Goal: Task Accomplishment & Management: Complete application form

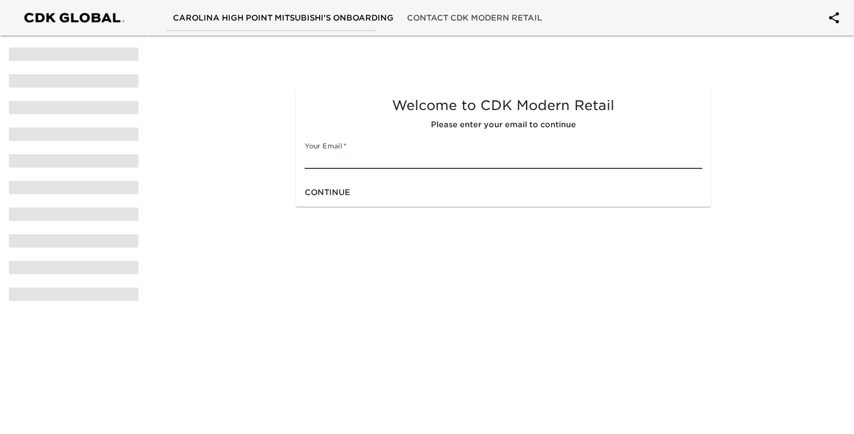
click at [390, 158] on input "text" at bounding box center [503, 160] width 397 height 18
type input "sstafford@carolinaautomotive.com"
click at [331, 197] on span "Continue" at bounding box center [328, 193] width 46 height 14
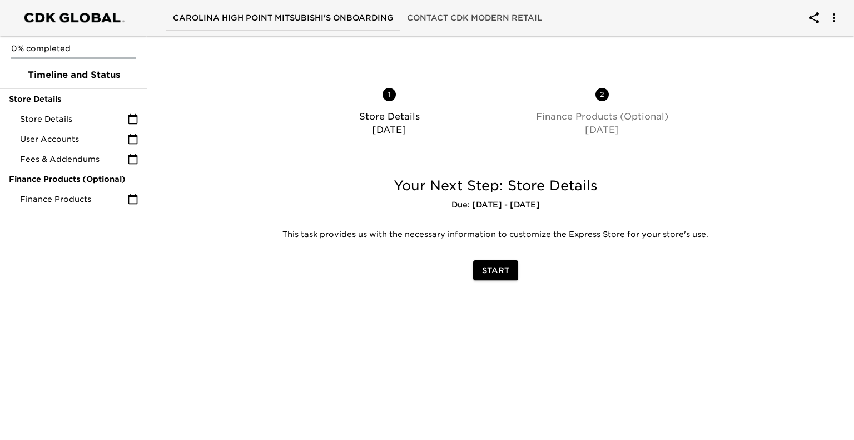
click at [495, 273] on span "Start" at bounding box center [495, 270] width 27 height 14
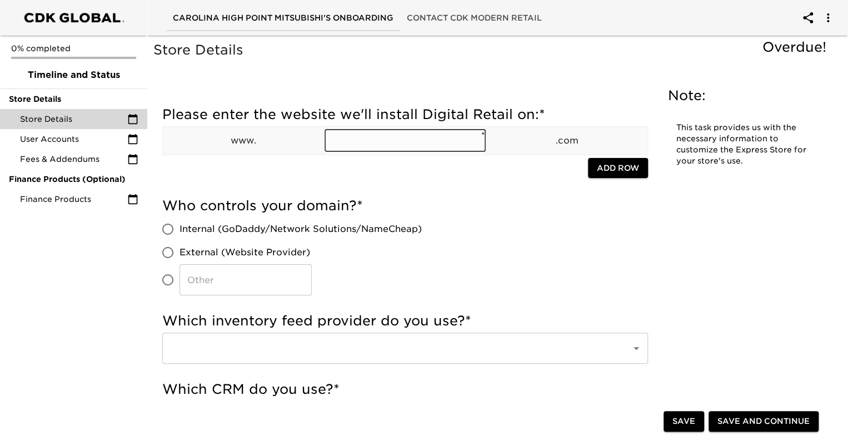
click at [426, 142] on input "text" at bounding box center [405, 140] width 161 height 22
click at [358, 141] on input "text" at bounding box center [405, 140] width 161 height 22
paste input "https://www.carolinamitsubishi.net/"
click at [367, 139] on input "https://www.carolinamitsubishi.net/" at bounding box center [405, 140] width 161 height 22
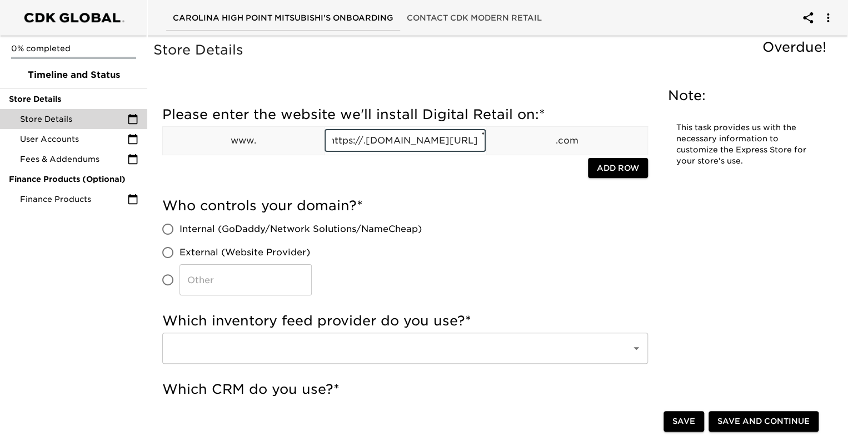
scroll to position [0, 0]
click at [447, 141] on input "carolinamitsubishi.net/" at bounding box center [405, 140] width 161 height 22
type input "carolinamitsubishi.net"
click at [478, 217] on div "Who controls your domain? * Internal (GoDaddy/Network Solutions/NameCheap) Exte…" at bounding box center [405, 246] width 486 height 98
drag, startPoint x: 445, startPoint y: 141, endPoint x: 318, endPoint y: 145, distance: 126.8
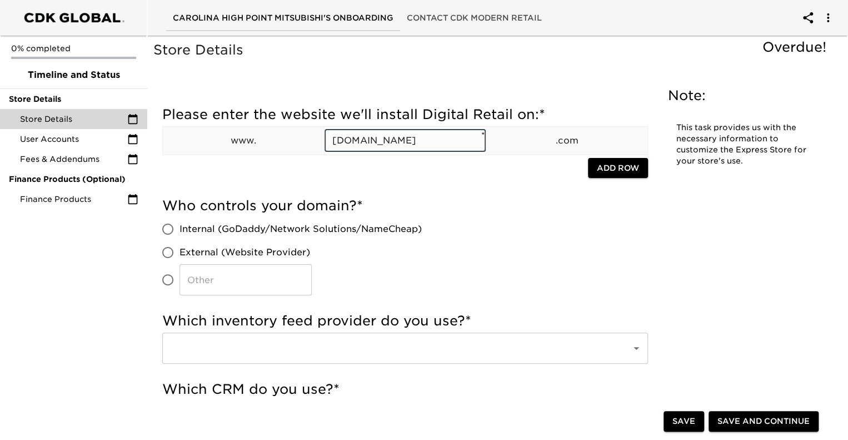
click at [320, 146] on tr "www. carolinamitsubishi.net ​ * .com" at bounding box center [405, 140] width 485 height 28
paste input "https://www.carolinamitsubishi.net/"
type input "https://www.carolinamitsubishi.net/"
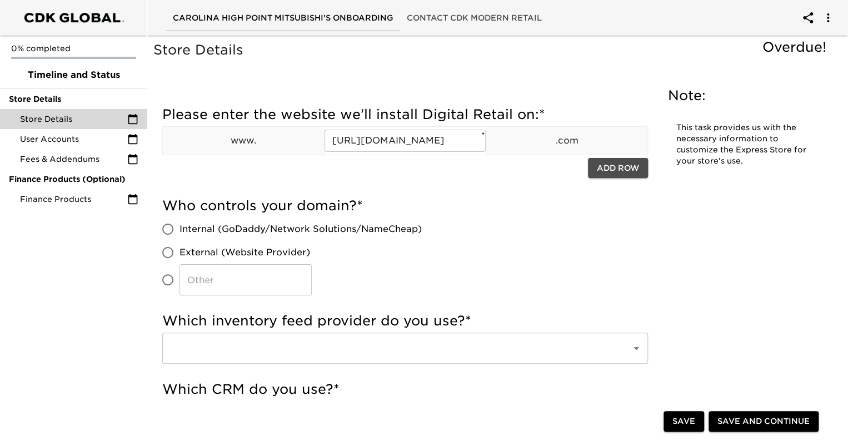
scroll to position [0, 0]
click at [618, 172] on span "Add Row" at bounding box center [618, 168] width 42 height 14
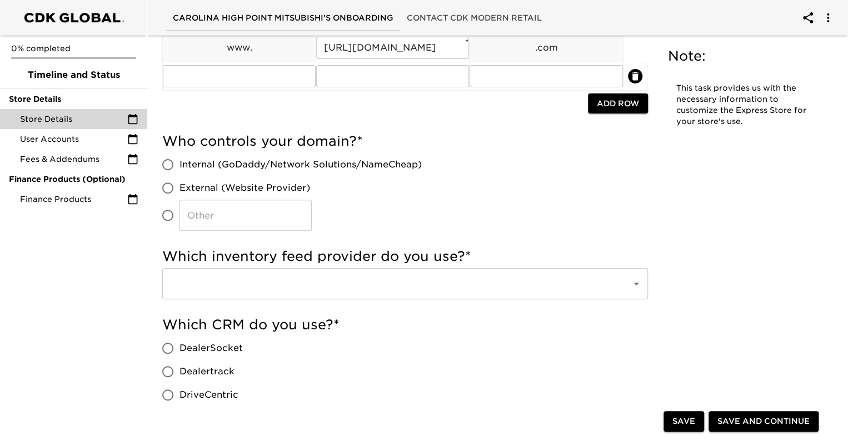
scroll to position [167, 0]
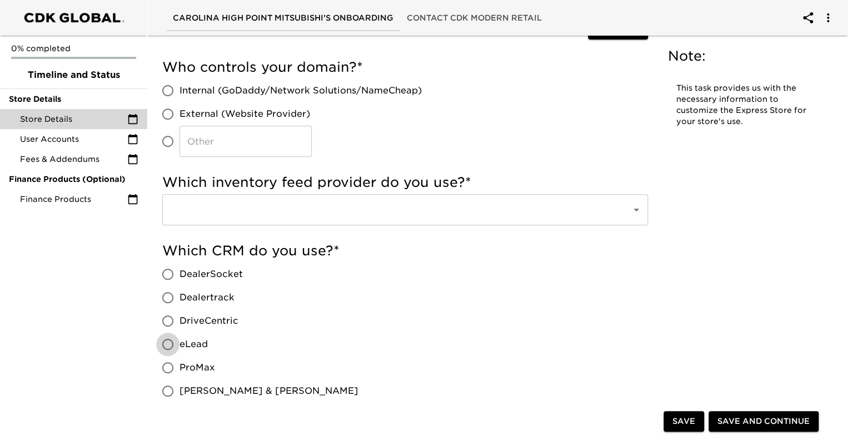
click at [168, 344] on input "eLead" at bounding box center [167, 343] width 23 height 23
radio input "true"
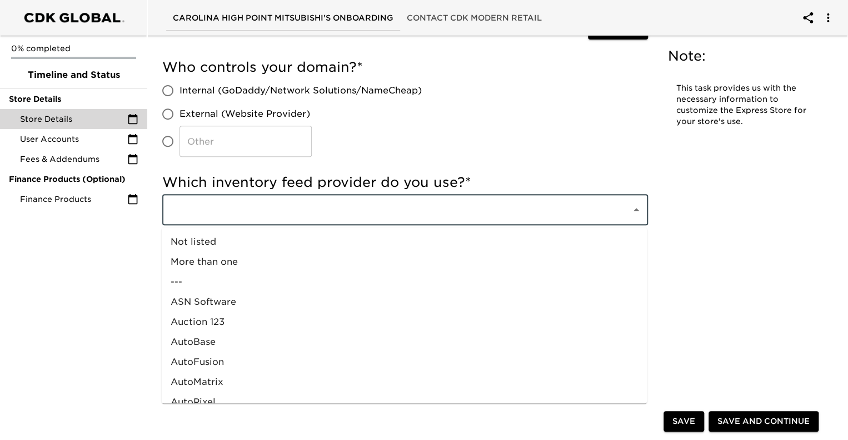
click at [251, 208] on input "text" at bounding box center [389, 209] width 445 height 21
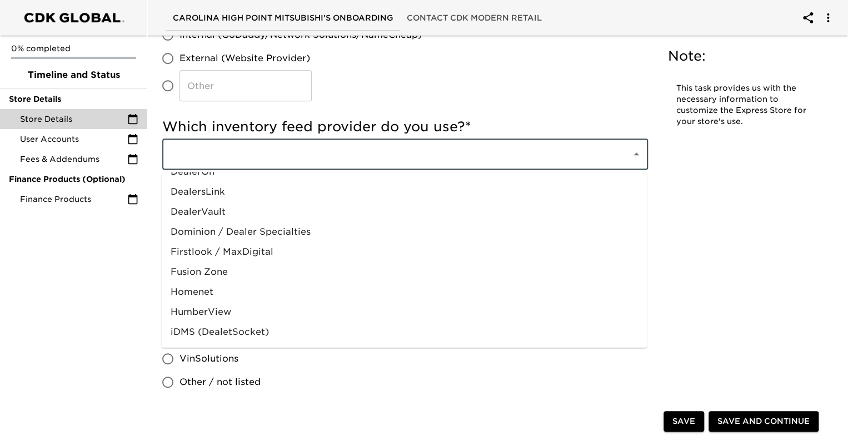
scroll to position [295, 0]
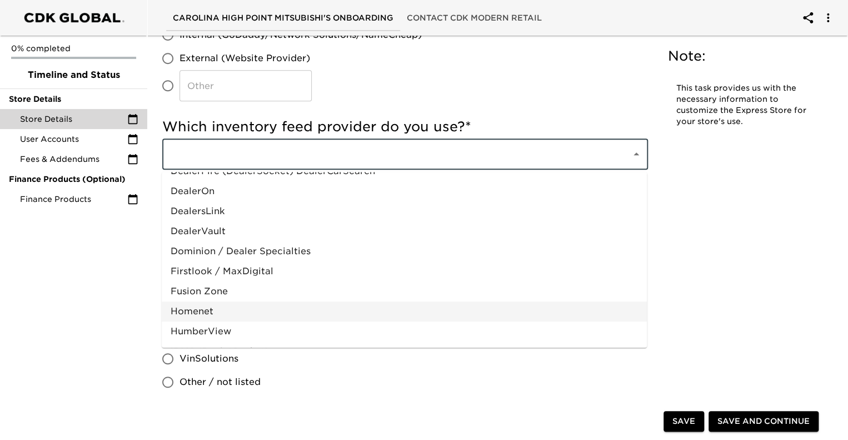
click at [206, 310] on li "Homenet" at bounding box center [404, 311] width 485 height 20
type input "Homenet"
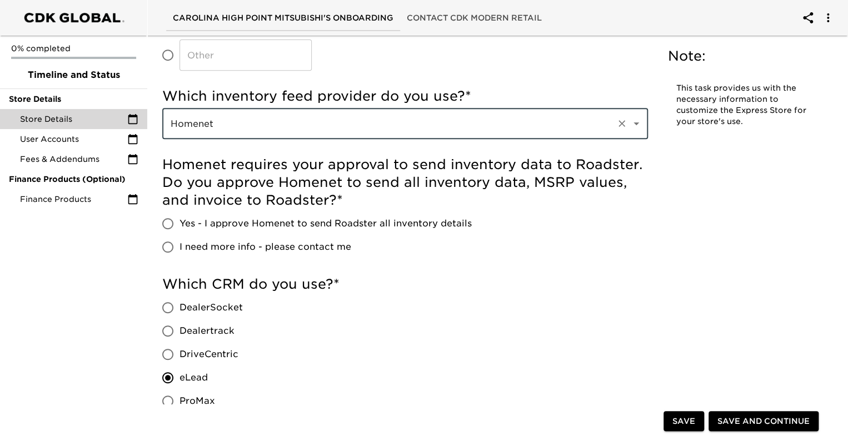
scroll to position [305, 0]
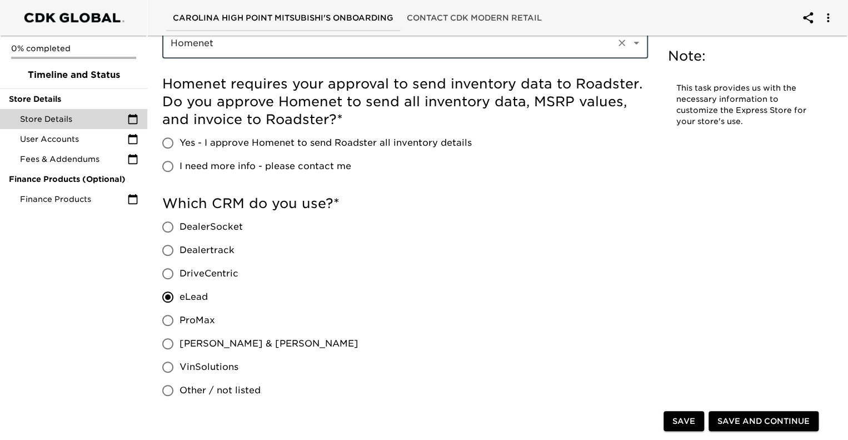
click at [166, 146] on input "Yes - I approve Homenet to send Roadster all inventory details" at bounding box center [167, 142] width 23 height 23
radio input "true"
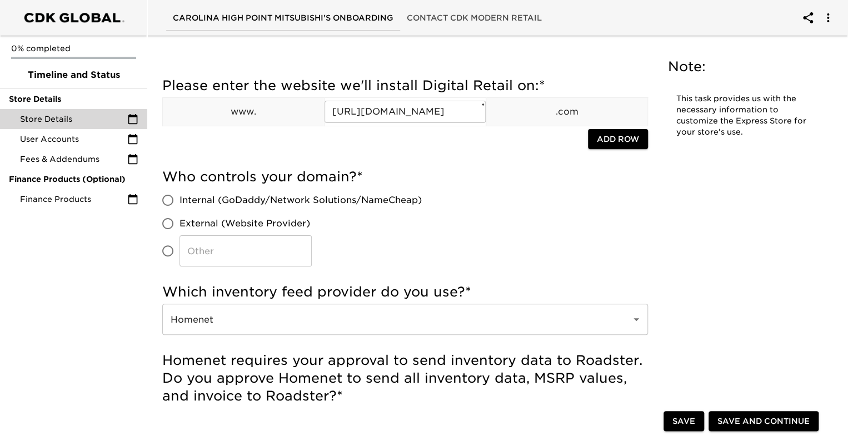
scroll to position [27, 0]
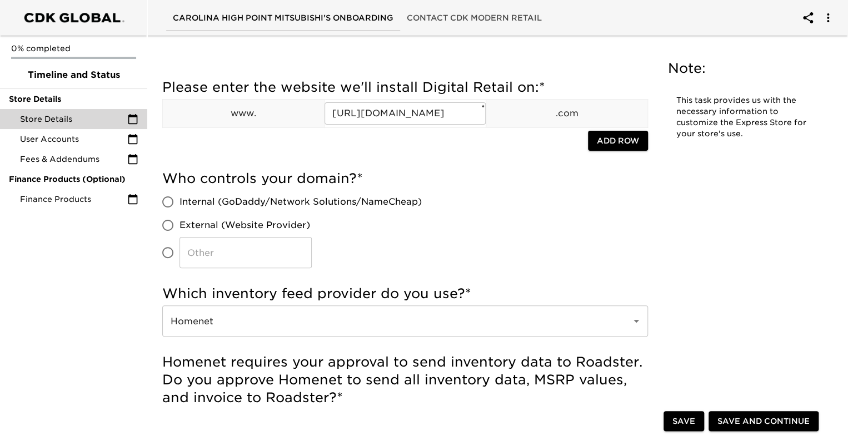
click at [169, 198] on input "Internal (GoDaddy/Network Solutions/NameCheap)" at bounding box center [167, 201] width 23 height 23
radio input "true"
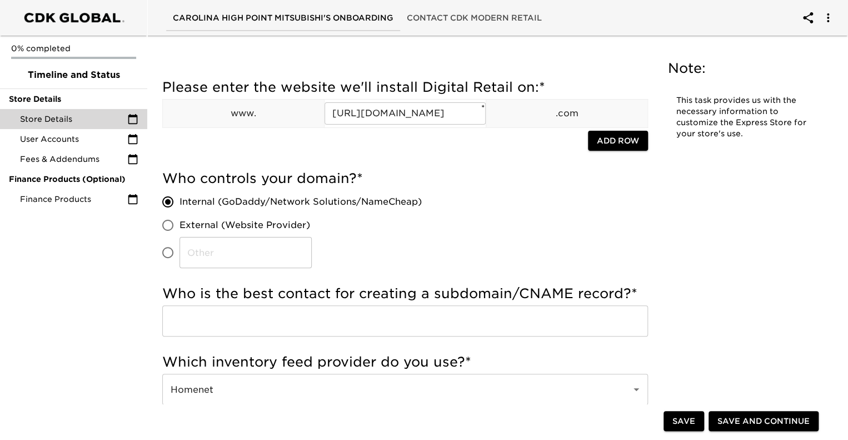
scroll to position [83, 0]
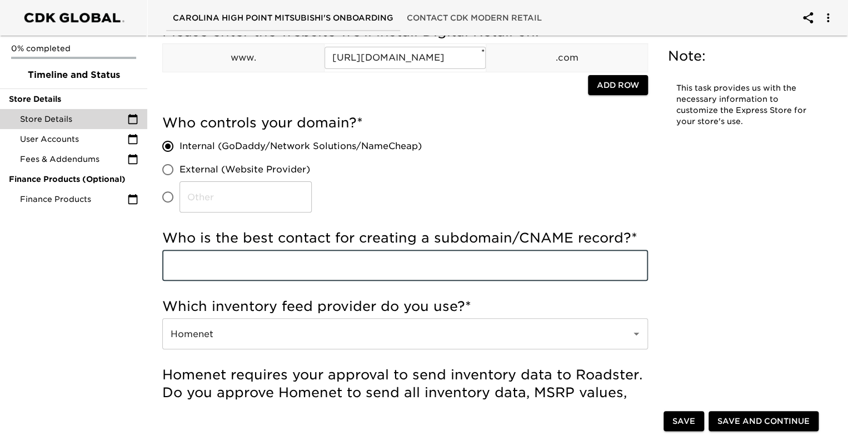
click at [525, 258] on input "text" at bounding box center [405, 265] width 486 height 31
type input "S"
type input "m"
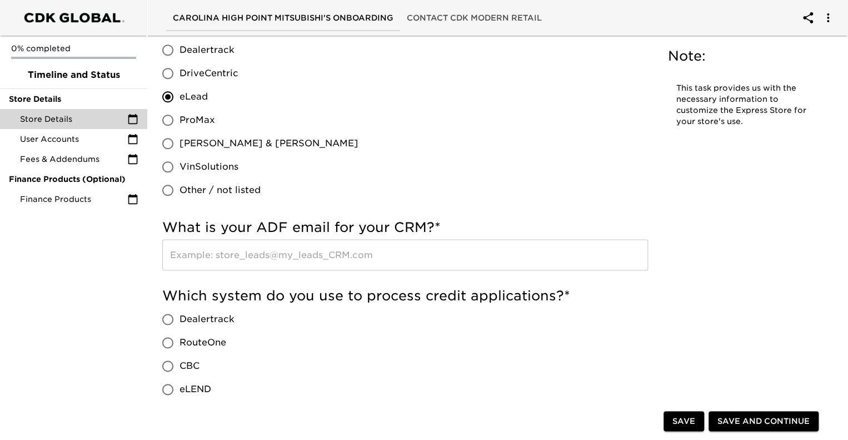
scroll to position [639, 0]
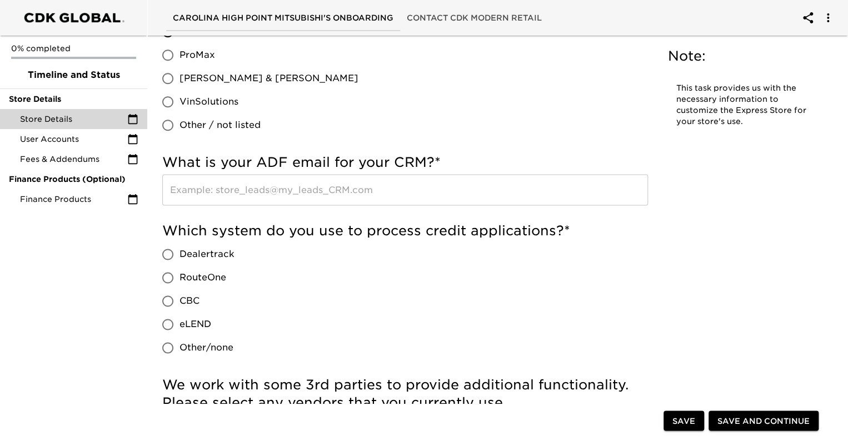
type input "[PERSON_NAME]"
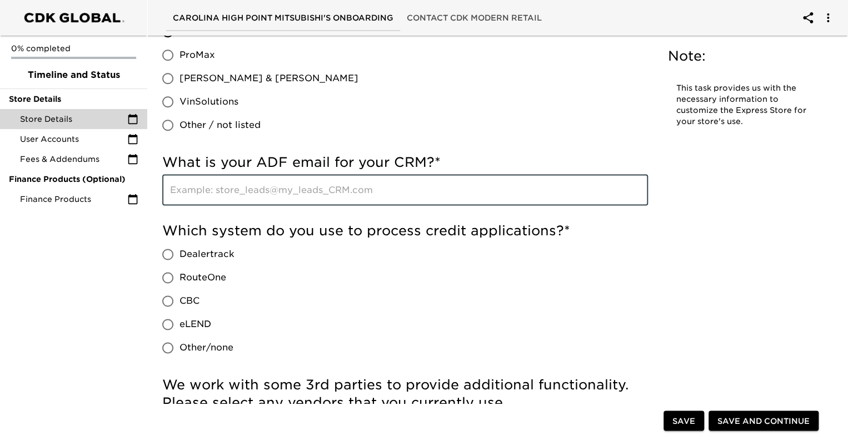
click at [256, 190] on input "text" at bounding box center [405, 189] width 486 height 31
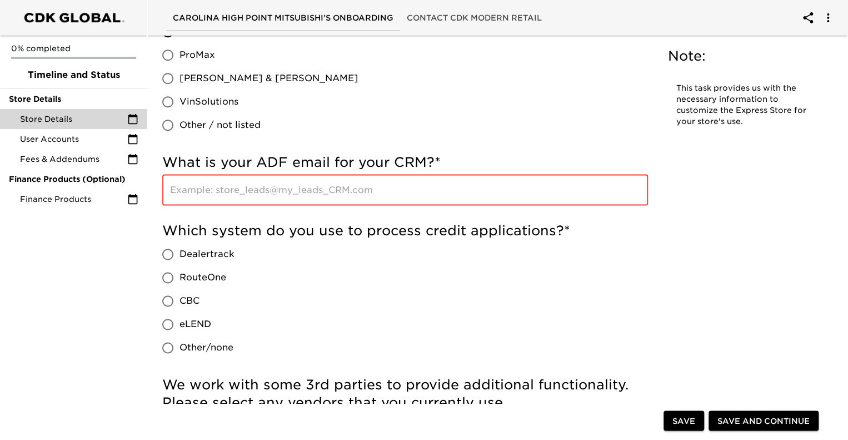
paste input "carolinamitsubishihigh-point@crm.eautodealerhub.com"
type input "carolinamitsubishihigh-point@crm.eautodealerhub.com"
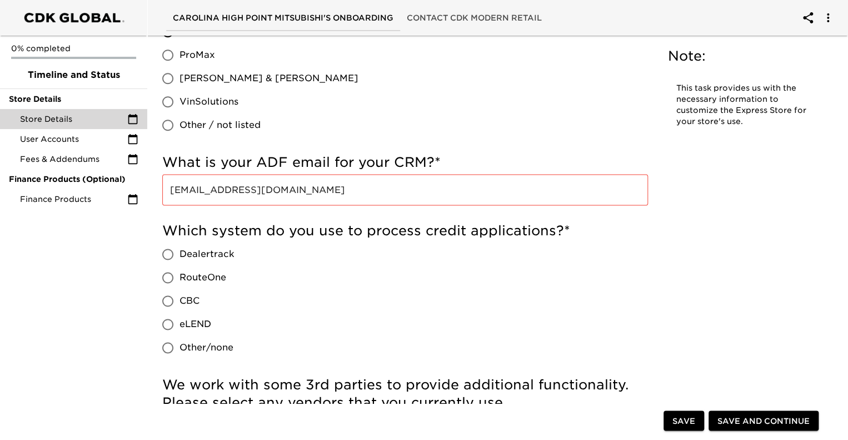
click at [81, 336] on div "0% completed Timeline and Status Store Details Store Details User Accounts Fees…" at bounding box center [73, 220] width 147 height 440
click at [169, 255] on input "Dealertrack" at bounding box center [167, 253] width 23 height 23
radio input "true"
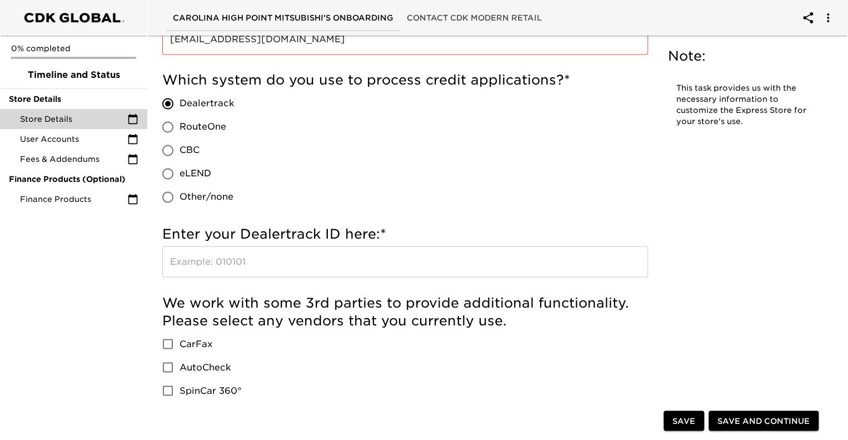
scroll to position [805, 0]
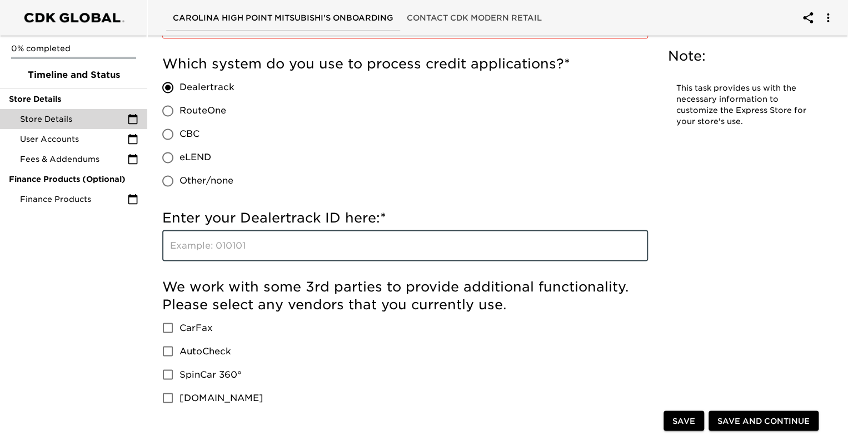
click at [219, 242] on input "text" at bounding box center [405, 245] width 486 height 31
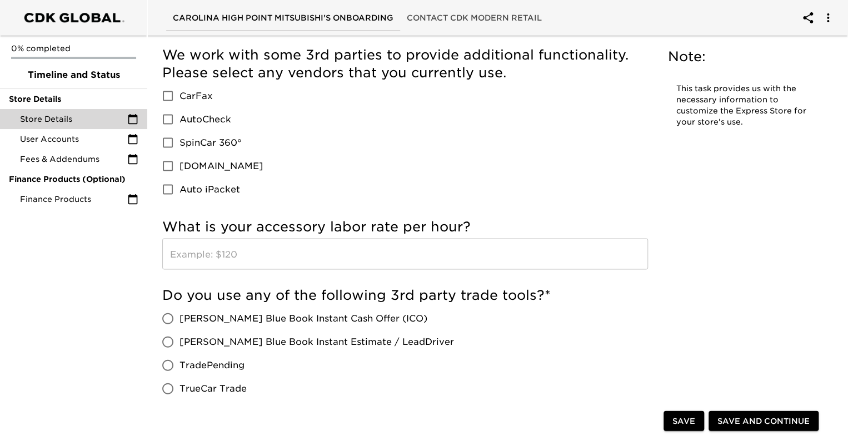
scroll to position [861, 0]
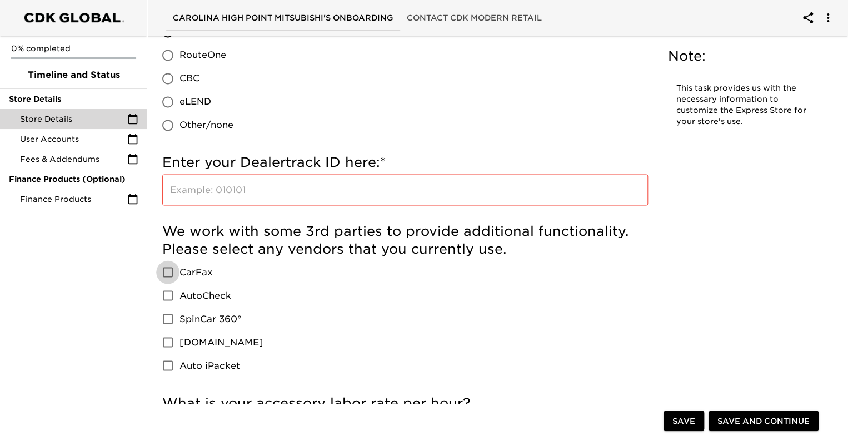
click at [162, 271] on input "CarFax" at bounding box center [167, 271] width 23 height 23
checkbox input "true"
click at [260, 191] on input "text" at bounding box center [405, 189] width 486 height 31
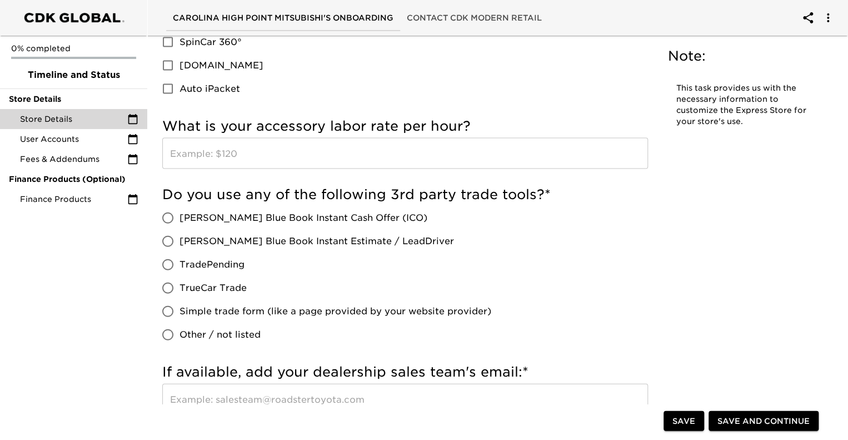
scroll to position [1139, 0]
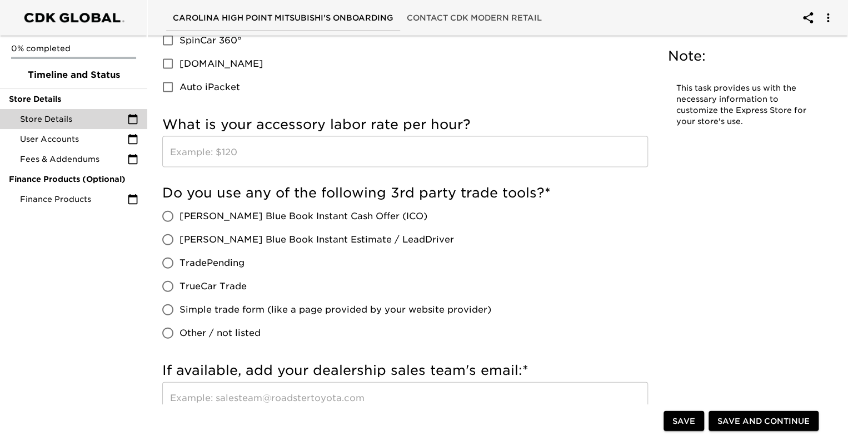
type input "649913"
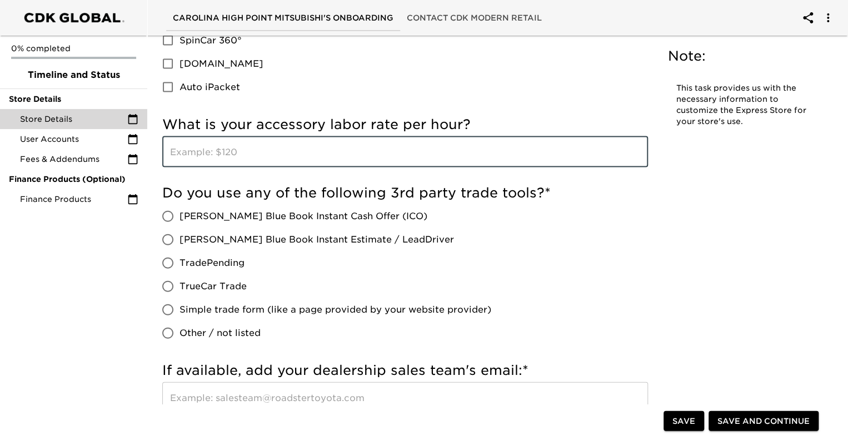
click at [329, 146] on input "text" at bounding box center [405, 151] width 486 height 31
type input "189.95"
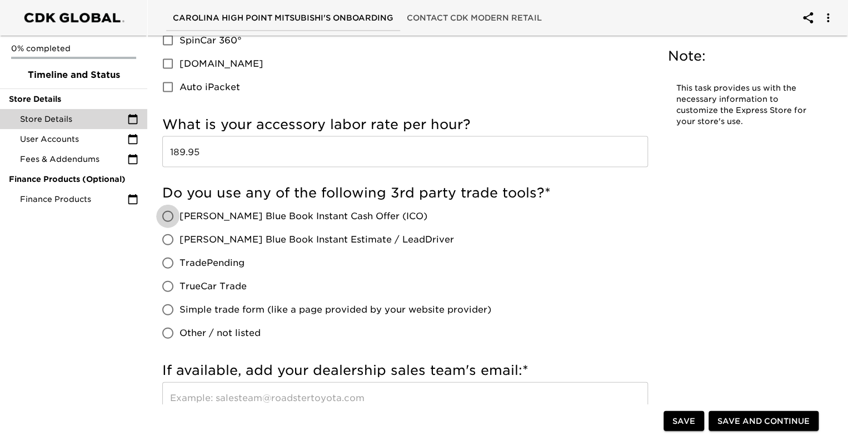
click at [174, 223] on input "[PERSON_NAME] Blue Book Instant Cash Offer (ICO)" at bounding box center [167, 215] width 23 height 23
radio input "true"
click at [173, 260] on input "TradePending" at bounding box center [167, 262] width 23 height 23
radio input "true"
click at [167, 213] on input "[PERSON_NAME] Blue Book Instant Cash Offer (ICO)" at bounding box center [167, 215] width 23 height 23
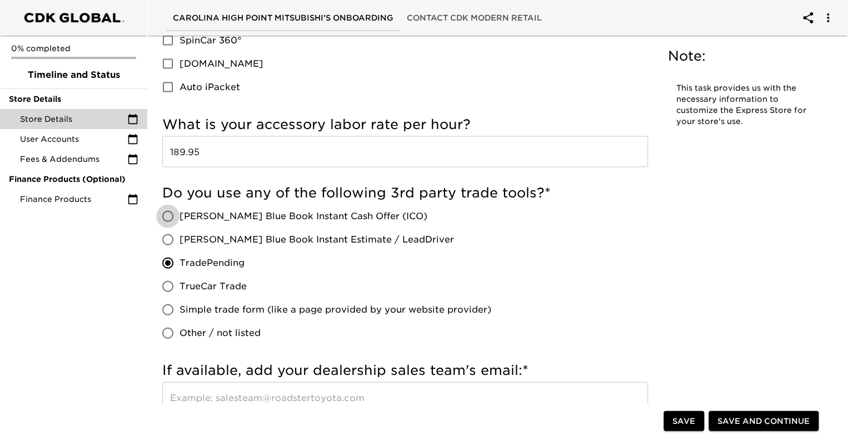
radio input "true"
click at [173, 260] on input "TradePending" at bounding box center [167, 262] width 23 height 23
radio input "true"
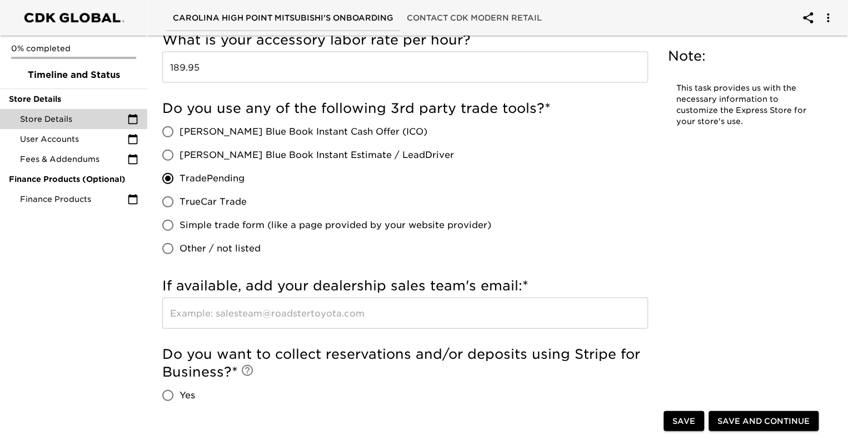
scroll to position [1250, 0]
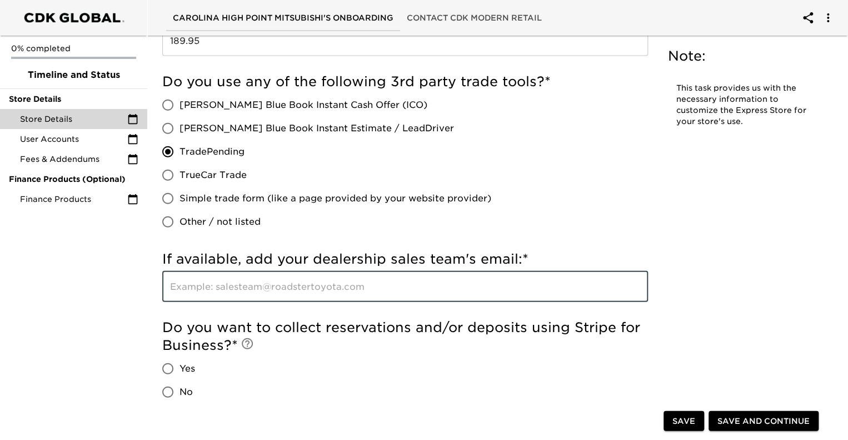
click at [212, 291] on input "text" at bounding box center [405, 286] width 486 height 31
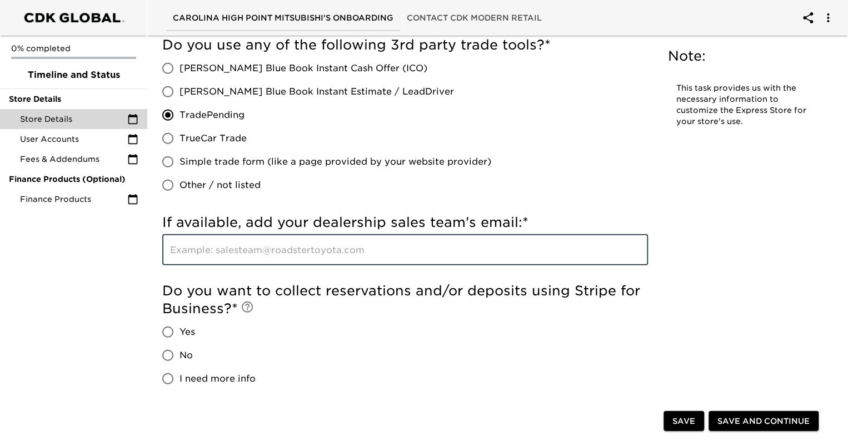
scroll to position [1305, 0]
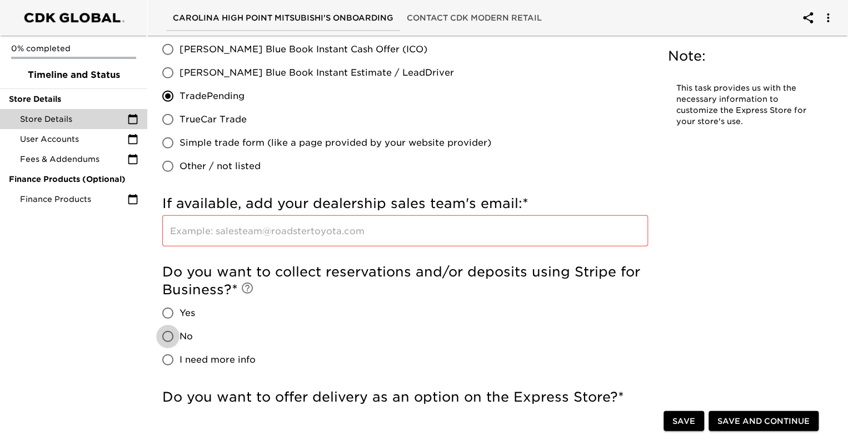
click at [159, 331] on input "No" at bounding box center [167, 336] width 23 height 23
radio input "true"
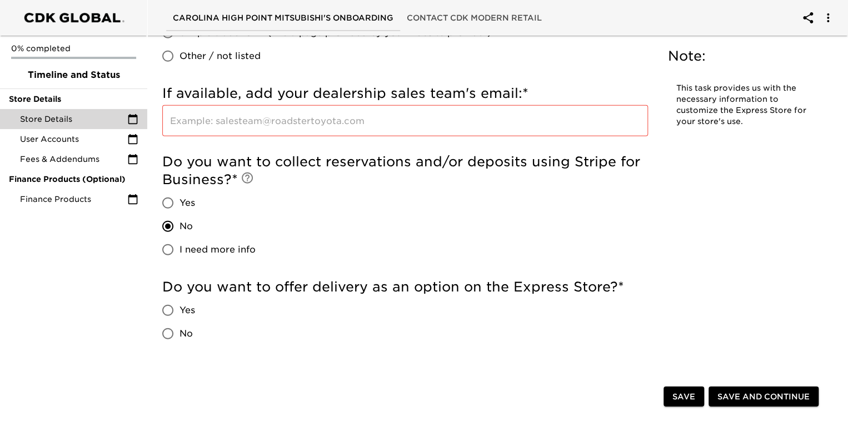
scroll to position [1416, 0]
click at [167, 312] on input "Yes" at bounding box center [167, 308] width 23 height 23
radio input "true"
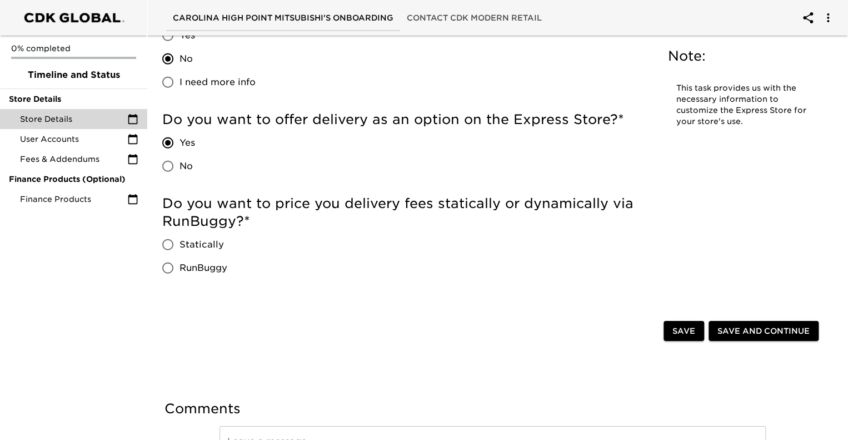
scroll to position [1583, 0]
click at [169, 250] on input "Statically" at bounding box center [167, 243] width 23 height 23
radio input "true"
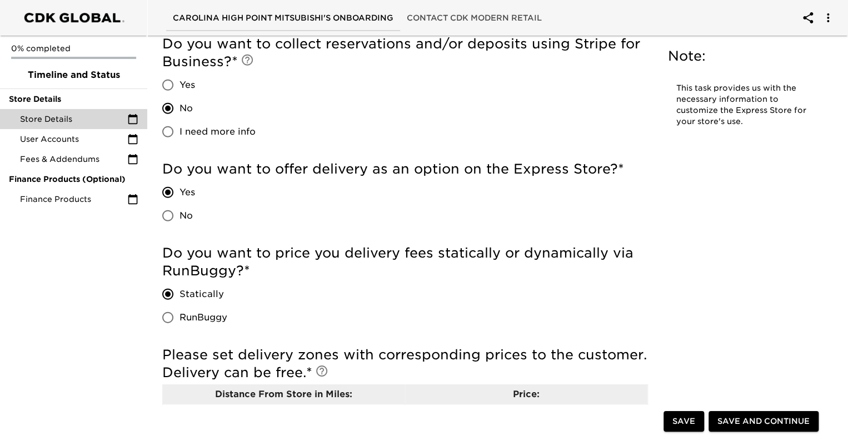
scroll to position [1528, 0]
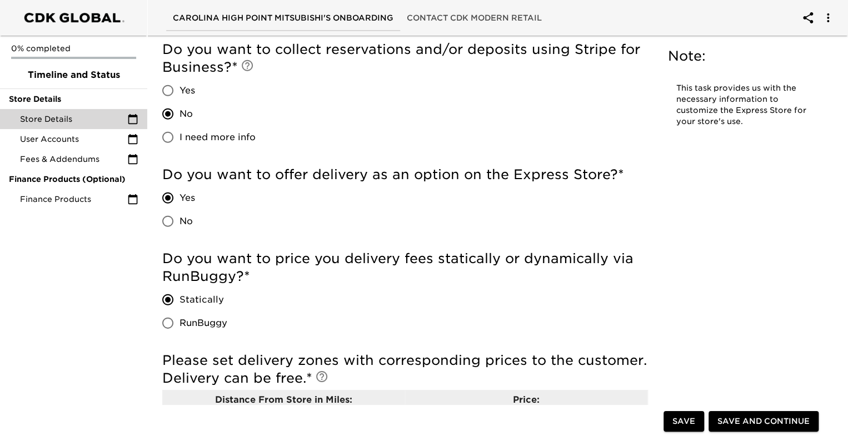
click at [168, 220] on input "No" at bounding box center [167, 220] width 23 height 23
radio input "true"
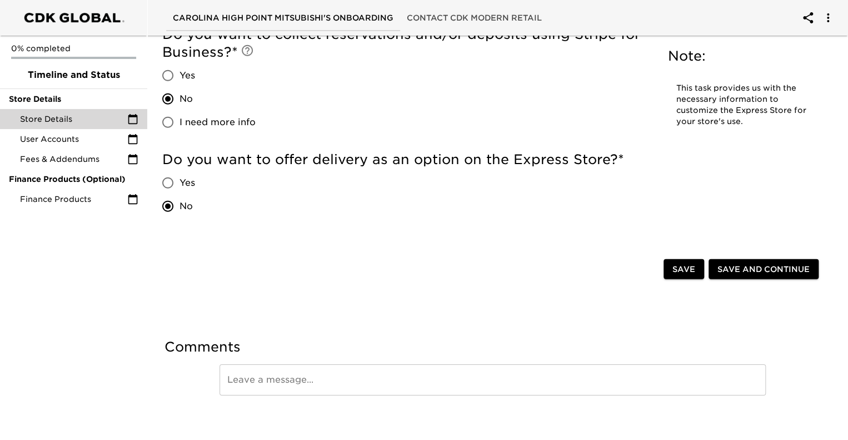
scroll to position [1550, 0]
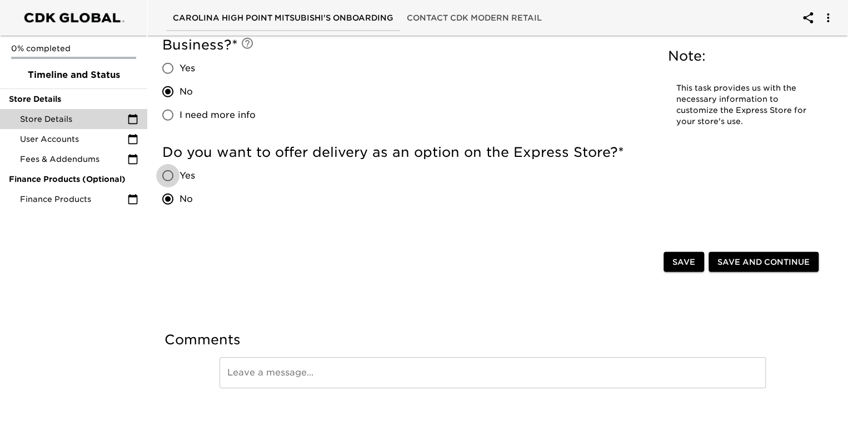
click at [169, 178] on input "Yes" at bounding box center [167, 175] width 23 height 23
radio input "true"
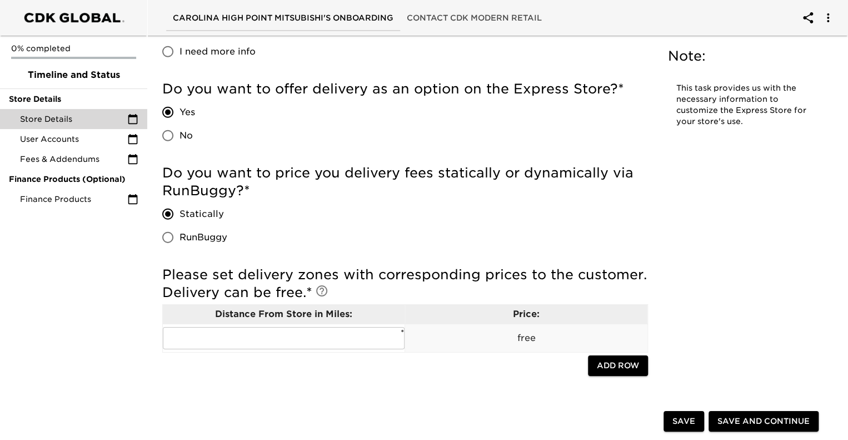
scroll to position [1661, 0]
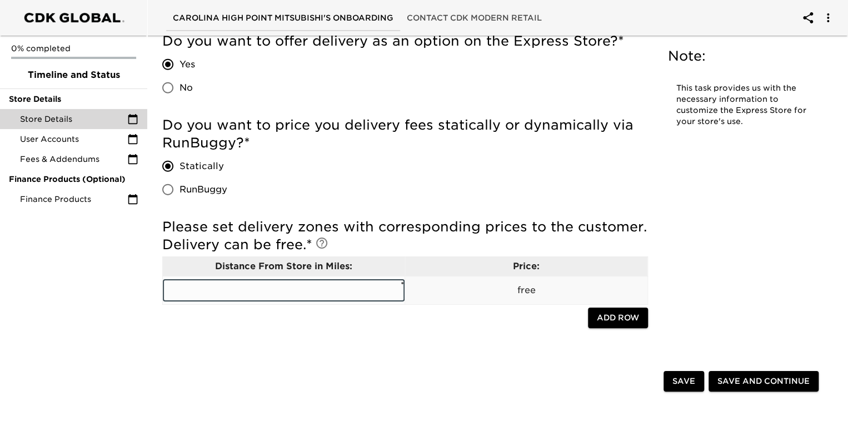
click at [335, 291] on input "text" at bounding box center [284, 290] width 242 height 22
type input "60"
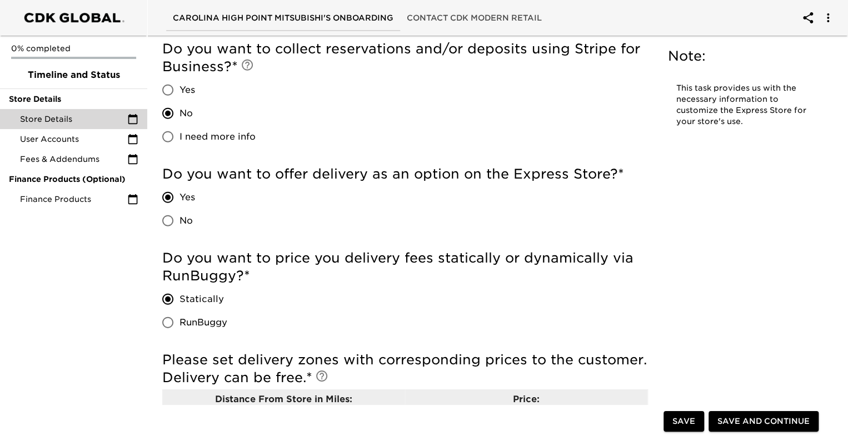
scroll to position [1494, 0]
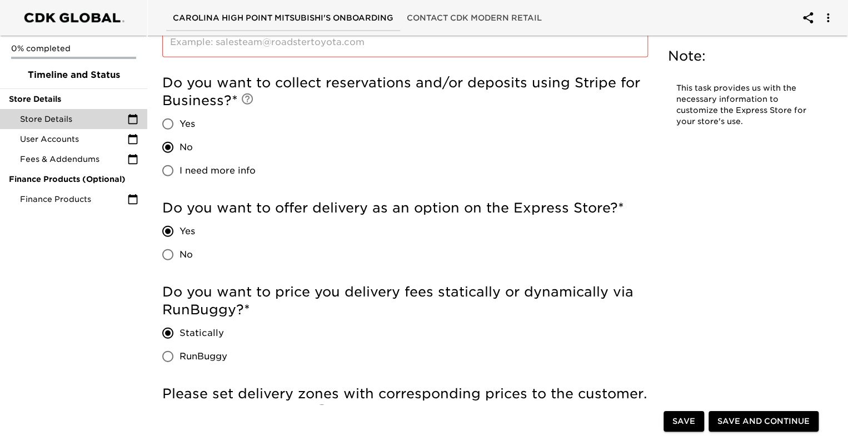
drag, startPoint x: 196, startPoint y: 163, endPoint x: 168, endPoint y: 171, distance: 28.3
click at [168, 171] on input "I need more info" at bounding box center [167, 170] width 23 height 23
radio input "true"
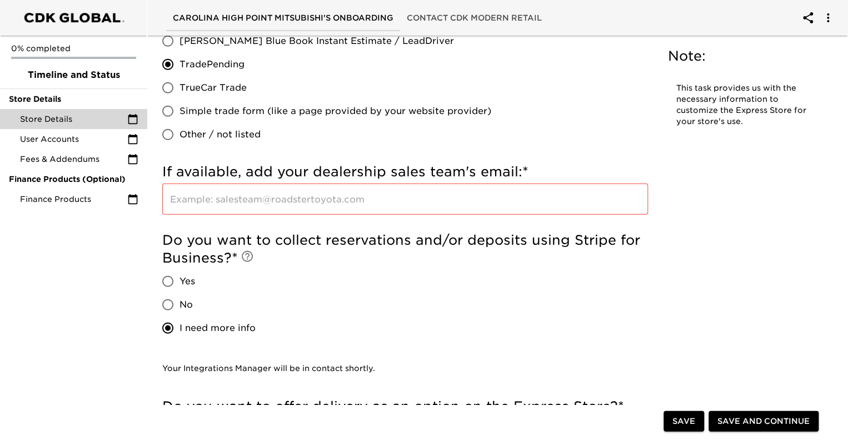
scroll to position [1321, 0]
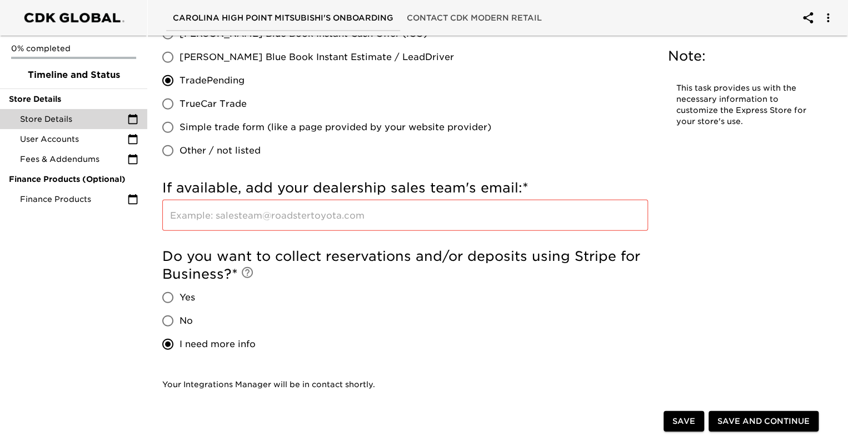
click at [248, 217] on input "text" at bounding box center [405, 214] width 486 height 31
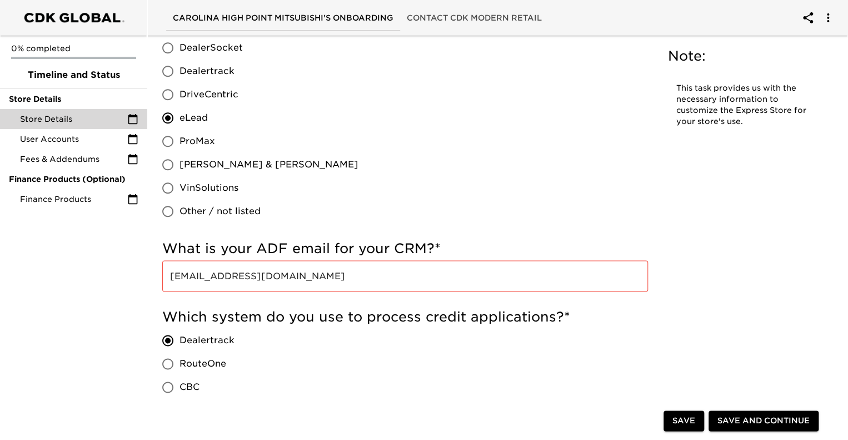
scroll to position [543, 0]
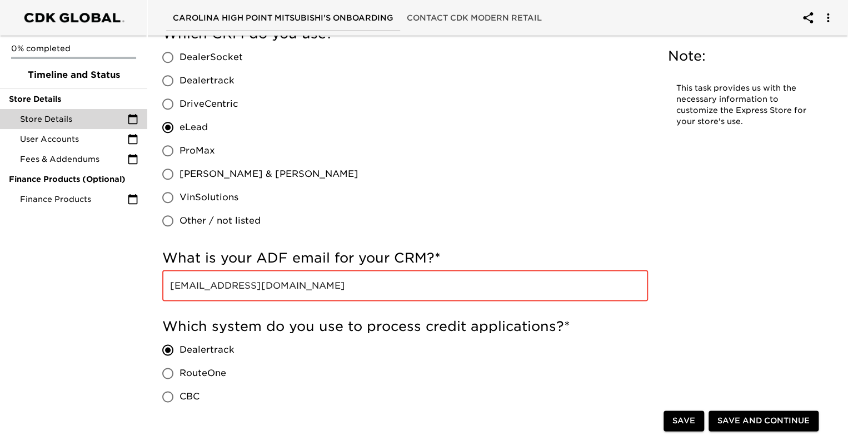
drag, startPoint x: 435, startPoint y: 285, endPoint x: 169, endPoint y: 295, distance: 265.8
click at [169, 295] on input "carolinamitsubishihigh-point@crm.eautodealerhub.com" at bounding box center [405, 285] width 486 height 31
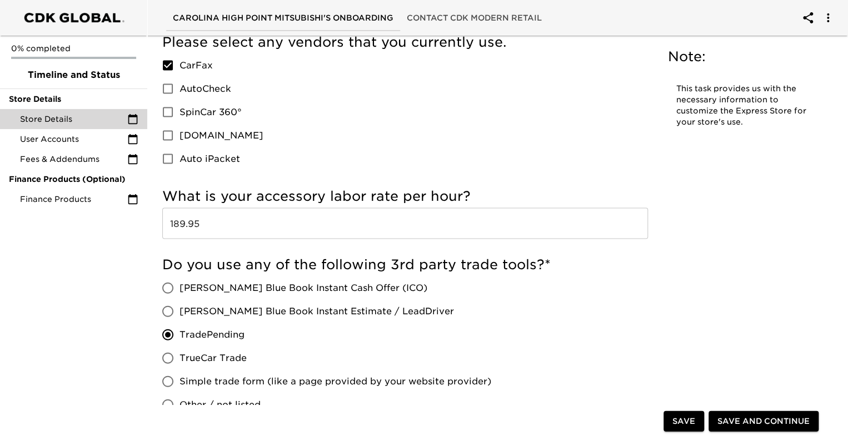
scroll to position [1265, 0]
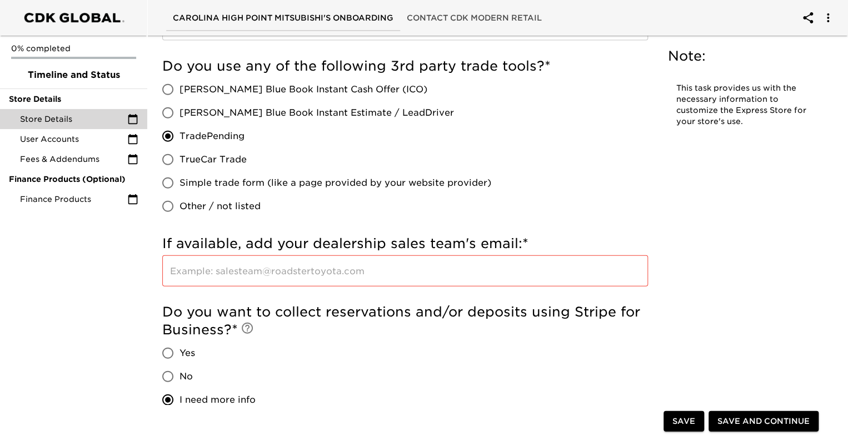
click at [222, 270] on input "text" at bounding box center [405, 270] width 486 height 31
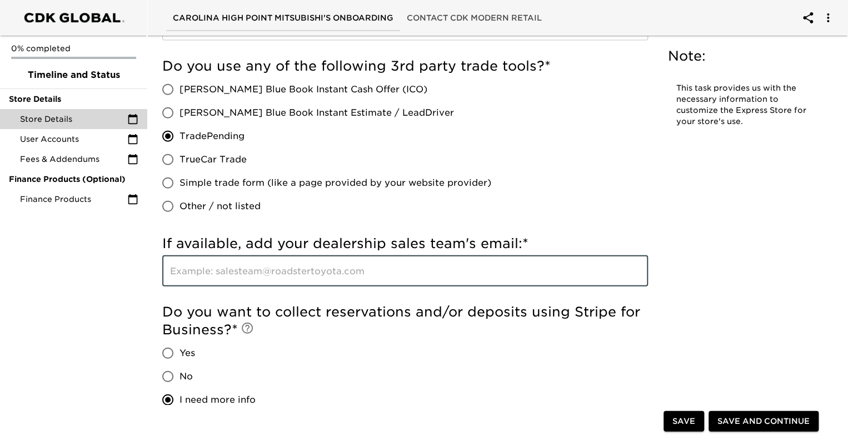
paste input "carolinamitsubishihigh-point@crm.eautodealerhub.com"
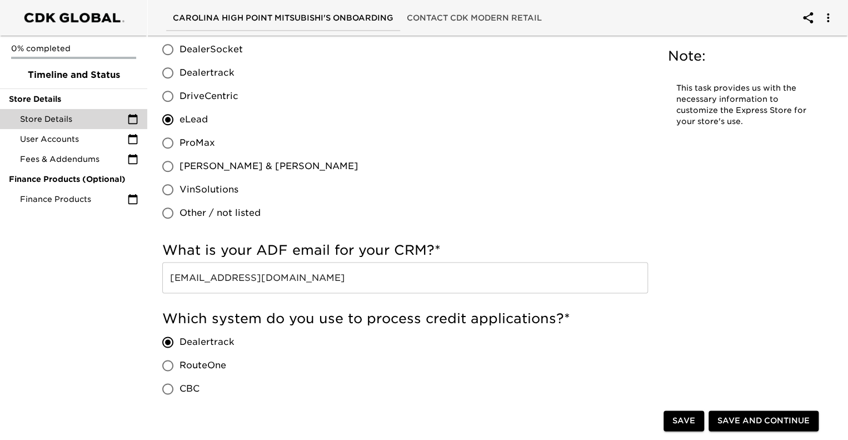
scroll to position [556, 0]
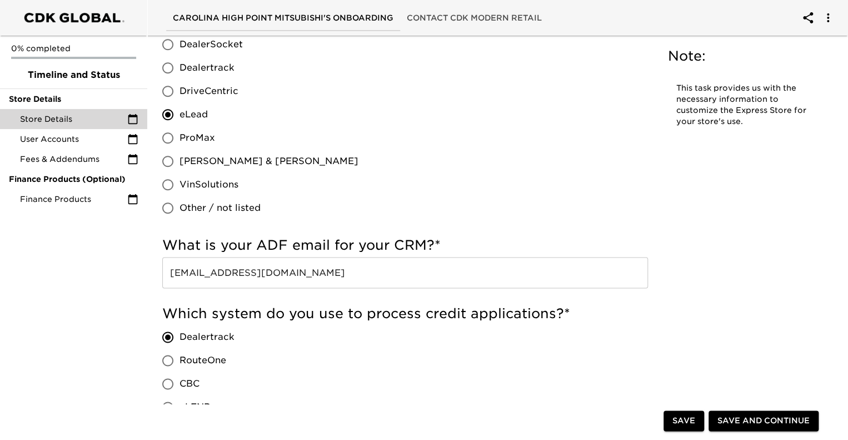
type input "carolinamitsubishihigh-point@crm.eautodealerhub.com"
click at [313, 375] on div "Which system do you use to process credit applications? * Dealertrack RouteOne …" at bounding box center [405, 373] width 486 height 137
click at [314, 407] on div "Save Save and Continue" at bounding box center [492, 422] width 679 height 36
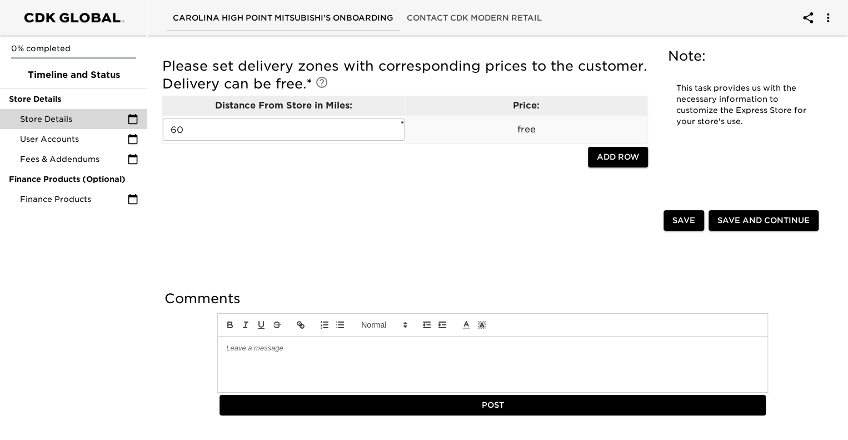
scroll to position [1889, 0]
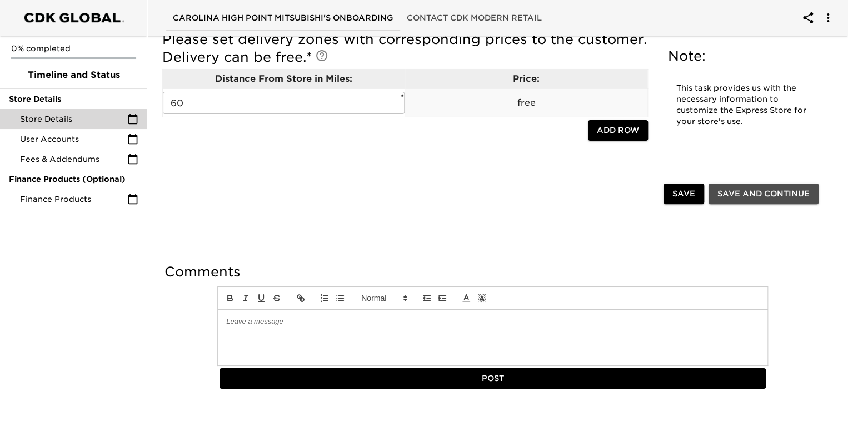
click at [755, 189] on span "Save and Continue" at bounding box center [763, 194] width 92 height 14
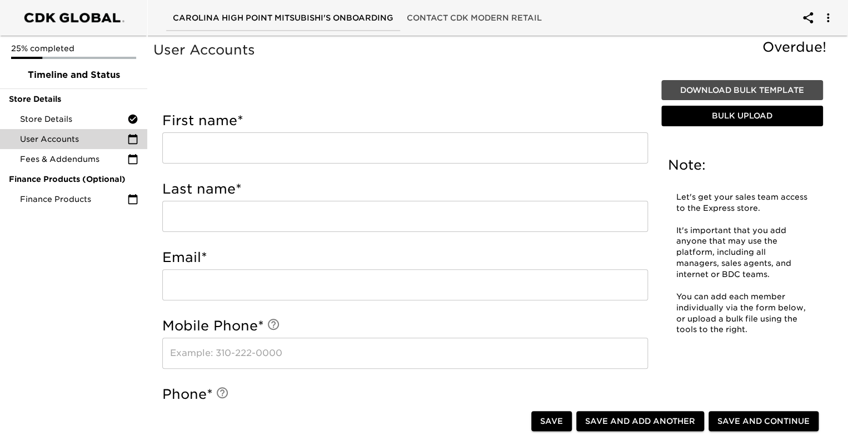
click at [716, 87] on span "Download Bulk Template" at bounding box center [742, 90] width 153 height 14
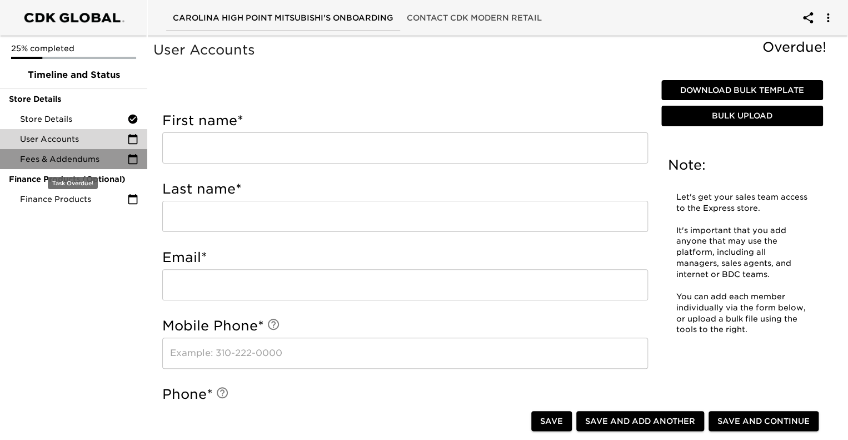
click at [71, 154] on span "Fees & Addendums" at bounding box center [73, 158] width 107 height 11
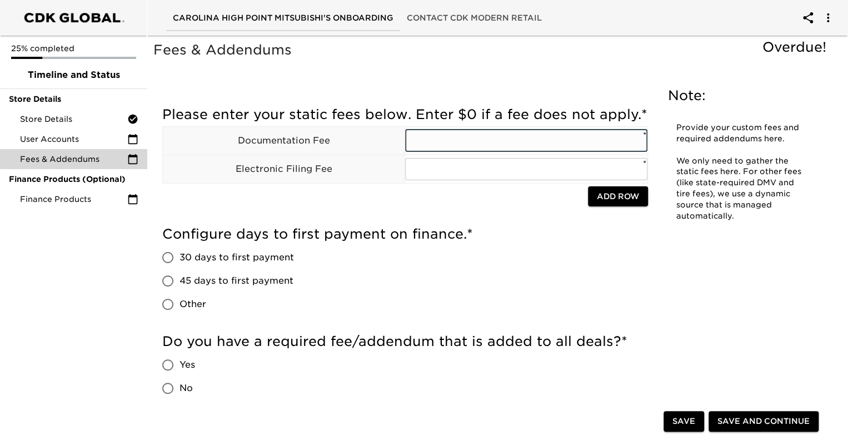
click at [426, 152] on input "text" at bounding box center [526, 140] width 242 height 22
type input "899.00"
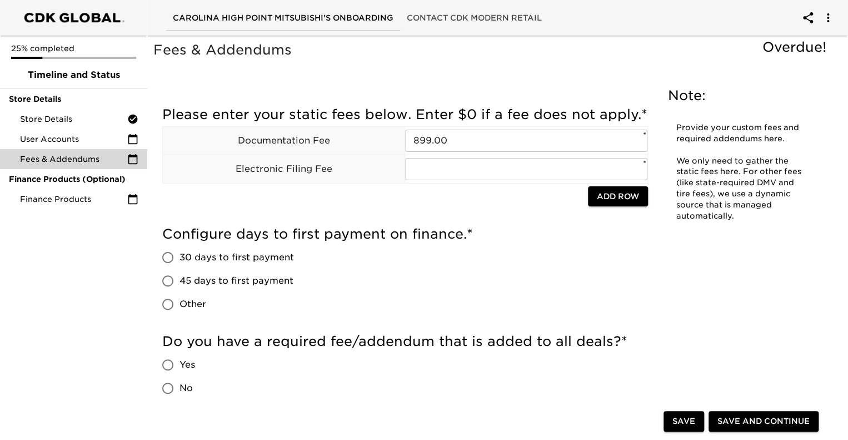
click at [536, 299] on div "Configure days to first payment on finance. * 30 days to first payment 45 days …" at bounding box center [405, 270] width 486 height 91
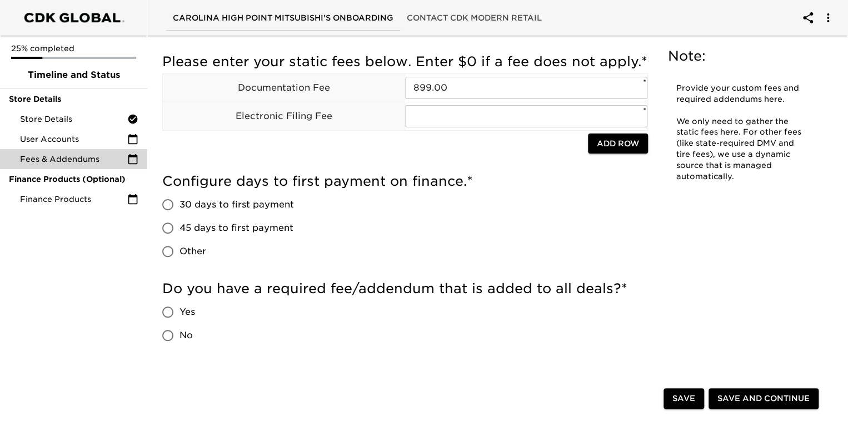
scroll to position [56, 0]
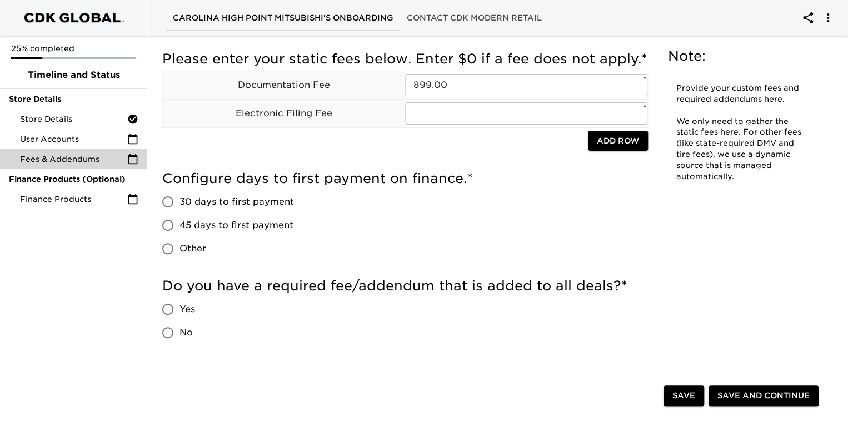
click at [171, 237] on input "45 days to first payment" at bounding box center [167, 224] width 23 height 23
radio input "true"
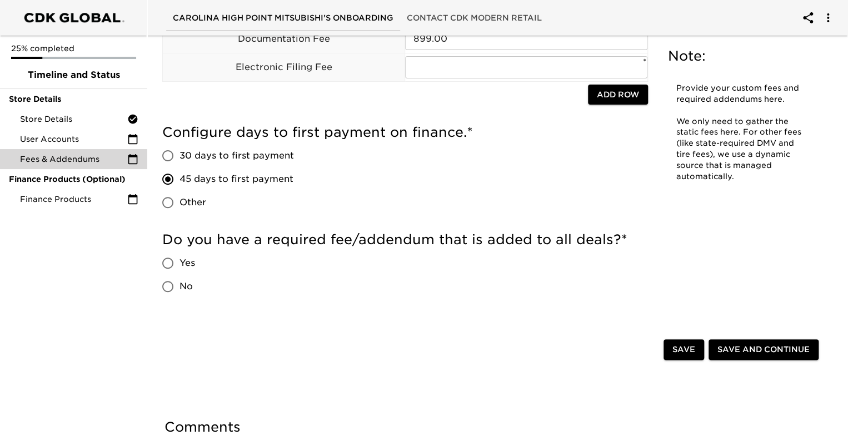
scroll to position [167, 0]
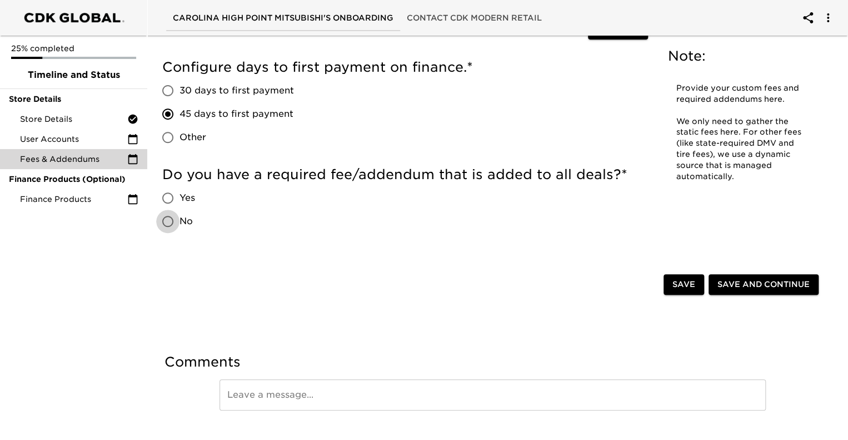
click at [171, 233] on input "No" at bounding box center [167, 220] width 23 height 23
radio input "true"
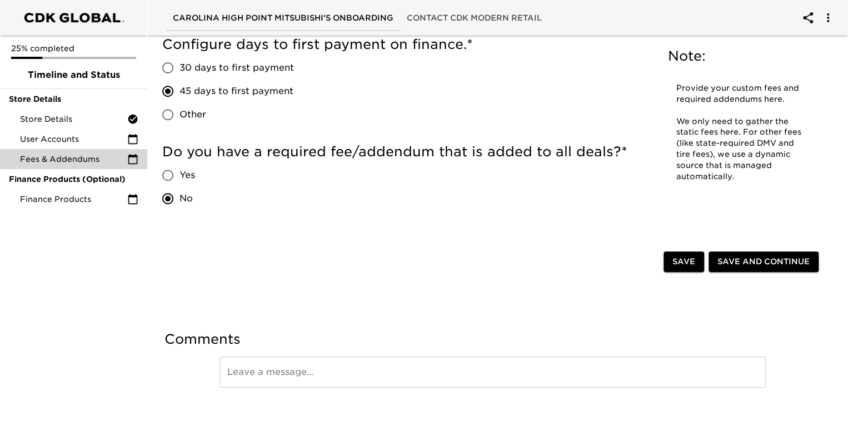
scroll to position [207, 0]
click at [731, 265] on span "Save and Continue" at bounding box center [763, 262] width 92 height 14
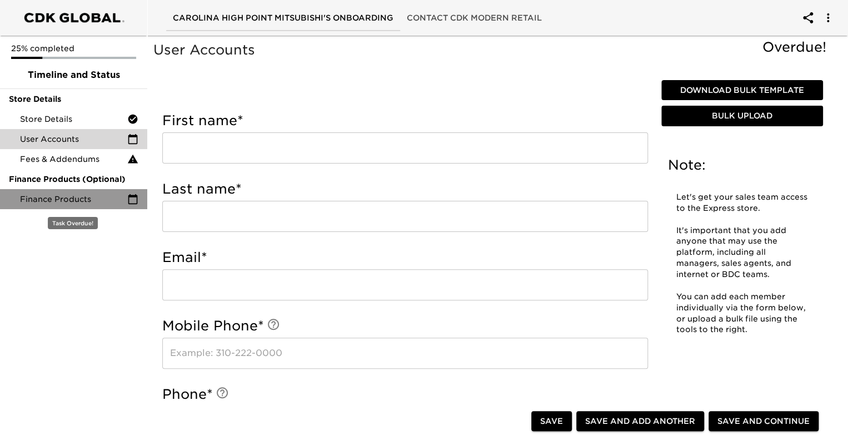
click at [61, 200] on span "Finance Products" at bounding box center [73, 198] width 107 height 11
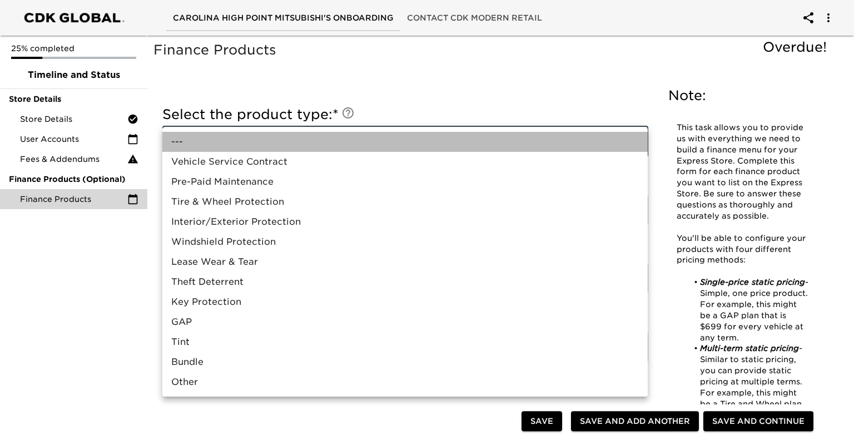
click at [636, 140] on li "---" at bounding box center [404, 142] width 485 height 20
type input "---"
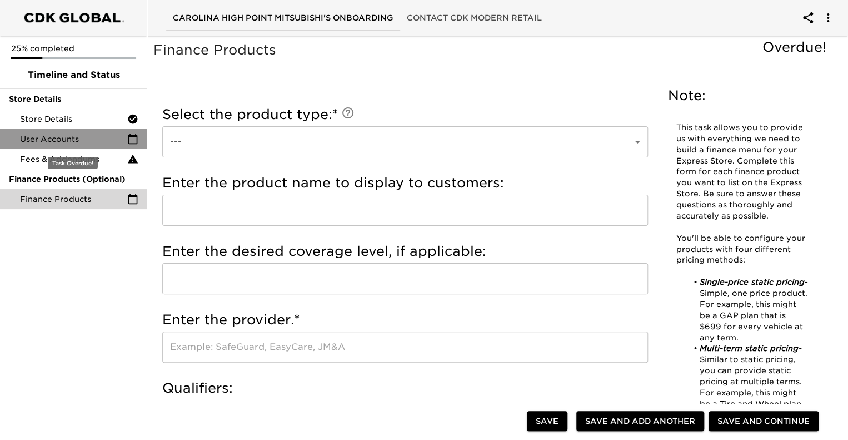
click at [71, 139] on span "User Accounts" at bounding box center [73, 138] width 107 height 11
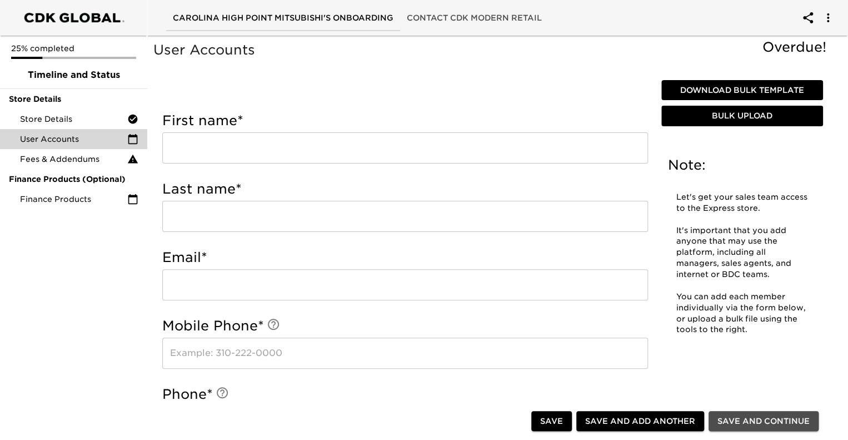
click at [758, 421] on span "Save and Continue" at bounding box center [763, 421] width 92 height 14
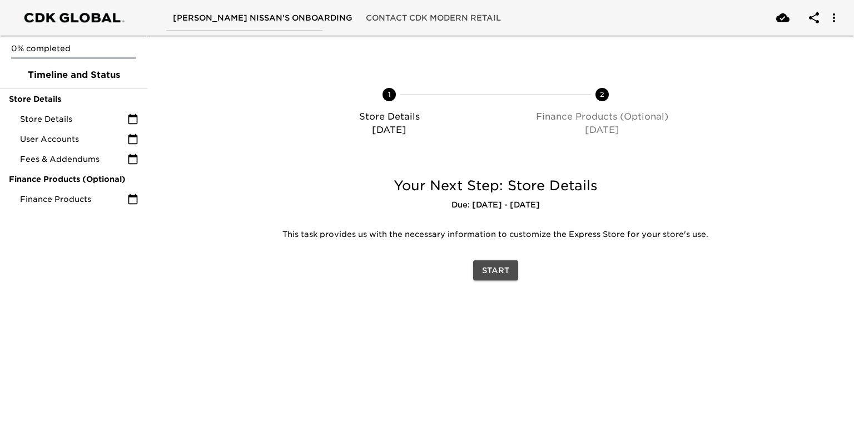
click at [507, 270] on span "Start" at bounding box center [495, 270] width 27 height 14
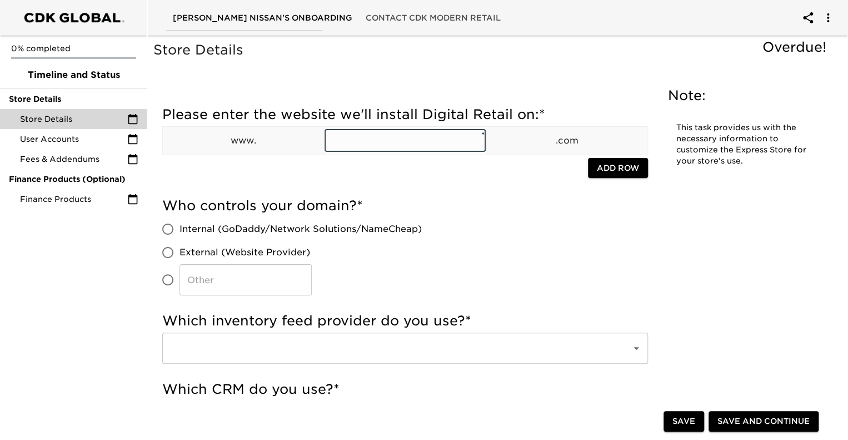
click at [374, 139] on input "text" at bounding box center [405, 140] width 161 height 22
paste input "https://www.mcneillnissan.com/"
type input "https://www.mcneillnissan.com/"
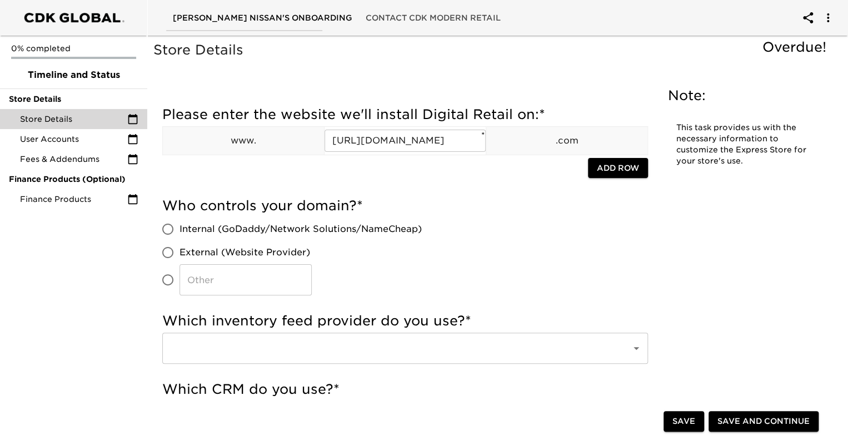
click at [502, 226] on div "Who controls your domain? * Internal (GoDaddy/Network Solutions/NameCheap) Exte…" at bounding box center [405, 246] width 486 height 98
click at [173, 232] on input "Internal (GoDaddy/Network Solutions/NameCheap)" at bounding box center [167, 228] width 23 height 23
radio input "true"
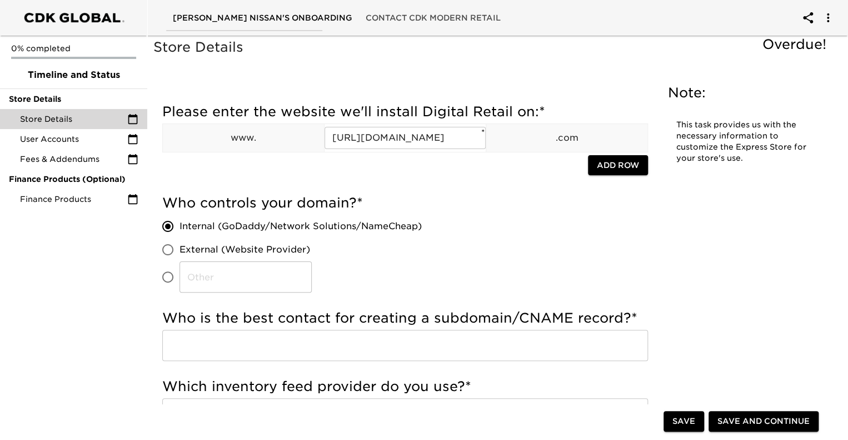
scroll to position [56, 0]
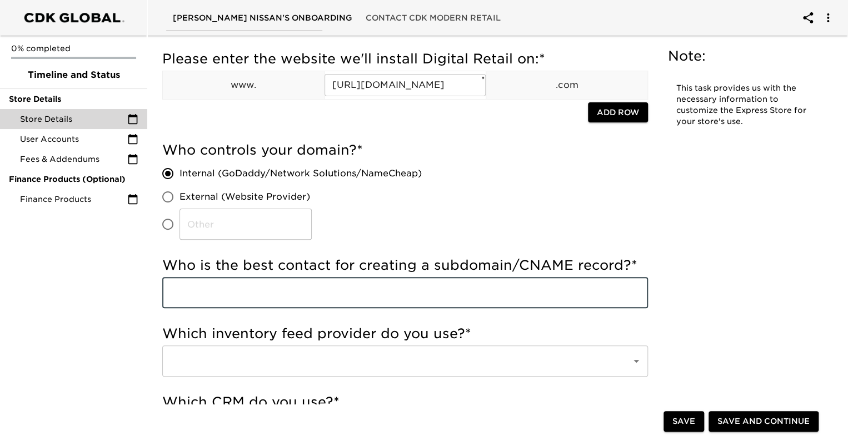
click at [227, 300] on input "text" at bounding box center [405, 292] width 486 height 31
type input "s"
type input "S"
type input "[PERSON_NAME]"
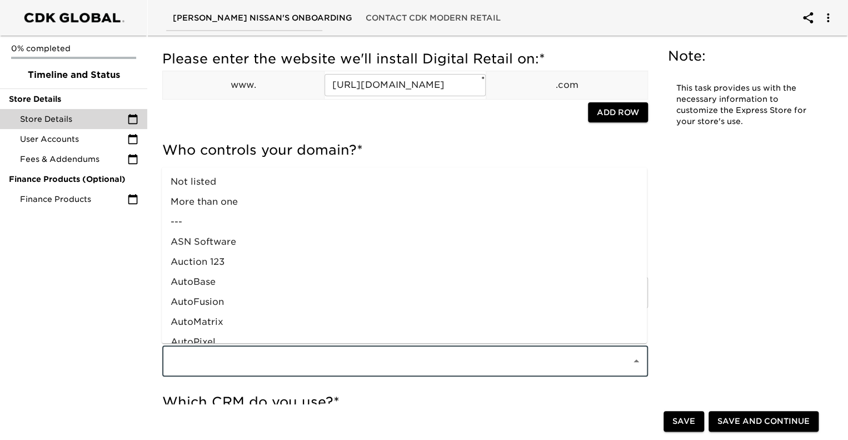
click at [227, 363] on input "text" at bounding box center [389, 360] width 445 height 21
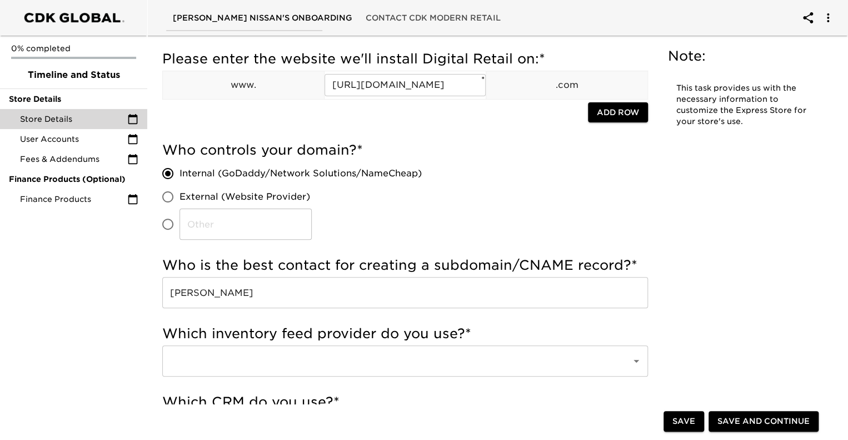
click at [114, 330] on div "0% completed Timeline and Status Store Details Store Details User Accounts Fees…" at bounding box center [73, 220] width 147 height 440
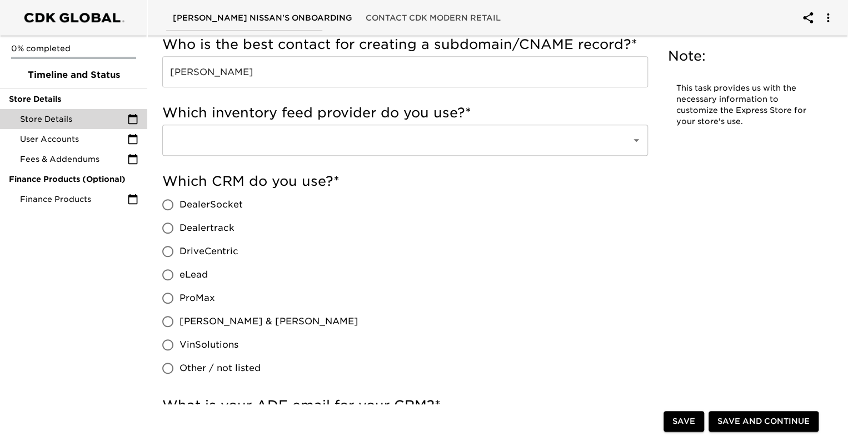
scroll to position [278, 0]
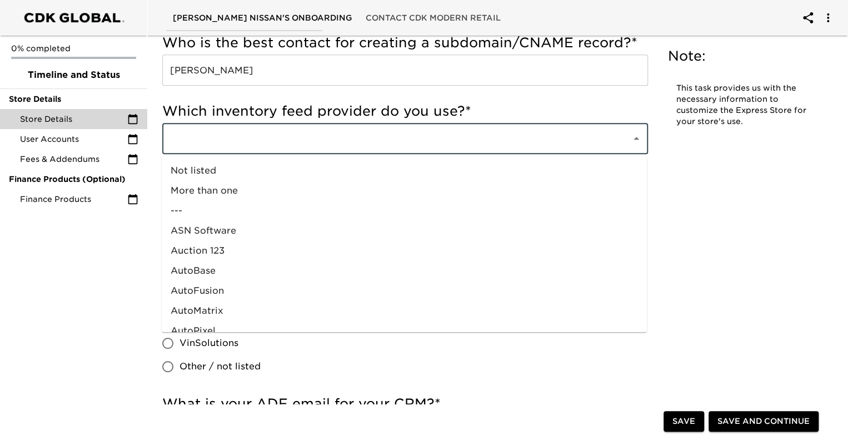
click at [267, 131] on input "text" at bounding box center [389, 138] width 445 height 21
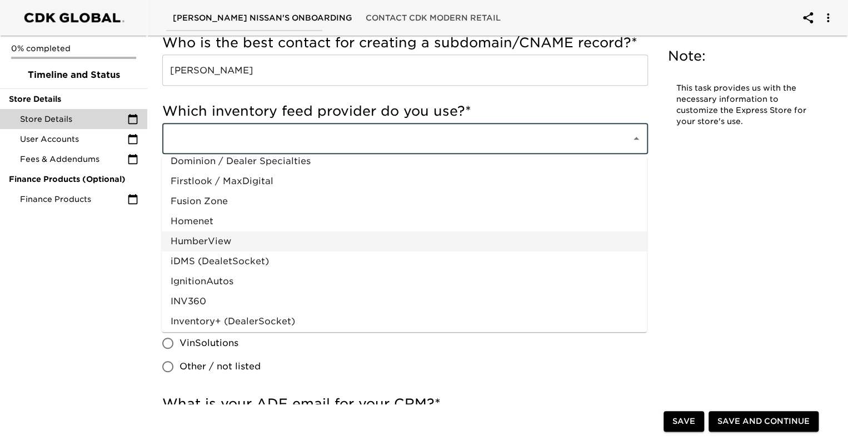
scroll to position [389, 0]
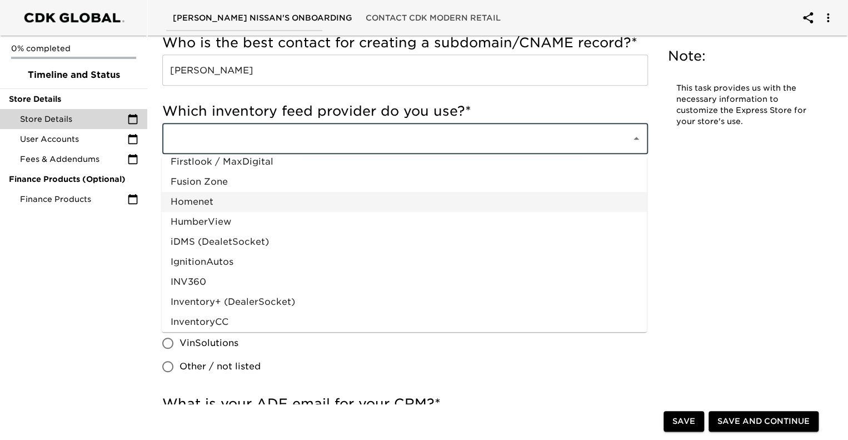
click at [197, 198] on li "Homenet" at bounding box center [404, 202] width 485 height 20
type input "Homenet"
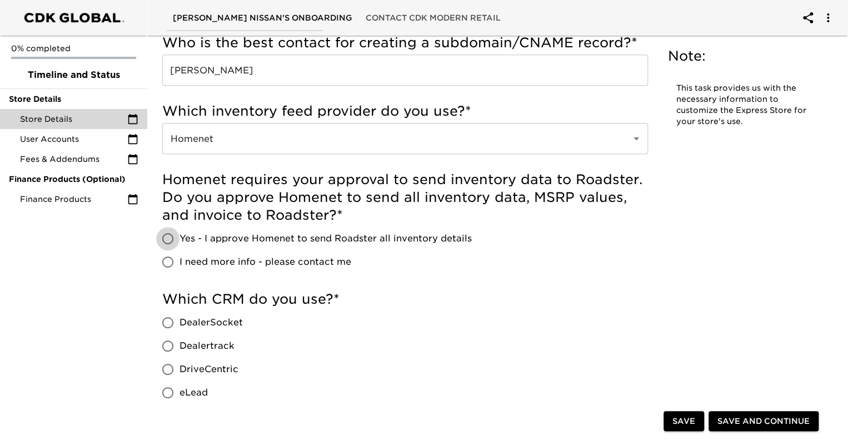
drag, startPoint x: 177, startPoint y: 237, endPoint x: 190, endPoint y: 243, distance: 14.4
click at [174, 237] on input "Yes - I approve Homenet to send Roadster all inventory details" at bounding box center [167, 238] width 23 height 23
radio input "true"
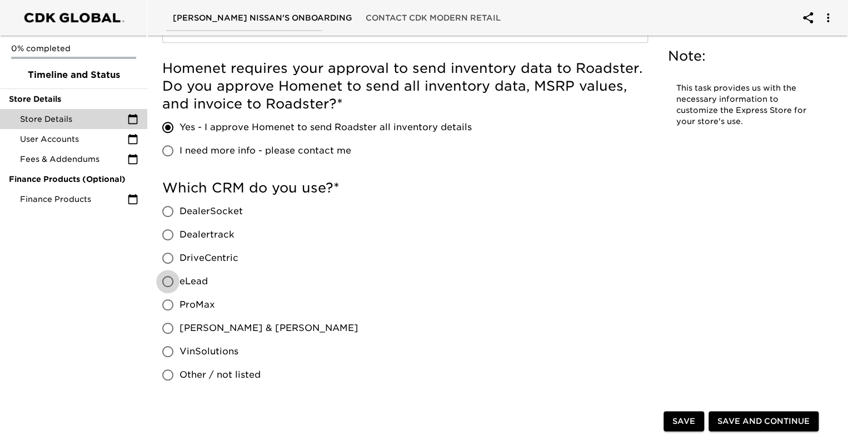
click at [170, 281] on input "eLead" at bounding box center [167, 281] width 23 height 23
radio input "true"
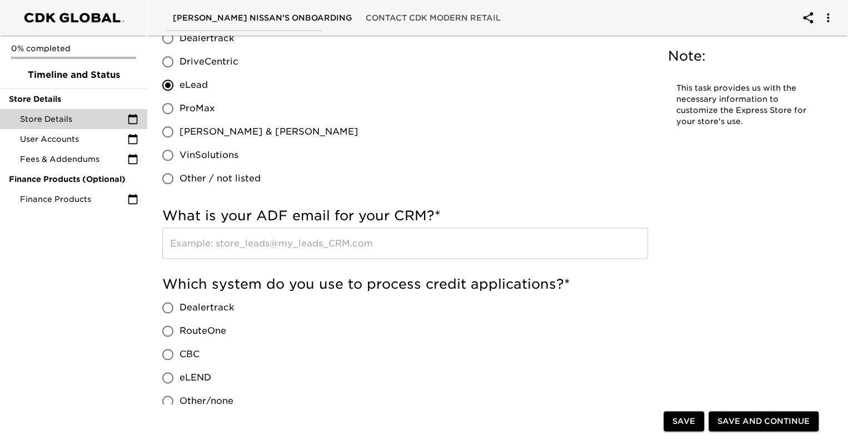
scroll to position [611, 0]
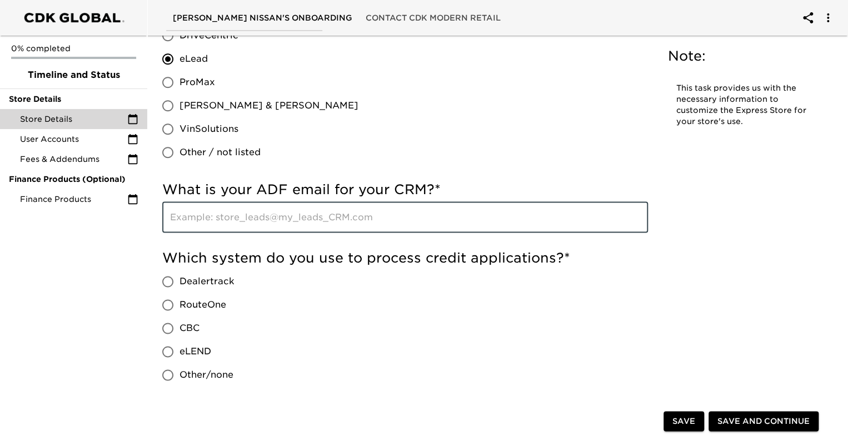
click at [210, 215] on input "text" at bounding box center [405, 216] width 486 height 31
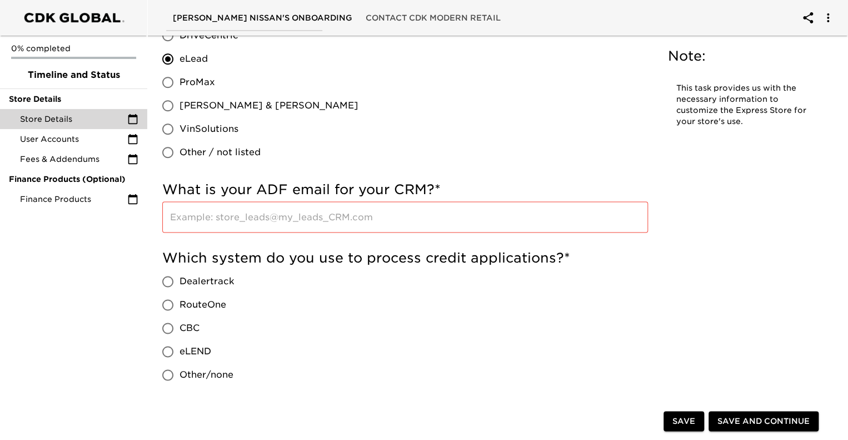
click at [134, 276] on div "0% completed Timeline and Status Store Details Store Details User Accounts Fees…" at bounding box center [73, 220] width 147 height 440
click at [173, 222] on input "text" at bounding box center [405, 216] width 486 height 31
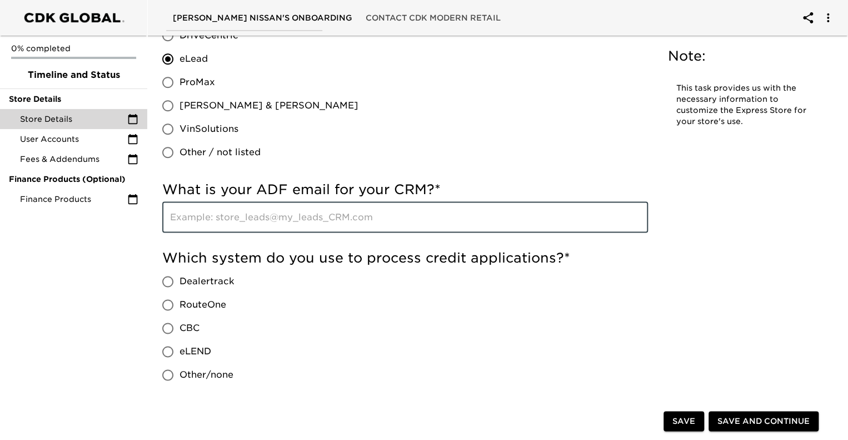
paste input "sales@mcneillnissan.edealerhub.com"
type input "sales@mcneillnissan.edealerhub.com"
click at [276, 320] on div "Which system do you use to process credit applications? * Dealertrack RouteOne …" at bounding box center [405, 317] width 486 height 137
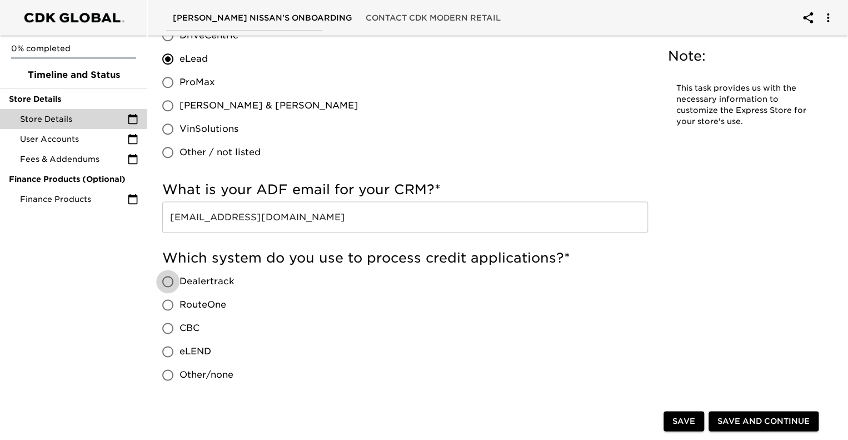
click at [165, 281] on input "Dealertrack" at bounding box center [167, 281] width 23 height 23
radio input "true"
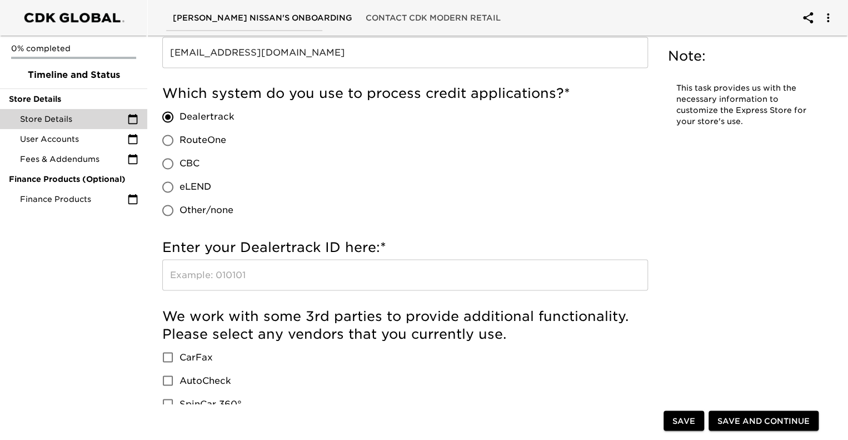
scroll to position [778, 0]
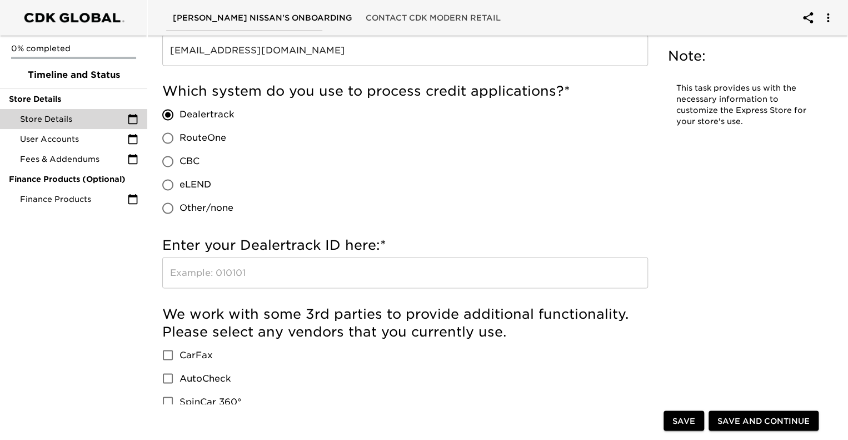
click at [212, 269] on input "text" at bounding box center [405, 272] width 486 height 31
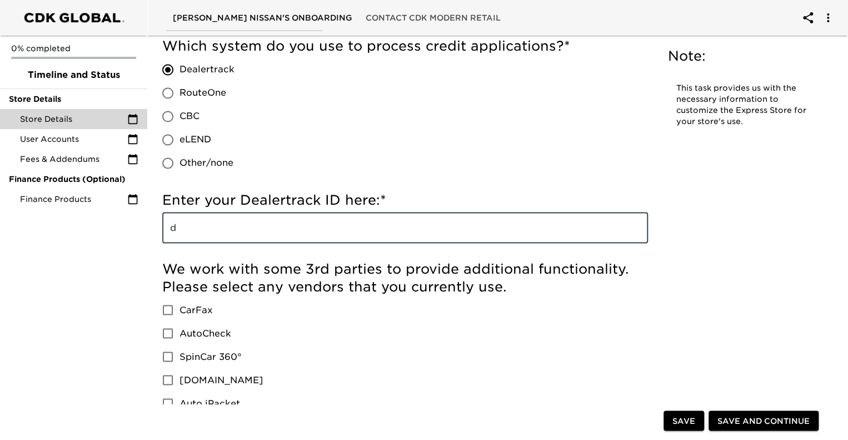
scroll to position [834, 0]
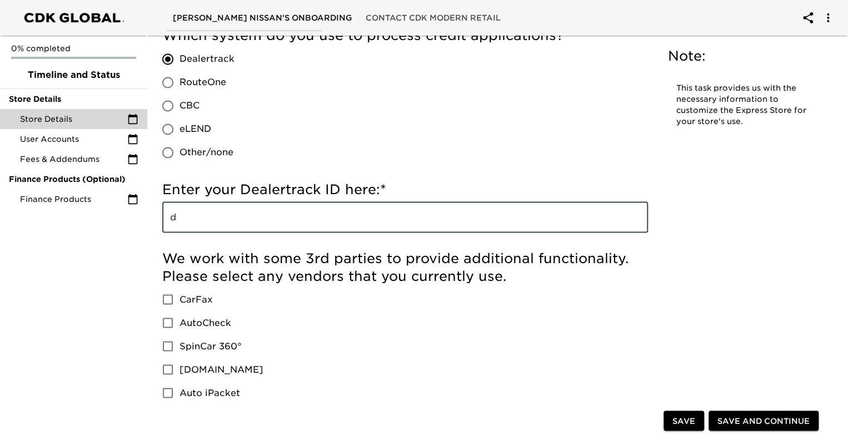
type input "d"
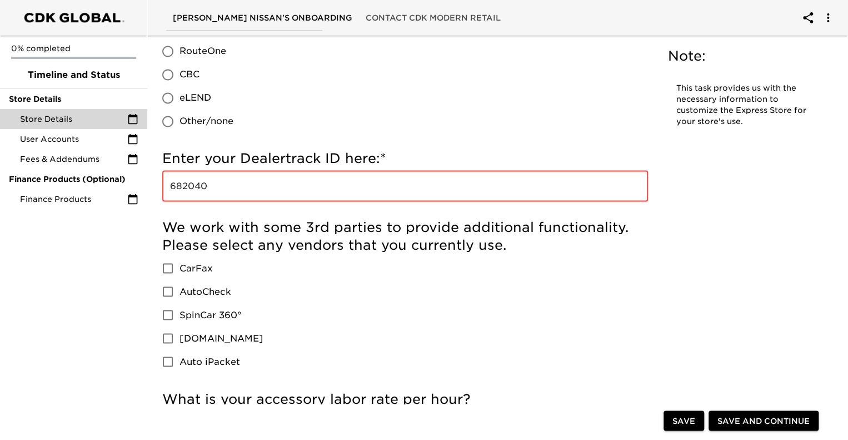
scroll to position [889, 0]
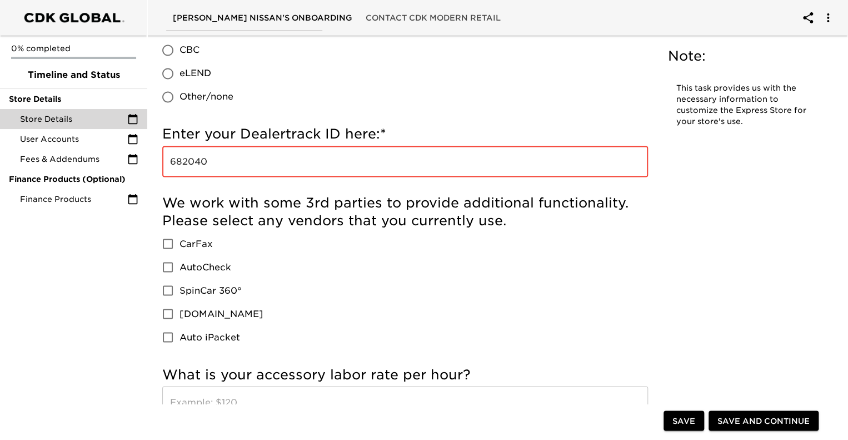
type input "682040"
click at [169, 250] on input "CarFax" at bounding box center [167, 243] width 23 height 23
checkbox input "true"
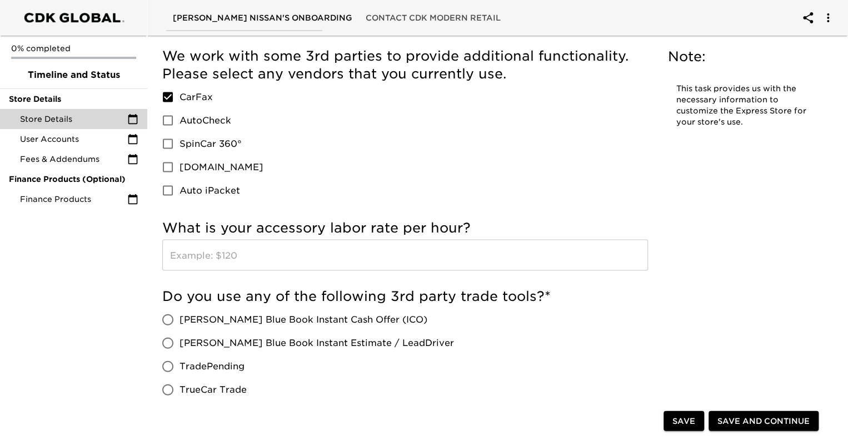
scroll to position [1056, 0]
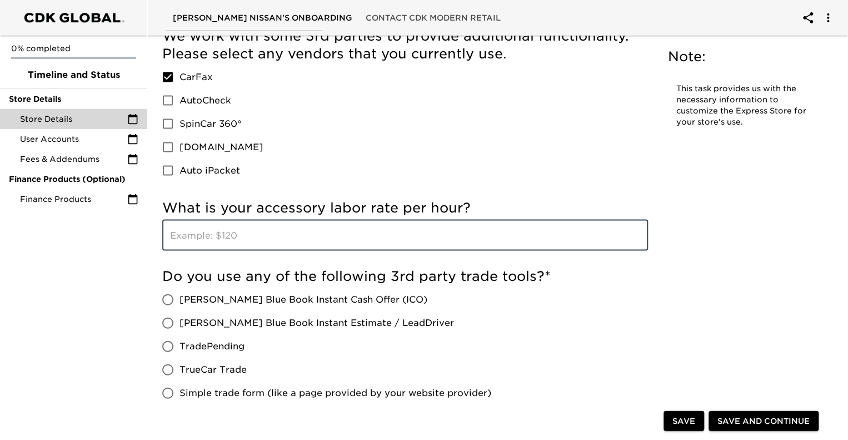
click at [223, 238] on input "text" at bounding box center [405, 234] width 486 height 31
type input "189.95"
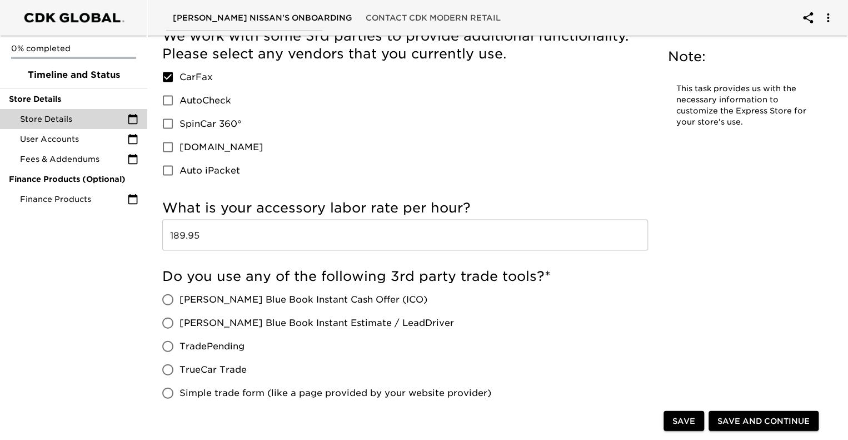
click at [131, 348] on div "0% completed Timeline and Status Store Details Store Details User Accounts Fees…" at bounding box center [73, 220] width 147 height 440
click at [171, 299] on input "[PERSON_NAME] Blue Book Instant Cash Offer (ICO)" at bounding box center [167, 298] width 23 height 23
radio input "true"
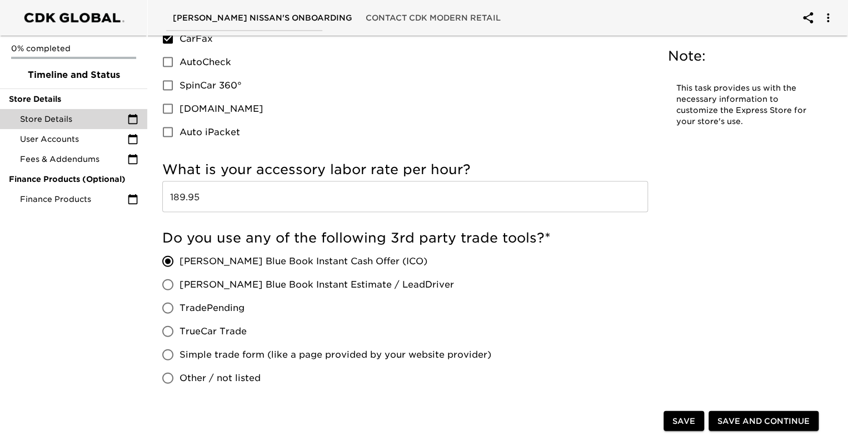
scroll to position [1111, 0]
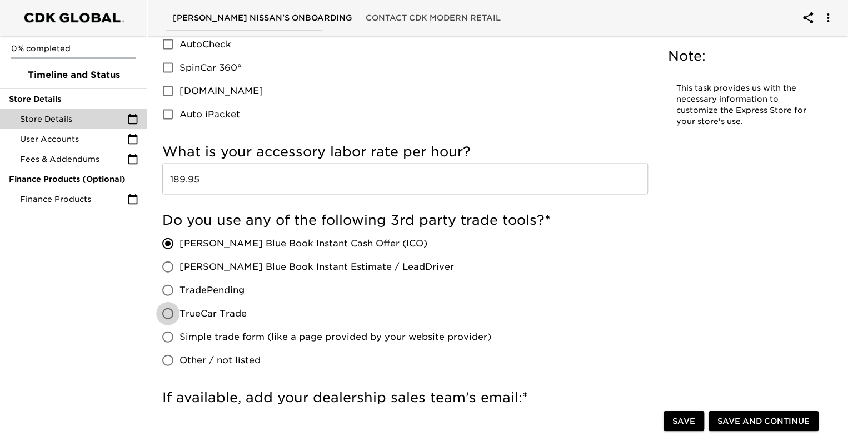
click at [167, 318] on input "TrueCar Trade" at bounding box center [167, 313] width 23 height 23
radio input "true"
click at [173, 243] on input "[PERSON_NAME] Blue Book Instant Cash Offer (ICO)" at bounding box center [167, 243] width 23 height 23
radio input "true"
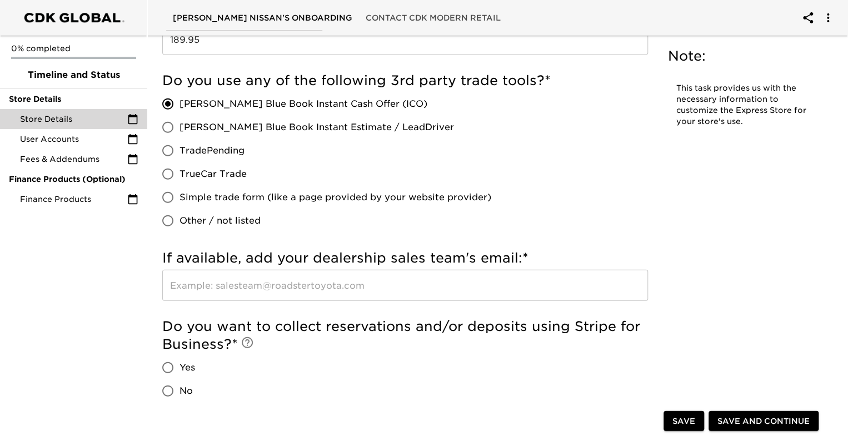
scroll to position [1278, 0]
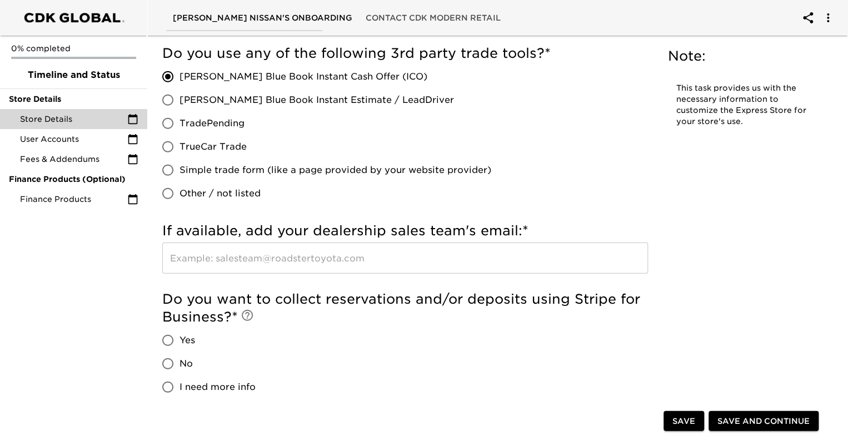
click at [236, 261] on input "text" at bounding box center [405, 257] width 486 height 31
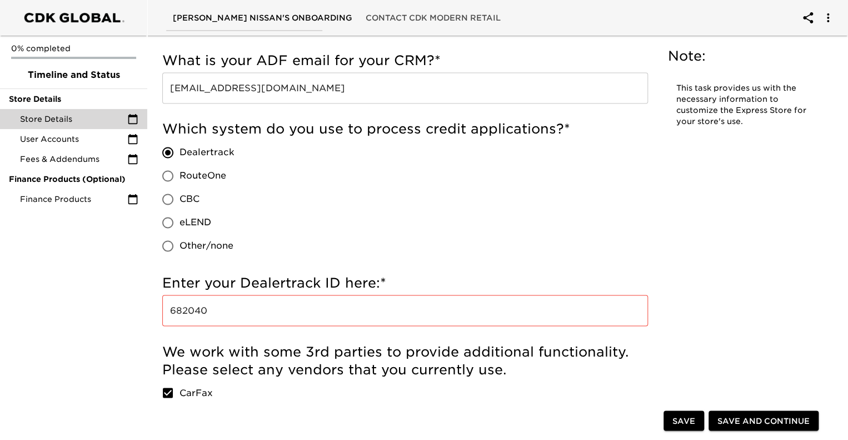
scroll to position [611, 0]
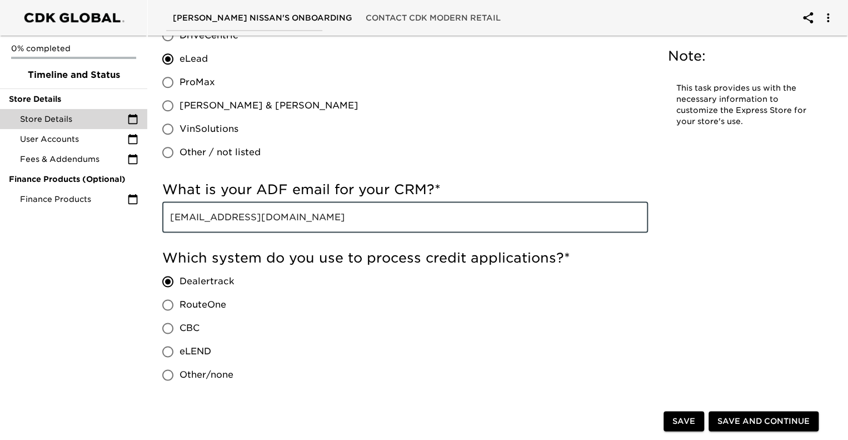
drag, startPoint x: 353, startPoint y: 217, endPoint x: 166, endPoint y: 215, distance: 187.8
click at [164, 215] on input "[EMAIL_ADDRESS][DOMAIN_NAME]" at bounding box center [405, 216] width 486 height 31
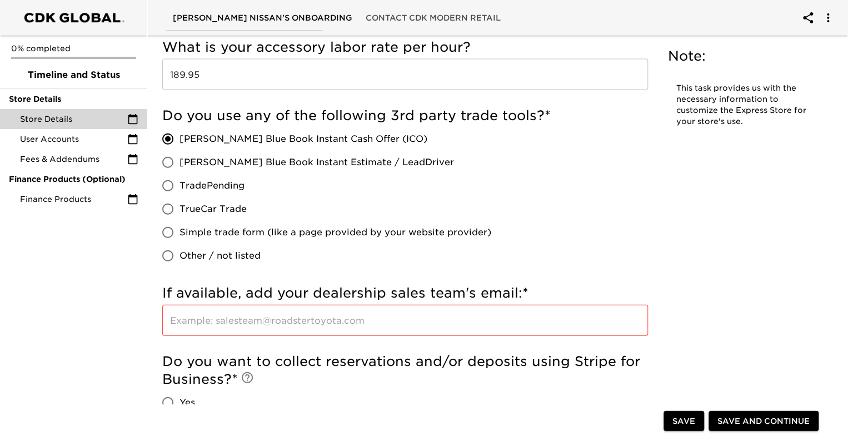
scroll to position [1223, 0]
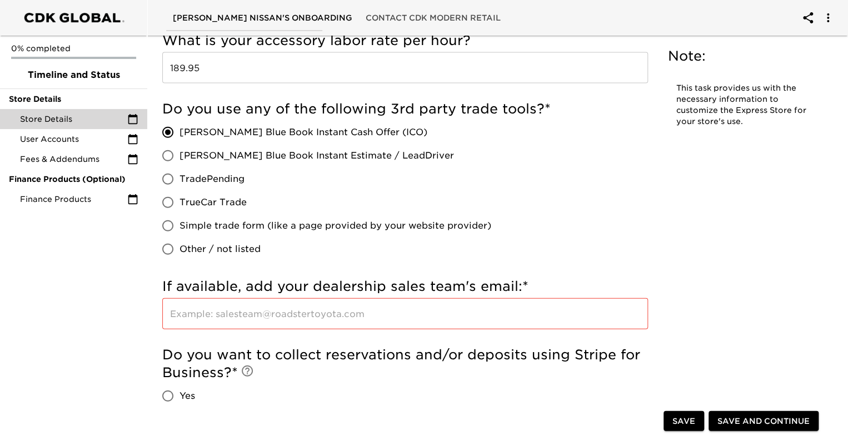
click at [202, 322] on input "text" at bounding box center [405, 313] width 486 height 31
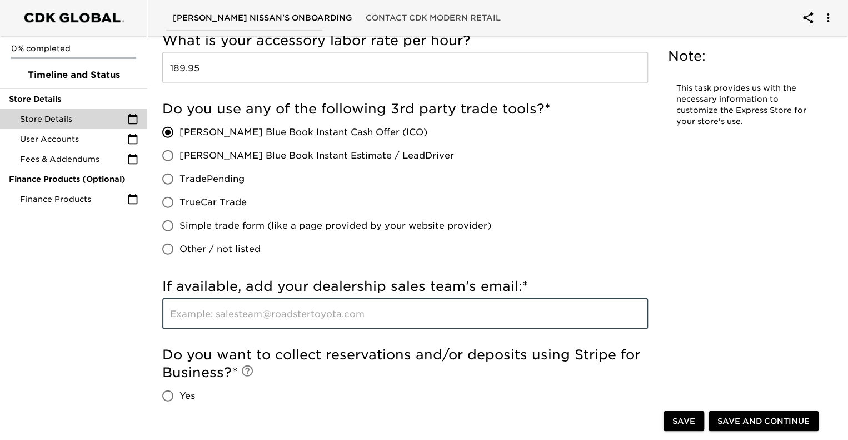
paste input "[EMAIL_ADDRESS][DOMAIN_NAME]"
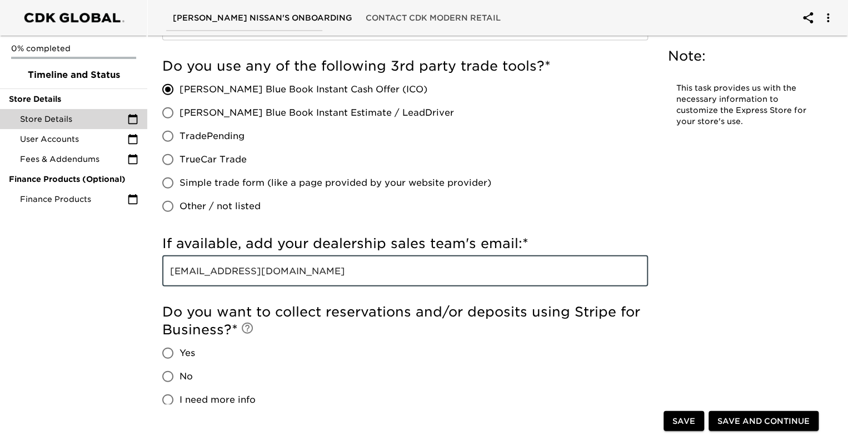
scroll to position [1334, 0]
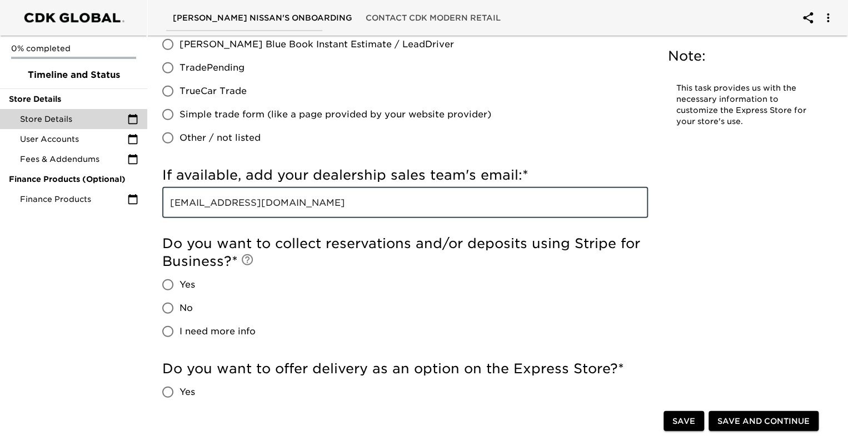
type input "[EMAIL_ADDRESS][DOMAIN_NAME]"
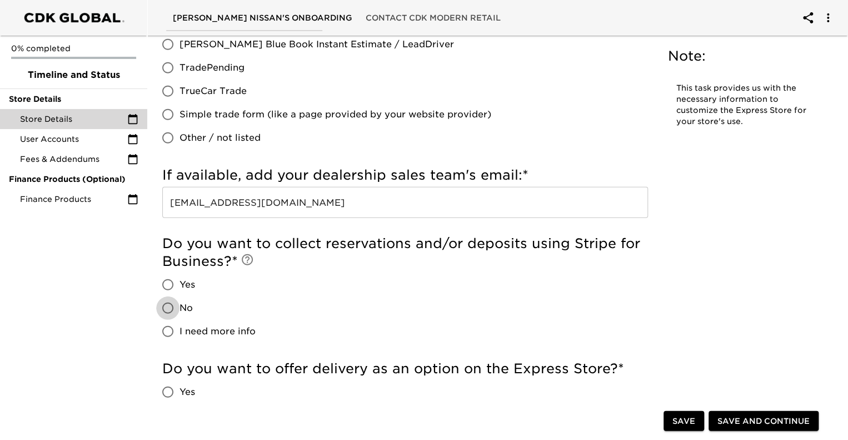
click at [171, 306] on input "No" at bounding box center [167, 307] width 23 height 23
radio input "true"
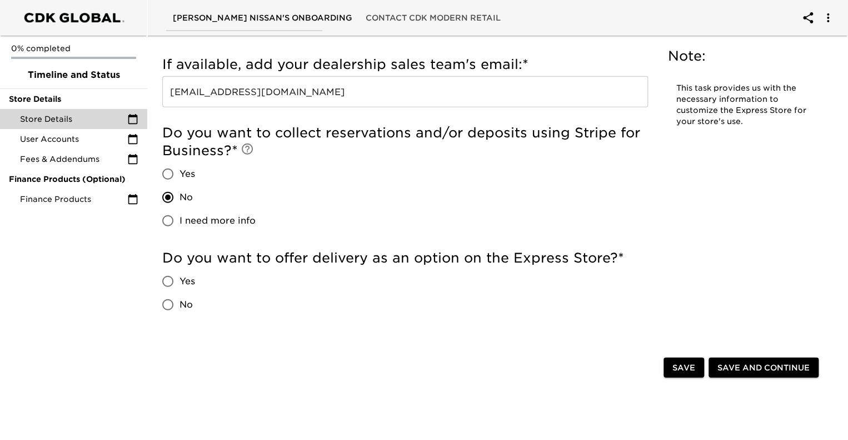
scroll to position [1445, 0]
click at [163, 217] on input "I need more info" at bounding box center [167, 219] width 23 height 23
radio input "true"
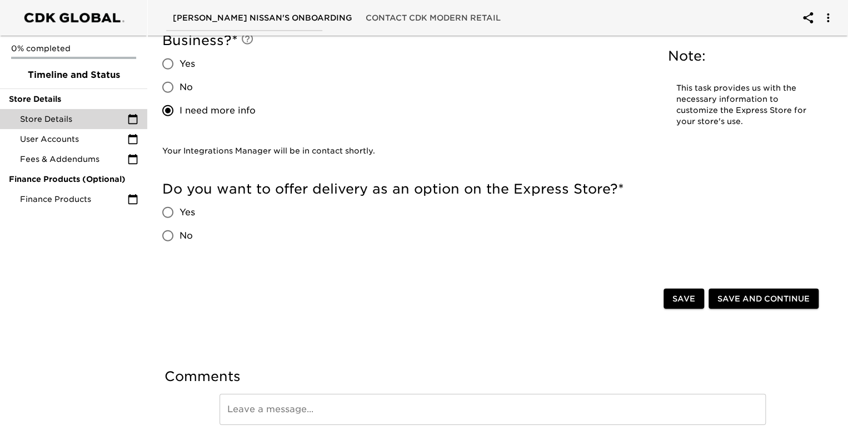
scroll to position [1556, 0]
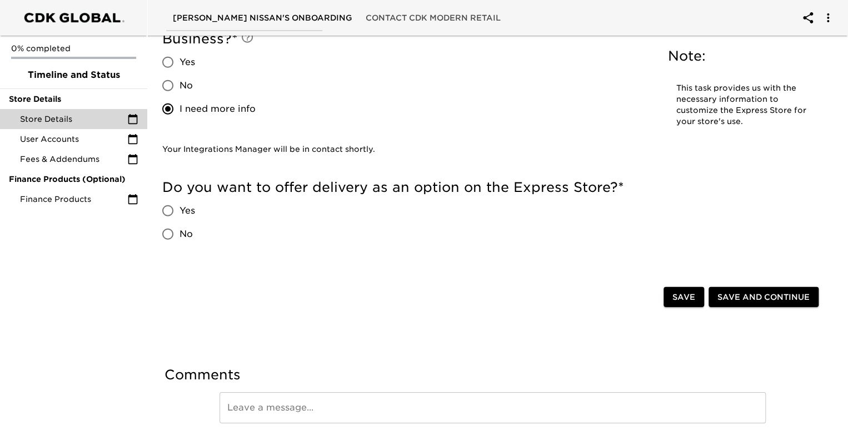
click at [171, 207] on input "Yes" at bounding box center [167, 210] width 23 height 23
radio input "true"
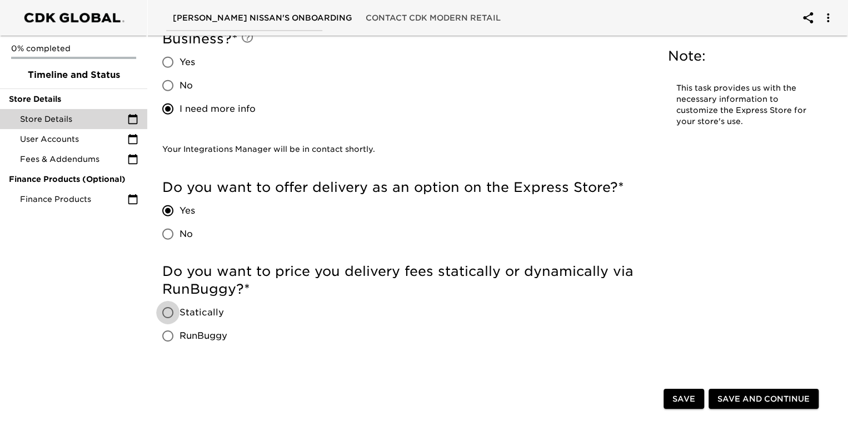
click at [169, 315] on input "Statically" at bounding box center [167, 312] width 23 height 23
radio input "true"
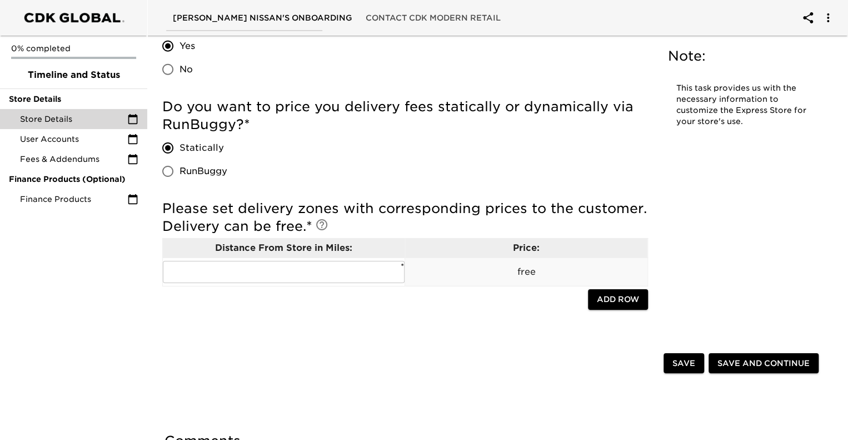
scroll to position [1723, 0]
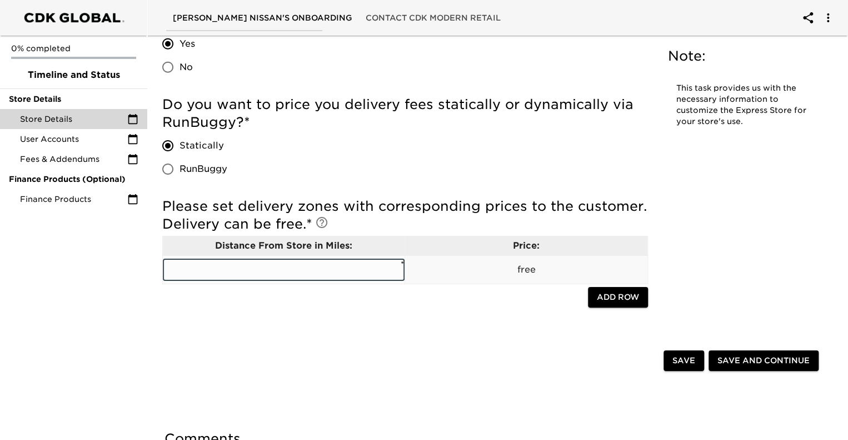
click at [345, 275] on input "text" at bounding box center [284, 269] width 242 height 22
type input "60"
drag, startPoint x: 353, startPoint y: 336, endPoint x: 385, endPoint y: 326, distance: 32.7
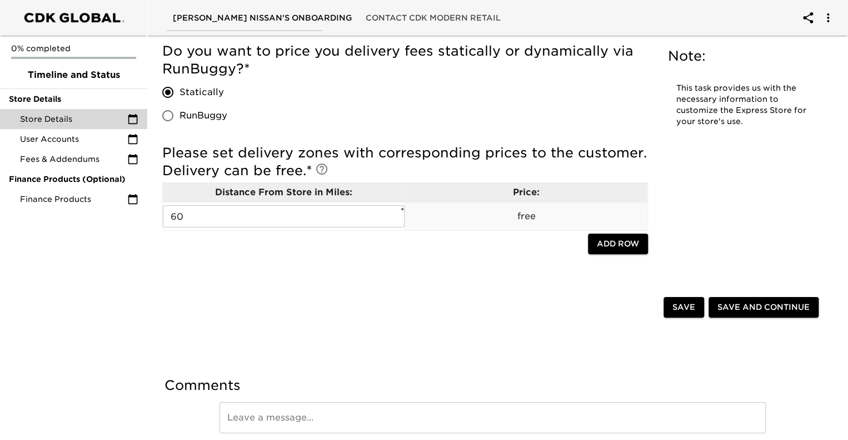
scroll to position [1821, 0]
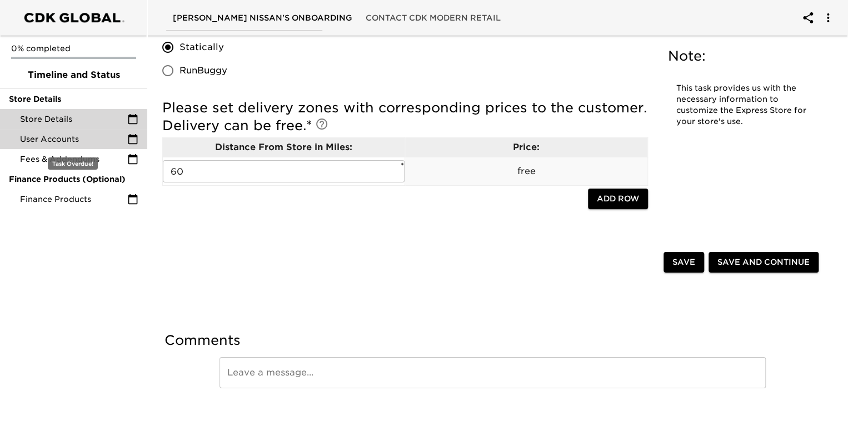
click at [61, 138] on span "User Accounts" at bounding box center [73, 138] width 107 height 11
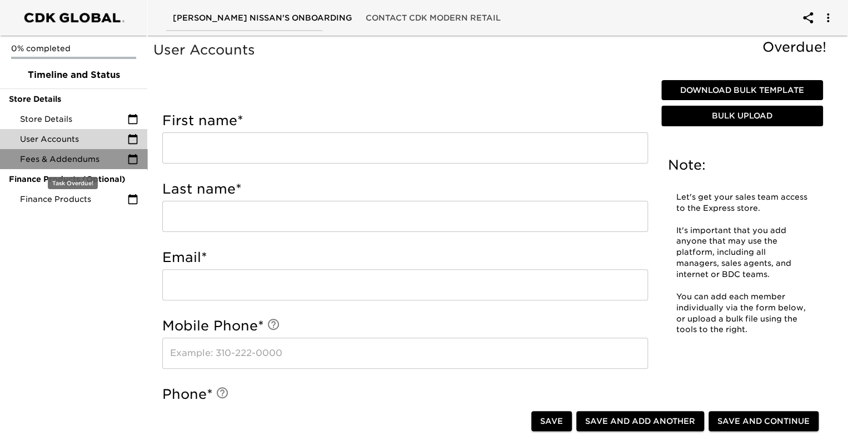
click at [57, 156] on span "Fees & Addendums" at bounding box center [73, 158] width 107 height 11
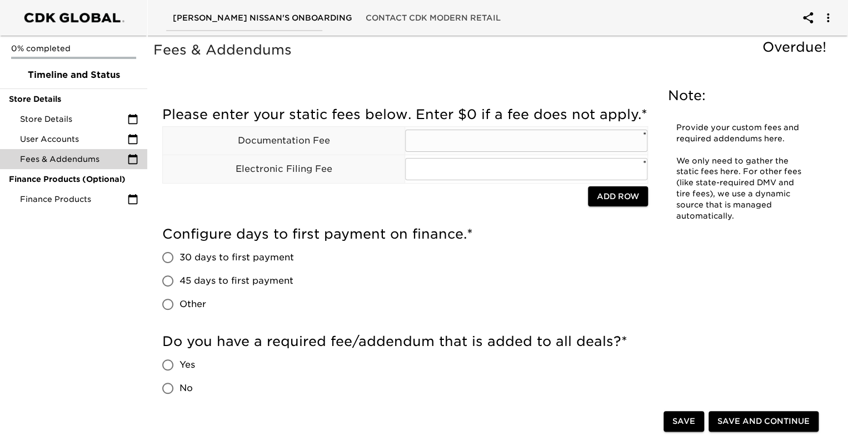
click at [429, 152] on input "text" at bounding box center [526, 140] width 242 height 22
type input "899.00"
click at [176, 292] on input "45 days to first payment" at bounding box center [167, 280] width 23 height 23
radio input "true"
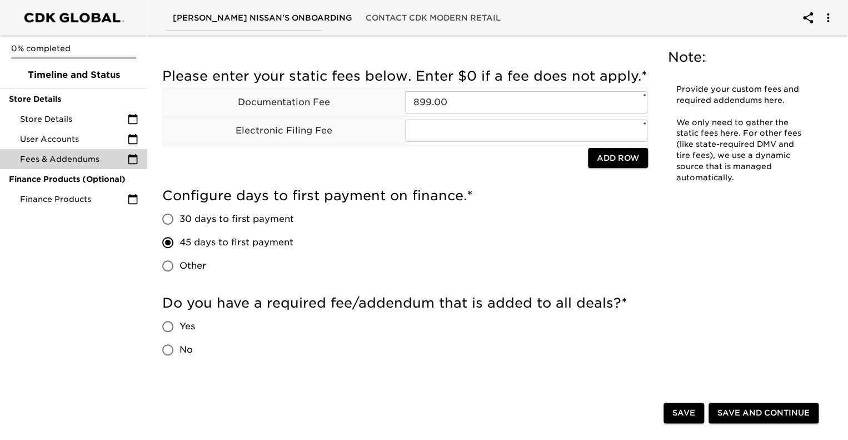
scroll to position [111, 0]
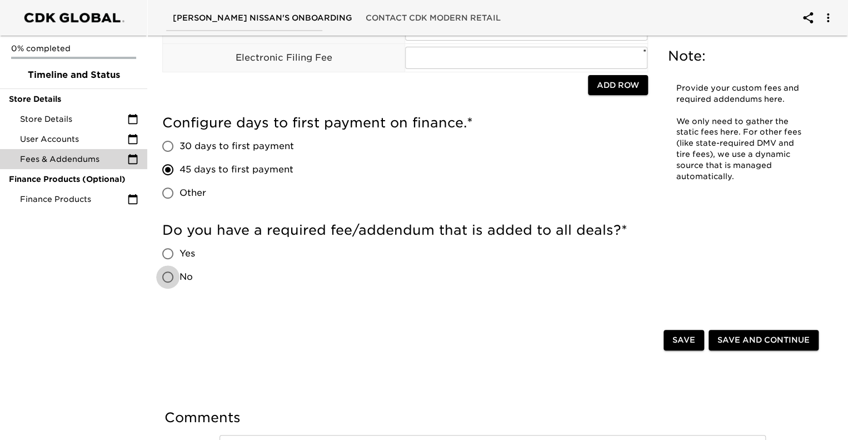
drag, startPoint x: 169, startPoint y: 293, endPoint x: 215, endPoint y: 287, distance: 46.0
click at [178, 288] on input "No" at bounding box center [167, 276] width 23 height 23
radio input "true"
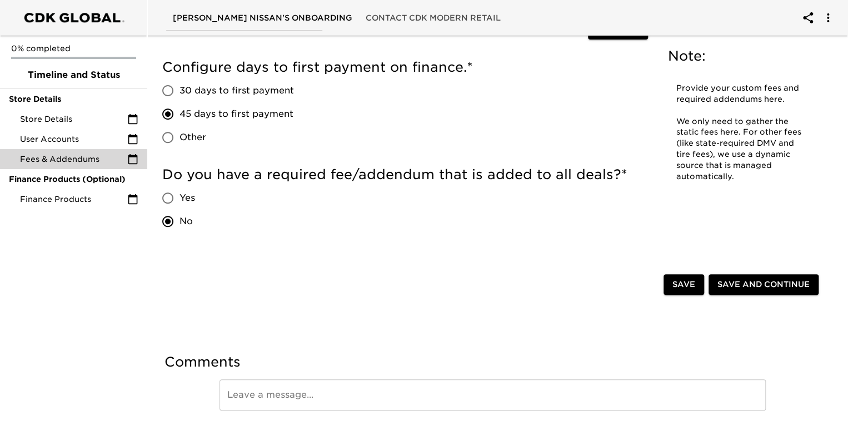
scroll to position [207, 0]
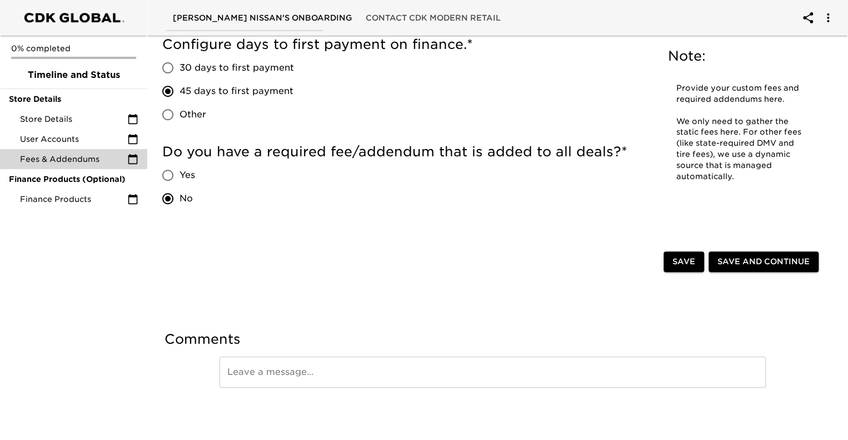
drag, startPoint x: 674, startPoint y: 265, endPoint x: 661, endPoint y: 266, distance: 12.3
click at [672, 265] on span "Save" at bounding box center [683, 262] width 23 height 14
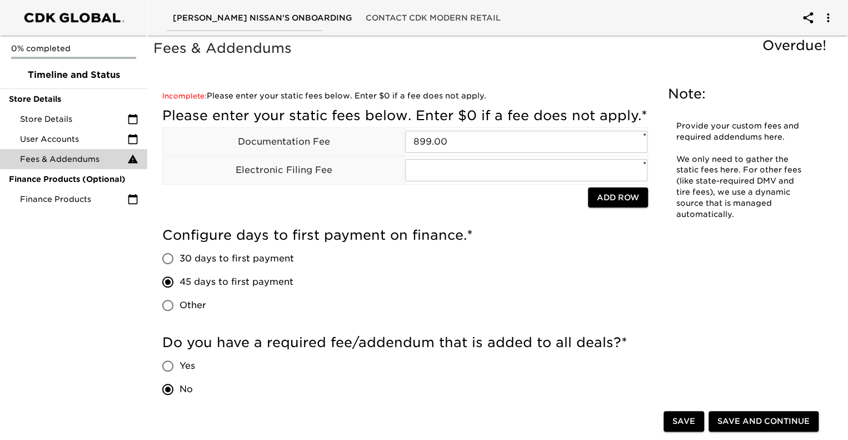
scroll to position [0, 0]
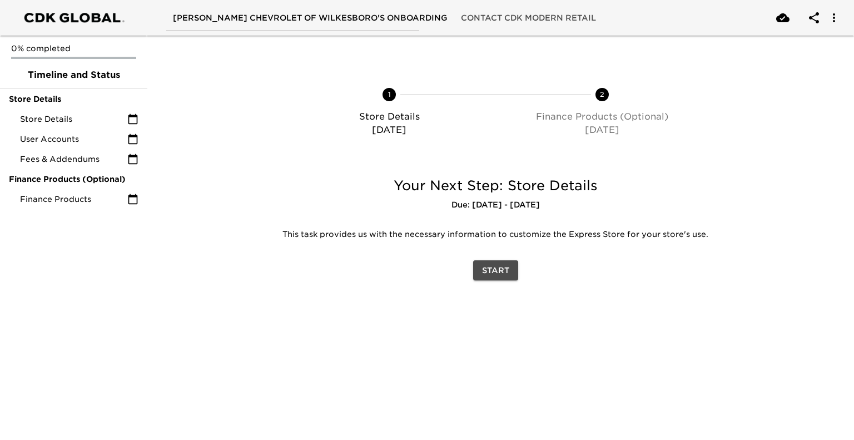
click at [496, 264] on span "Start" at bounding box center [495, 270] width 27 height 14
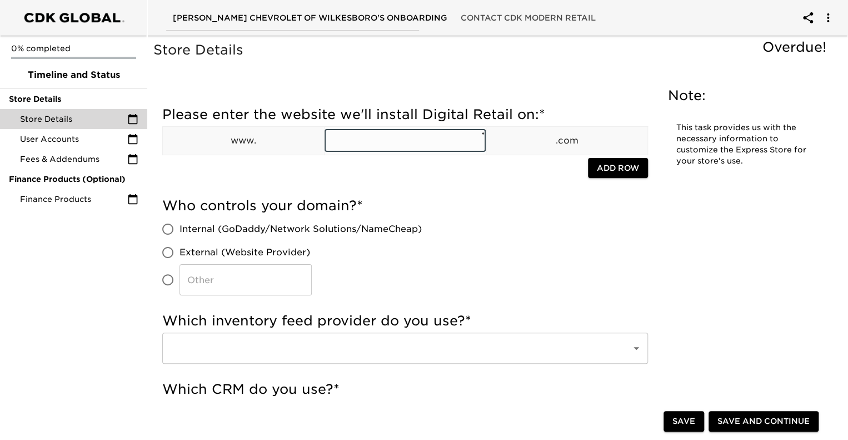
paste input "[URL][DOMAIN_NAME]"
type input "[URL][DOMAIN_NAME]"
click at [168, 225] on input "Internal (GoDaddy/Network Solutions/NameCheap)" at bounding box center [167, 228] width 23 height 23
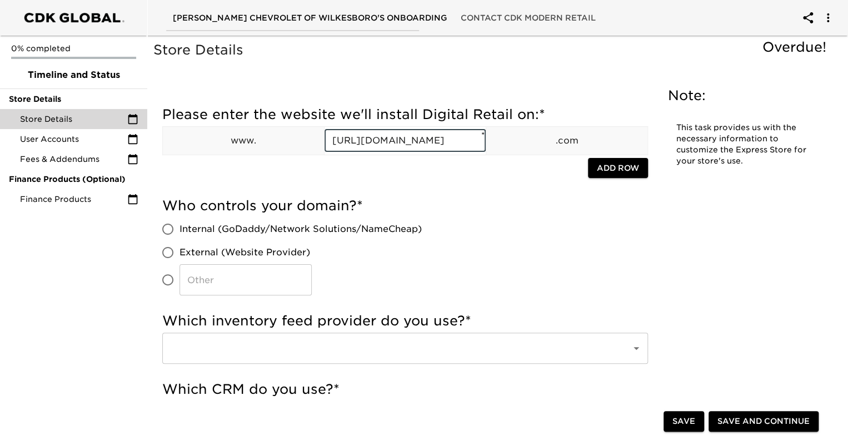
radio input "true"
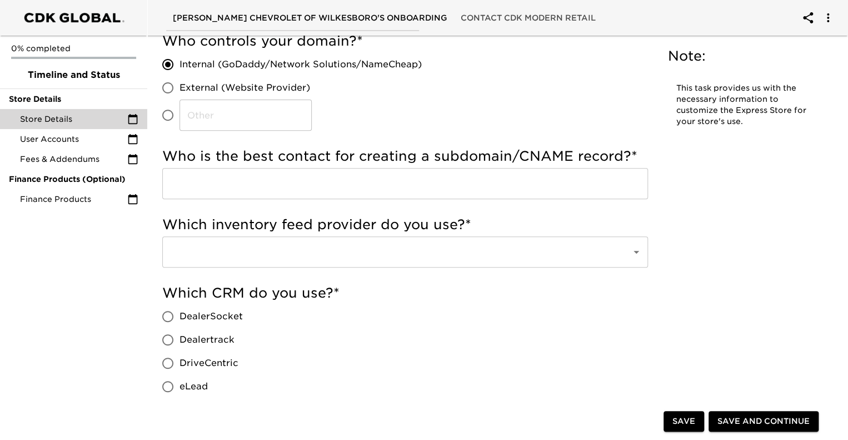
scroll to position [167, 0]
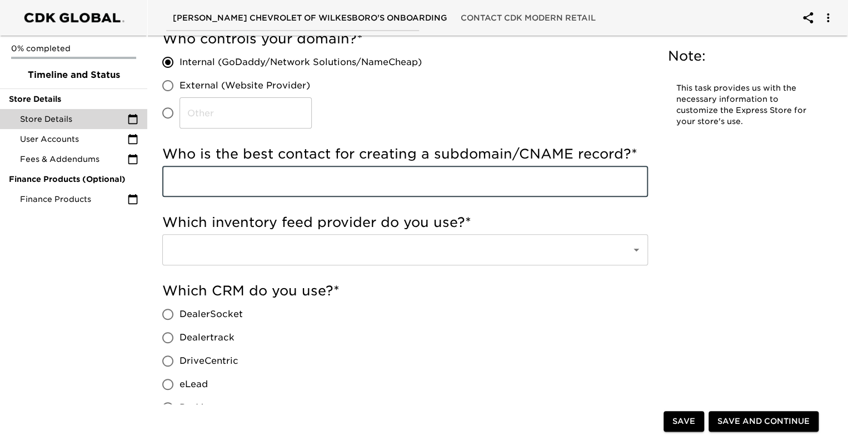
click at [230, 181] on input "text" at bounding box center [405, 181] width 486 height 31
type input "[PERSON_NAME]"
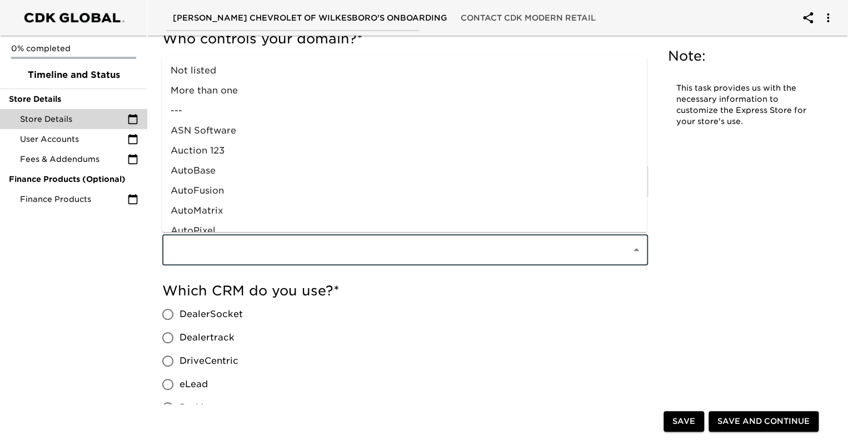
click at [219, 245] on input "text" at bounding box center [389, 249] width 445 height 21
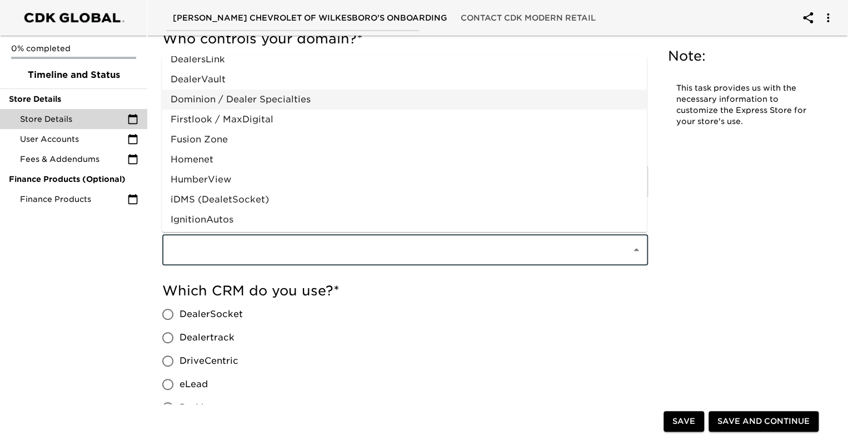
scroll to position [333, 0]
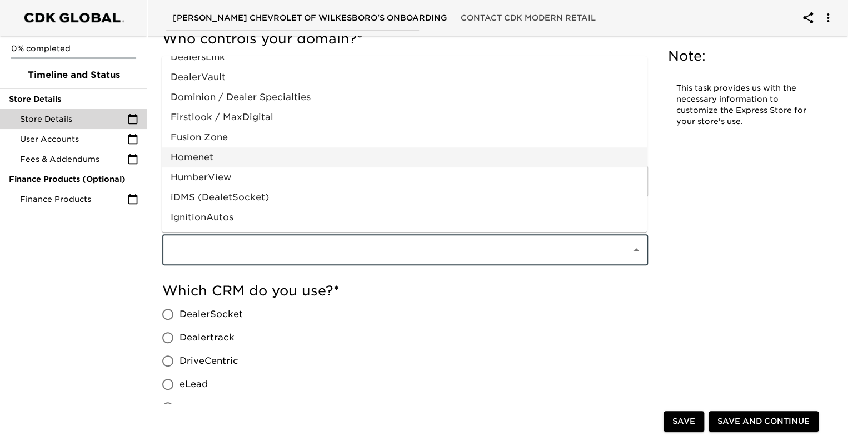
click at [206, 157] on li "Homenet" at bounding box center [404, 157] width 485 height 20
type input "Homenet"
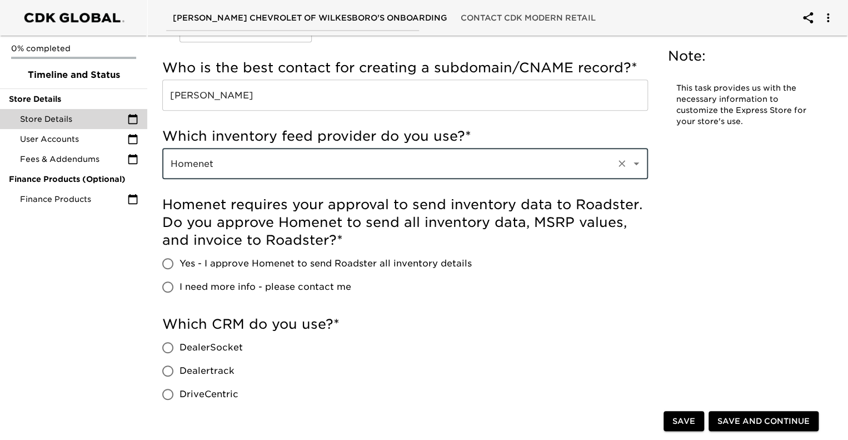
scroll to position [278, 0]
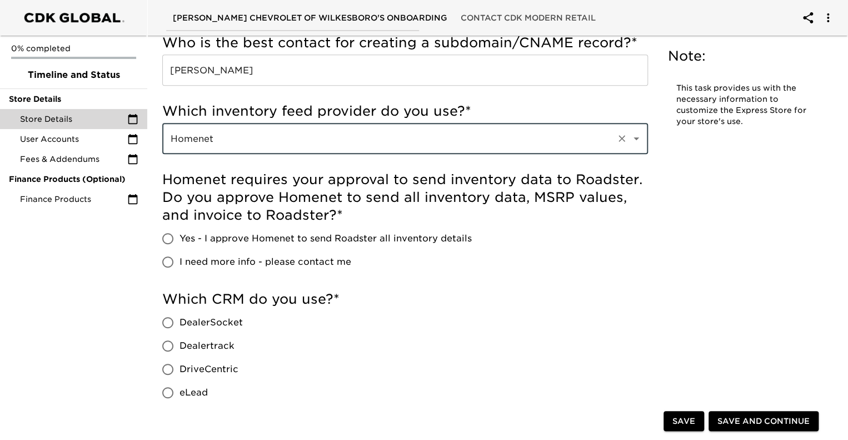
click at [170, 233] on input "Yes - I approve Homenet to send Roadster all inventory details" at bounding box center [167, 238] width 23 height 23
radio input "true"
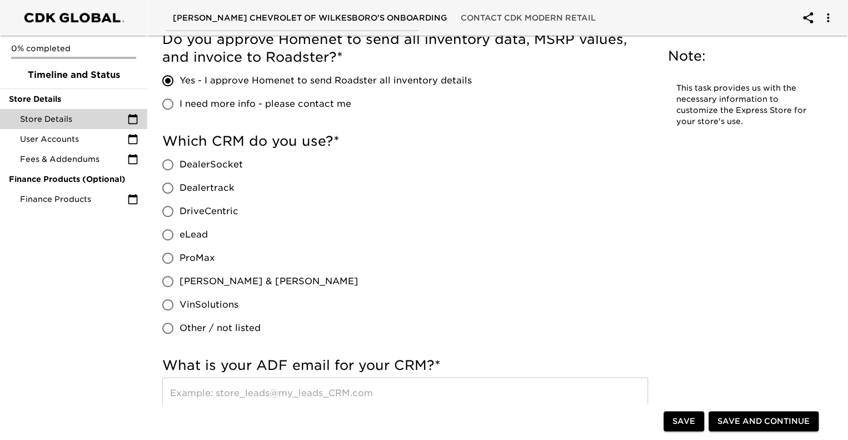
scroll to position [445, 0]
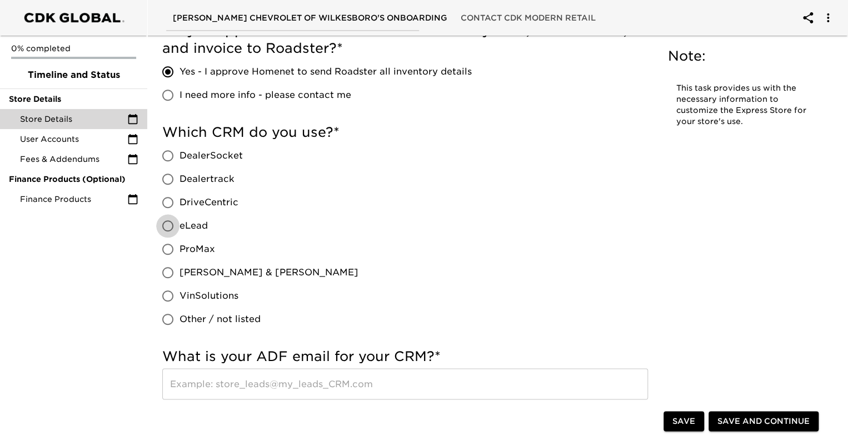
click at [169, 225] on input "eLead" at bounding box center [167, 225] width 23 height 23
radio input "true"
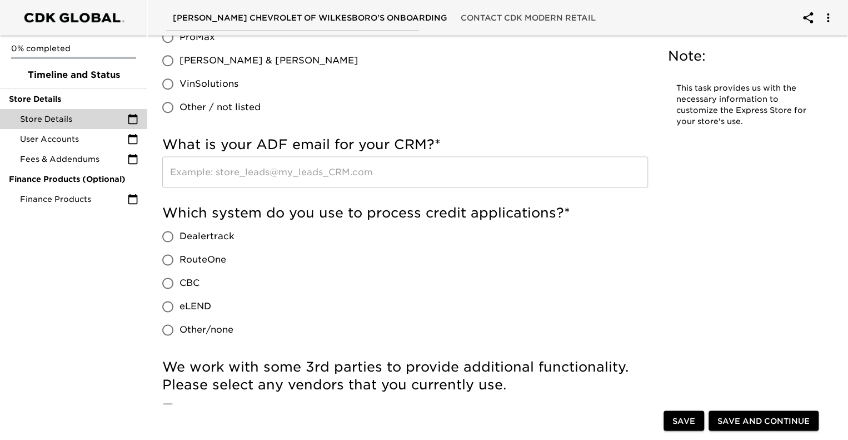
scroll to position [667, 0]
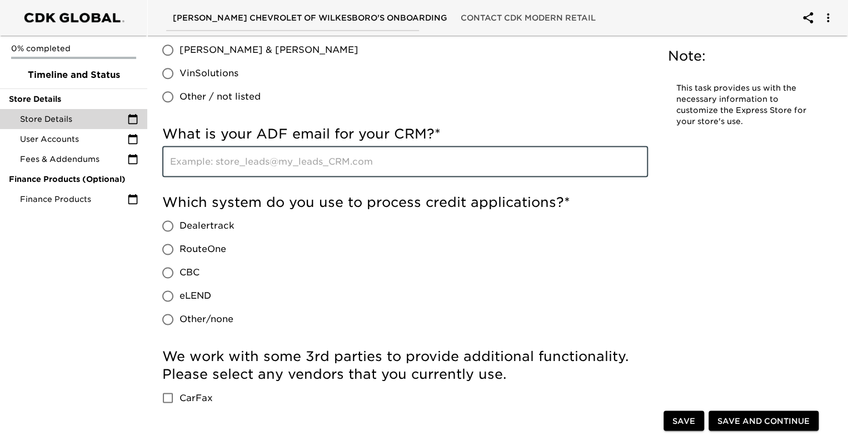
click at [238, 163] on input "text" at bounding box center [405, 161] width 486 height 31
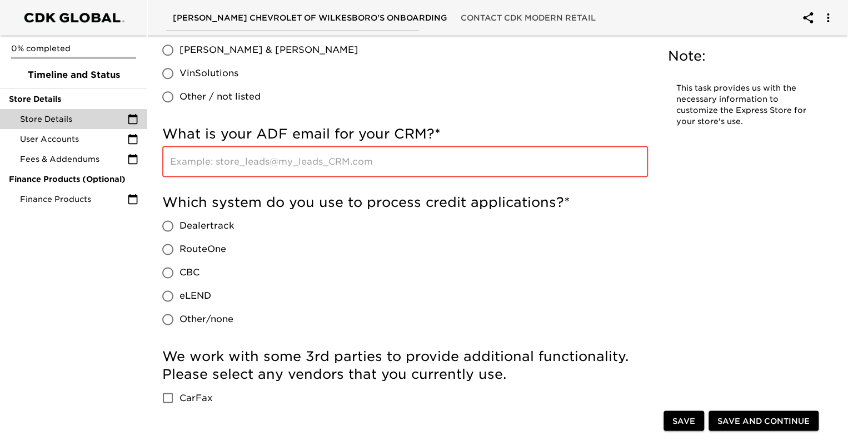
click at [253, 158] on input "text" at bounding box center [405, 161] width 486 height 31
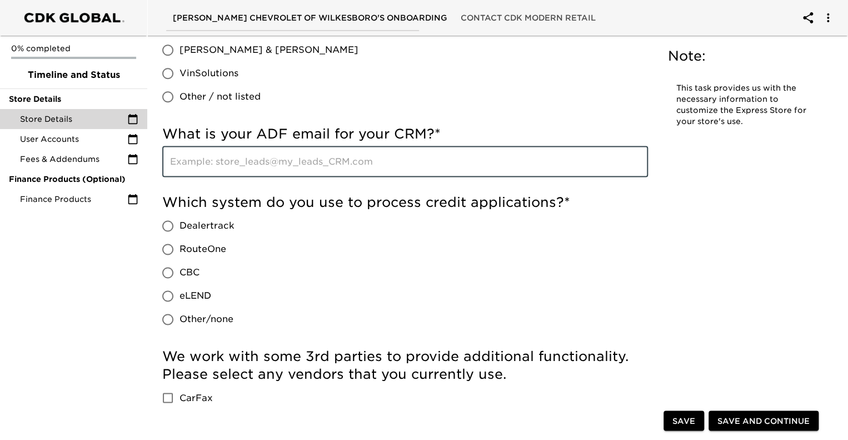
paste input "Sales@mcneillchevroletbuick.edealerhub.com"
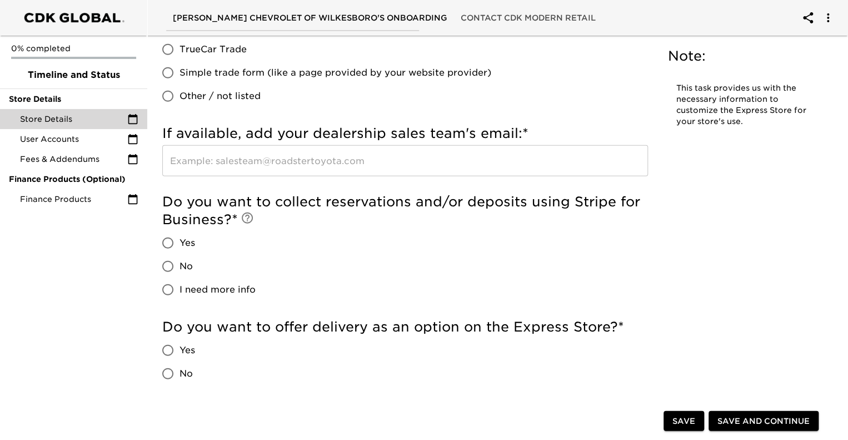
scroll to position [1334, 0]
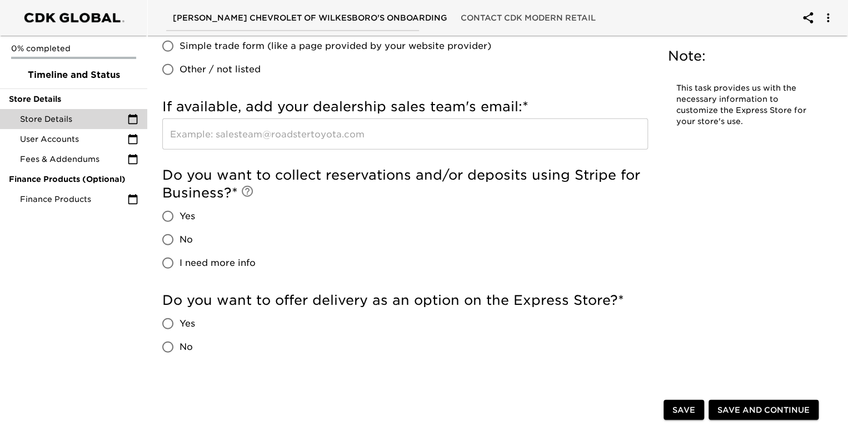
type input "Sales@mcneillchevroletbuick.edealerhub.com"
click at [250, 127] on input "text" at bounding box center [405, 133] width 486 height 31
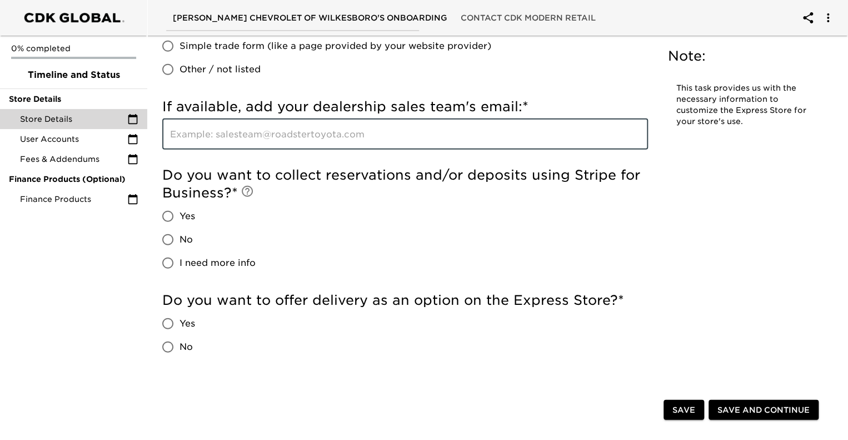
paste input "Sales@mcneillchevroletbuick.edealerhub.com"
type input "Sales@mcneillchevroletbuick.edealerhub.com"
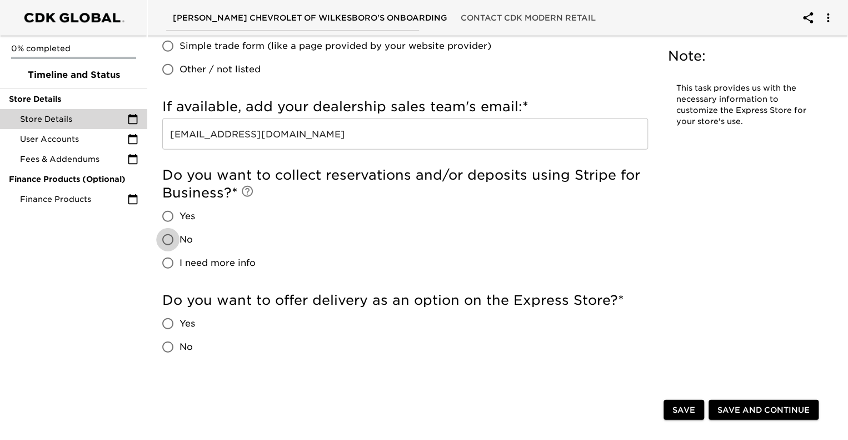
click at [167, 240] on input "No" at bounding box center [167, 239] width 23 height 23
radio input "true"
click at [164, 326] on input "Yes" at bounding box center [167, 323] width 23 height 23
radio input "true"
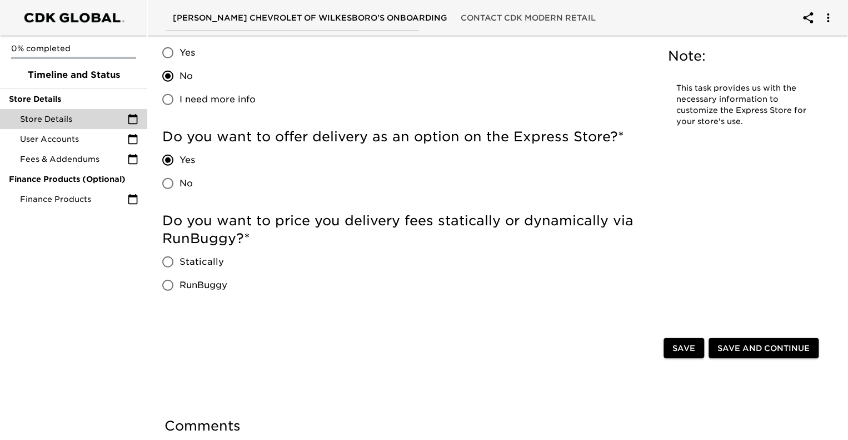
scroll to position [1500, 0]
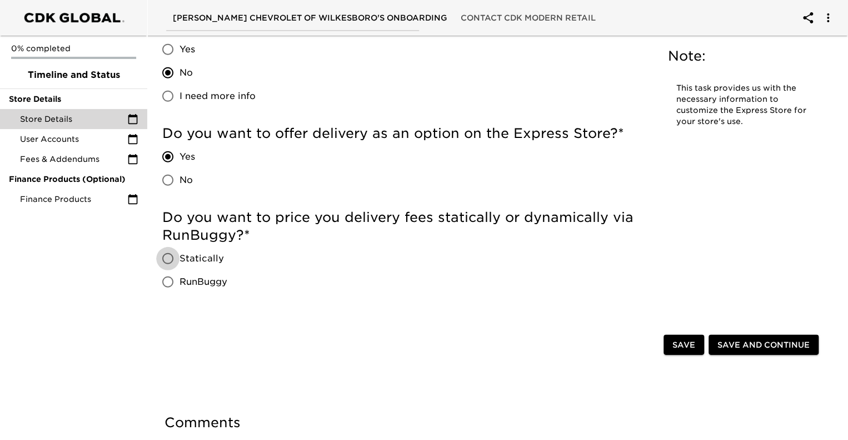
click at [174, 262] on input "Statically" at bounding box center [167, 258] width 23 height 23
radio input "true"
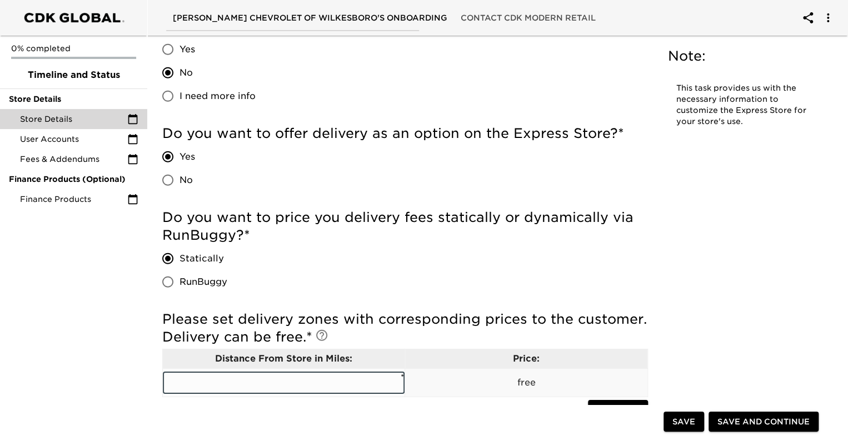
click at [275, 384] on input "text" at bounding box center [284, 382] width 242 height 22
type input "+"
type input "60"
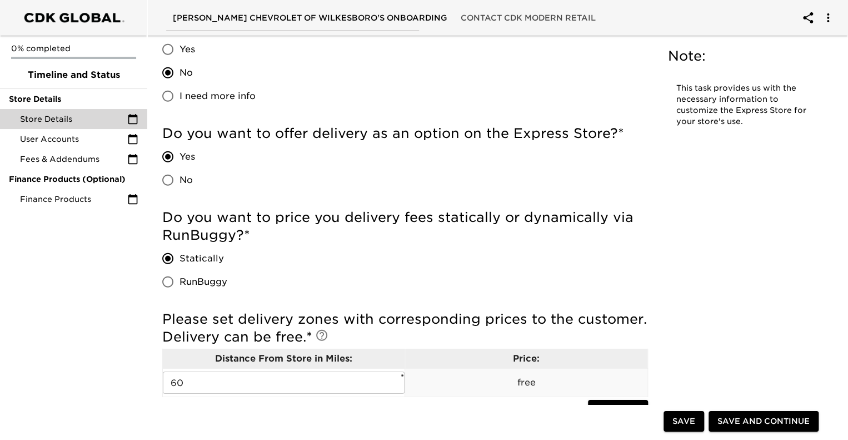
click at [553, 278] on div "Do you want to price you delivery fees statically or dynamically via RunBuggy? …" at bounding box center [405, 250] width 486 height 85
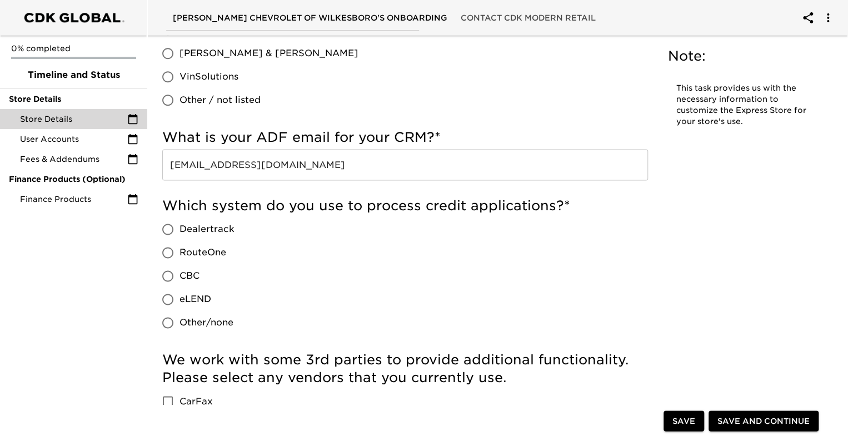
scroll to position [667, 0]
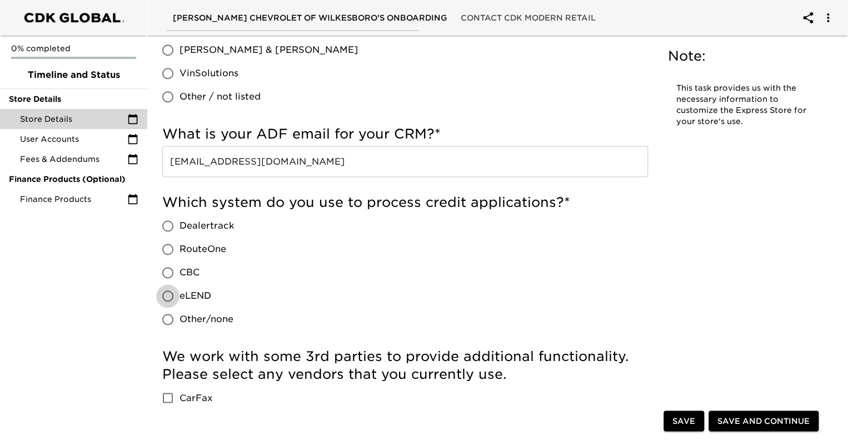
click at [167, 296] on input "eLEND" at bounding box center [167, 295] width 23 height 23
radio input "true"
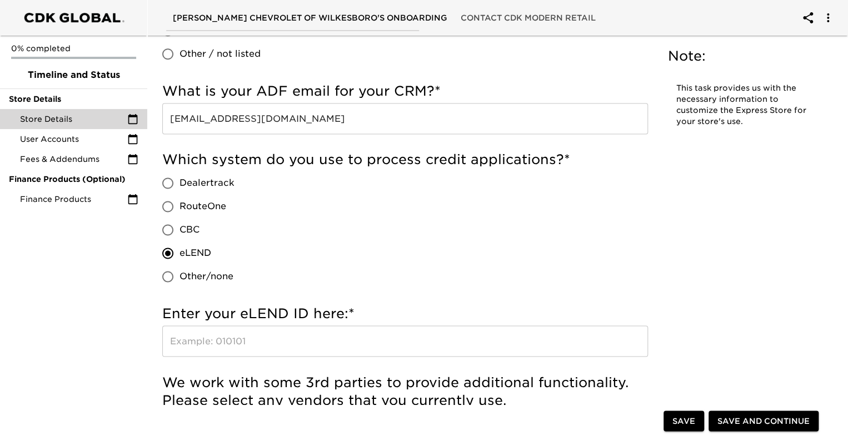
scroll to position [778, 0]
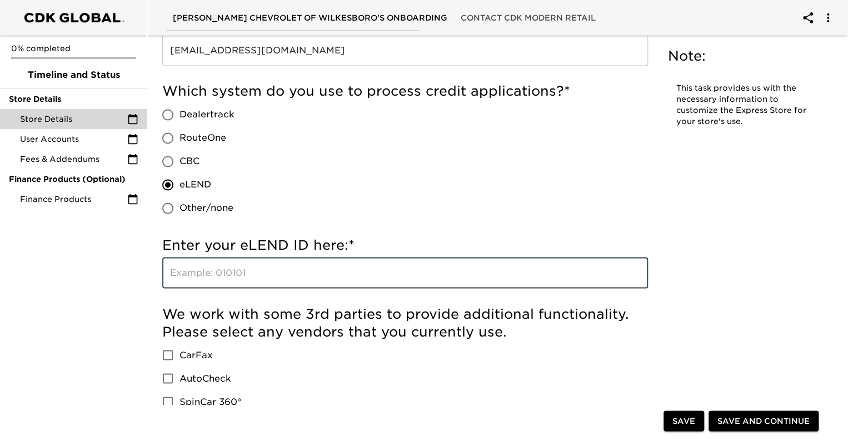
click at [260, 273] on input "text" at bounding box center [405, 272] width 486 height 31
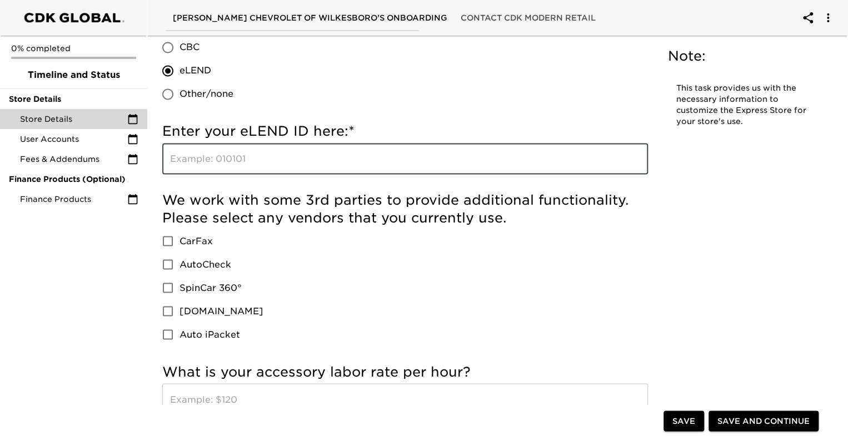
scroll to position [945, 0]
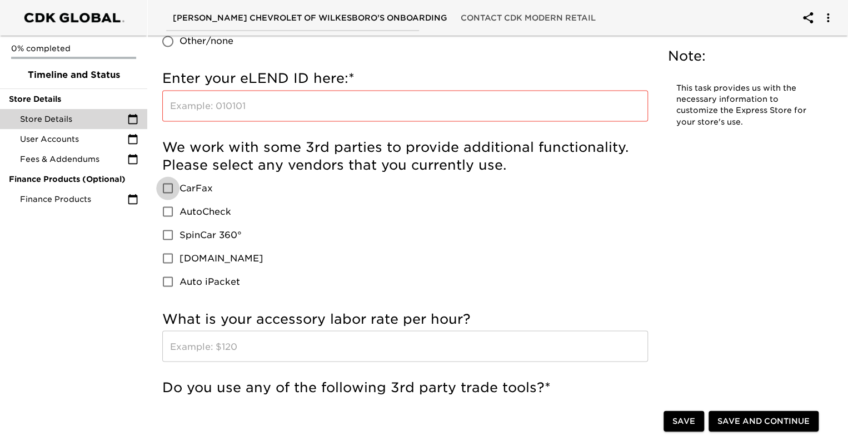
click at [164, 191] on input "CarFax" at bounding box center [167, 187] width 23 height 23
checkbox input "true"
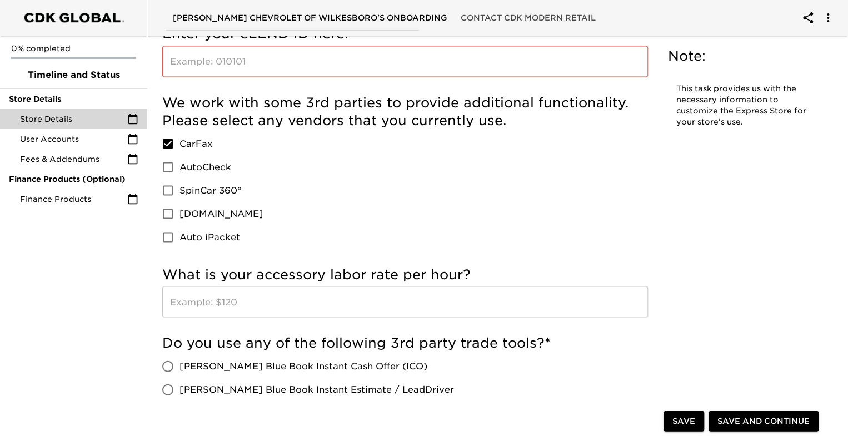
scroll to position [1056, 0]
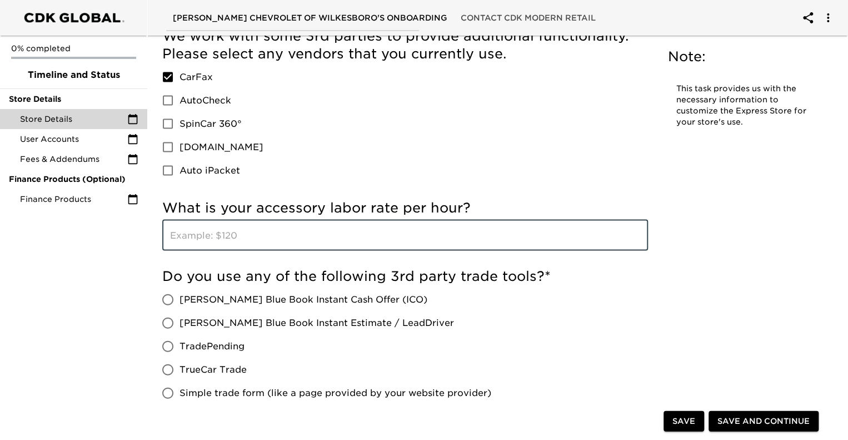
click at [258, 236] on input "text" at bounding box center [405, 234] width 486 height 31
type input "189.95"
click at [171, 306] on input "[PERSON_NAME] Blue Book Instant Cash Offer (ICO)" at bounding box center [167, 298] width 23 height 23
radio input "true"
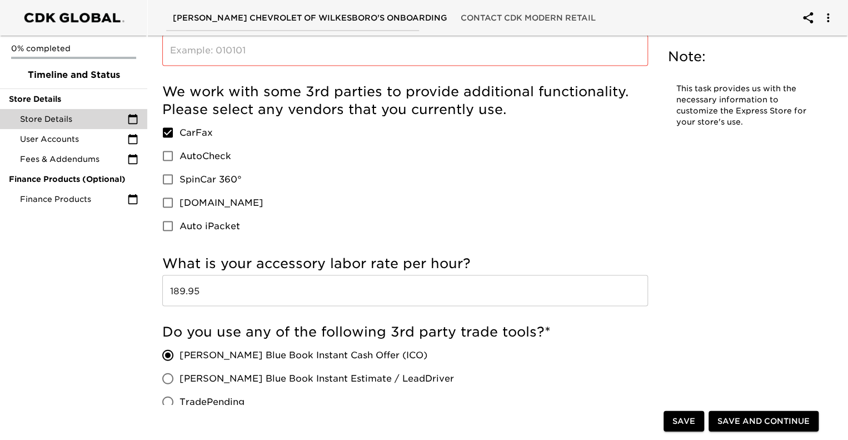
scroll to position [945, 0]
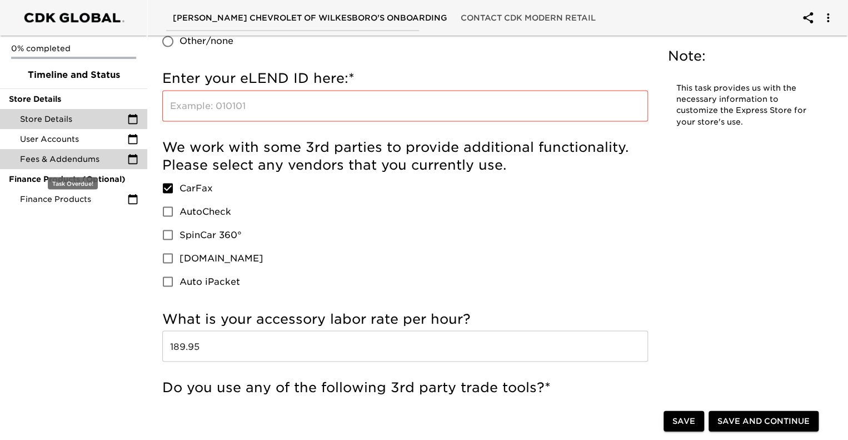
click at [73, 159] on span "Fees & Addendums" at bounding box center [73, 158] width 107 height 11
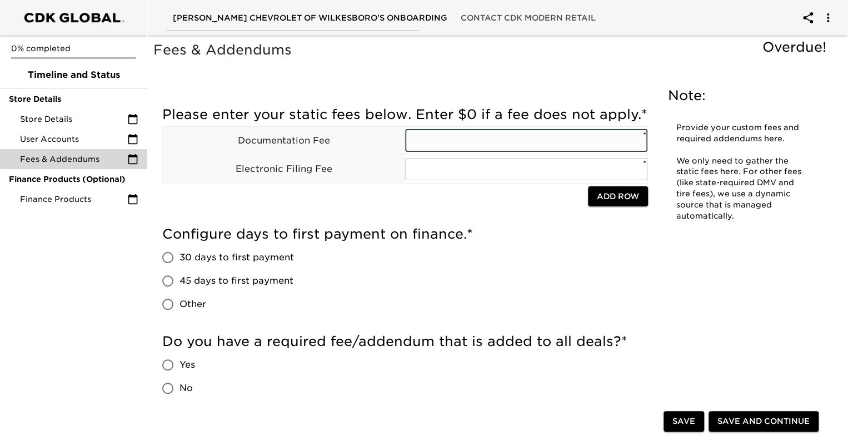
click at [451, 152] on input "text" at bounding box center [526, 140] width 242 height 22
type input "899.00"
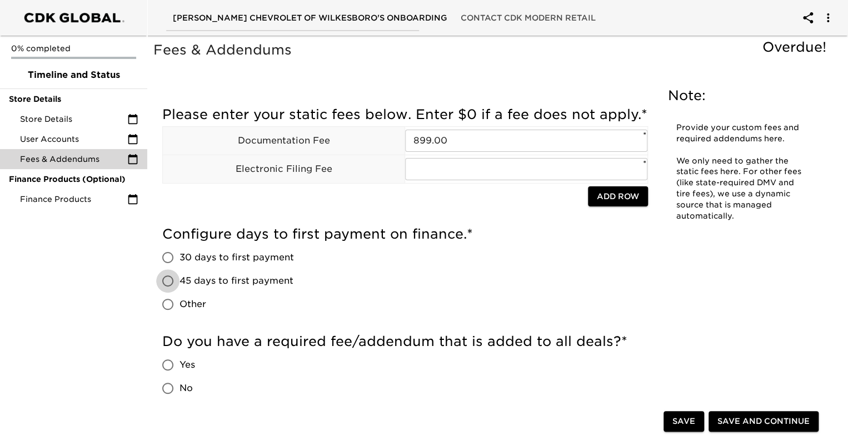
click at [167, 292] on input "45 days to first payment" at bounding box center [167, 280] width 23 height 23
radio input "true"
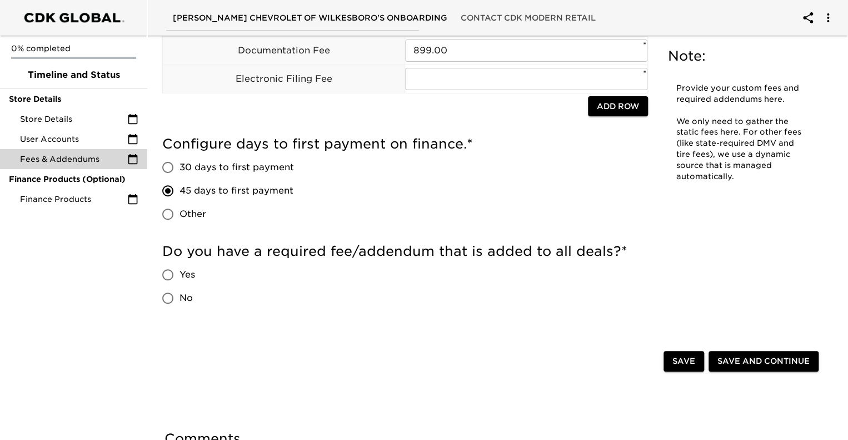
scroll to position [111, 0]
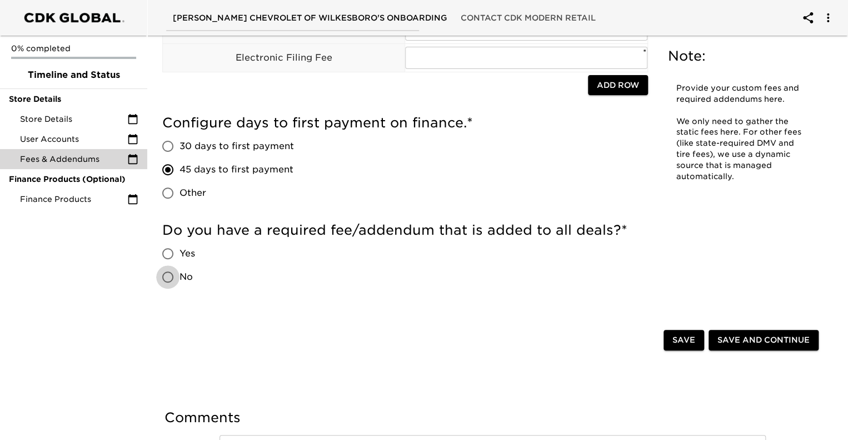
click at [163, 288] on input "No" at bounding box center [167, 276] width 23 height 23
radio input "true"
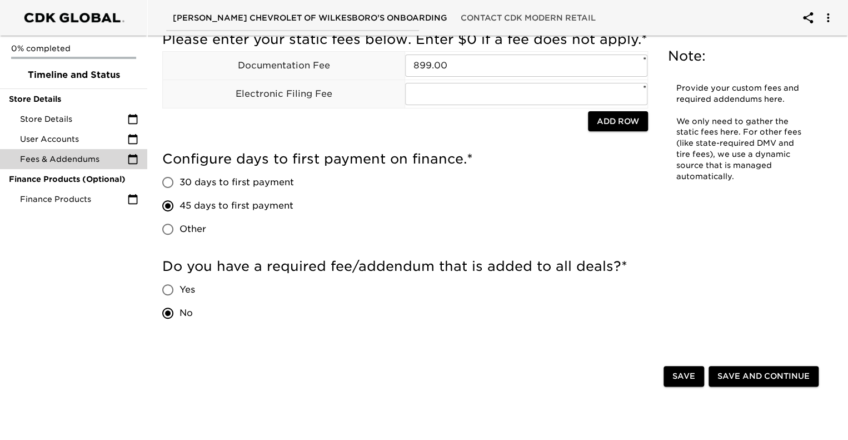
scroll to position [167, 0]
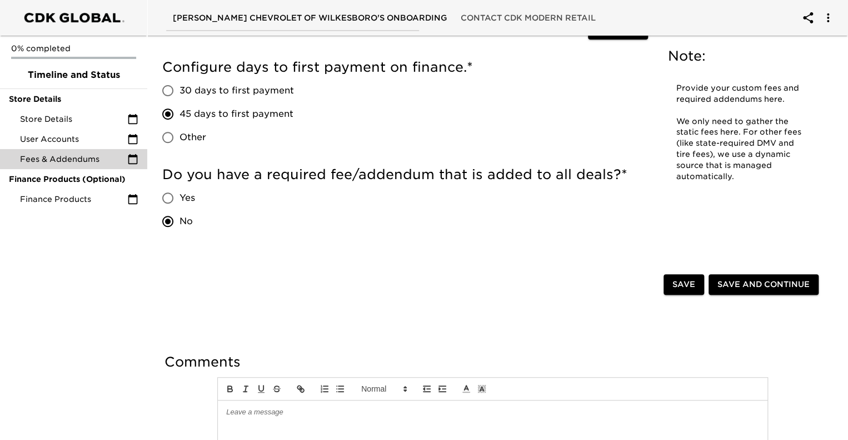
click at [682, 291] on span "Save" at bounding box center [683, 284] width 23 height 14
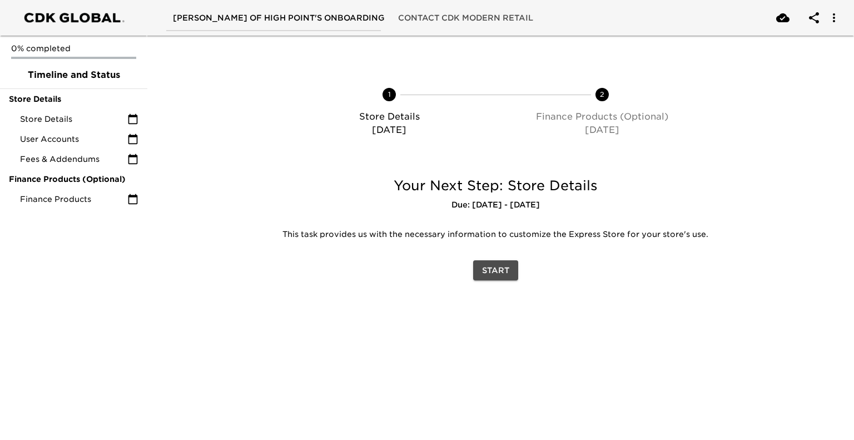
click at [496, 267] on span "Start" at bounding box center [495, 270] width 27 height 14
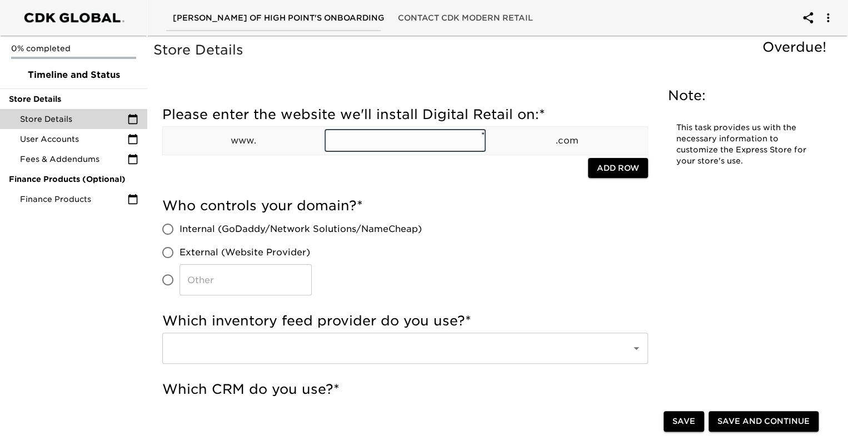
paste input "https://www.carolinakia.com/"
type input "https://www.carolinakia.com/"
click at [167, 232] on input "Internal (GoDaddy/Network Solutions/NameCheap)" at bounding box center [167, 228] width 23 height 23
radio input "true"
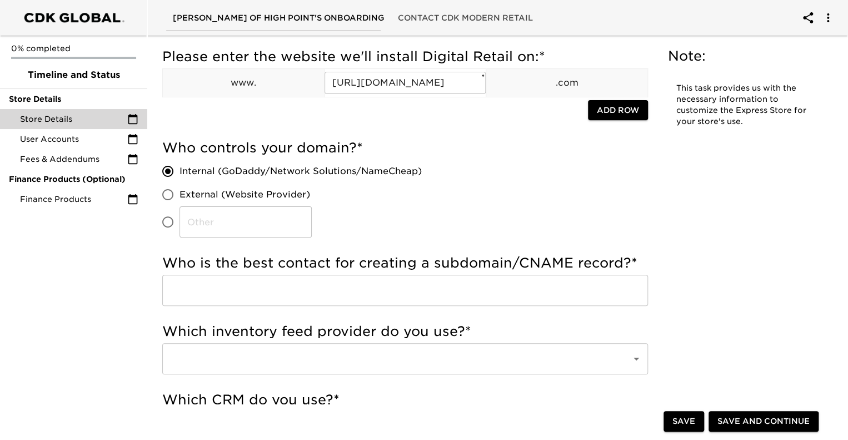
scroll to position [111, 0]
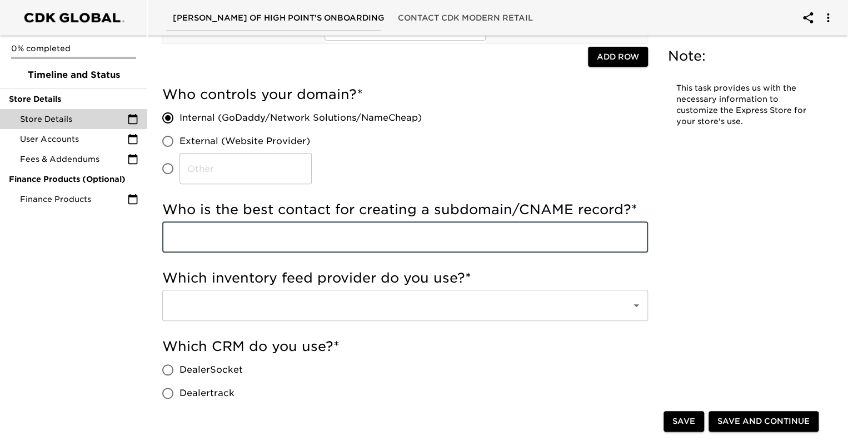
click at [207, 240] on input "text" at bounding box center [405, 236] width 486 height 31
type input "[PERSON_NAME]"
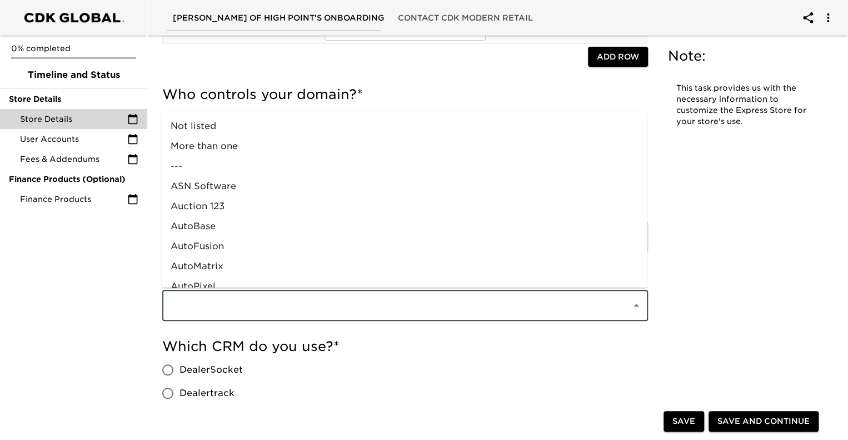
click at [235, 305] on input "text" at bounding box center [389, 305] width 445 height 21
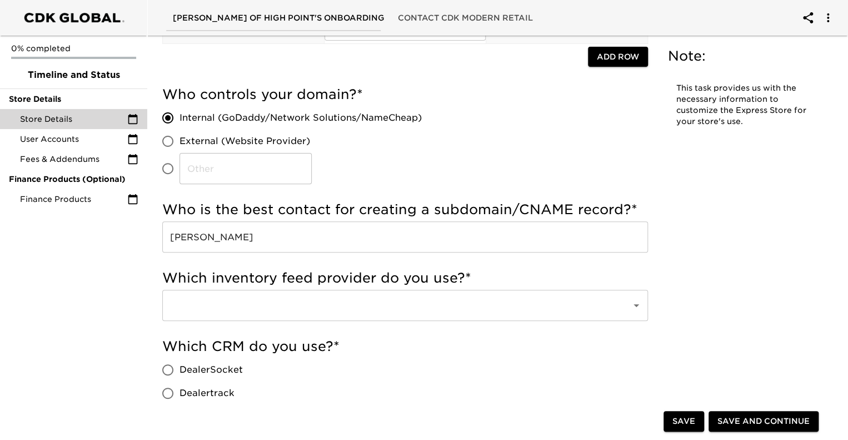
click at [120, 296] on div "0% completed Timeline and Status Store Details Store Details User Accounts Fees…" at bounding box center [73, 220] width 147 height 440
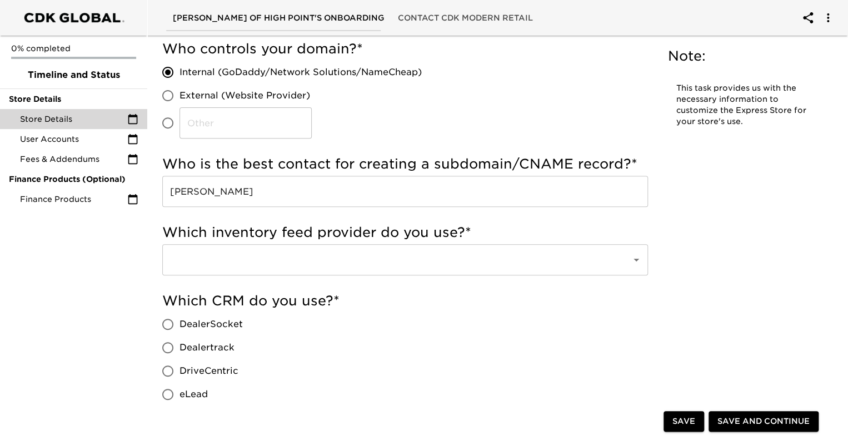
scroll to position [222, 0]
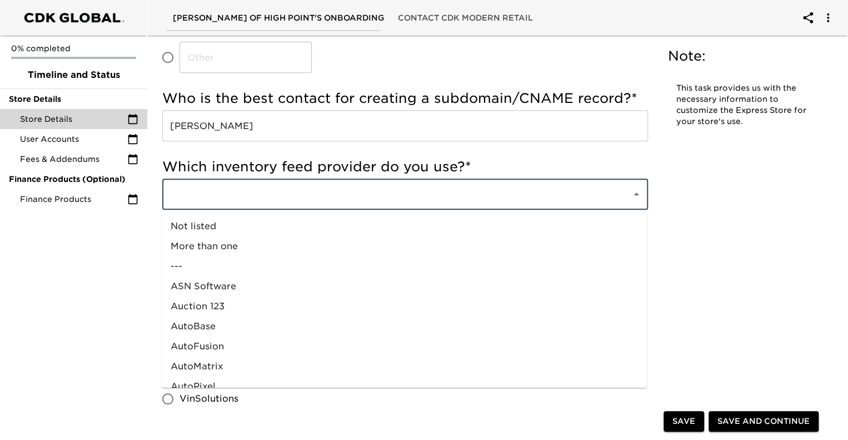
click at [255, 193] on input "text" at bounding box center [389, 193] width 445 height 21
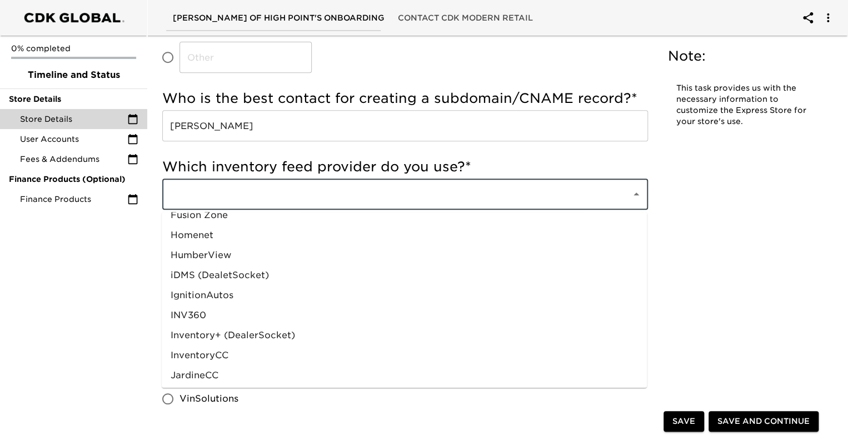
scroll to position [406, 0]
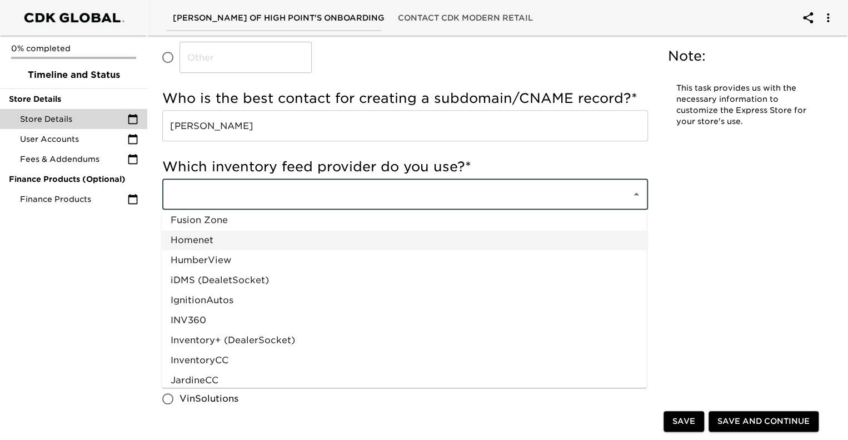
click at [193, 242] on li "Homenet" at bounding box center [404, 240] width 485 height 20
type input "Homenet"
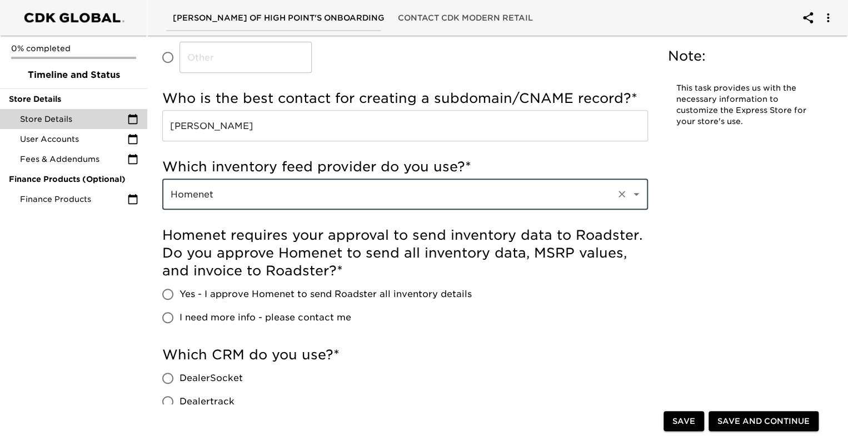
click at [165, 292] on input "Yes - I approve Homenet to send Roadster all inventory details" at bounding box center [167, 293] width 23 height 23
radio input "true"
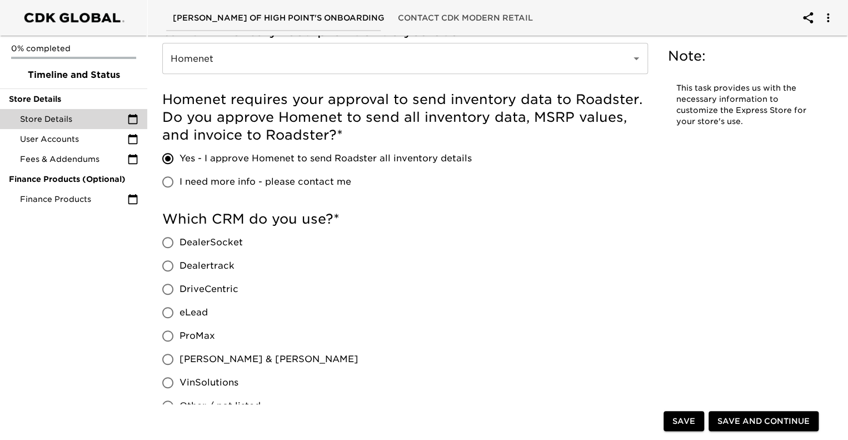
scroll to position [389, 0]
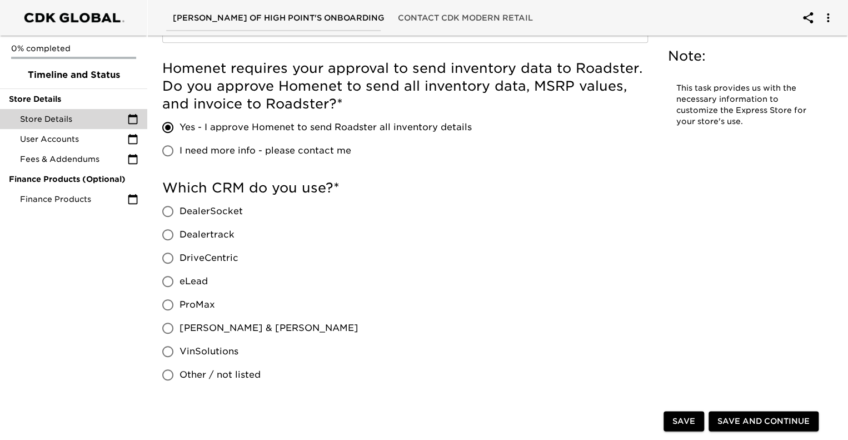
click at [166, 269] on div "DealerSocket Dealertrack DriveCentric eLead ProMax Reynolds & Reynolds VinSolut…" at bounding box center [264, 292] width 205 height 187
click at [166, 280] on input "eLead" at bounding box center [167, 281] width 23 height 23
radio input "true"
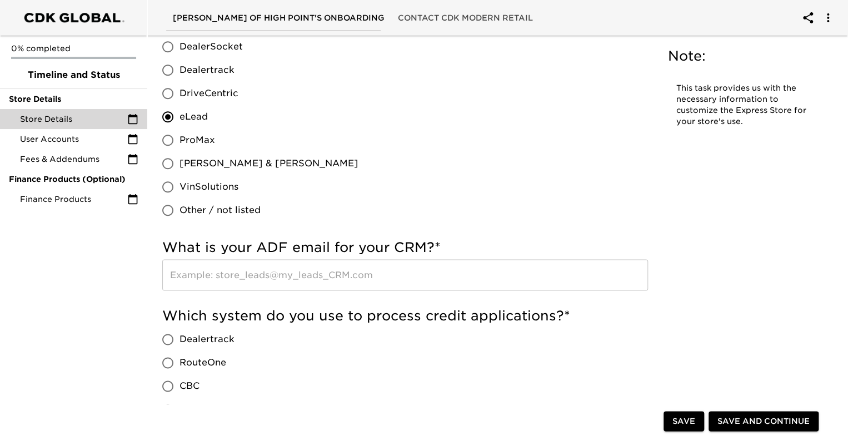
scroll to position [556, 0]
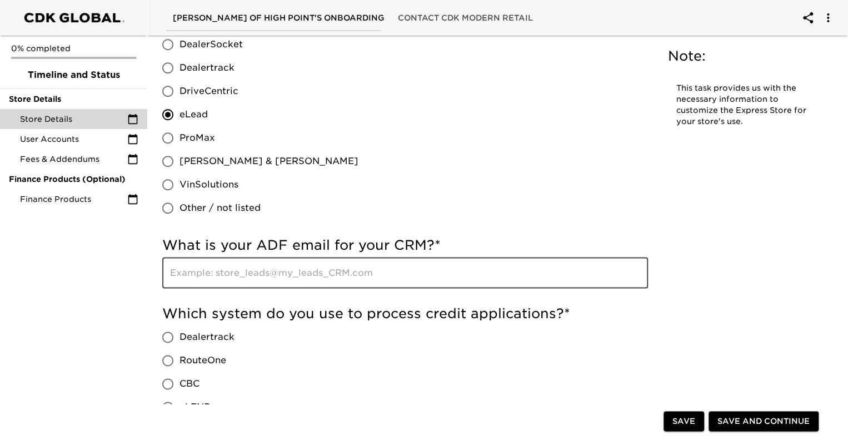
paste input "sales@carolinakiahighpoint.edealerhub.com"
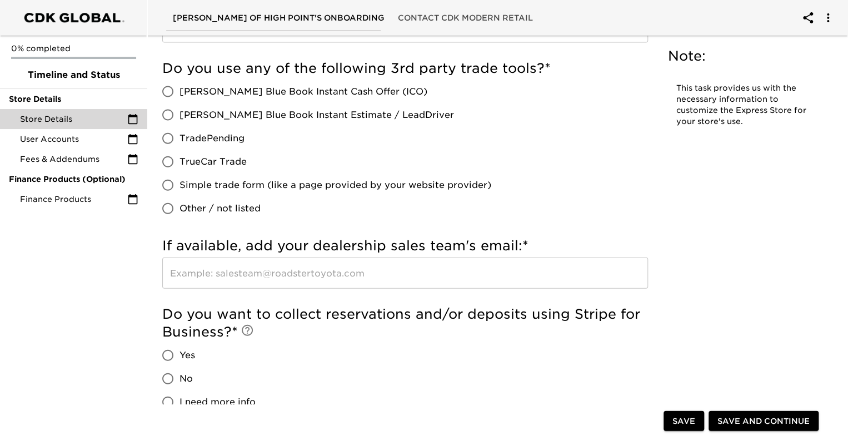
scroll to position [1223, 0]
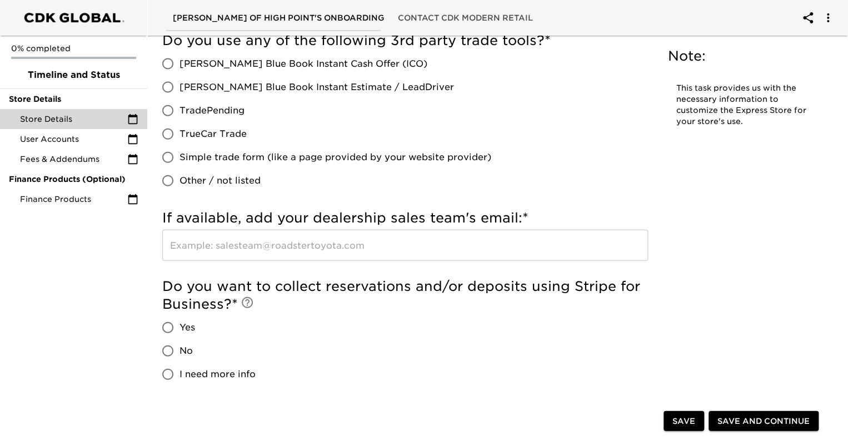
type input "sales@carolinakiahighpoint.edealerhub.com"
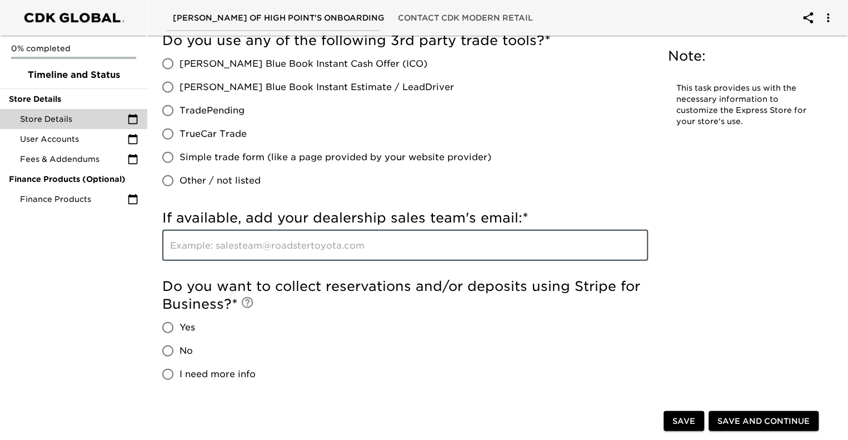
paste input "sales@carolinakiahighpoint.edealerhub.com"
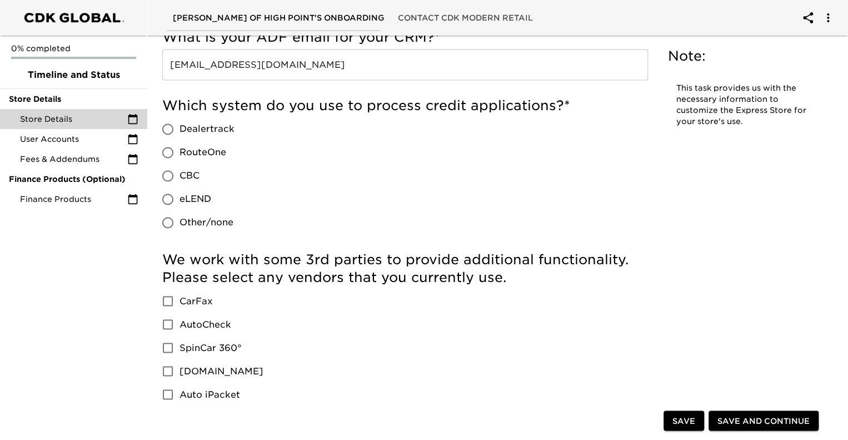
scroll to position [667, 0]
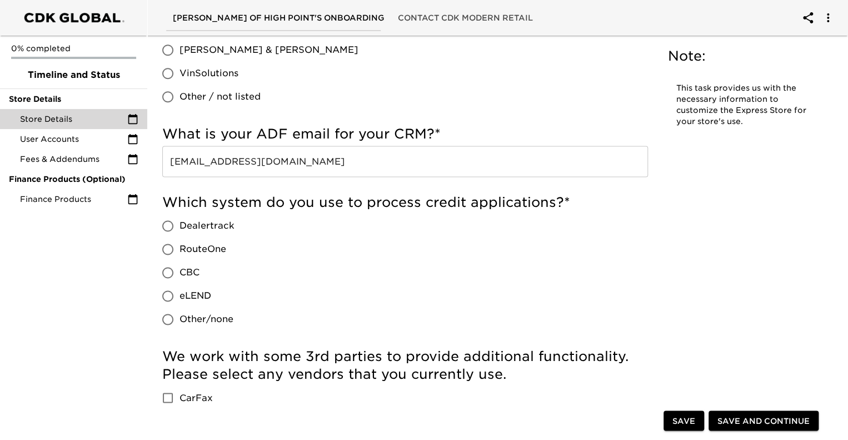
type input "sales@carolinakiahighpoint.edealerhub.com"
click at [169, 223] on input "Dealertrack" at bounding box center [167, 225] width 23 height 23
radio input "true"
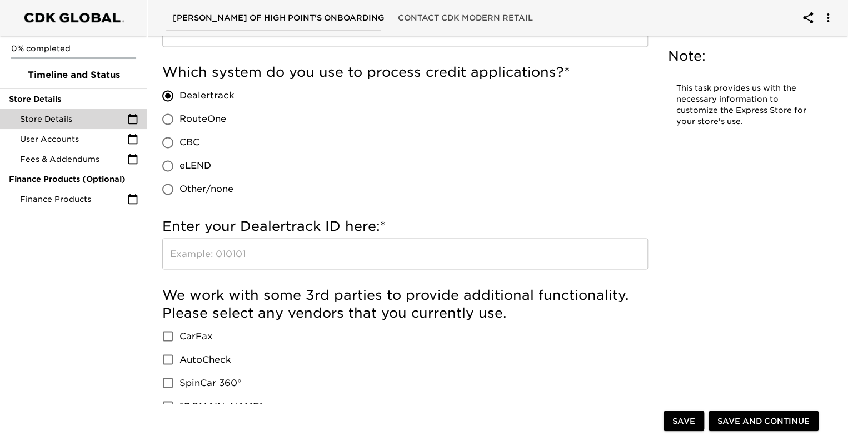
scroll to position [834, 0]
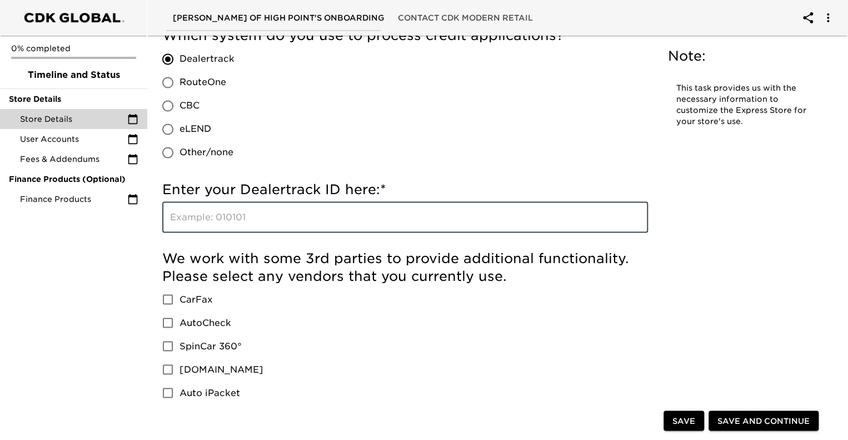
click at [227, 216] on input "text" at bounding box center [405, 216] width 486 height 31
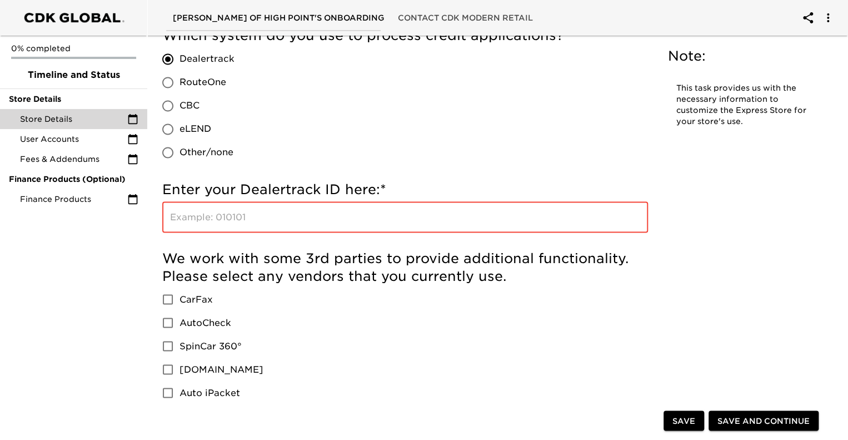
click at [322, 213] on input "text" at bounding box center [405, 216] width 486 height 31
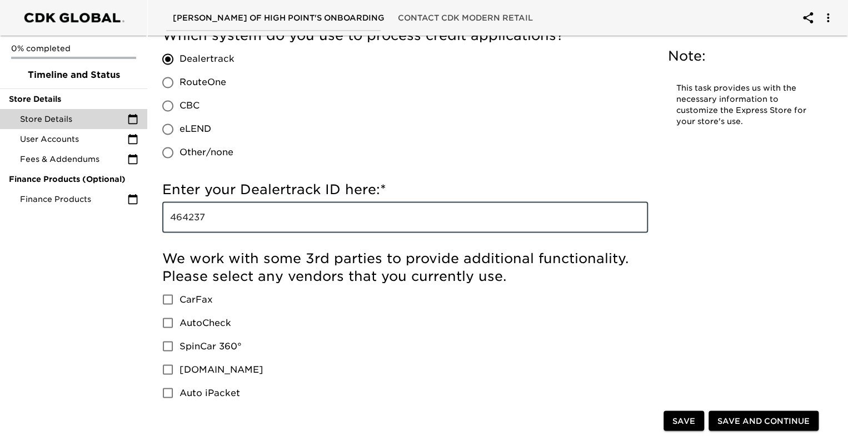
type input "464237"
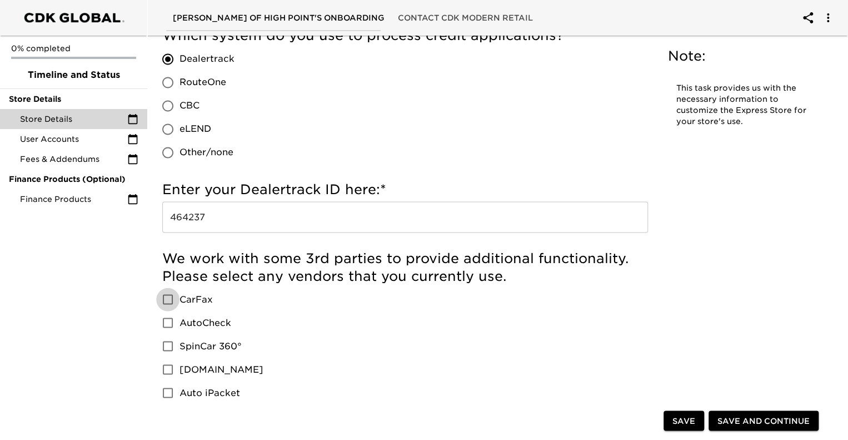
click at [165, 297] on input "CarFax" at bounding box center [167, 298] width 23 height 23
checkbox input "true"
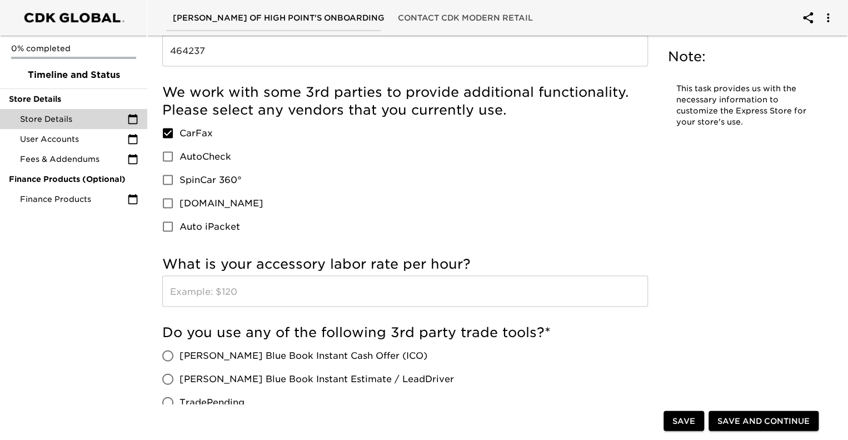
scroll to position [1000, 0]
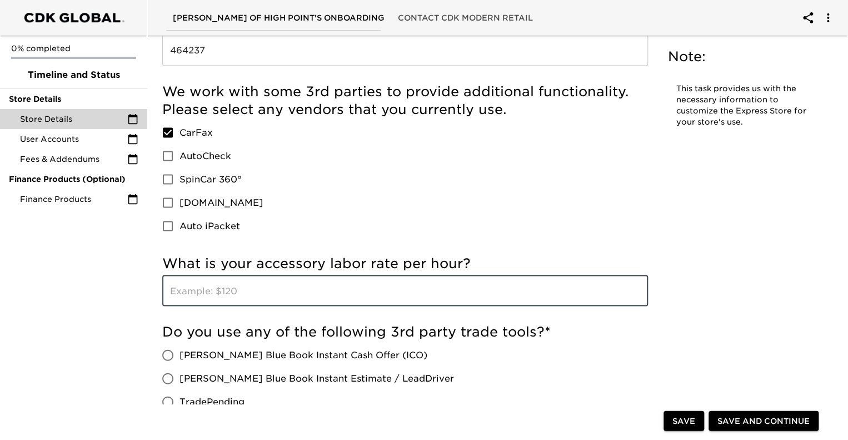
click at [206, 290] on input "text" at bounding box center [405, 290] width 486 height 31
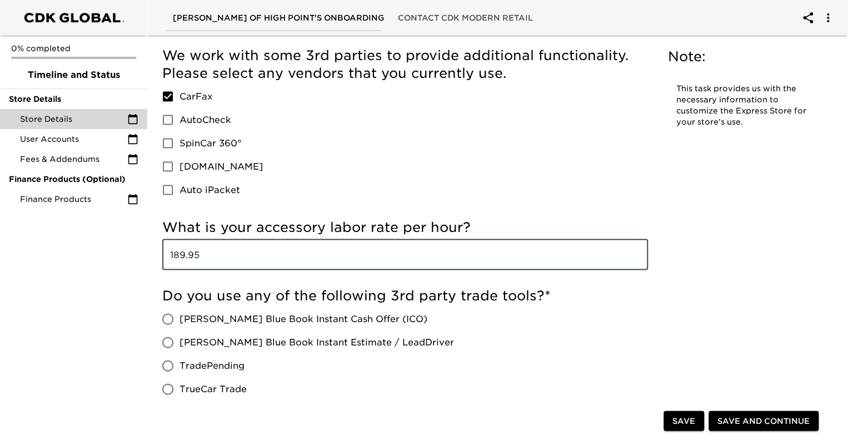
scroll to position [1056, 0]
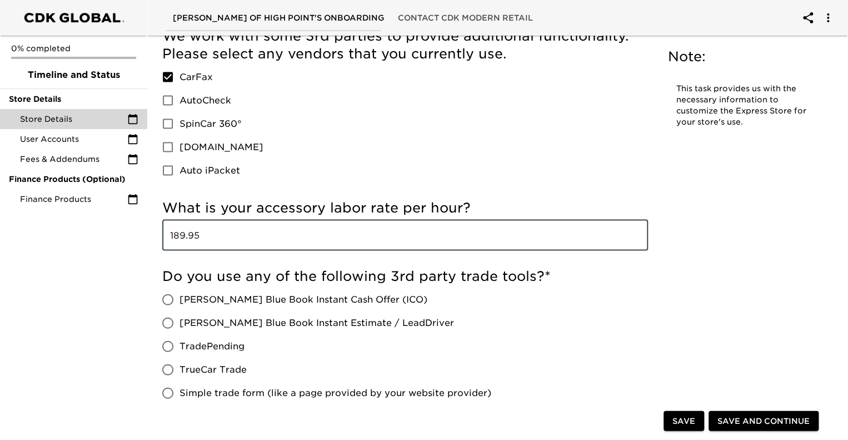
type input "189.95"
click at [173, 294] on input "[PERSON_NAME] Blue Book Instant Cash Offer (ICO)" at bounding box center [167, 298] width 23 height 23
radio input "true"
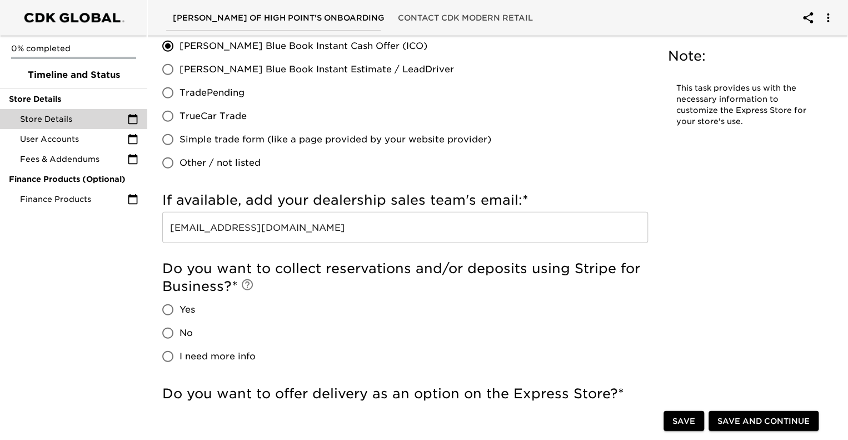
scroll to position [1334, 0]
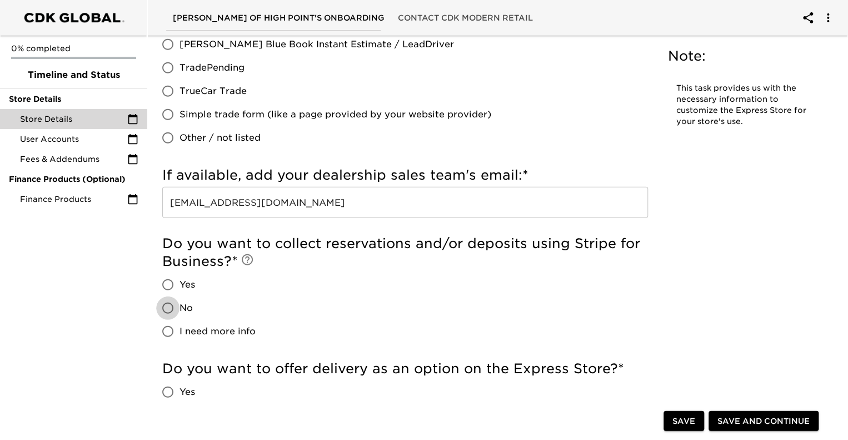
click at [171, 306] on input "No" at bounding box center [167, 307] width 23 height 23
radio input "true"
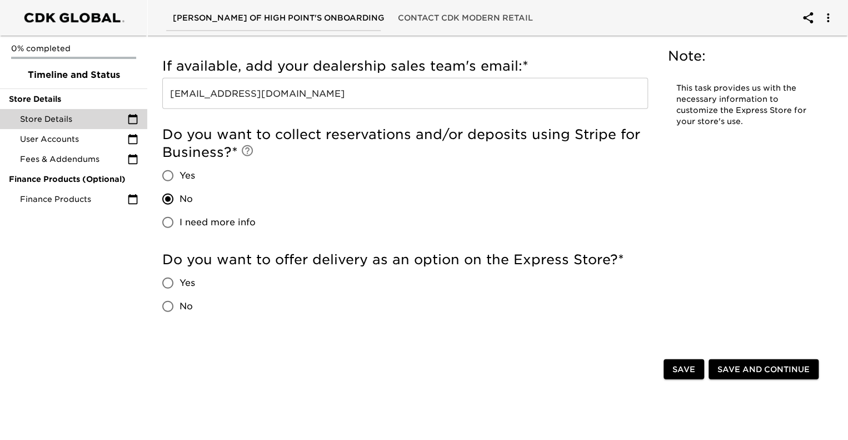
scroll to position [1445, 0]
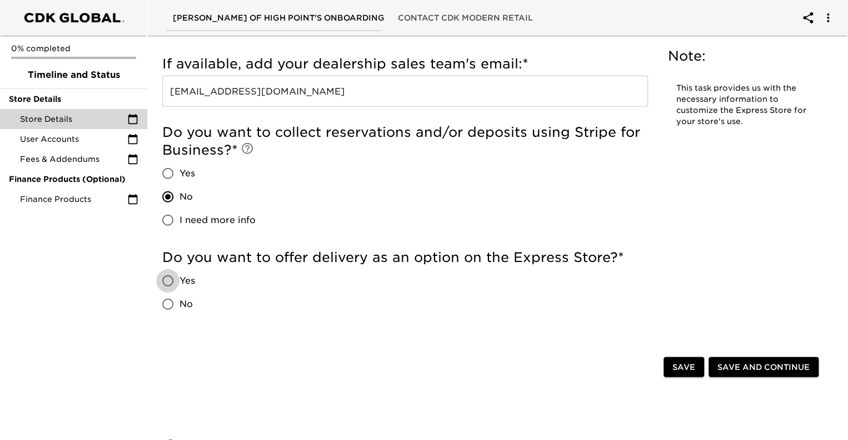
click at [166, 283] on input "Yes" at bounding box center [167, 280] width 23 height 23
radio input "true"
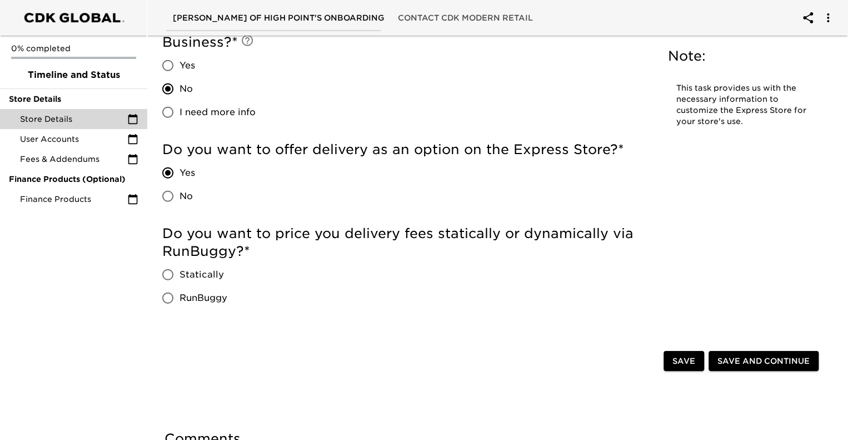
scroll to position [1556, 0]
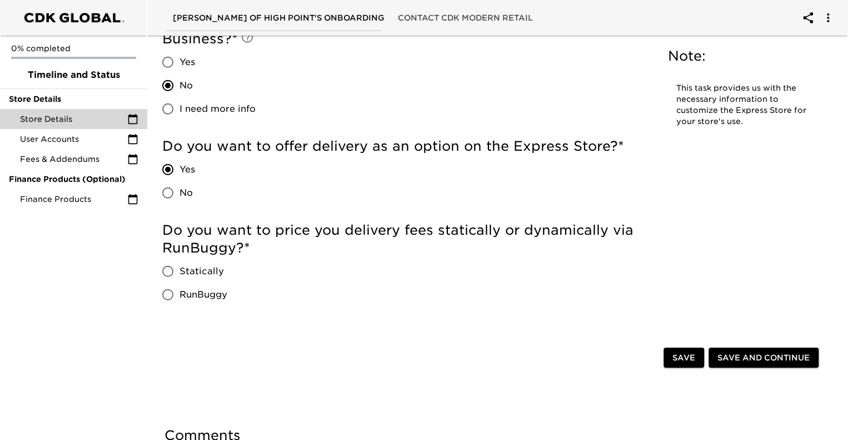
click at [168, 268] on input "Statically" at bounding box center [167, 271] width 23 height 23
radio input "true"
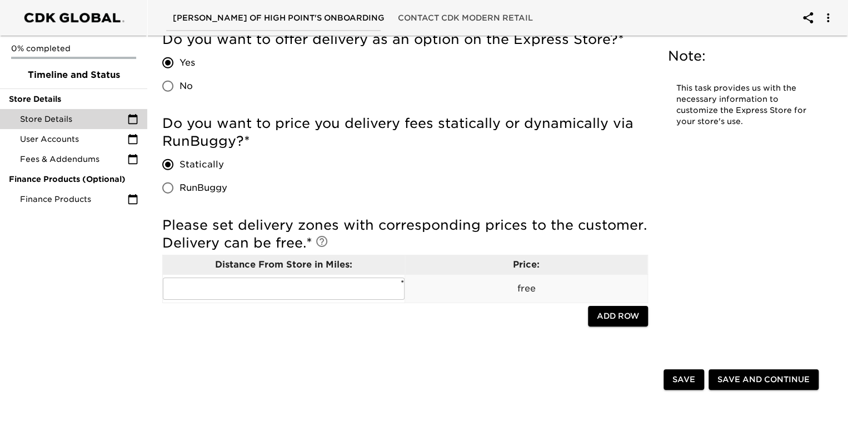
scroll to position [1667, 0]
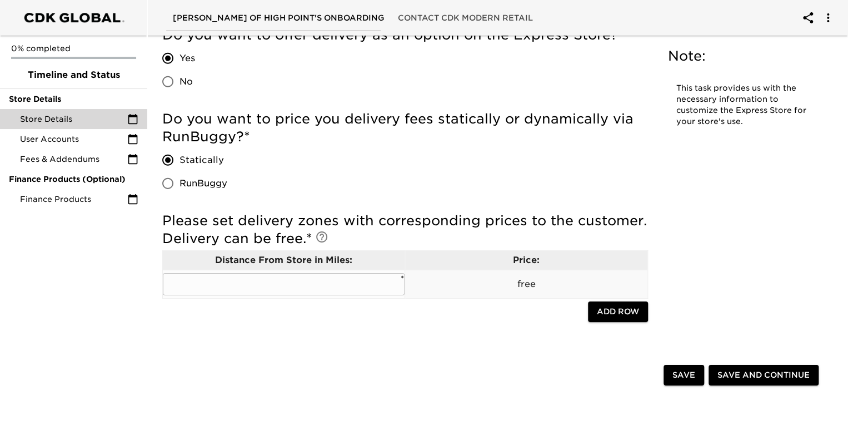
drag, startPoint x: 311, startPoint y: 283, endPoint x: 306, endPoint y: 275, distance: 9.7
click at [306, 275] on input "text" at bounding box center [284, 284] width 242 height 22
type input "60"
click at [537, 368] on div at bounding box center [415, 376] width 497 height 23
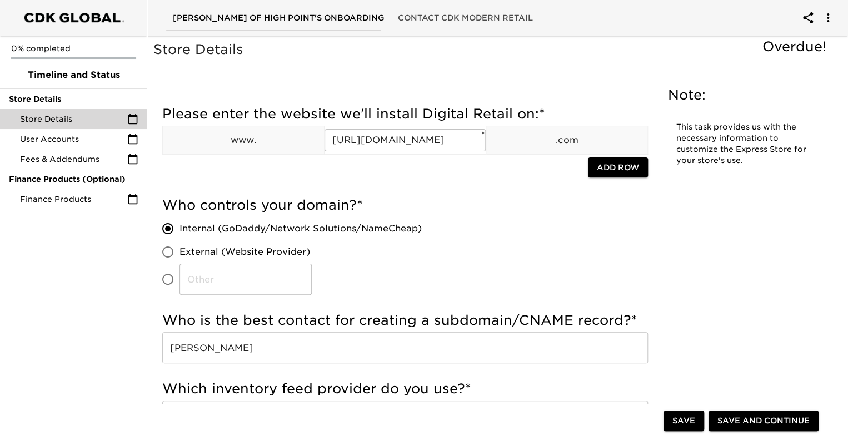
scroll to position [0, 0]
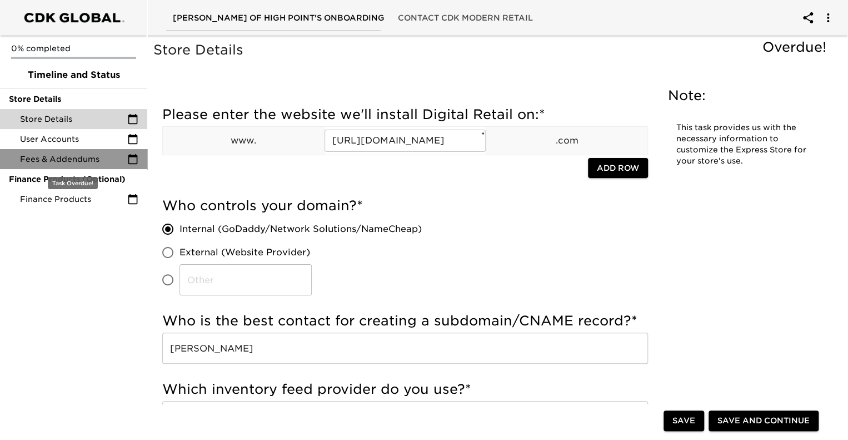
click at [58, 157] on span "Fees & Addendums" at bounding box center [73, 158] width 107 height 11
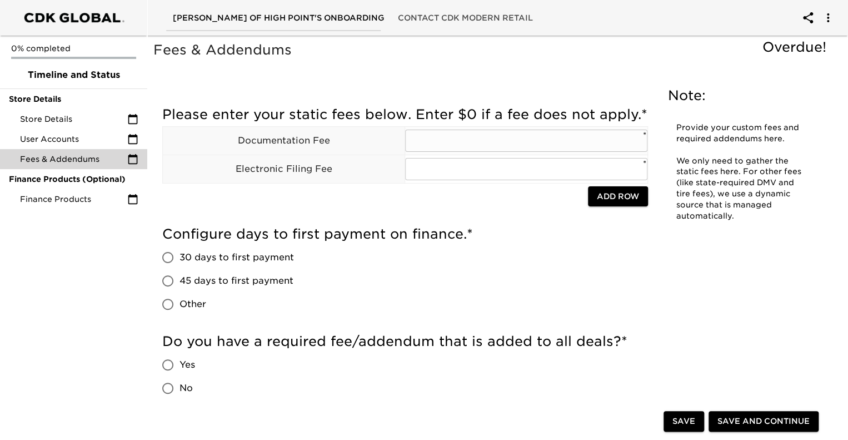
click at [438, 151] on input "text" at bounding box center [526, 140] width 242 height 22
type input "899.00"
click at [587, 282] on div "Configure days to first payment on finance. * 30 days to first payment 45 days …" at bounding box center [405, 270] width 486 height 91
click at [169, 292] on input "45 days to first payment" at bounding box center [167, 280] width 23 height 23
radio input "true"
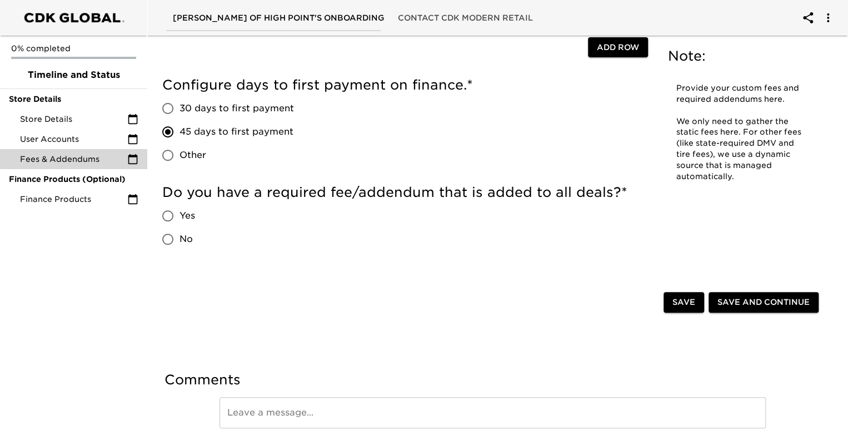
scroll to position [167, 0]
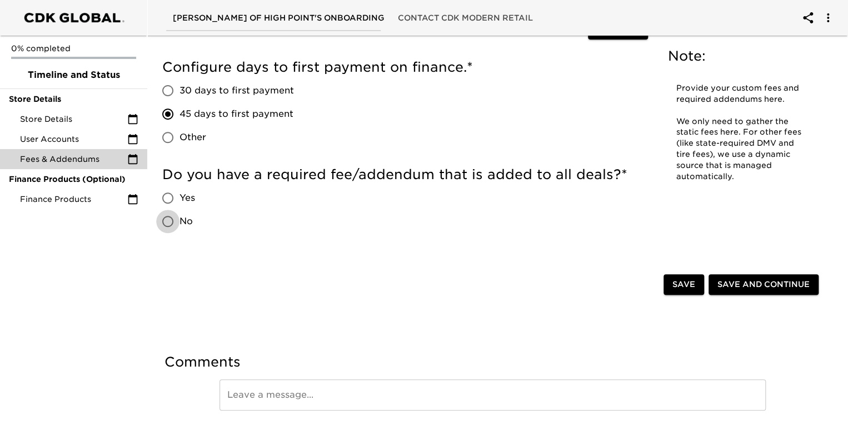
drag, startPoint x: 167, startPoint y: 241, endPoint x: 171, endPoint y: 251, distance: 10.2
click at [167, 233] on input "No" at bounding box center [167, 220] width 23 height 23
radio input "true"
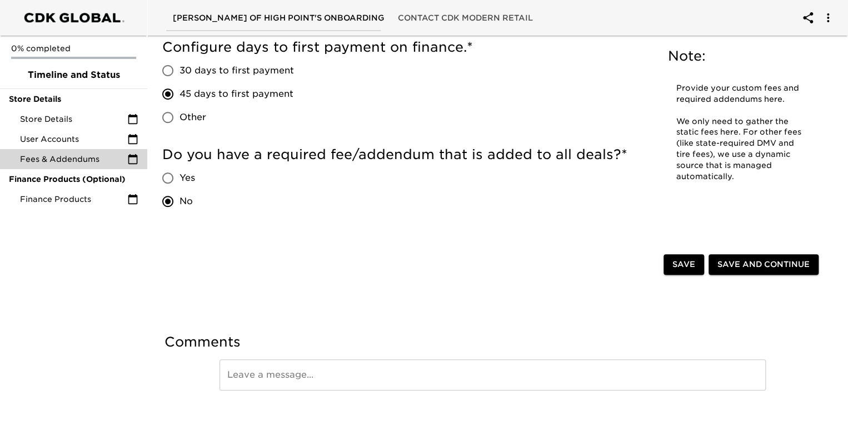
scroll to position [207, 0]
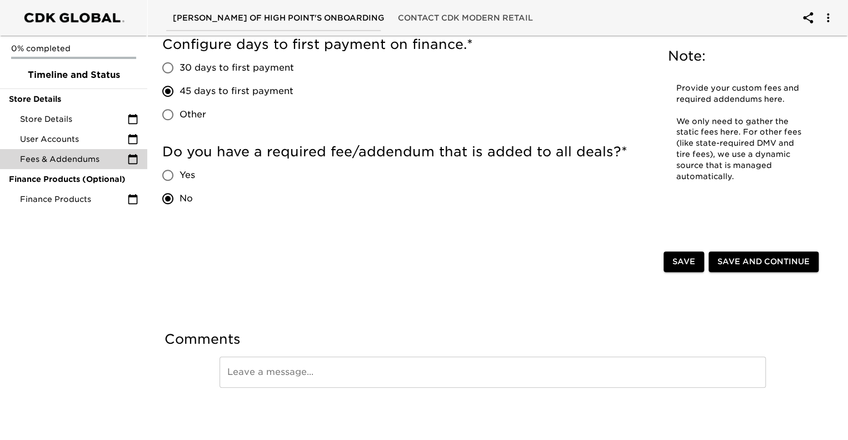
drag, startPoint x: 674, startPoint y: 265, endPoint x: 631, endPoint y: 284, distance: 46.8
click at [673, 266] on span "Save" at bounding box center [683, 262] width 23 height 14
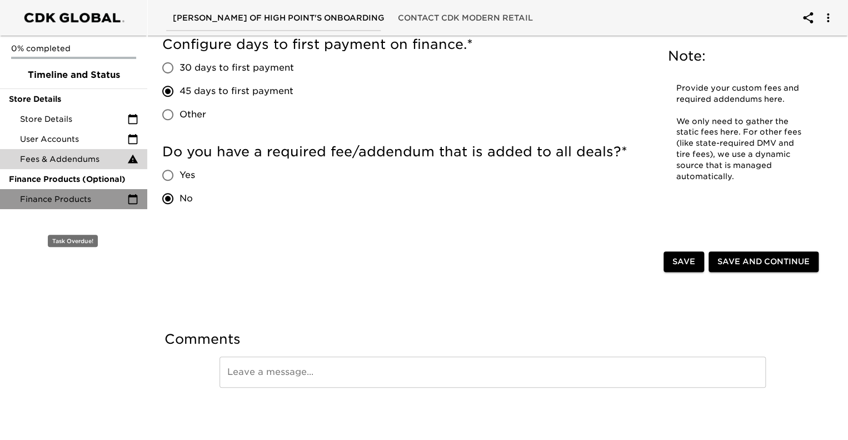
click at [71, 203] on span "Finance Products" at bounding box center [73, 198] width 107 height 11
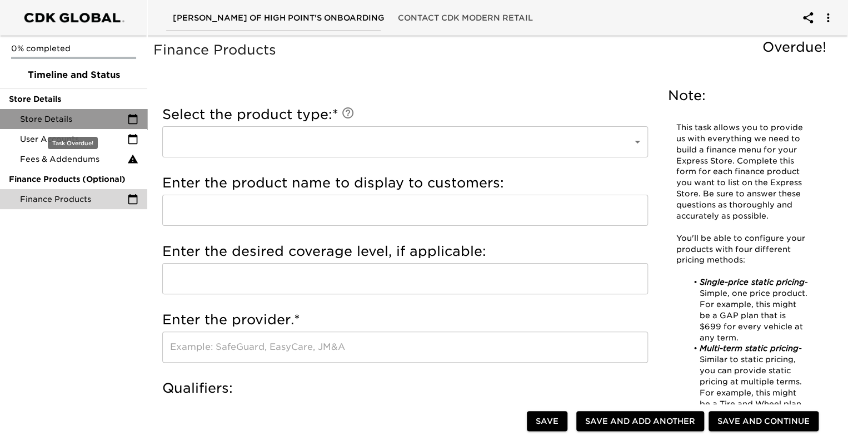
click at [55, 116] on span "Store Details" at bounding box center [73, 118] width 107 height 11
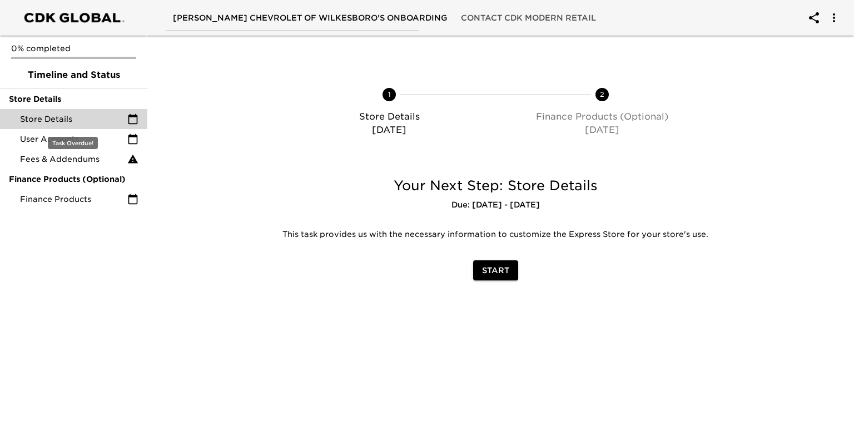
click at [53, 117] on span "Store Details" at bounding box center [73, 118] width 107 height 11
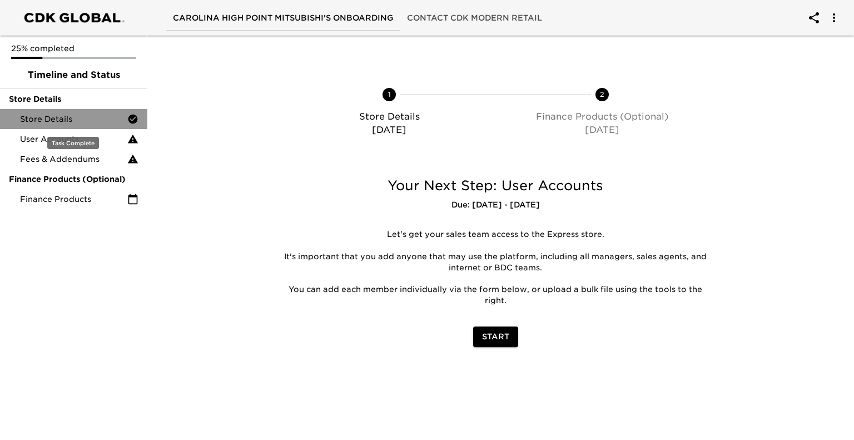
click at [52, 118] on span "Store Details" at bounding box center [73, 118] width 107 height 11
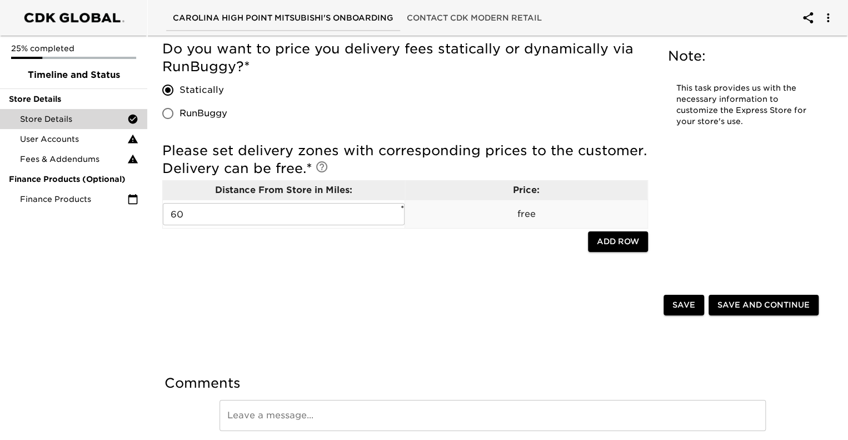
scroll to position [1821, 0]
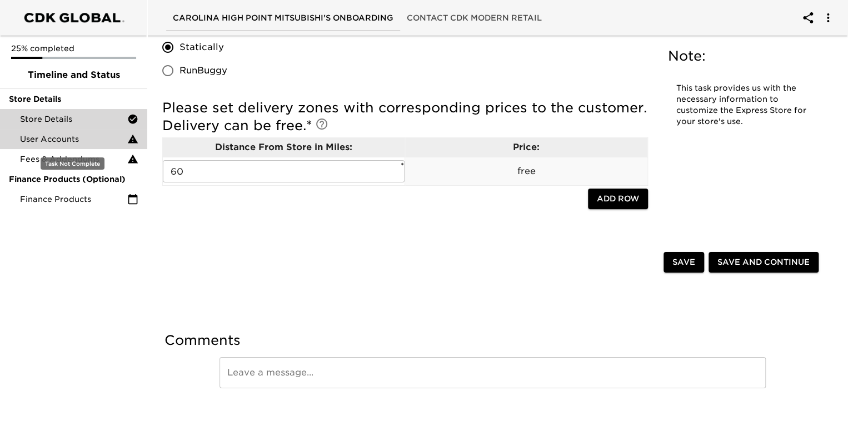
click at [42, 142] on span "User Accounts" at bounding box center [73, 138] width 107 height 11
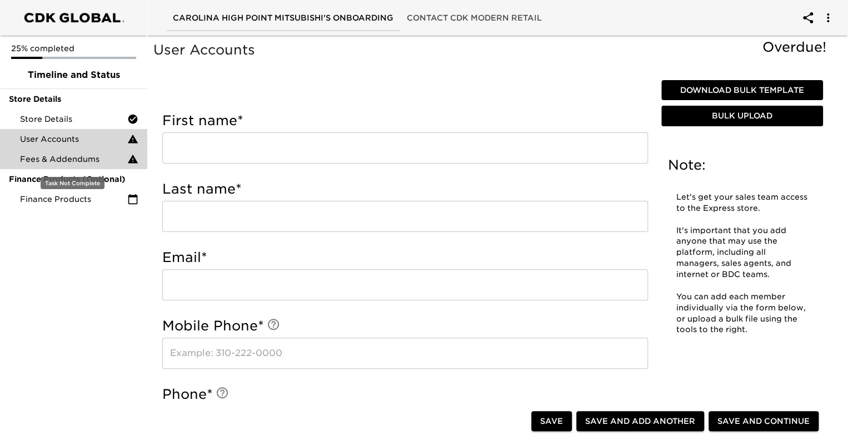
click at [45, 159] on span "Fees & Addendums" at bounding box center [73, 158] width 107 height 11
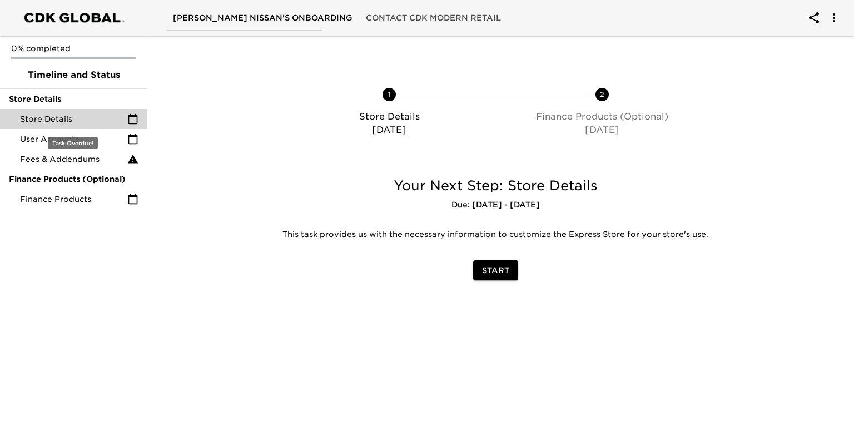
click at [46, 117] on span "Store Details" at bounding box center [73, 118] width 107 height 11
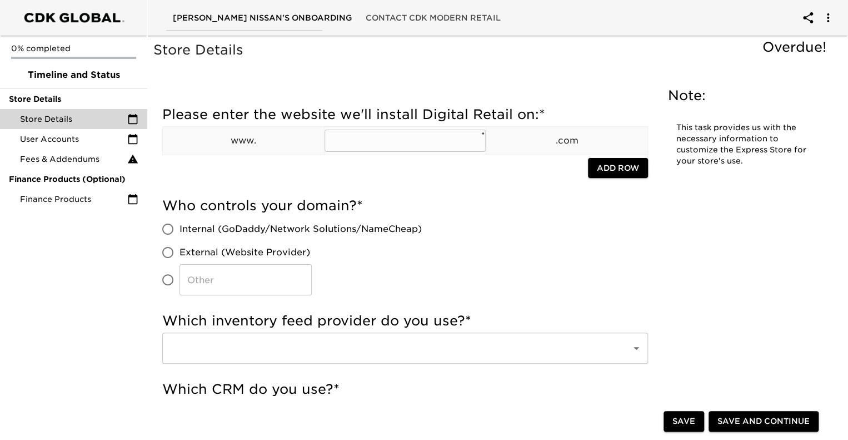
click at [368, 135] on input "text" at bounding box center [405, 140] width 161 height 22
click at [374, 146] on input "text" at bounding box center [405, 140] width 161 height 22
paste input "[URL][DOMAIN_NAME]"
type input "[URL][DOMAIN_NAME]"
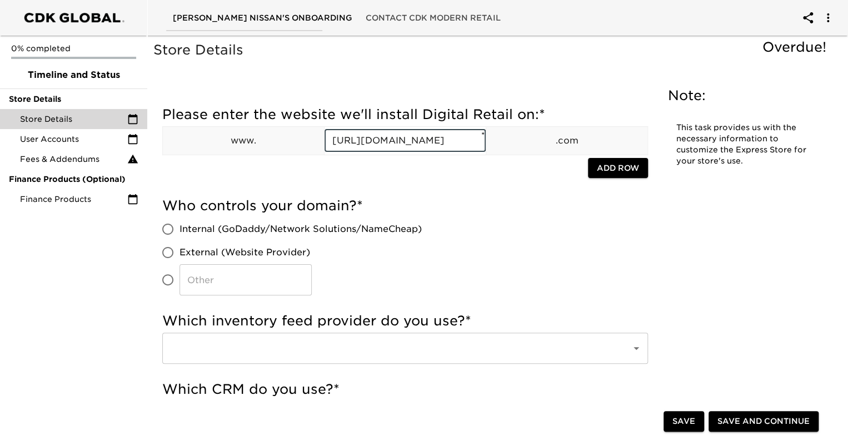
scroll to position [0, 0]
click at [174, 232] on input "Internal (GoDaddy/Network Solutions/NameCheap)" at bounding box center [167, 228] width 23 height 23
radio input "true"
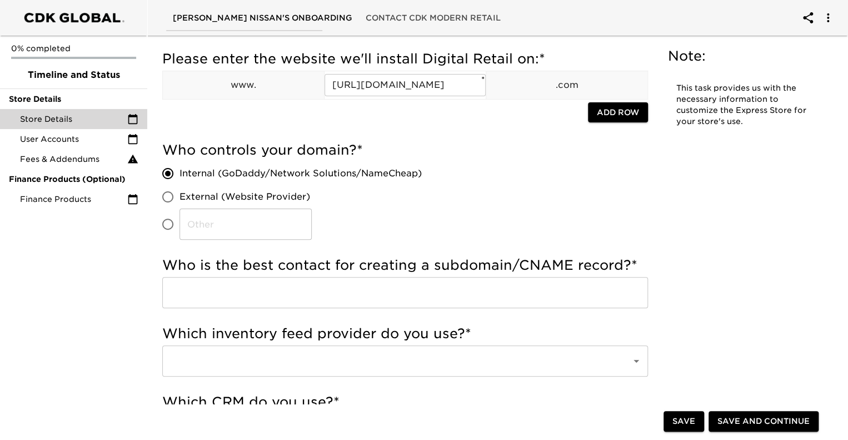
scroll to position [111, 0]
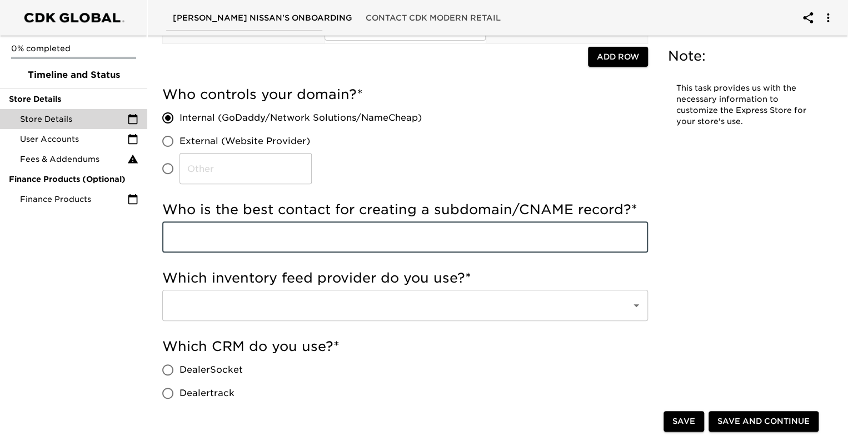
click at [247, 233] on input "text" at bounding box center [405, 236] width 486 height 31
type input "[PERSON_NAME]"
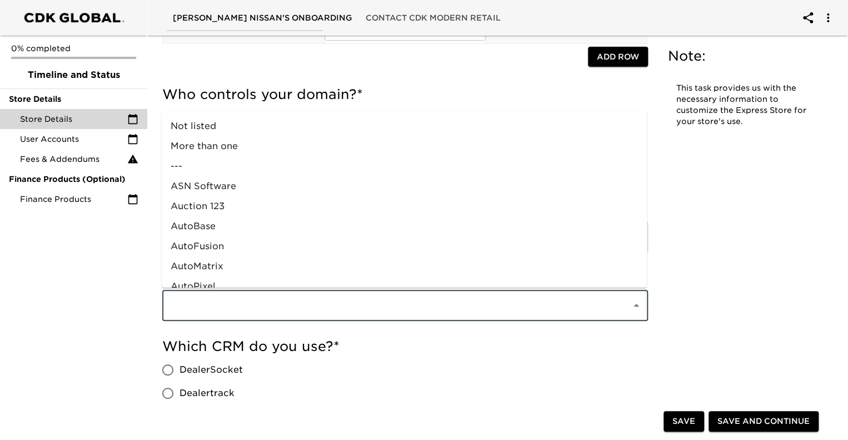
click at [247, 302] on input "text" at bounding box center [389, 305] width 445 height 21
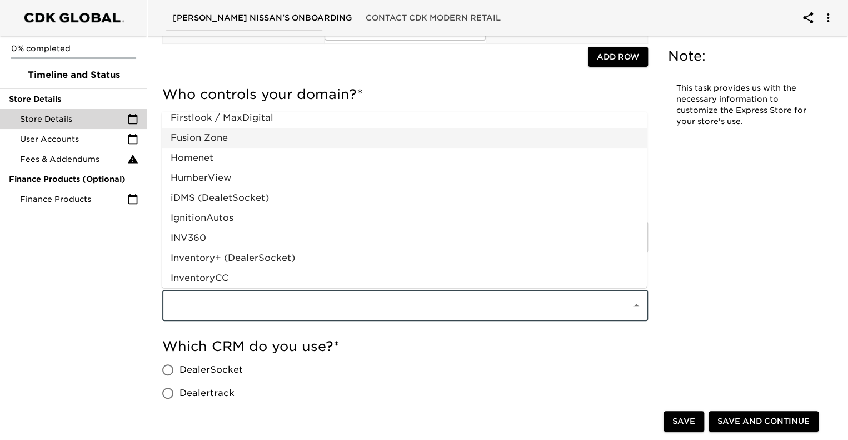
scroll to position [389, 0]
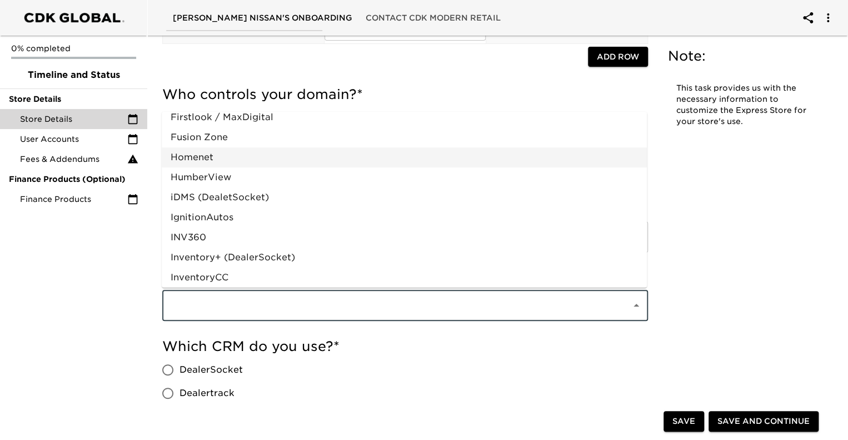
click at [195, 159] on li "Homenet" at bounding box center [404, 157] width 485 height 20
type input "Homenet"
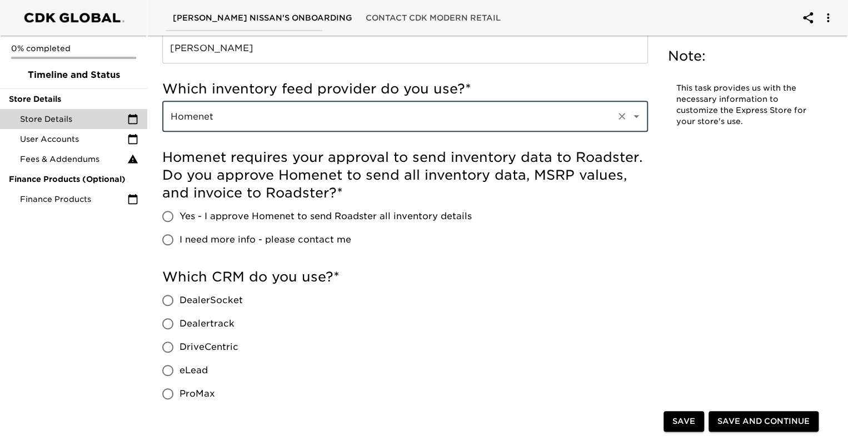
scroll to position [333, 0]
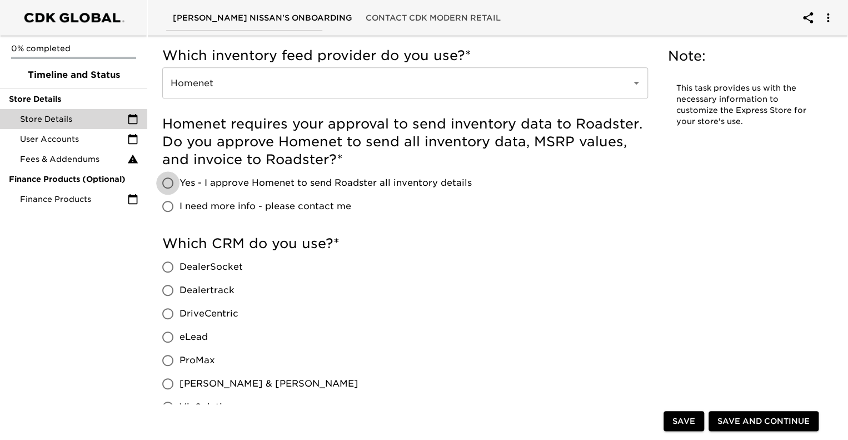
click at [172, 179] on input "Yes - I approve Homenet to send Roadster all inventory details" at bounding box center [167, 182] width 23 height 23
radio input "true"
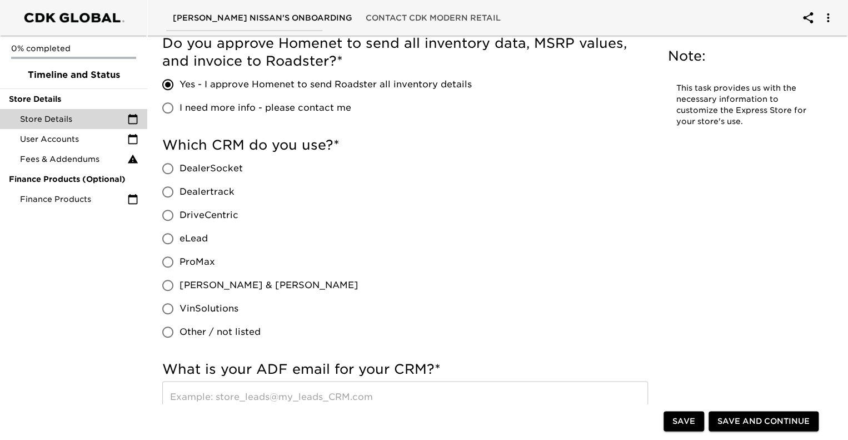
scroll to position [445, 0]
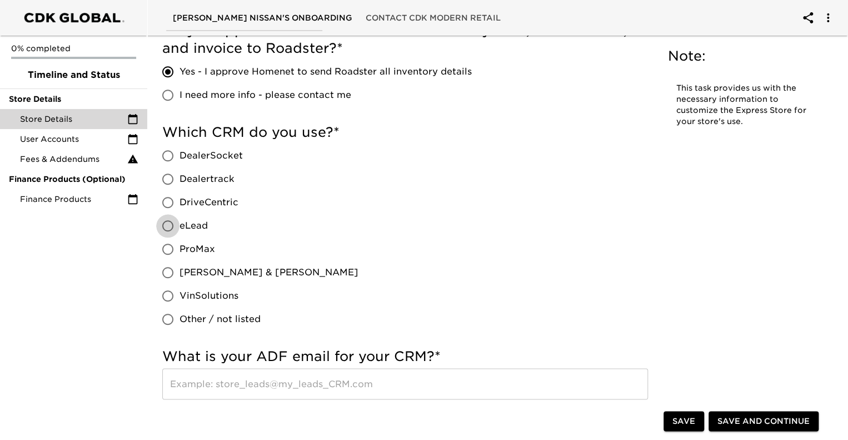
click at [178, 222] on input "eLead" at bounding box center [167, 225] width 23 height 23
radio input "true"
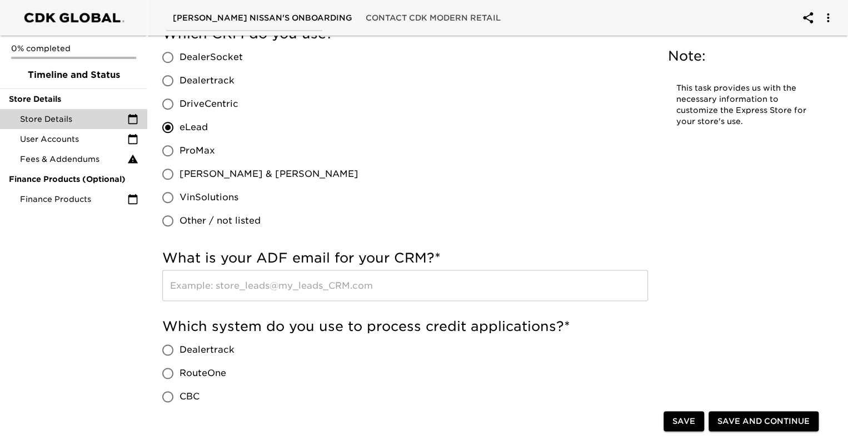
scroll to position [556, 0]
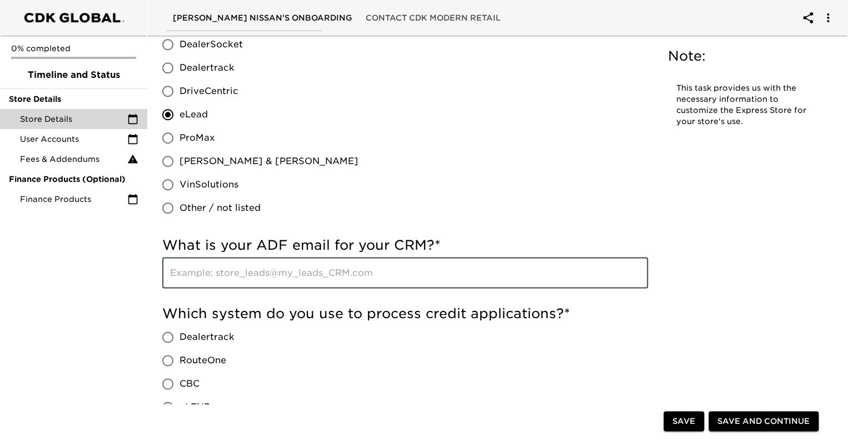
click at [222, 268] on input "text" at bounding box center [405, 272] width 486 height 31
type input "[EMAIL_ADDRESS][DOMAIN_NAME]"
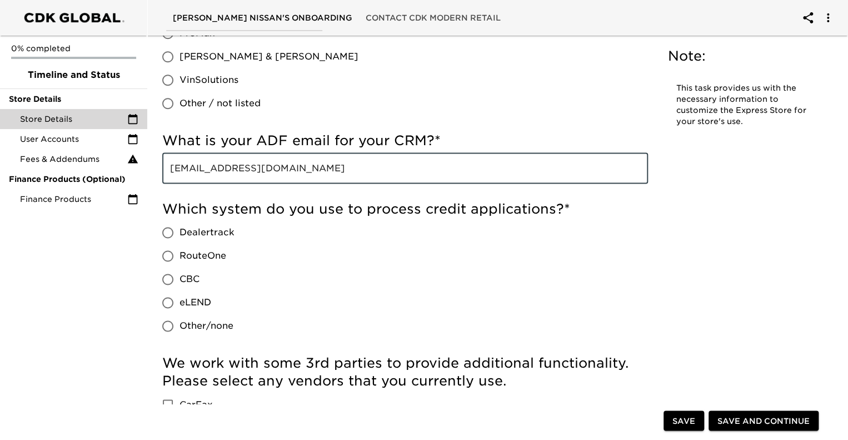
scroll to position [667, 0]
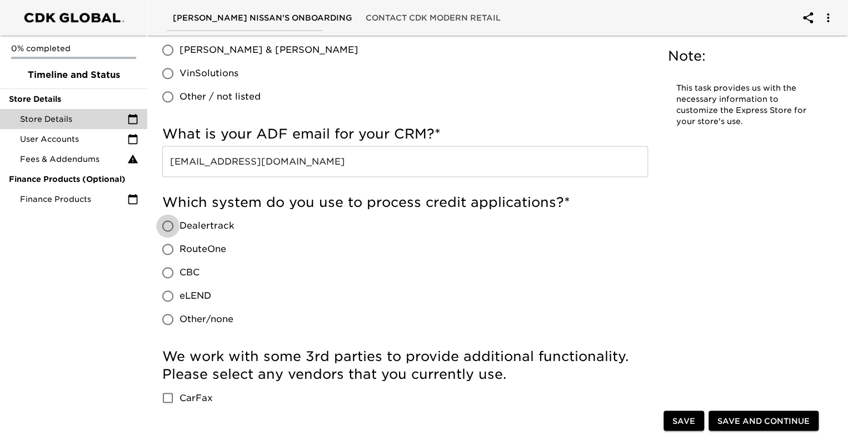
click at [168, 224] on input "Dealertrack" at bounding box center [167, 225] width 23 height 23
radio input "true"
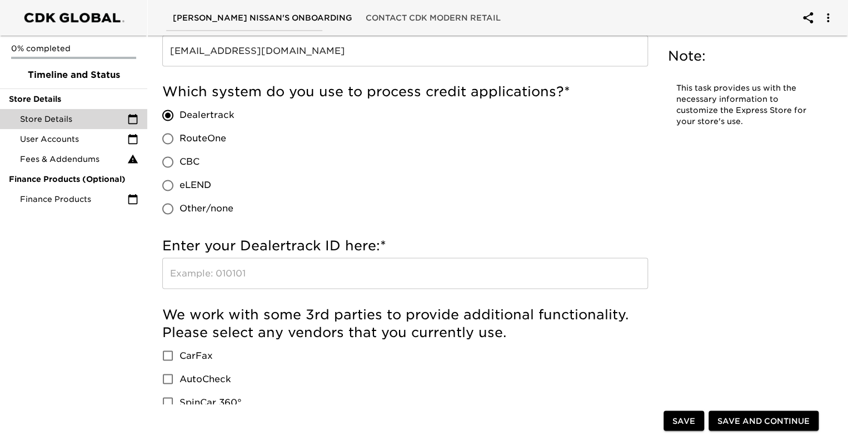
scroll to position [778, 0]
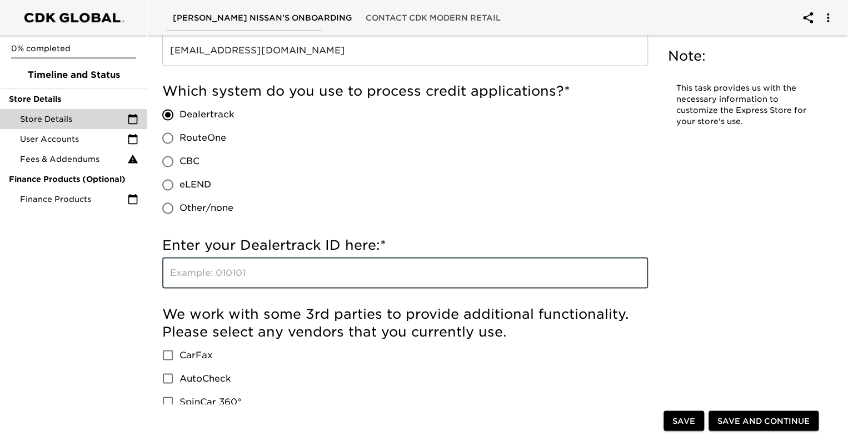
click at [216, 271] on input "text" at bounding box center [405, 272] width 486 height 31
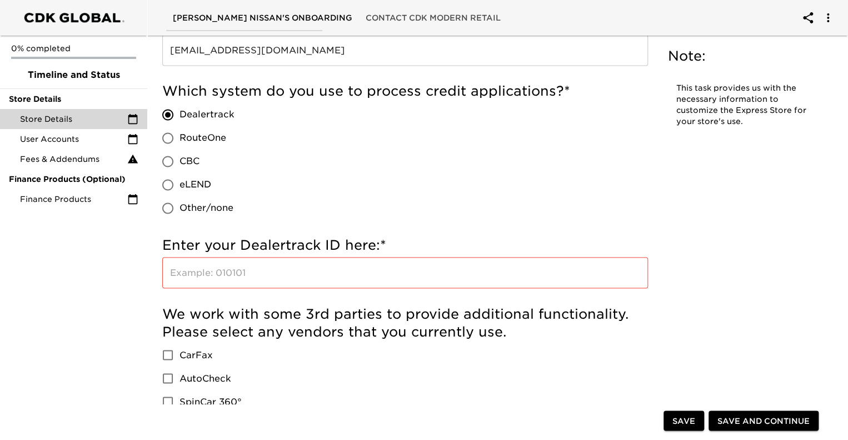
click at [93, 282] on div "0% completed Timeline and Status Store Details Store Details User Accounts Fees…" at bounding box center [73, 220] width 147 height 440
click at [325, 269] on input "text" at bounding box center [405, 272] width 486 height 31
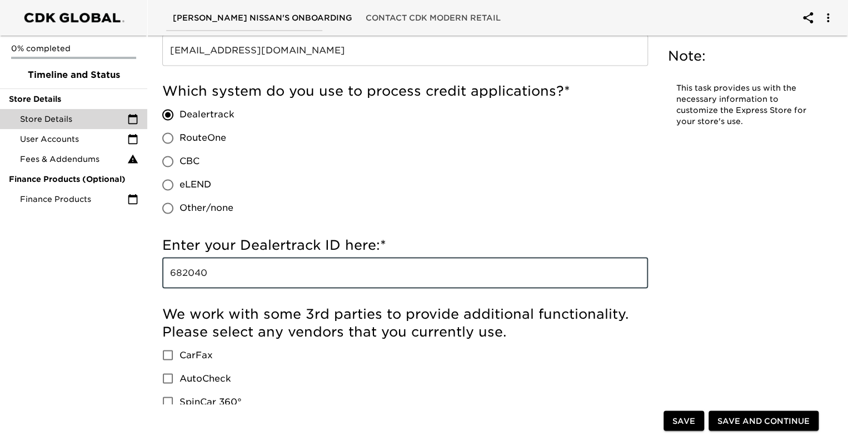
type input "682040"
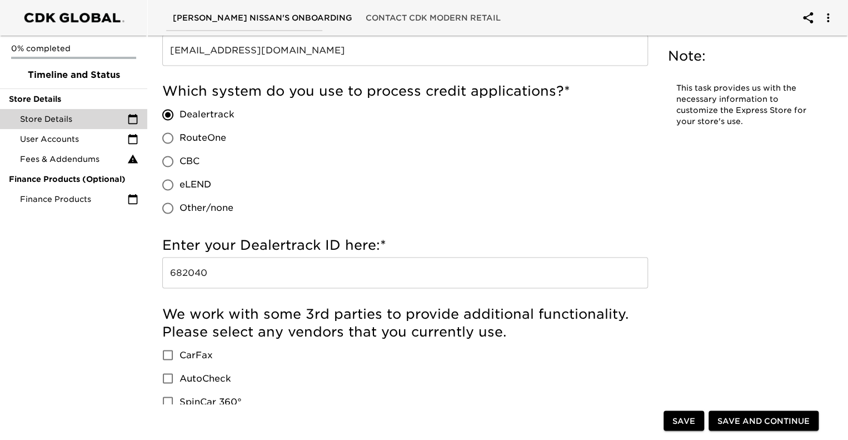
click at [113, 321] on div "0% completed Timeline and Status Store Details Store Details User Accounts Fees…" at bounding box center [73, 220] width 147 height 440
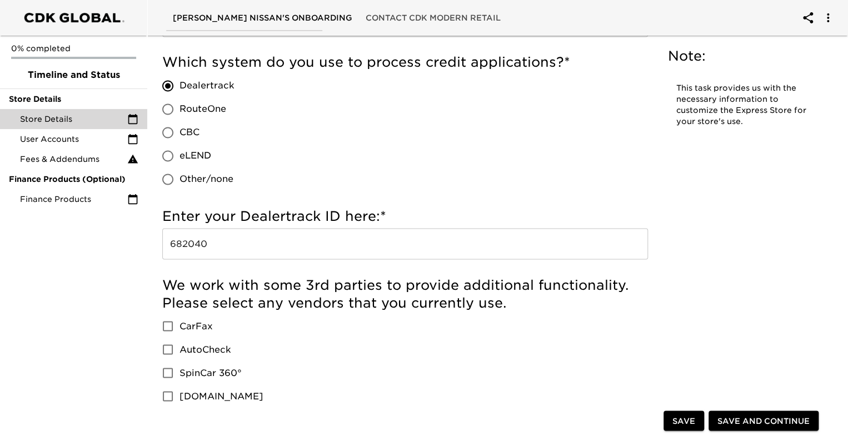
scroll to position [889, 0]
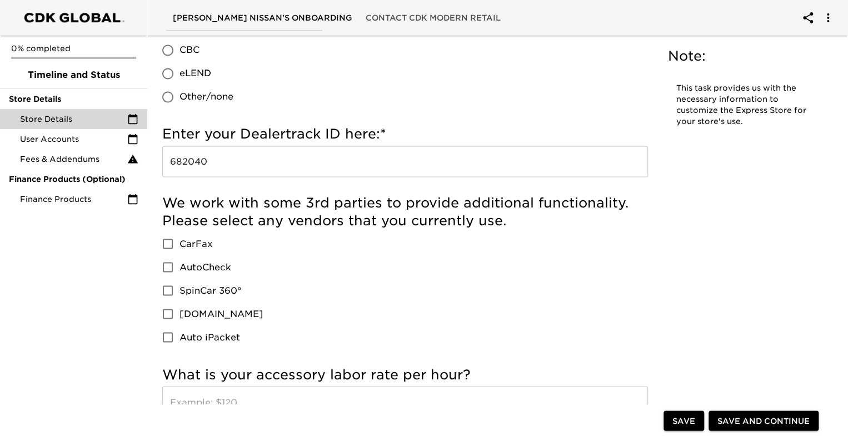
click at [164, 246] on input "CarFax" at bounding box center [167, 243] width 23 height 23
checkbox input "true"
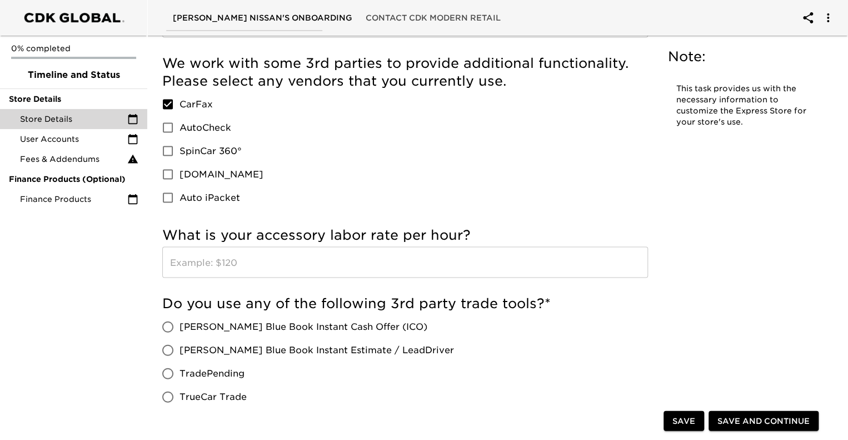
scroll to position [1056, 0]
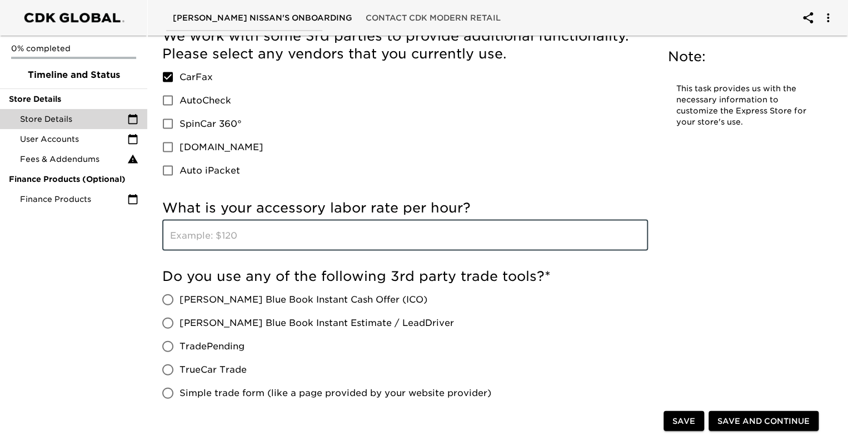
click at [196, 239] on input "text" at bounding box center [405, 234] width 486 height 31
type input "189.95"
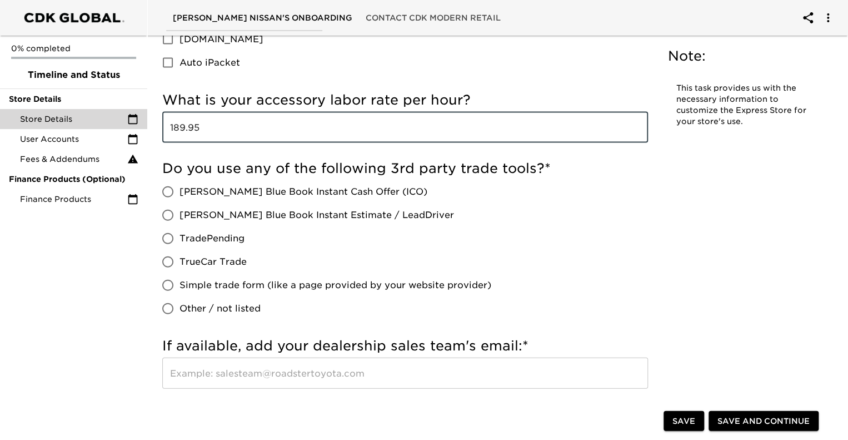
scroll to position [1167, 0]
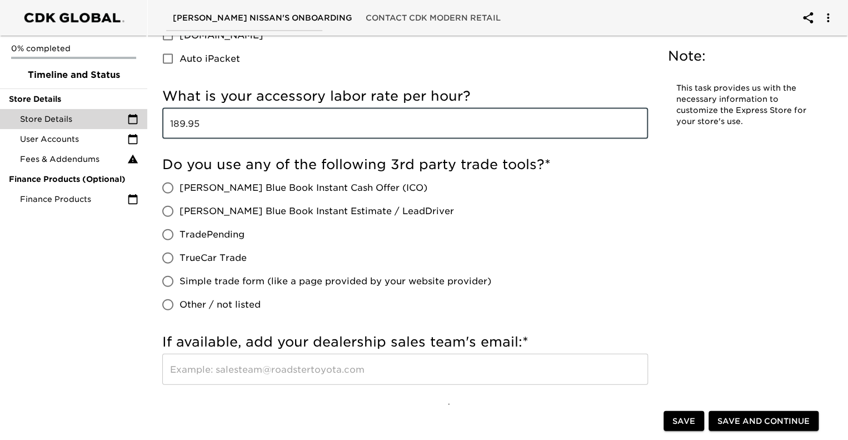
click at [172, 187] on input "[PERSON_NAME] Blue Book Instant Cash Offer (ICO)" at bounding box center [167, 187] width 23 height 23
radio input "true"
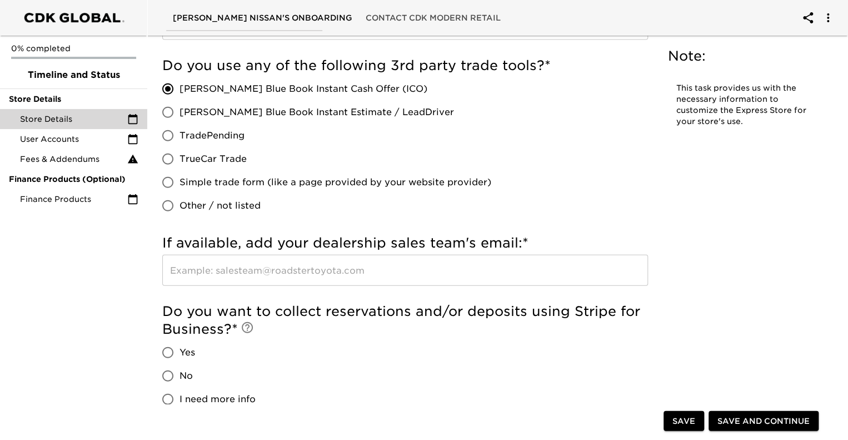
scroll to position [1278, 0]
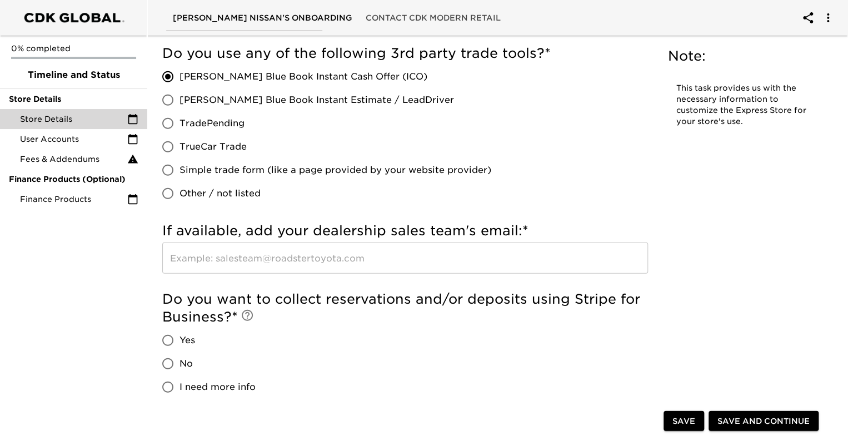
click at [263, 261] on input "text" at bounding box center [405, 257] width 486 height 31
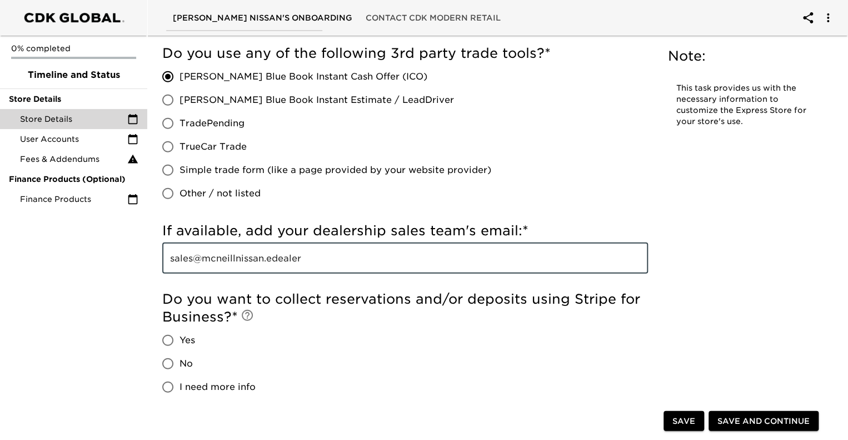
type input "sales@mcneillnissan.edeale"
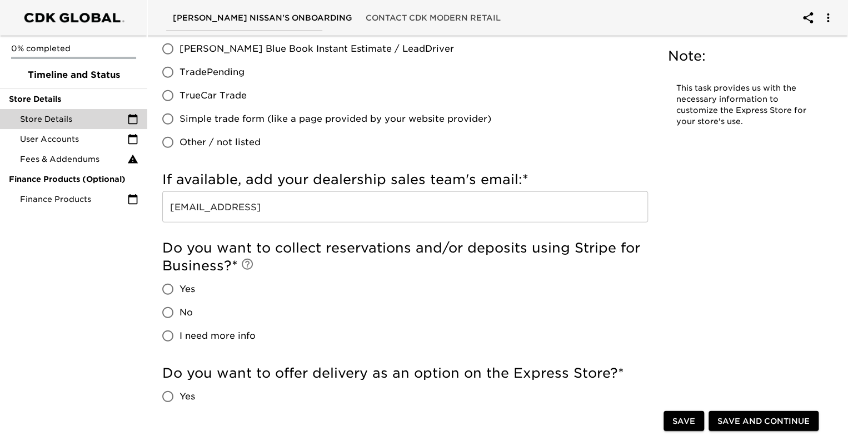
scroll to position [1334, 0]
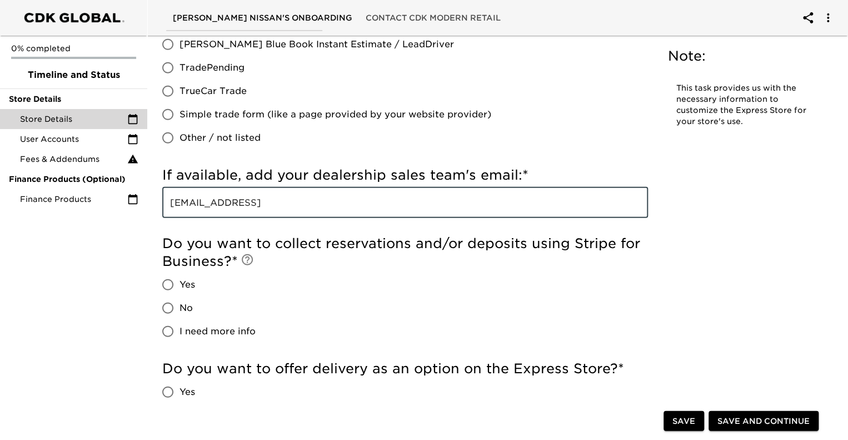
click at [316, 207] on input "sales@mcneillnissan.ede" at bounding box center [405, 202] width 486 height 31
type input "s"
paste input "https://www.mcneillnissan.com/"
type input "https://www.mcneillnissan.com/"
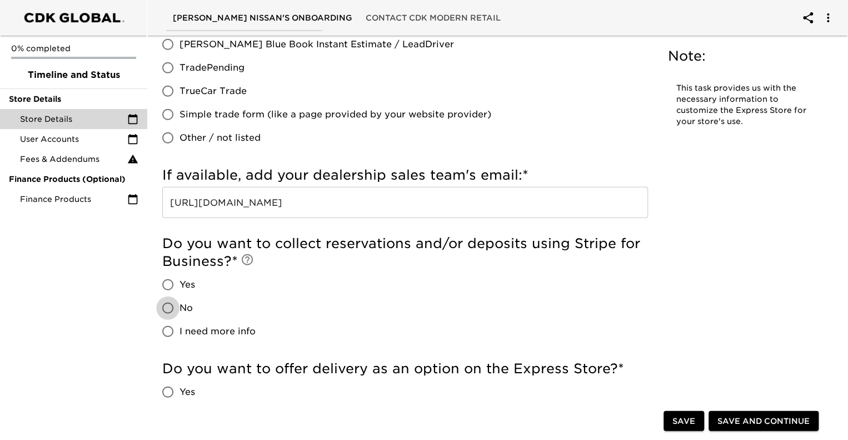
click at [169, 304] on input "No" at bounding box center [167, 307] width 23 height 23
radio input "true"
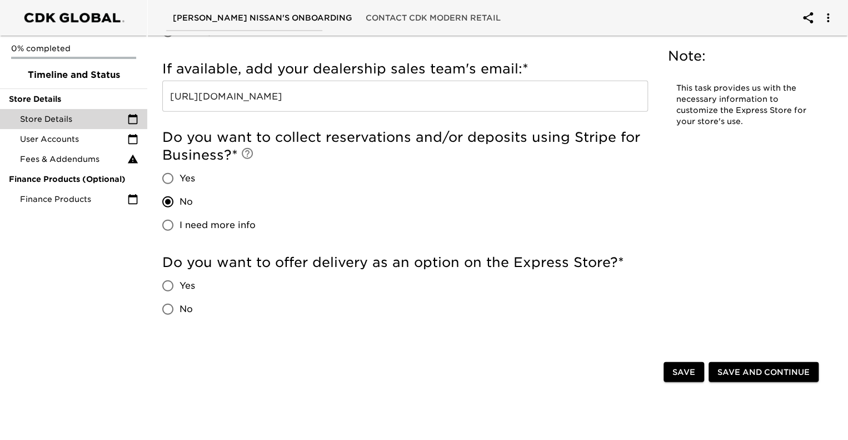
scroll to position [1445, 0]
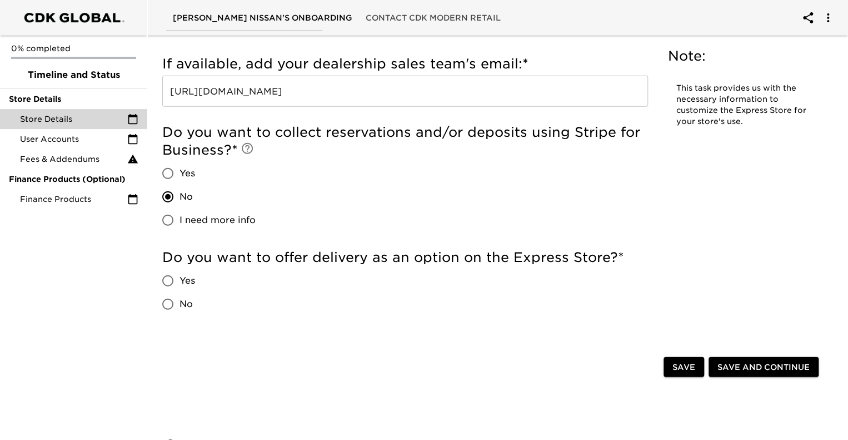
click at [168, 282] on input "Yes" at bounding box center [167, 280] width 23 height 23
radio input "true"
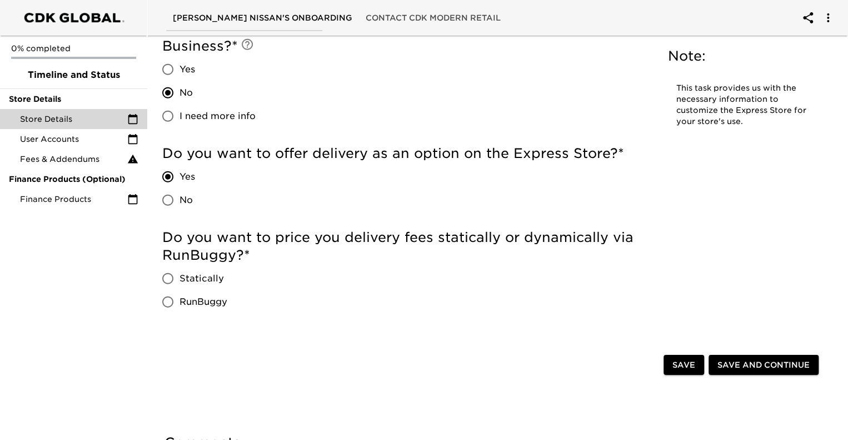
scroll to position [1556, 0]
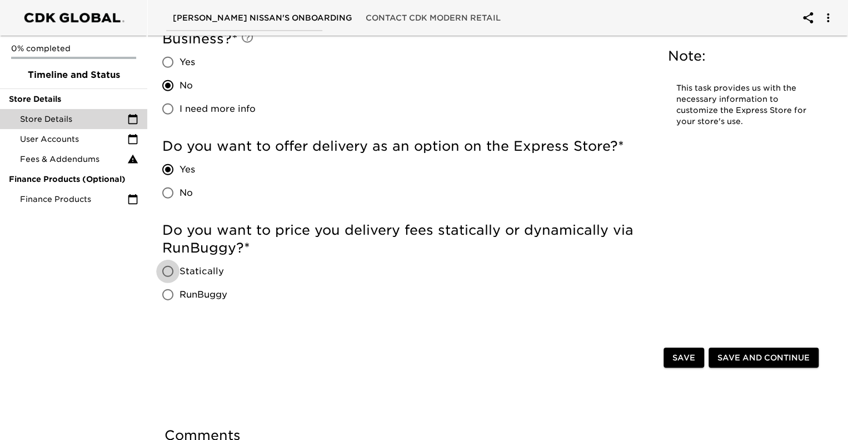
click at [162, 273] on input "Statically" at bounding box center [167, 271] width 23 height 23
radio input "true"
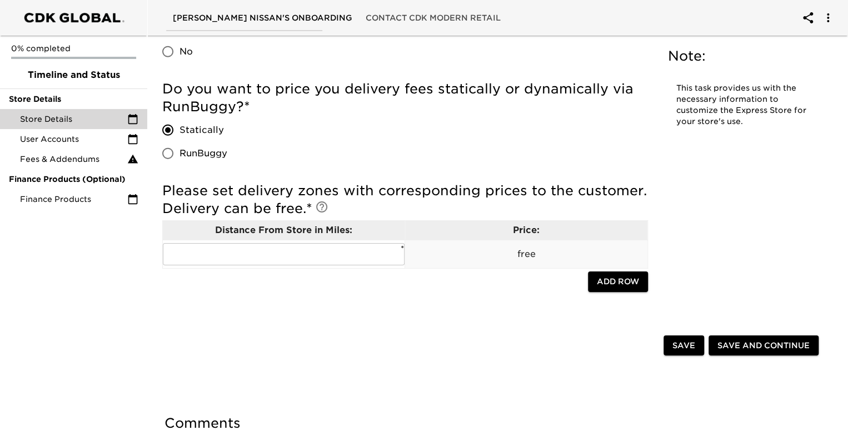
scroll to position [1723, 0]
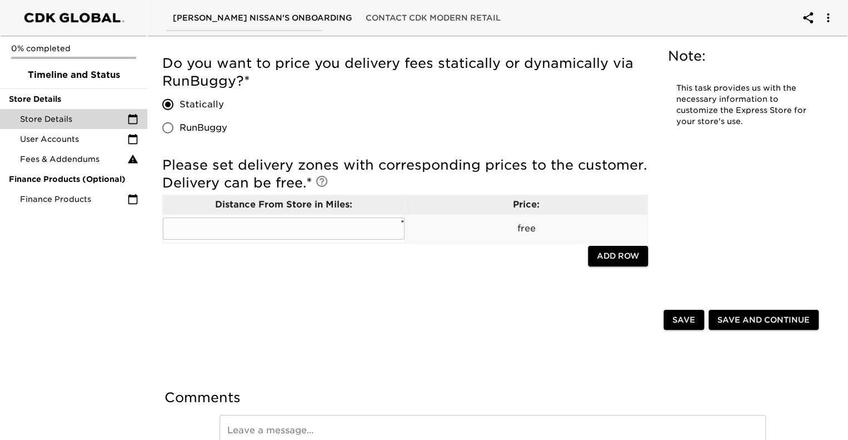
click at [260, 230] on input "text" at bounding box center [284, 228] width 242 height 22
type input "60"
click at [449, 313] on div at bounding box center [415, 320] width 497 height 23
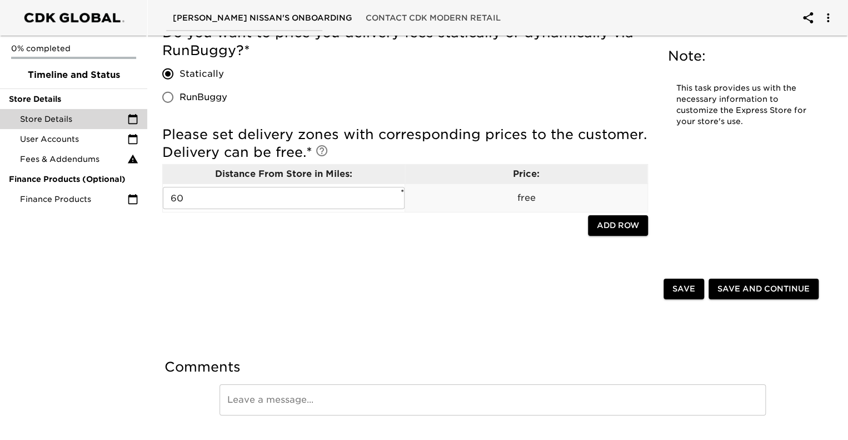
scroll to position [1780, 0]
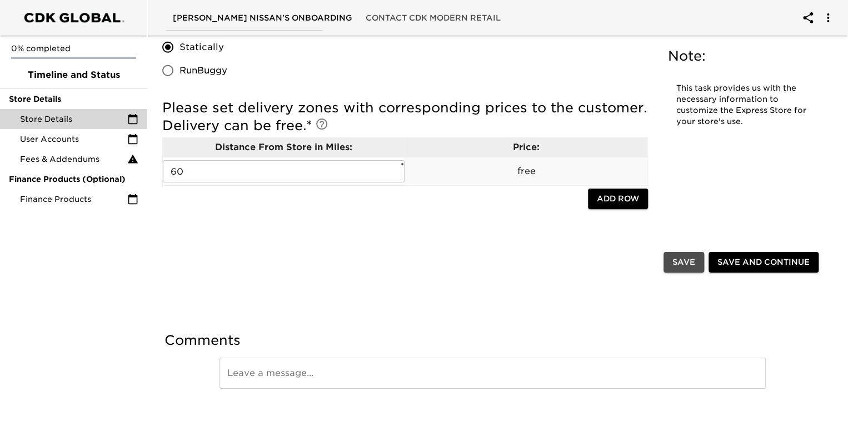
drag, startPoint x: 677, startPoint y: 260, endPoint x: 582, endPoint y: 293, distance: 101.0
click at [676, 260] on span "Save" at bounding box center [683, 262] width 23 height 14
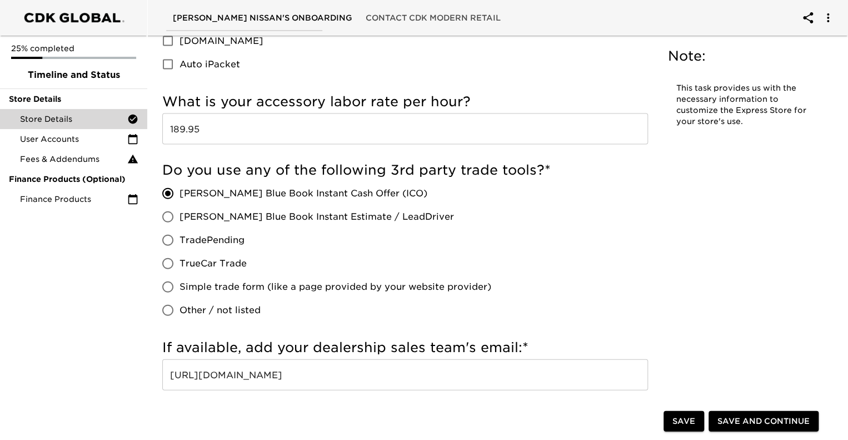
scroll to position [1167, 0]
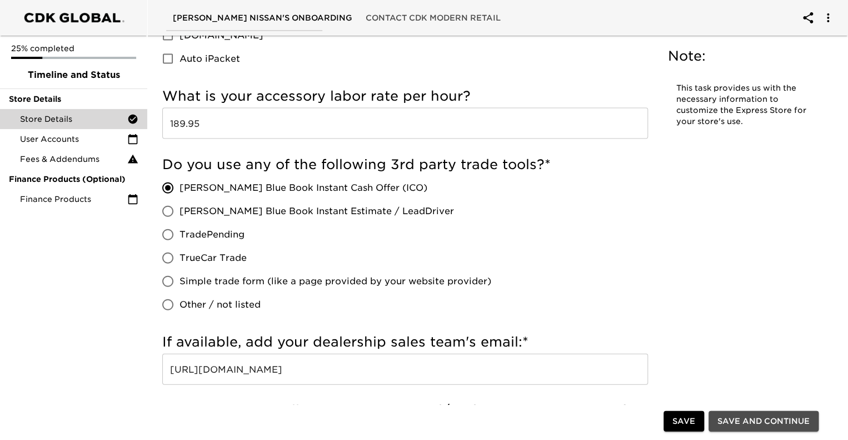
click at [736, 423] on span "Save and Continue" at bounding box center [763, 421] width 92 height 14
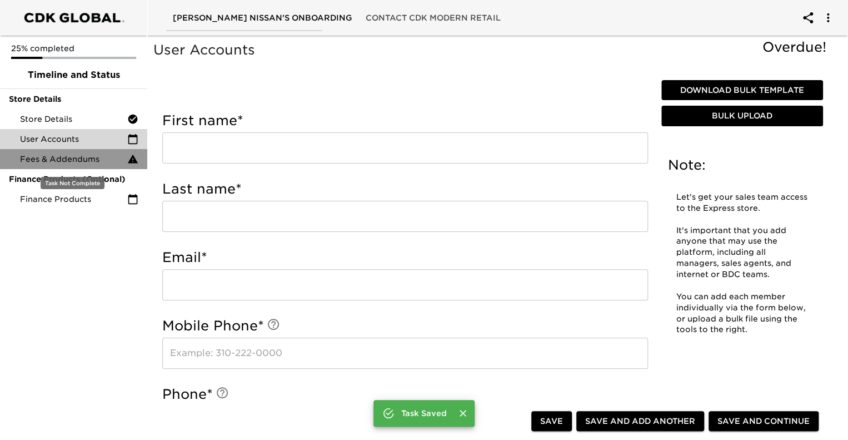
click at [77, 161] on span "Fees & Addendums" at bounding box center [73, 158] width 107 height 11
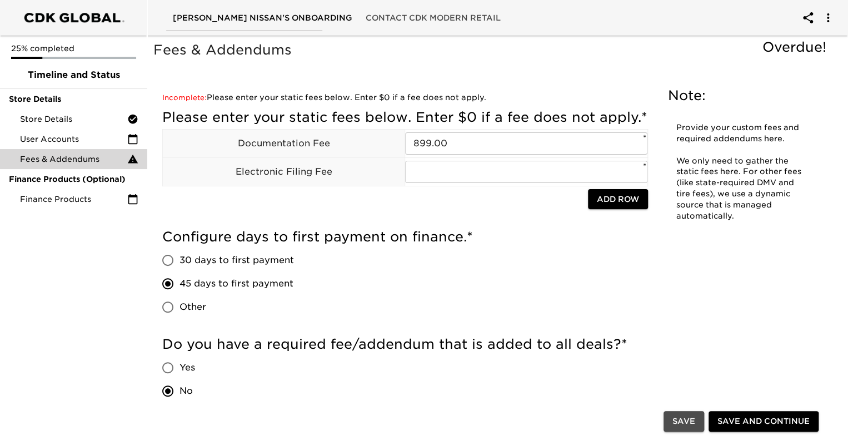
click at [677, 416] on span "Save" at bounding box center [683, 421] width 23 height 14
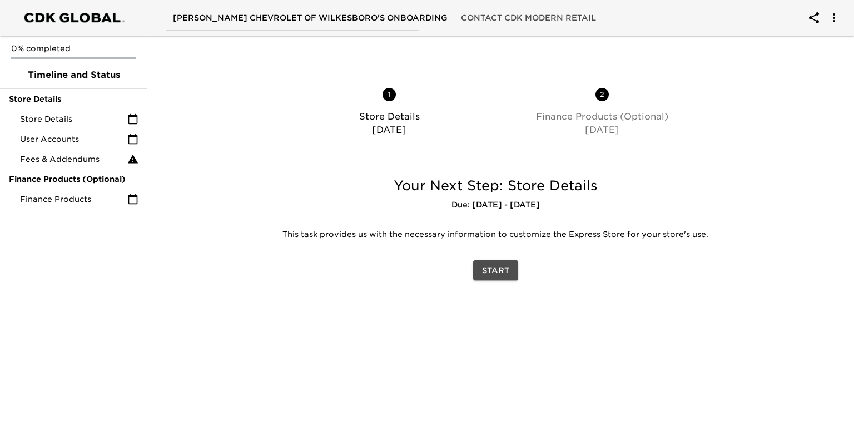
click at [500, 271] on span "Start" at bounding box center [495, 270] width 27 height 14
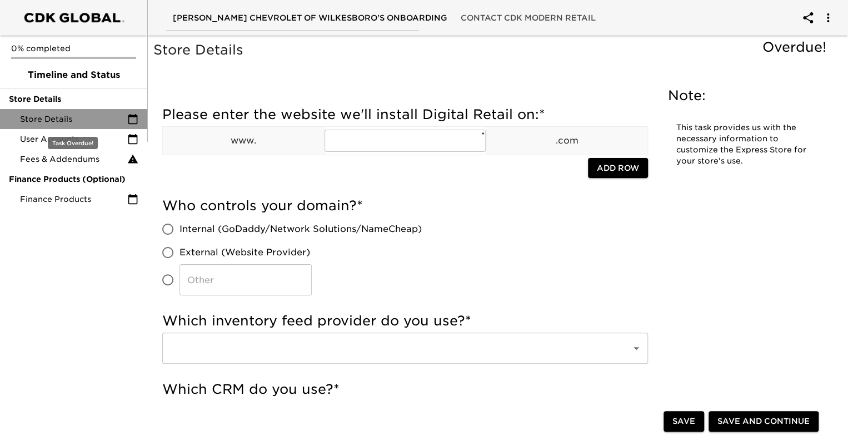
click at [57, 122] on span "Store Details" at bounding box center [73, 118] width 107 height 11
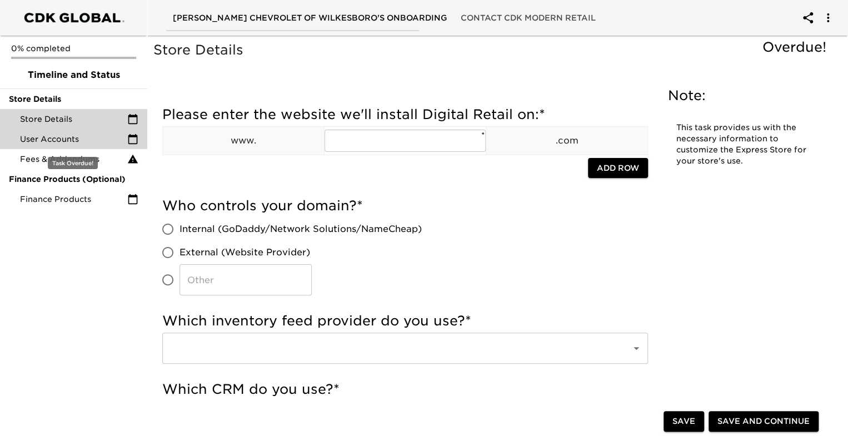
click at [64, 141] on span "User Accounts" at bounding box center [73, 138] width 107 height 11
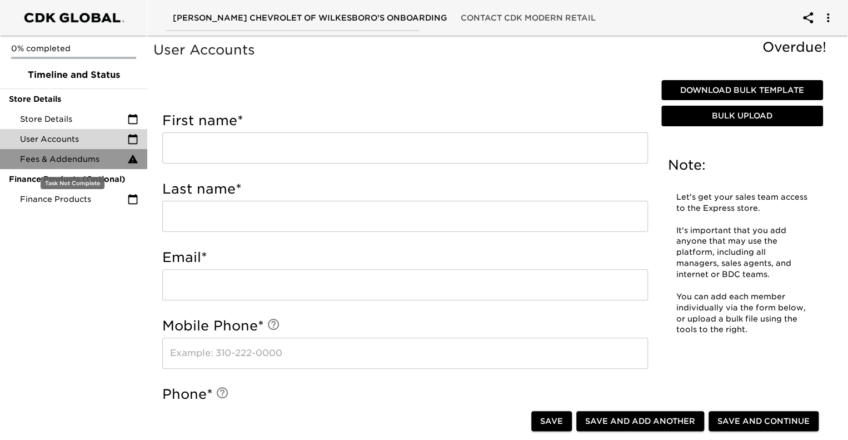
click at [70, 161] on span "Fees & Addendums" at bounding box center [73, 158] width 107 height 11
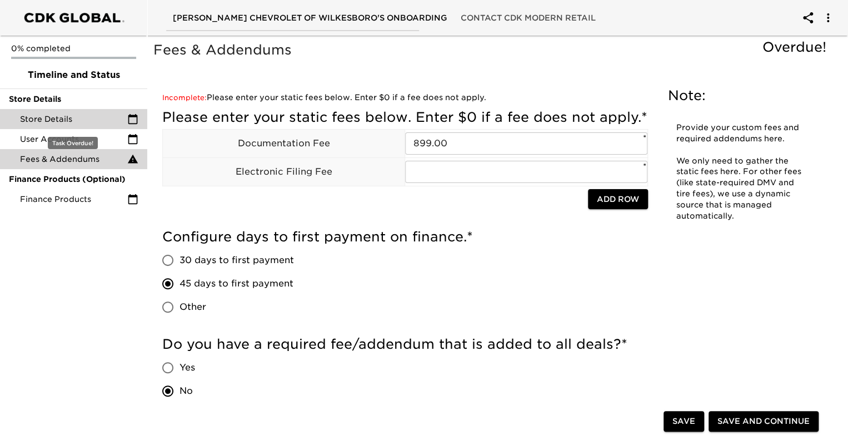
click at [62, 123] on span "Store Details" at bounding box center [73, 118] width 107 height 11
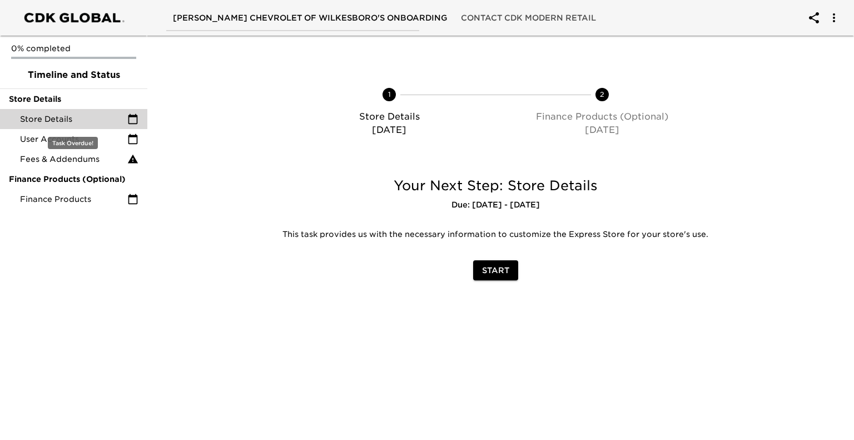
click at [40, 117] on span "Store Details" at bounding box center [73, 118] width 107 height 11
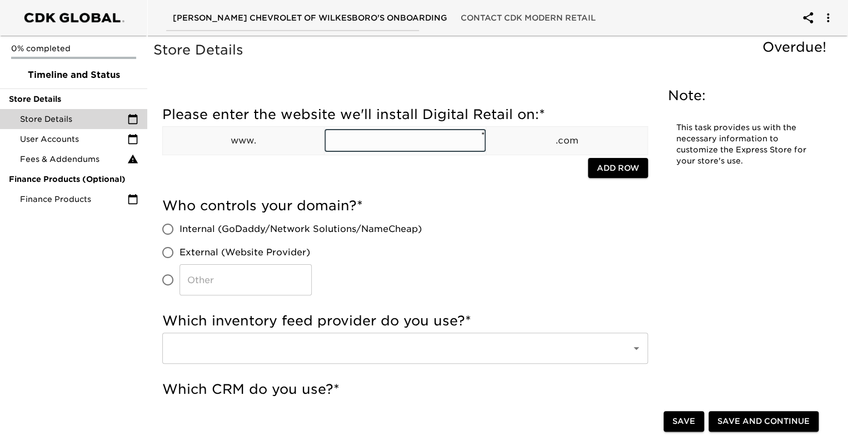
click at [339, 137] on input "text" at bounding box center [405, 140] width 161 height 22
paste input "[URL][DOMAIN_NAME]"
type input "[URL][DOMAIN_NAME]"
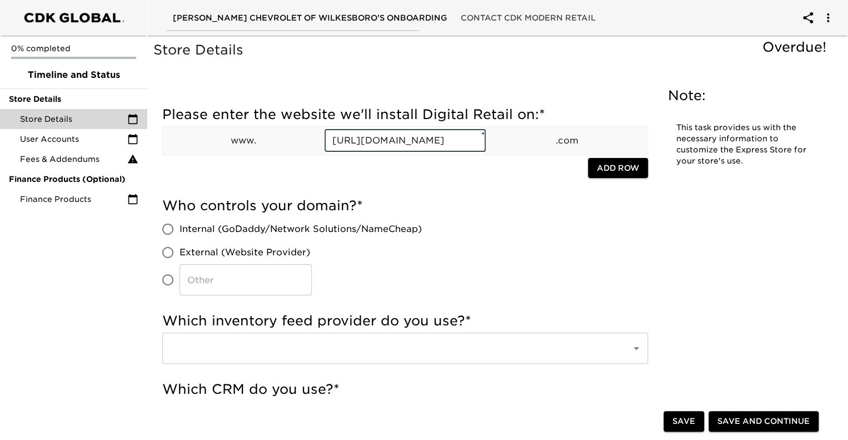
click at [168, 227] on input "Internal (GoDaddy/Network Solutions/NameCheap)" at bounding box center [167, 228] width 23 height 23
radio input "true"
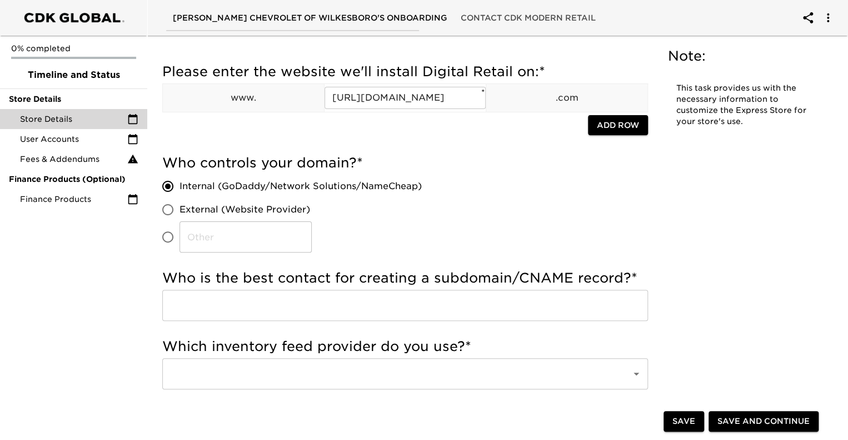
scroll to position [111, 0]
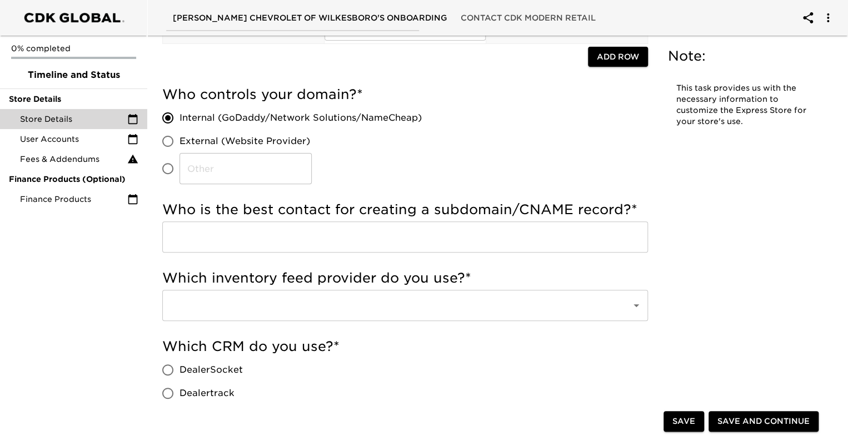
click at [241, 237] on input "text" at bounding box center [405, 236] width 486 height 31
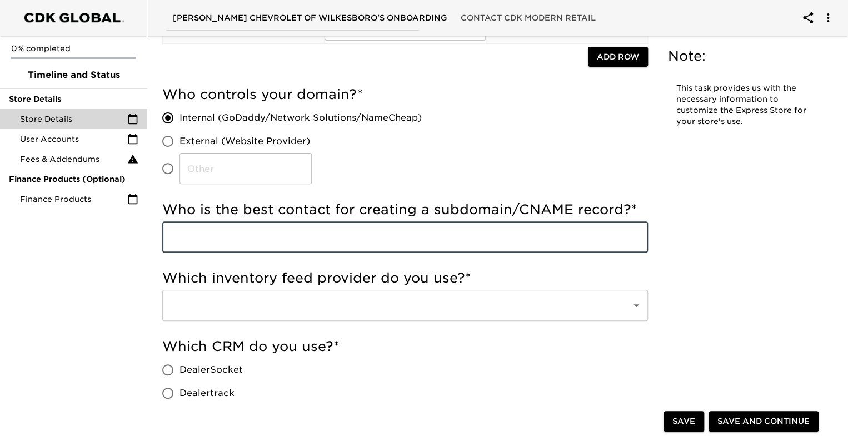
type input "[PERSON_NAME]"
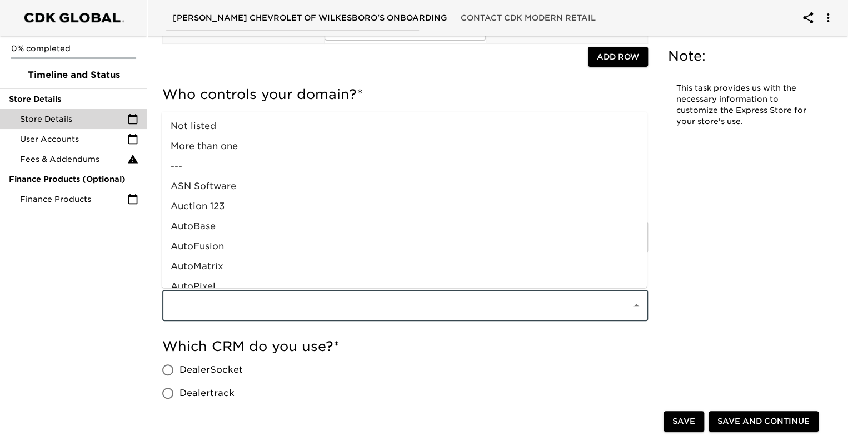
click at [245, 304] on input "text" at bounding box center [389, 305] width 445 height 21
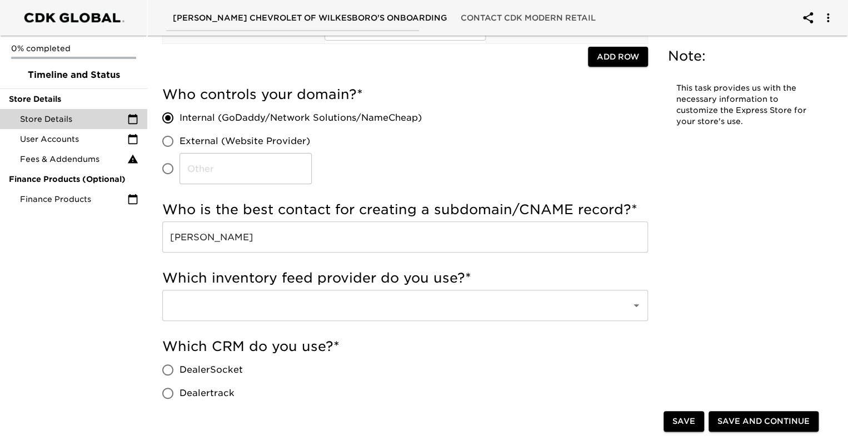
click at [124, 317] on div "0% completed Timeline and Status Store Details Store Details User Accounts Fees…" at bounding box center [73, 220] width 147 height 440
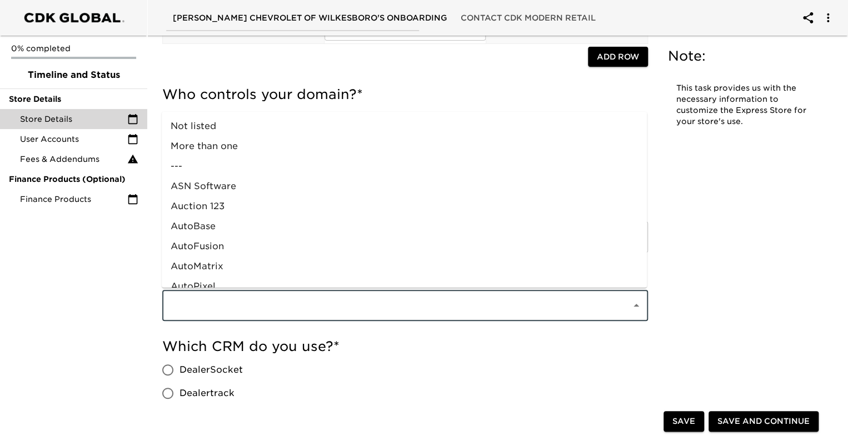
click at [191, 311] on input "text" at bounding box center [389, 305] width 445 height 21
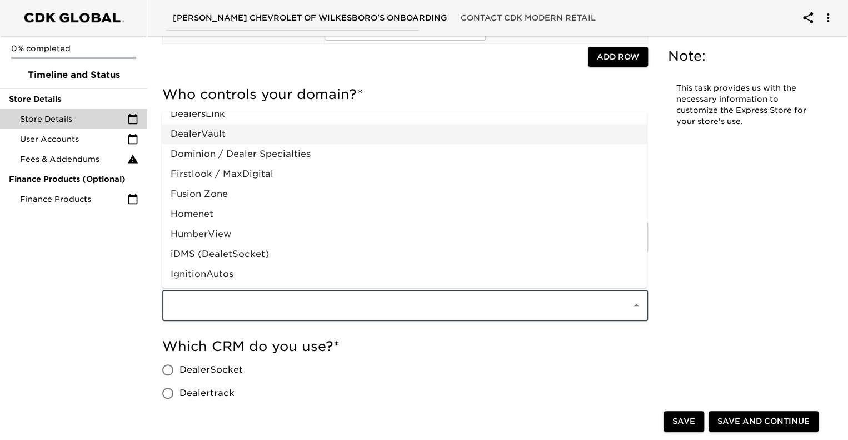
scroll to position [333, 0]
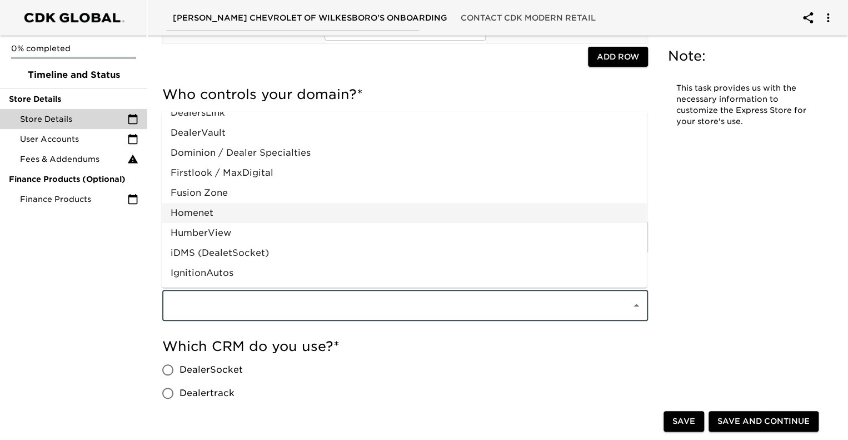
click at [198, 208] on li "Homenet" at bounding box center [404, 213] width 485 height 20
type input "Homenet"
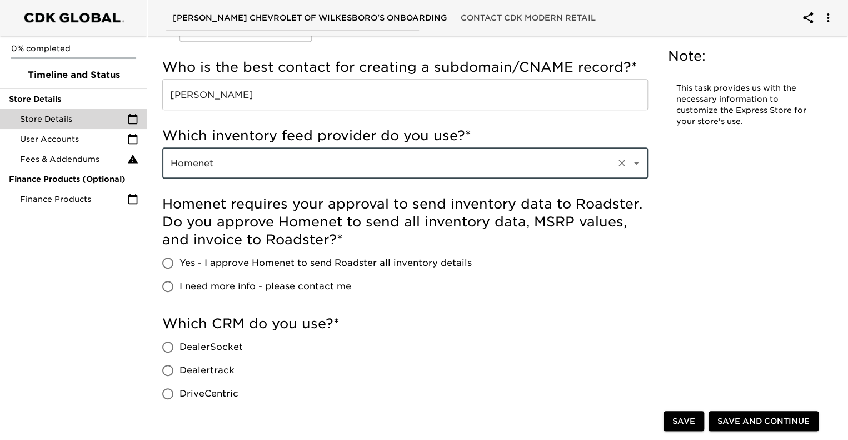
scroll to position [278, 0]
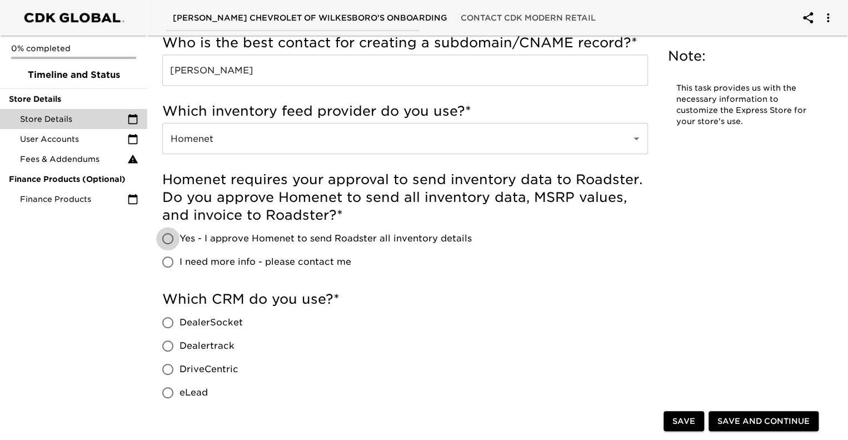
click at [167, 238] on input "Yes - I approve Homenet to send Roadster all inventory details" at bounding box center [167, 238] width 23 height 23
radio input "true"
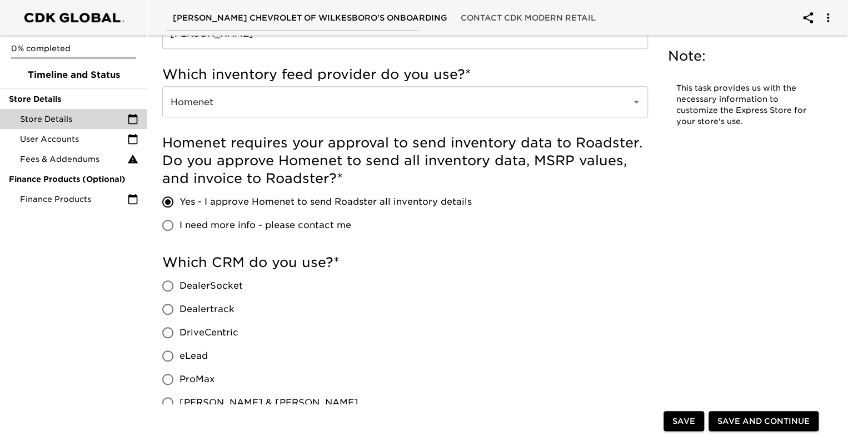
scroll to position [333, 0]
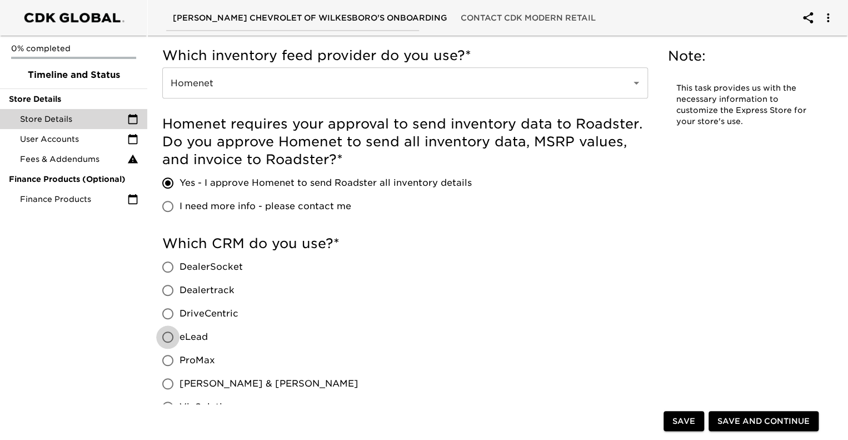
click at [169, 333] on input "eLead" at bounding box center [167, 336] width 23 height 23
radio input "true"
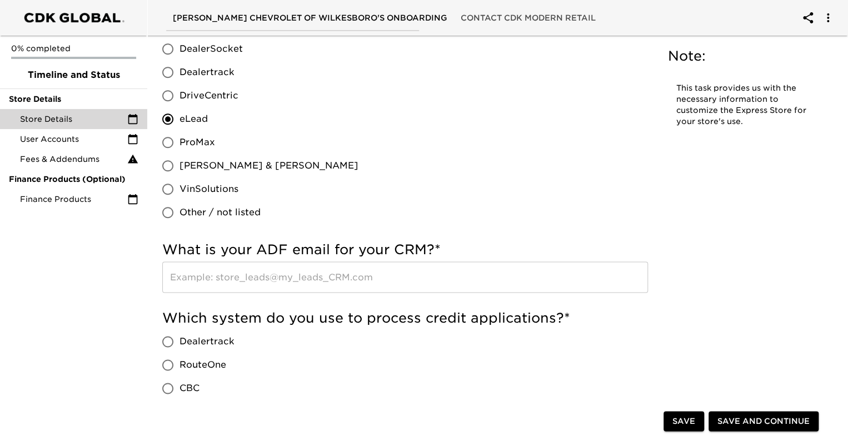
scroll to position [556, 0]
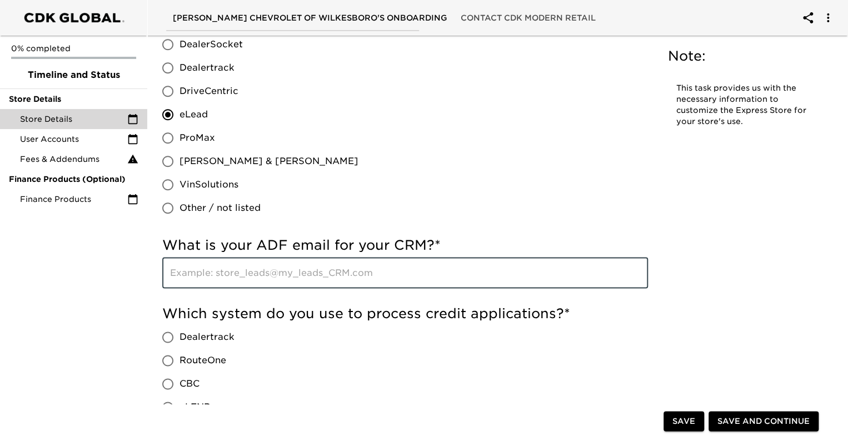
click at [217, 266] on input "text" at bounding box center [405, 272] width 486 height 31
type input "[EMAIL_ADDRESS][DOMAIN_NAME]"
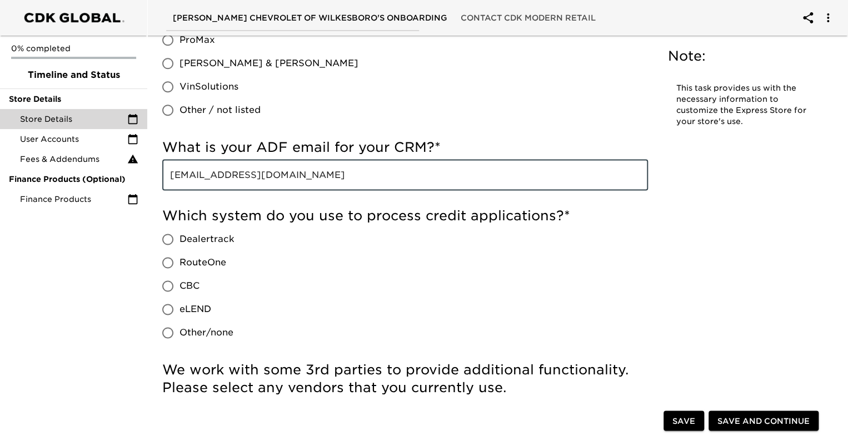
scroll to position [667, 0]
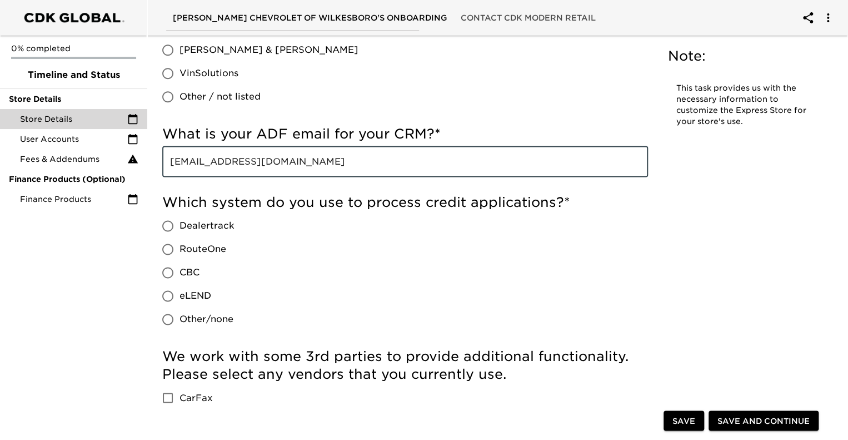
click at [169, 224] on input "Dealertrack" at bounding box center [167, 225] width 23 height 23
radio input "true"
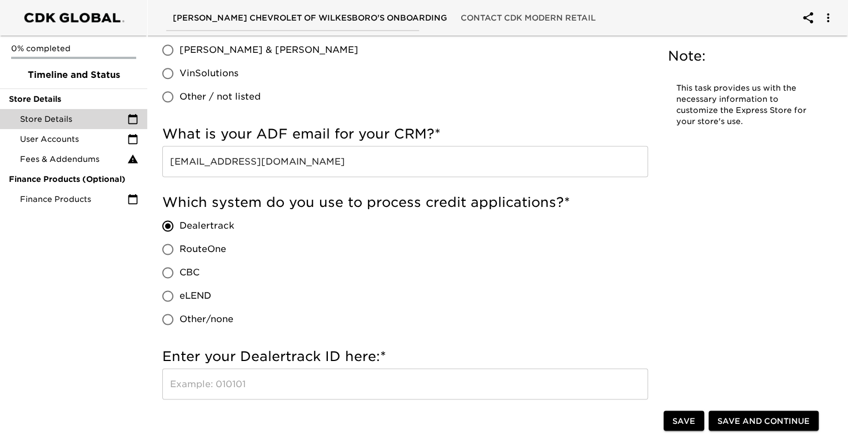
click at [208, 376] on input "text" at bounding box center [405, 383] width 486 height 31
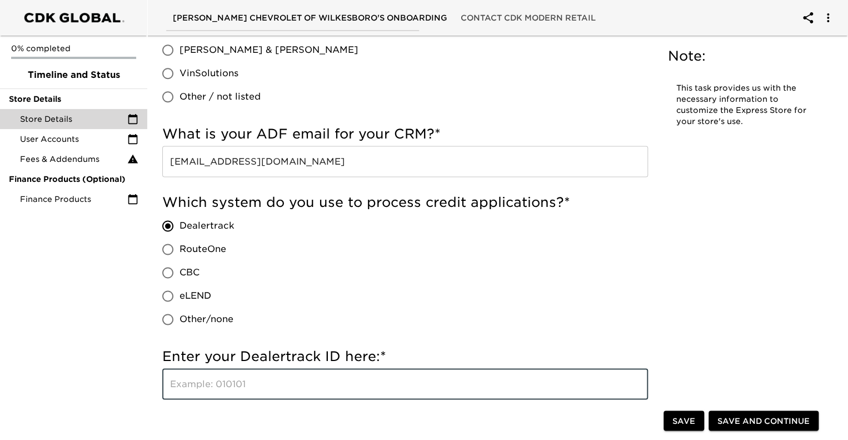
click at [217, 383] on input "text" at bounding box center [405, 383] width 486 height 31
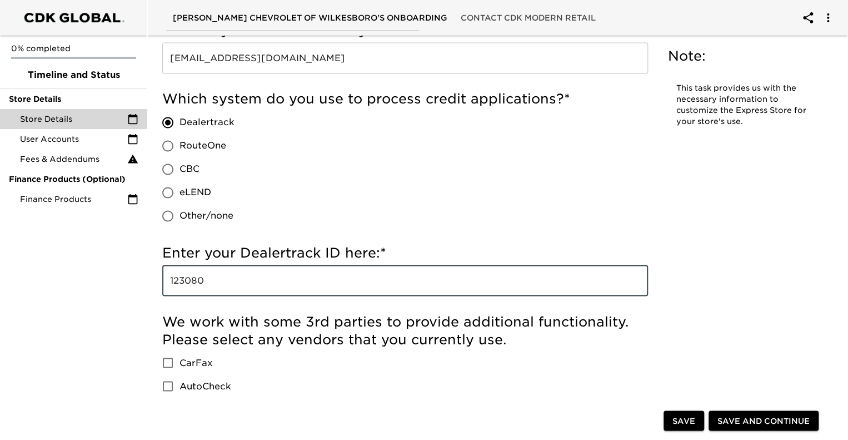
scroll to position [834, 0]
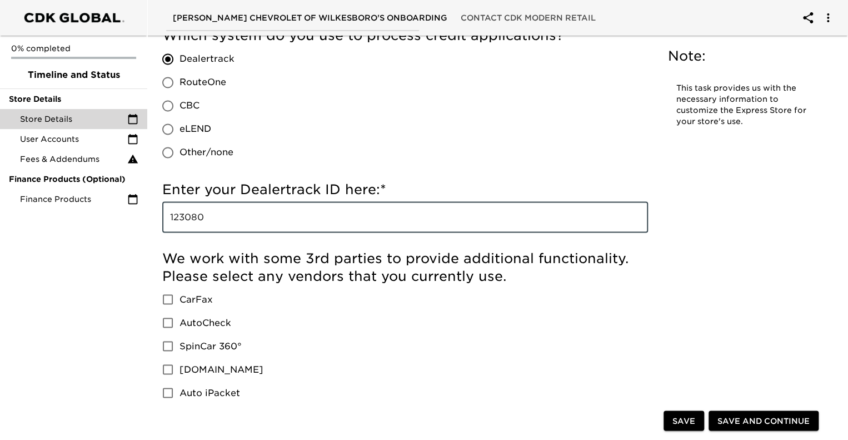
type input "123080"
click at [176, 300] on input "CarFax" at bounding box center [167, 298] width 23 height 23
checkbox input "true"
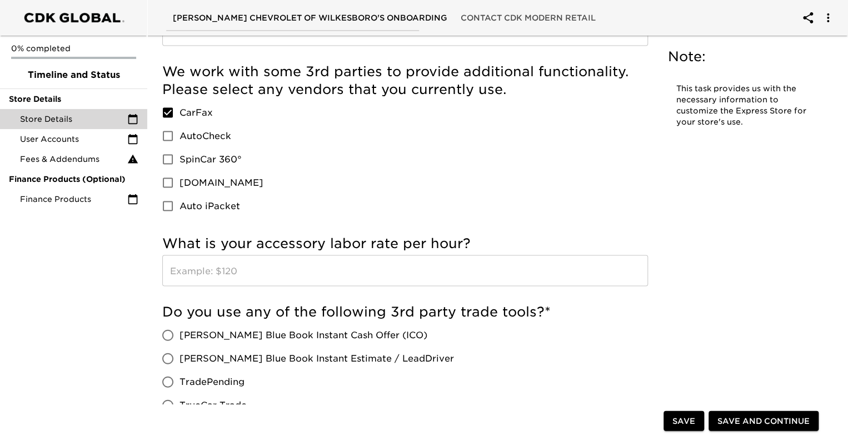
scroll to position [1056, 0]
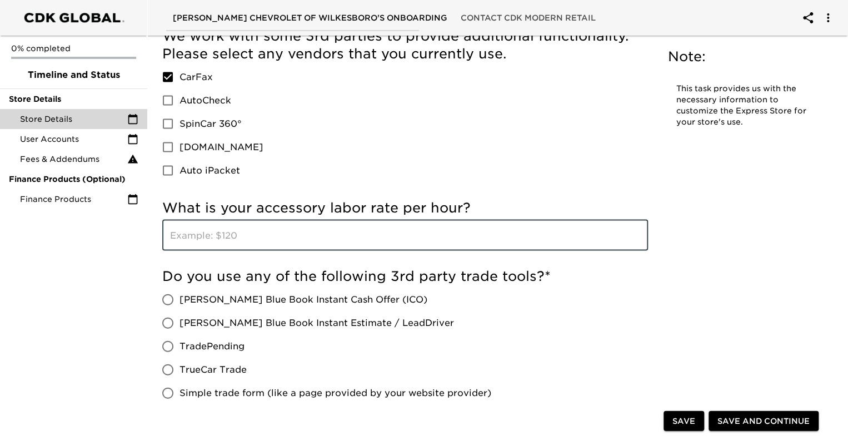
click at [215, 226] on input "text" at bounding box center [405, 234] width 486 height 31
type input "189.95"
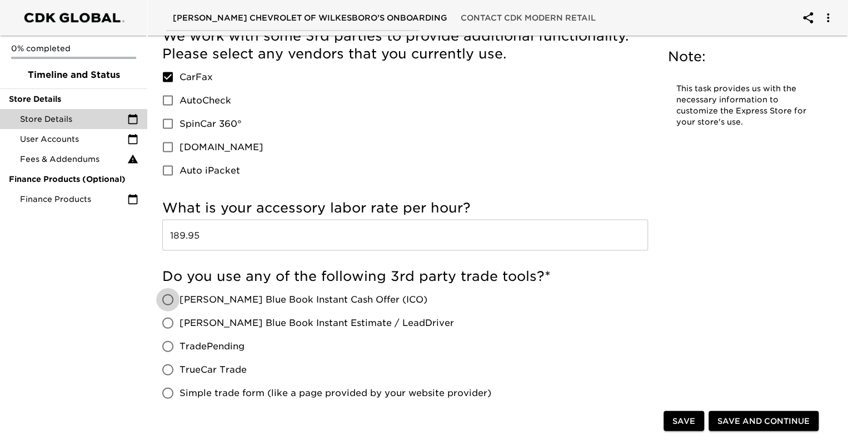
click at [172, 301] on input "[PERSON_NAME] Blue Book Instant Cash Offer (ICO)" at bounding box center [167, 298] width 23 height 23
radio input "true"
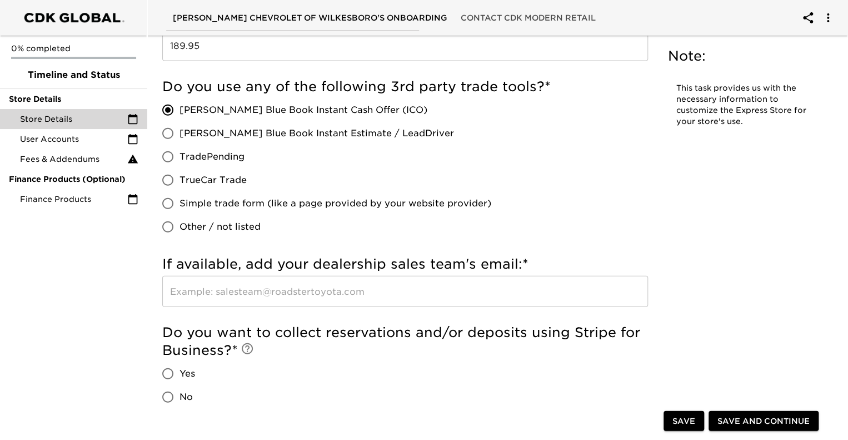
scroll to position [1278, 0]
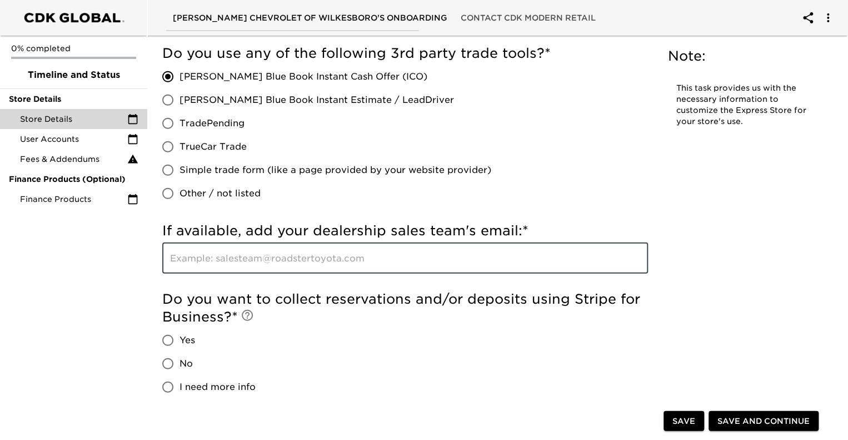
click at [211, 260] on input "text" at bounding box center [405, 257] width 486 height 31
type input "[EMAIL_ADDRESS][DOMAIN_NAME]"
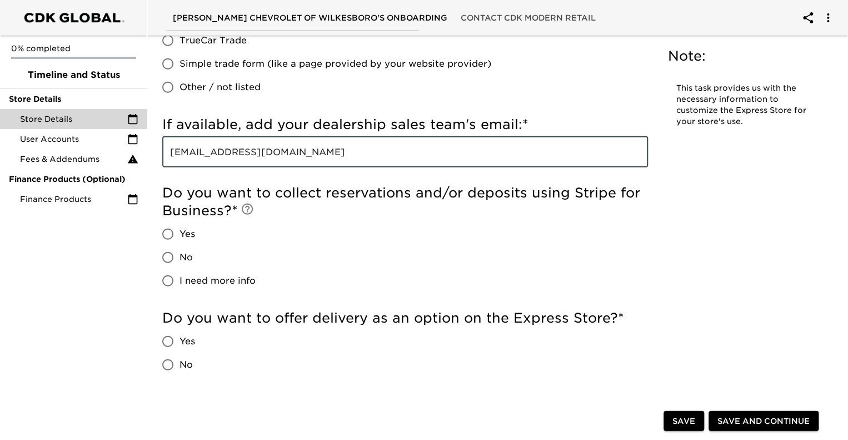
scroll to position [1389, 0]
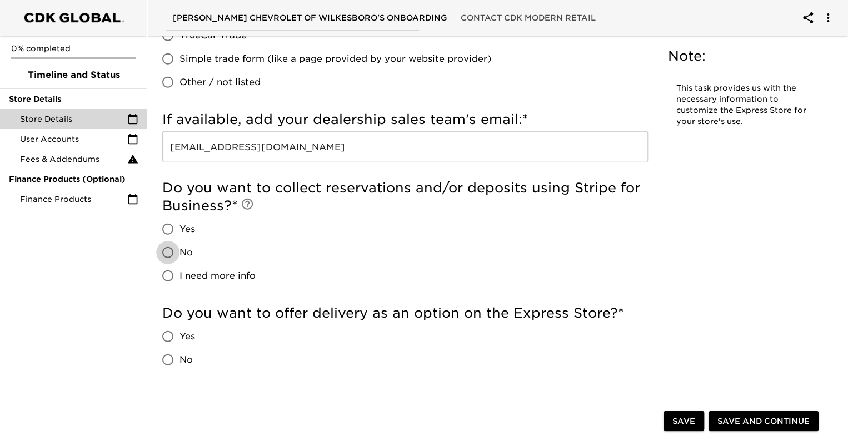
click at [173, 251] on input "No" at bounding box center [167, 252] width 23 height 23
radio input "true"
click at [172, 341] on input "Yes" at bounding box center [167, 336] width 23 height 23
radio input "true"
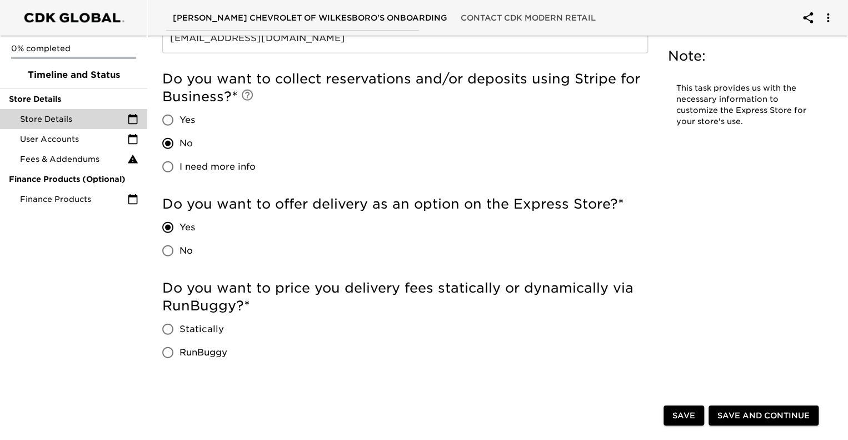
scroll to position [1500, 0]
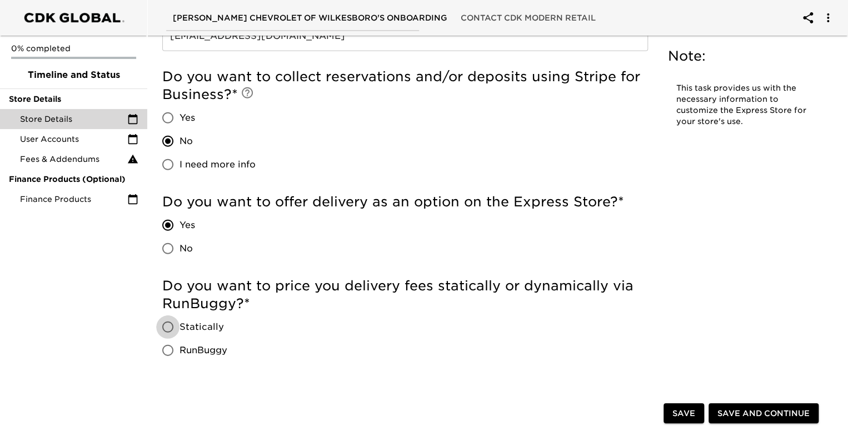
click at [174, 324] on input "Statically" at bounding box center [167, 326] width 23 height 23
radio input "true"
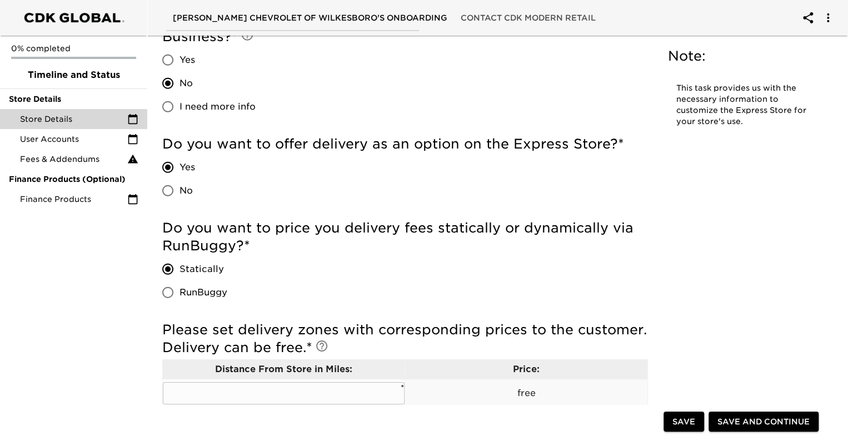
scroll to position [1667, 0]
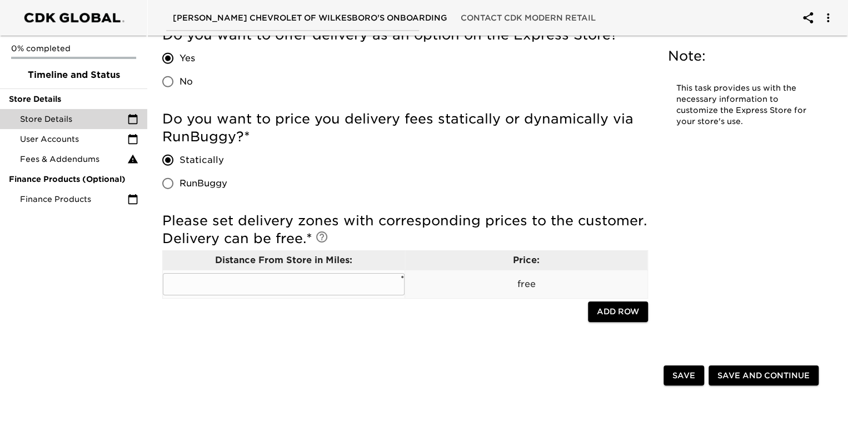
click at [272, 284] on input "text" at bounding box center [284, 284] width 242 height 22
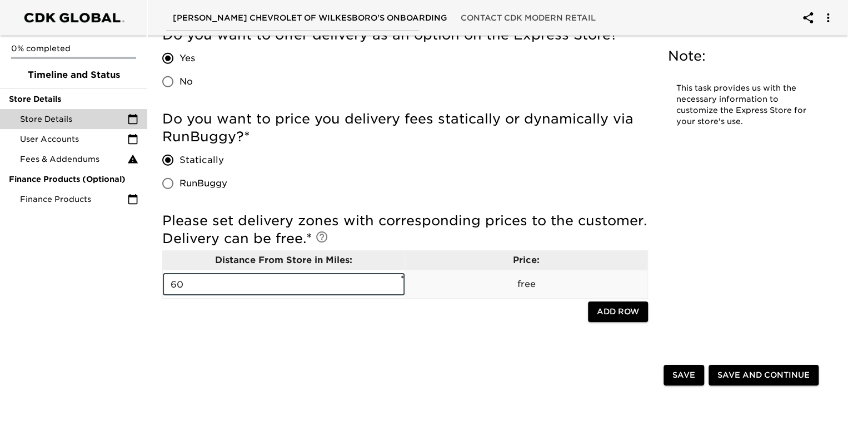
type input "60"
click at [366, 361] on div "Save Save and Continue" at bounding box center [492, 376] width 679 height 36
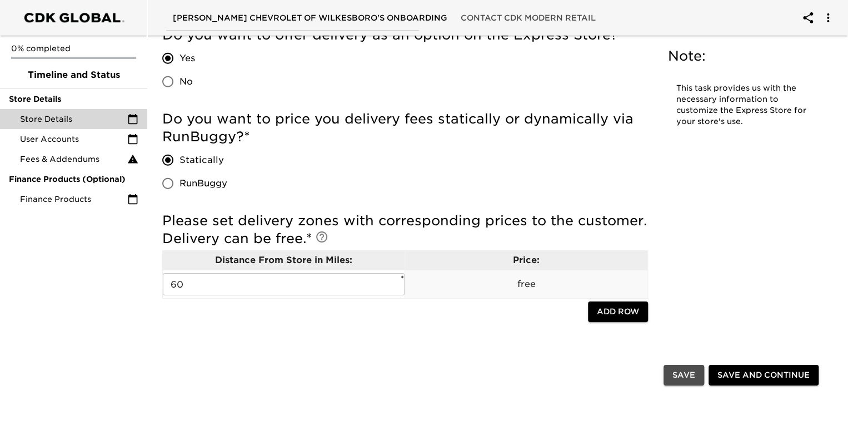
click at [675, 375] on span "Save" at bounding box center [683, 375] width 23 height 14
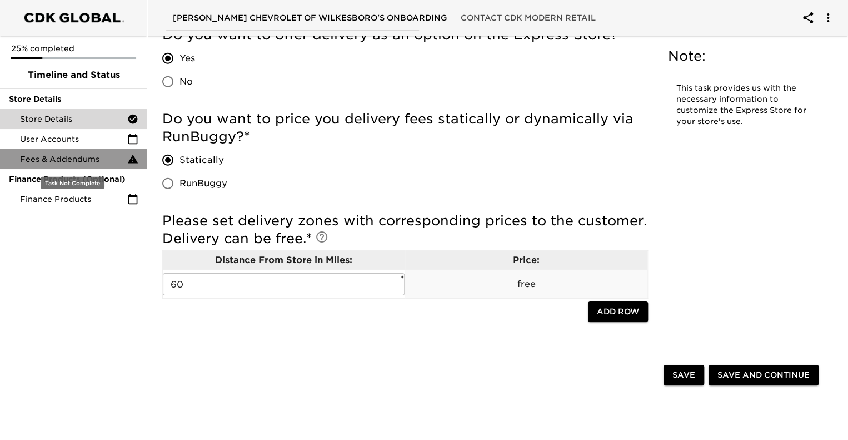
click at [66, 159] on span "Fees & Addendums" at bounding box center [73, 158] width 107 height 11
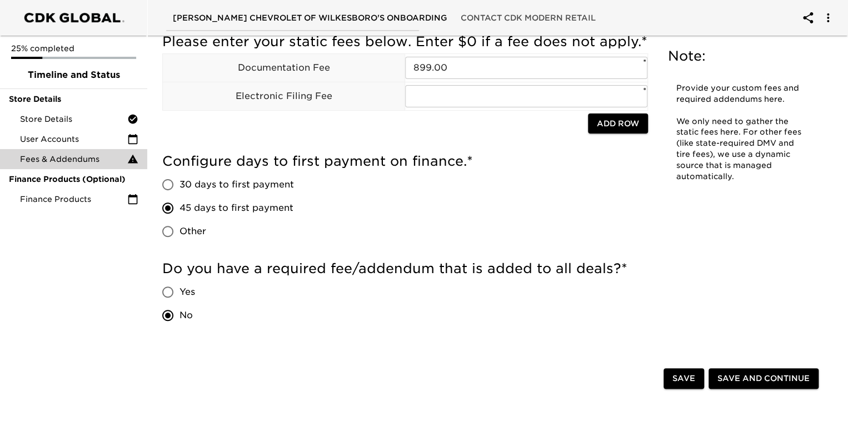
scroll to position [209, 0]
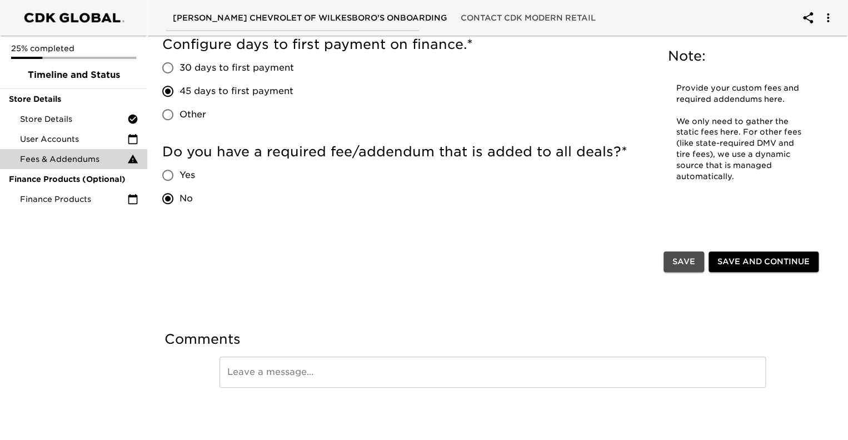
click at [678, 259] on span "Save" at bounding box center [683, 262] width 23 height 14
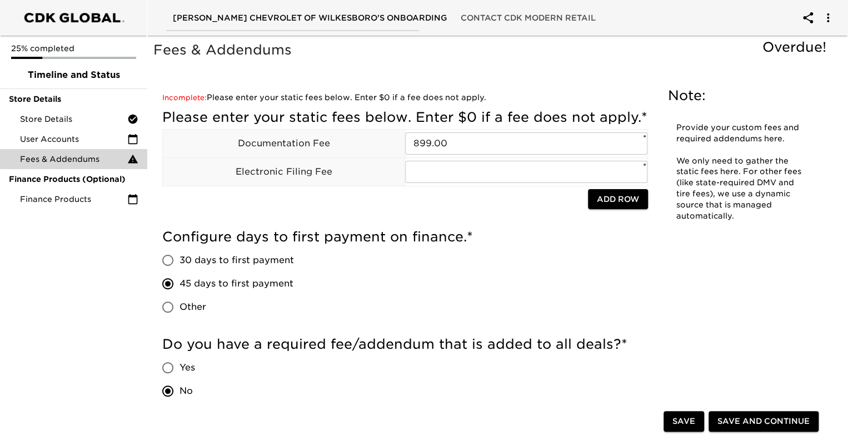
scroll to position [0, 0]
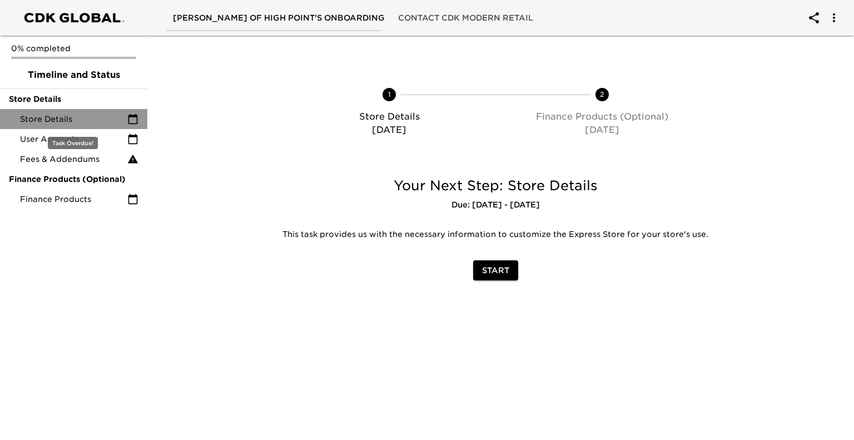
click at [61, 117] on span "Store Details" at bounding box center [73, 118] width 107 height 11
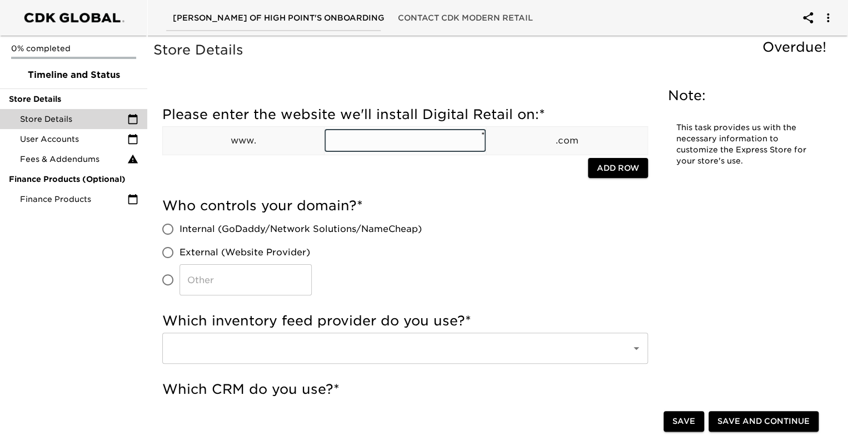
click at [370, 144] on input "text" at bounding box center [405, 140] width 161 height 22
type input "[URL][DOMAIN_NAME]"
click at [167, 223] on input "Internal (GoDaddy/Network Solutions/NameCheap)" at bounding box center [167, 228] width 23 height 23
radio input "true"
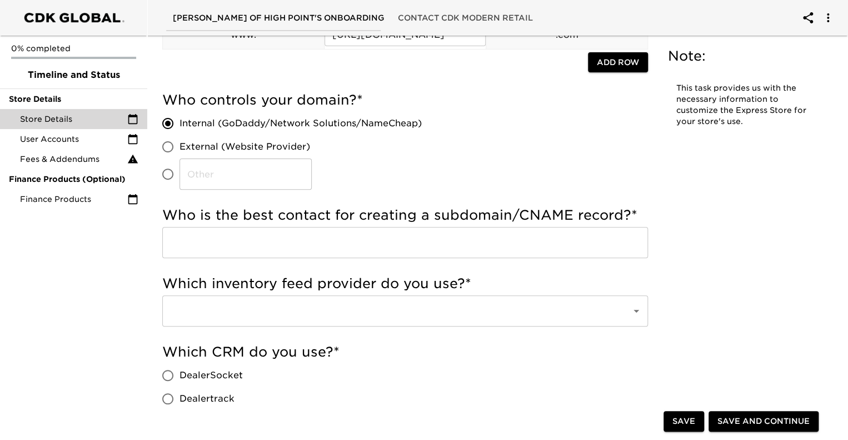
scroll to position [111, 0]
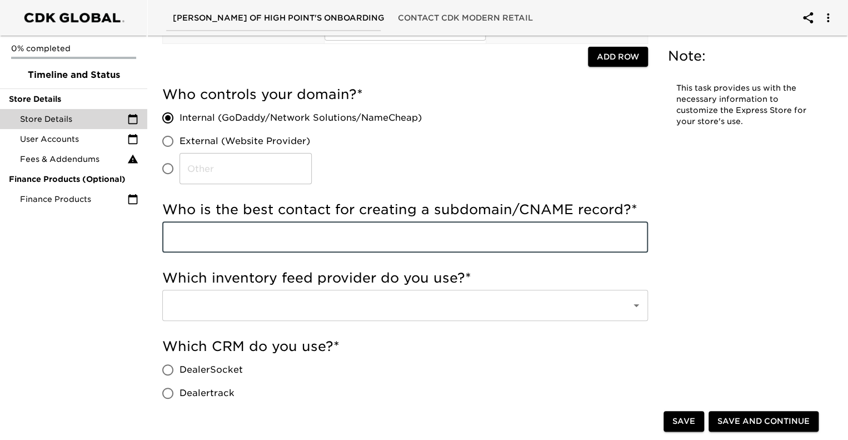
click at [227, 237] on input "text" at bounding box center [405, 236] width 486 height 31
type input "[PERSON_NAME]"
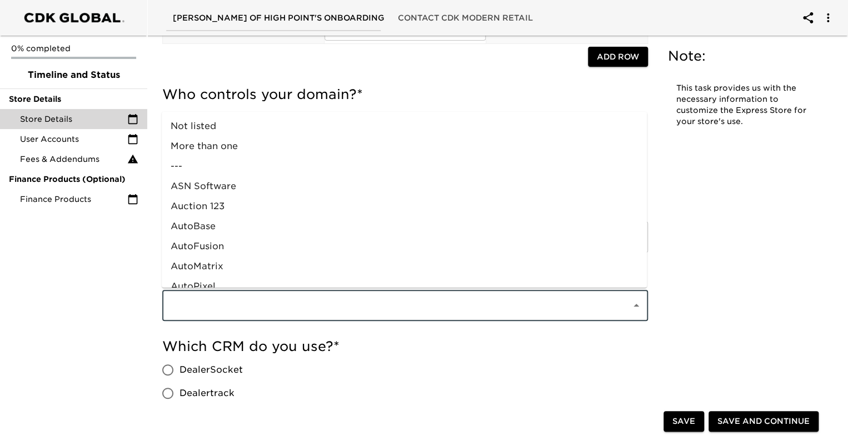
click at [240, 312] on input "text" at bounding box center [389, 305] width 445 height 21
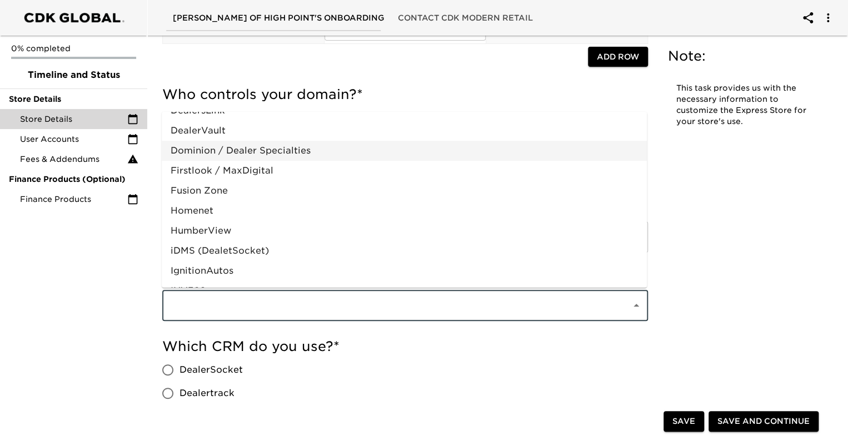
scroll to position [333, 0]
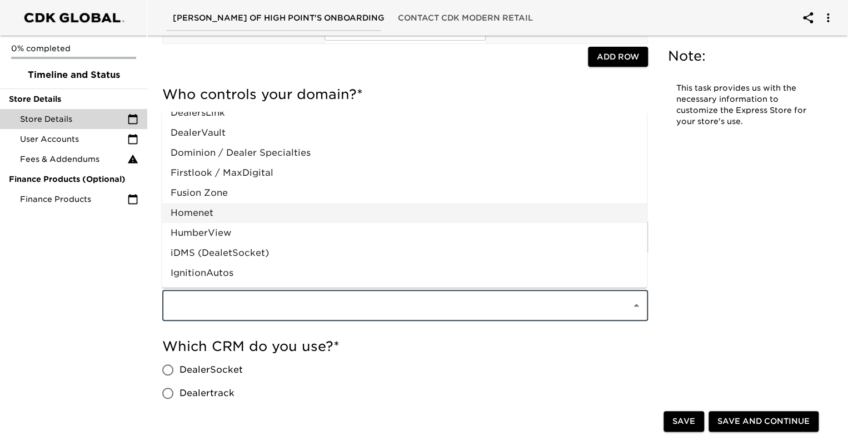
click at [191, 209] on li "Homenet" at bounding box center [404, 213] width 485 height 20
type input "Homenet"
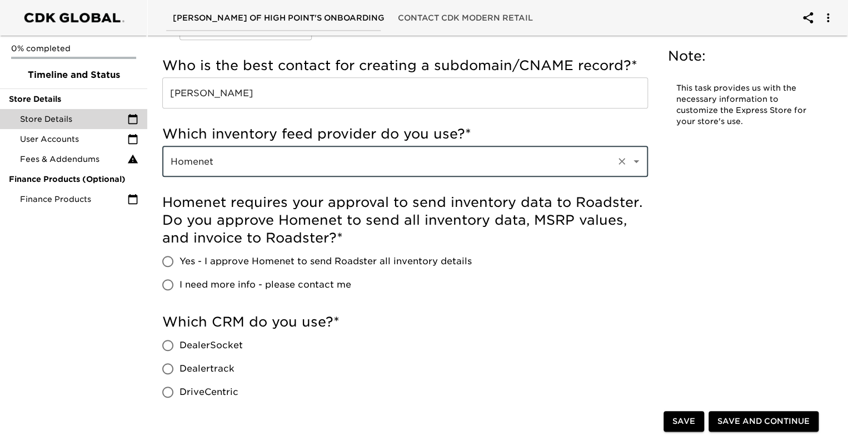
scroll to position [278, 0]
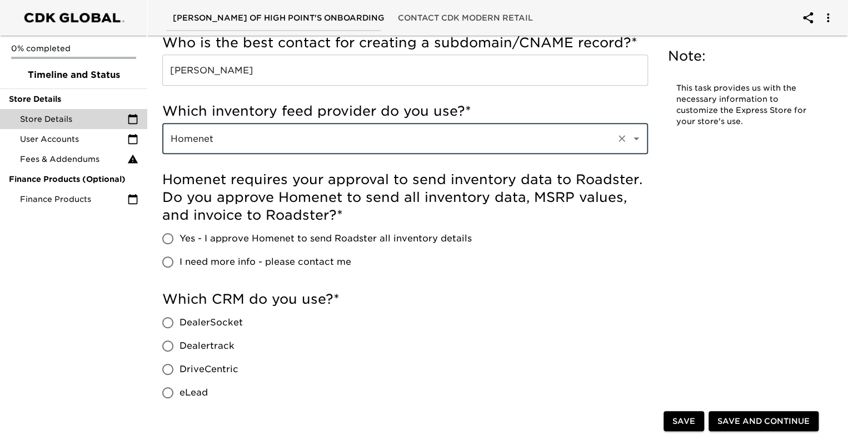
click at [174, 235] on input "Yes - I approve Homenet to send Roadster all inventory details" at bounding box center [167, 238] width 23 height 23
radio input "true"
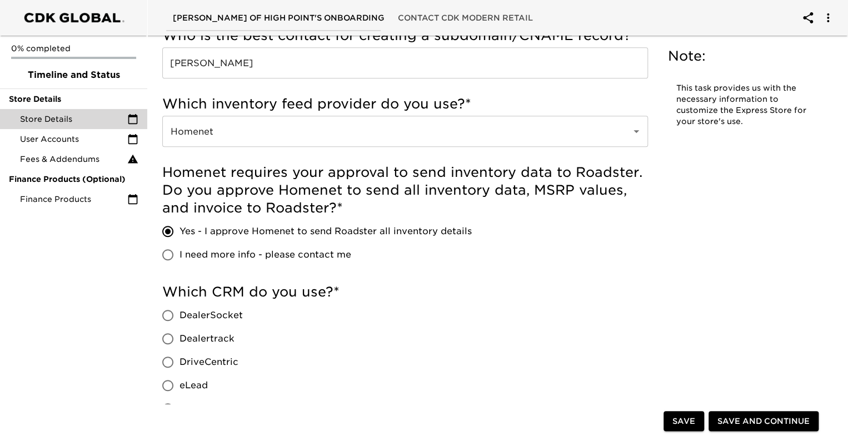
scroll to position [389, 0]
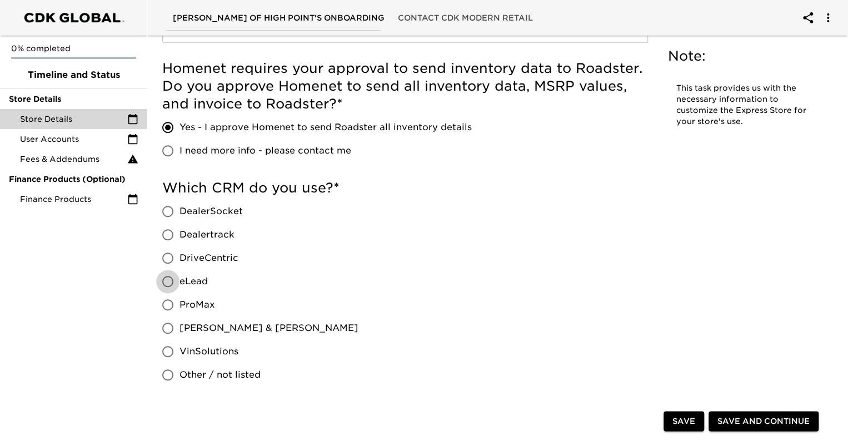
click at [173, 278] on input "eLead" at bounding box center [167, 281] width 23 height 23
radio input "true"
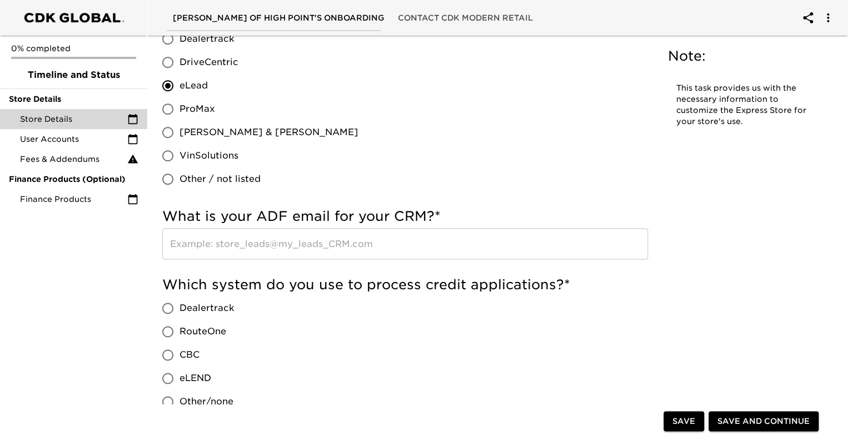
scroll to position [611, 0]
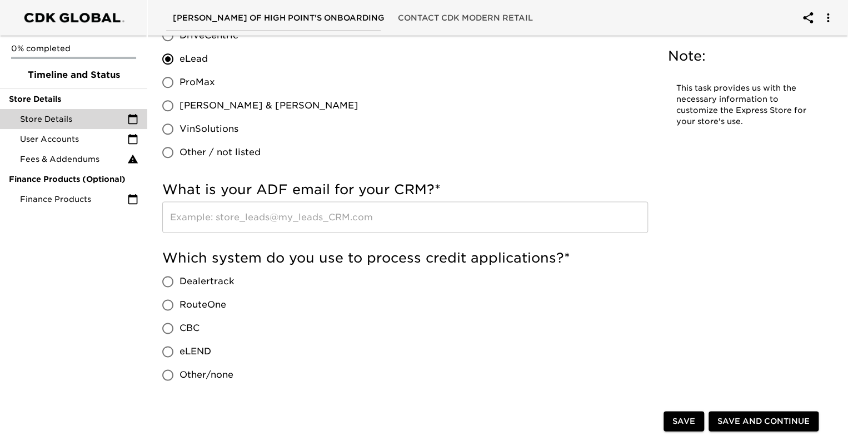
click at [220, 221] on input "text" at bounding box center [405, 216] width 486 height 31
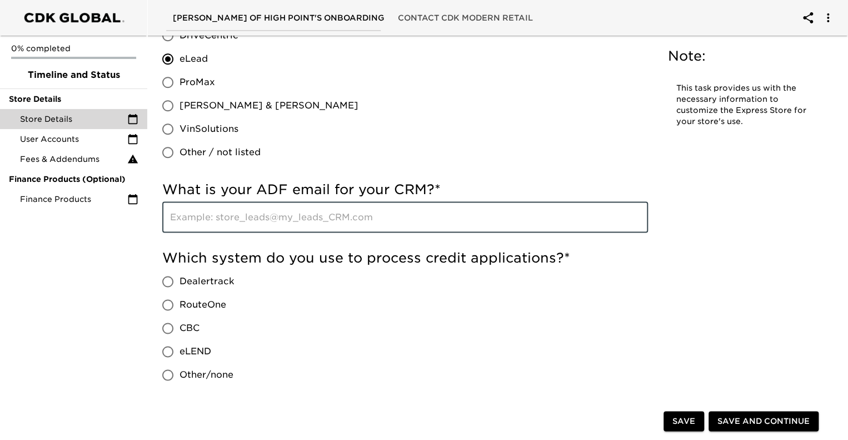
type input "[EMAIL_ADDRESS][DOMAIN_NAME]"
click at [172, 282] on input "Dealertrack" at bounding box center [167, 281] width 23 height 23
radio input "true"
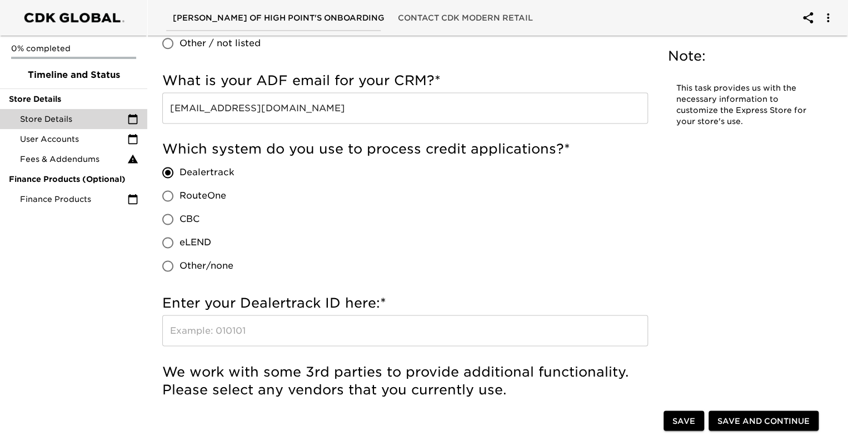
scroll to position [722, 0]
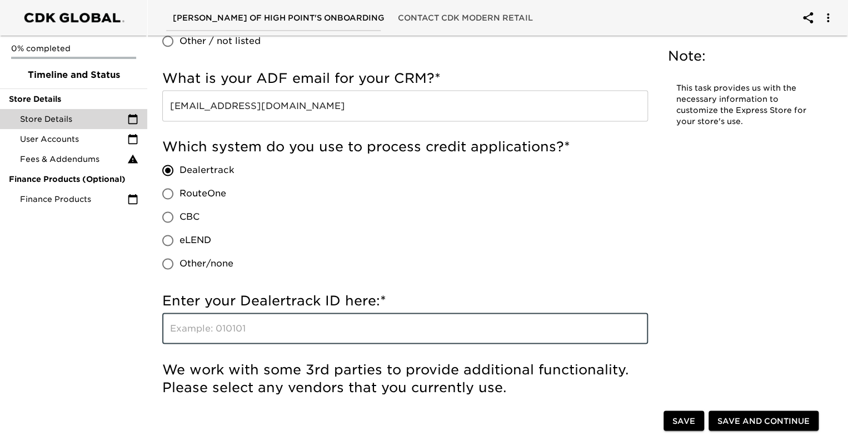
click at [230, 327] on input "text" at bounding box center [405, 327] width 486 height 31
type input "464237"
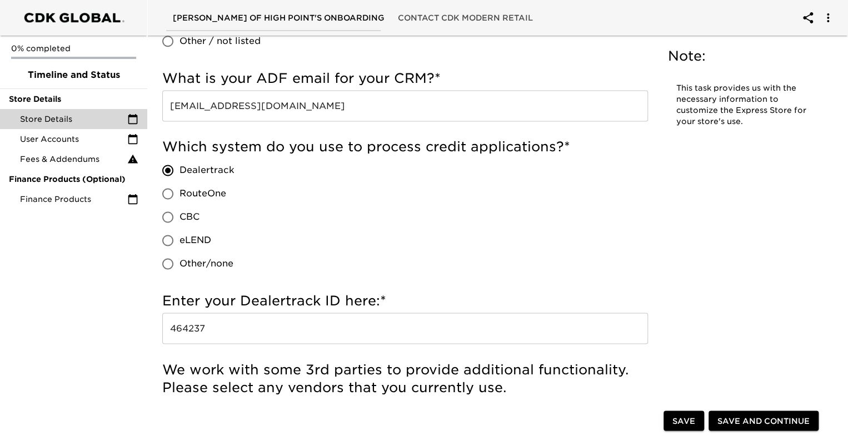
click at [110, 366] on div "0% completed Timeline and Status Store Details Store Details User Accounts Fees…" at bounding box center [73, 220] width 147 height 440
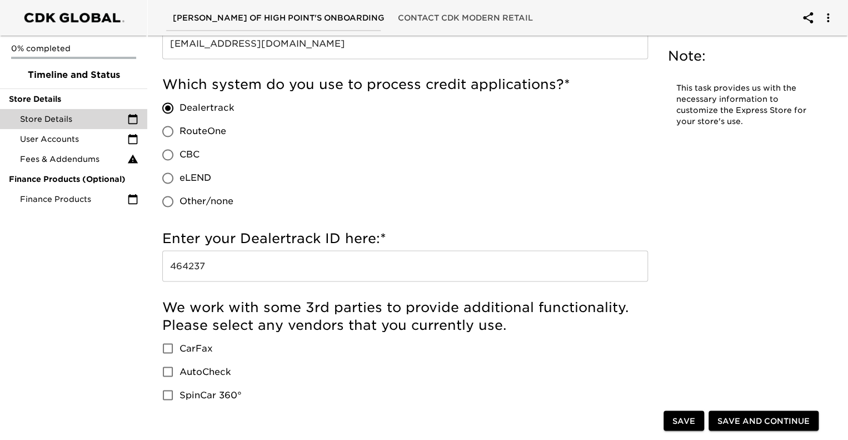
scroll to position [889, 0]
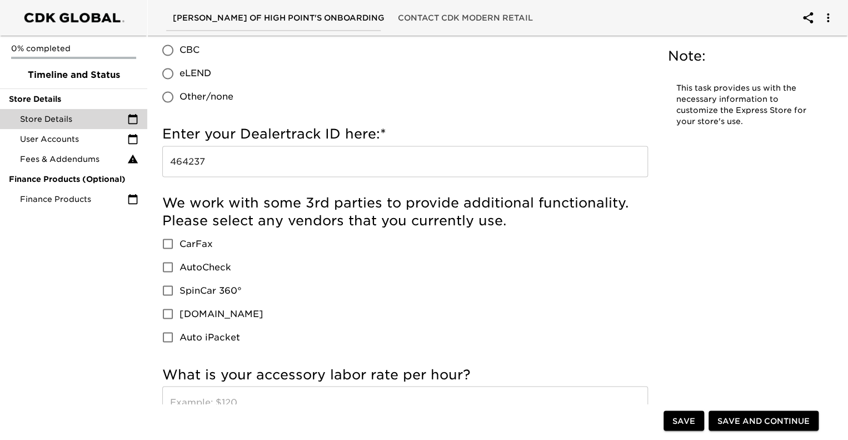
click at [171, 246] on input "CarFax" at bounding box center [167, 243] width 23 height 23
checkbox input "true"
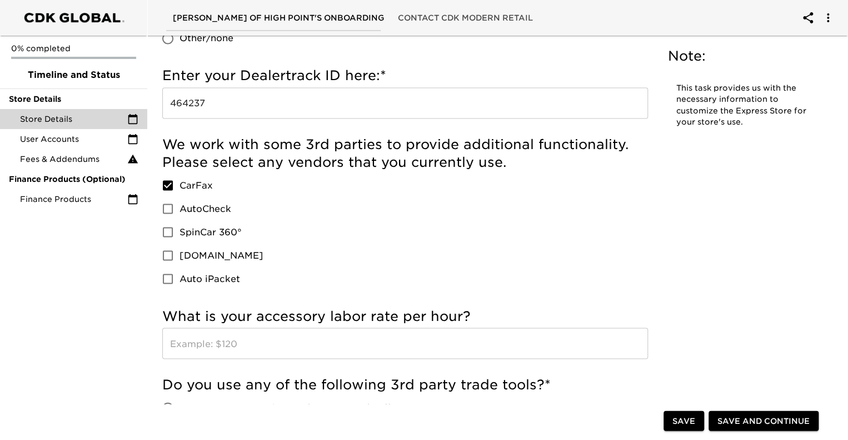
scroll to position [1056, 0]
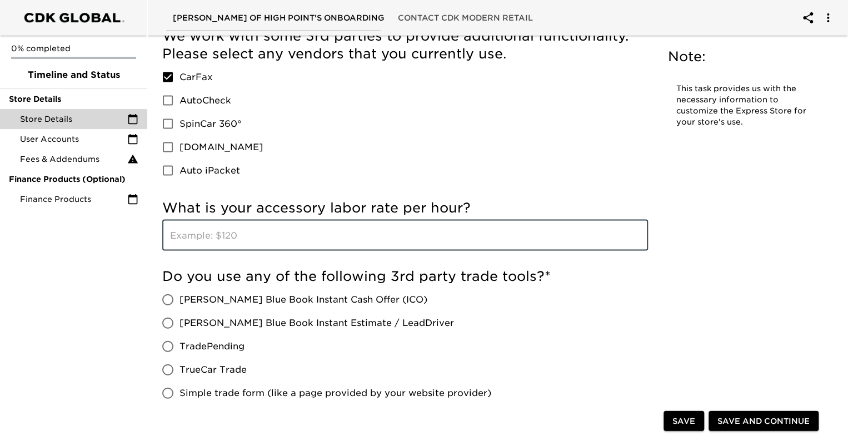
click at [209, 233] on input "text" at bounding box center [405, 234] width 486 height 31
type input "189.95"
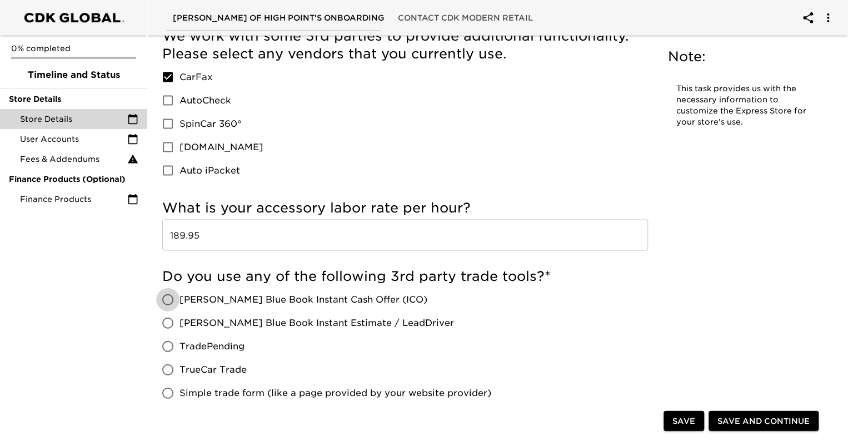
click at [169, 296] on input "[PERSON_NAME] Blue Book Instant Cash Offer (ICO)" at bounding box center [167, 298] width 23 height 23
radio input "true"
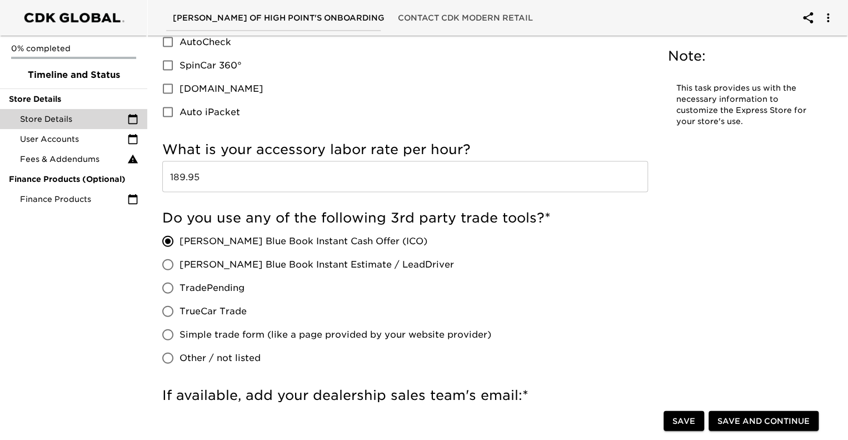
scroll to position [1167, 0]
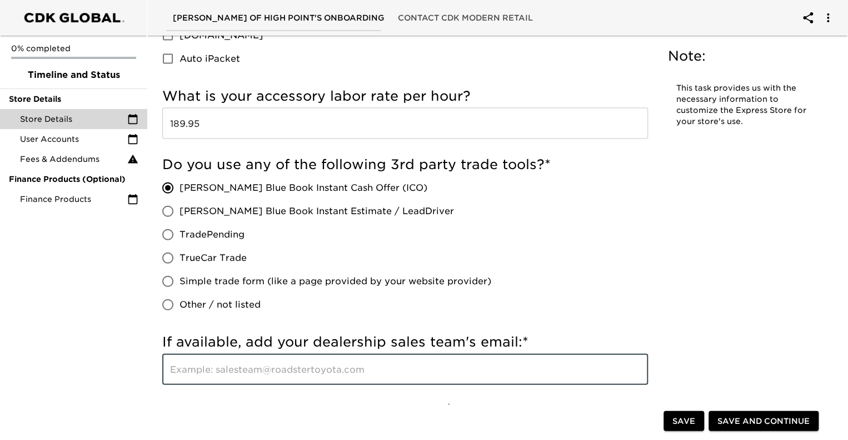
drag, startPoint x: 198, startPoint y: 366, endPoint x: 183, endPoint y: 373, distance: 16.2
click at [198, 366] on input "text" at bounding box center [405, 368] width 486 height 31
type input "S"
click at [323, 361] on input "text" at bounding box center [405, 368] width 486 height 31
type input "[EMAIL_ADDRESS][DOMAIN_NAME]"
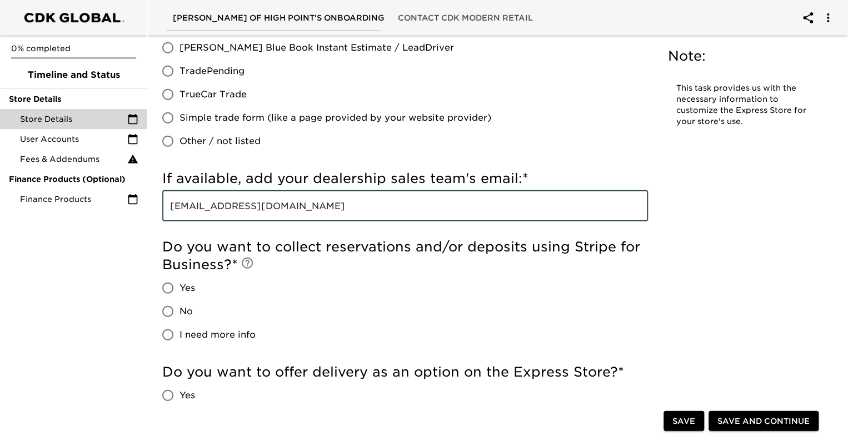
scroll to position [1334, 0]
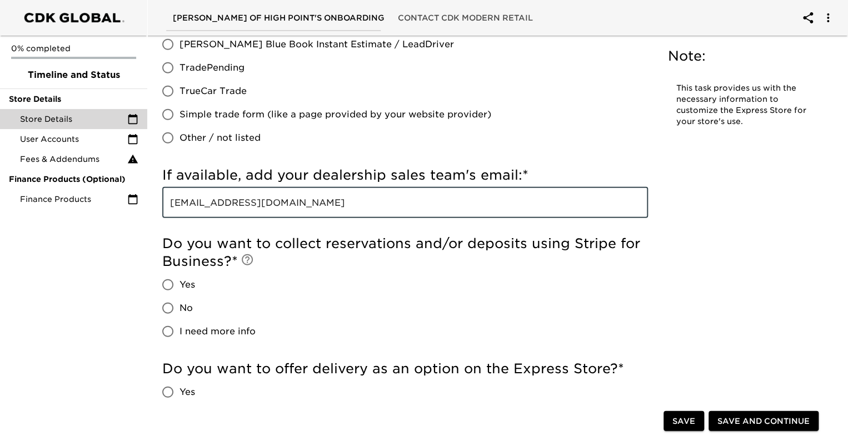
click at [175, 307] on input "No" at bounding box center [167, 307] width 23 height 23
radio input "true"
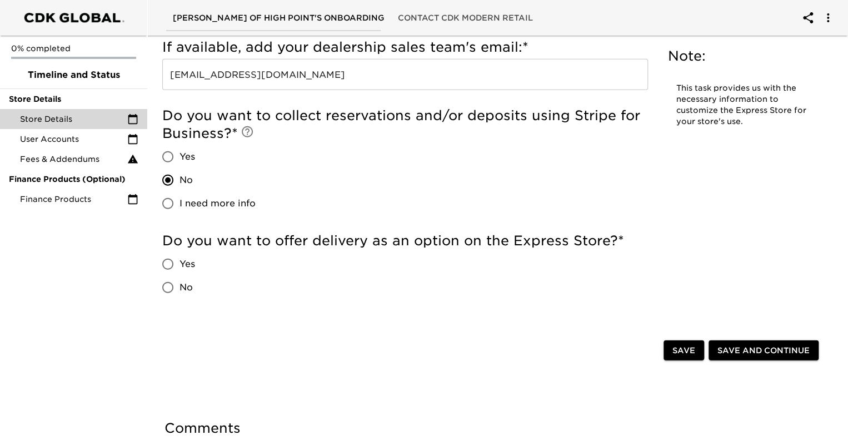
scroll to position [1500, 0]
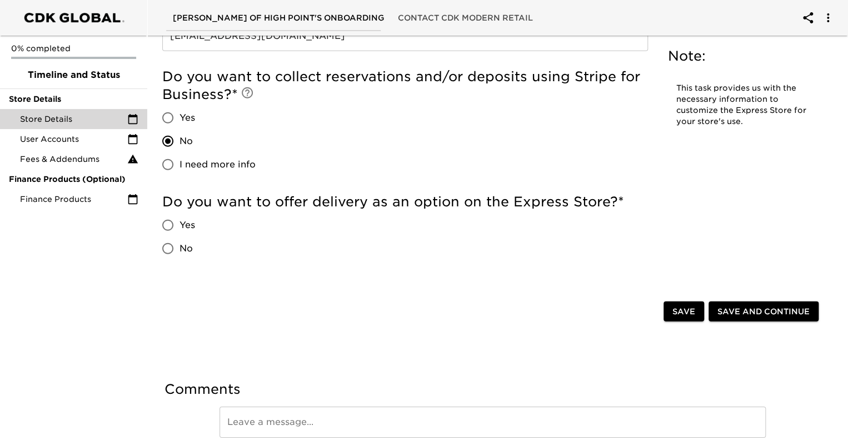
click at [165, 224] on input "Yes" at bounding box center [167, 224] width 23 height 23
radio input "true"
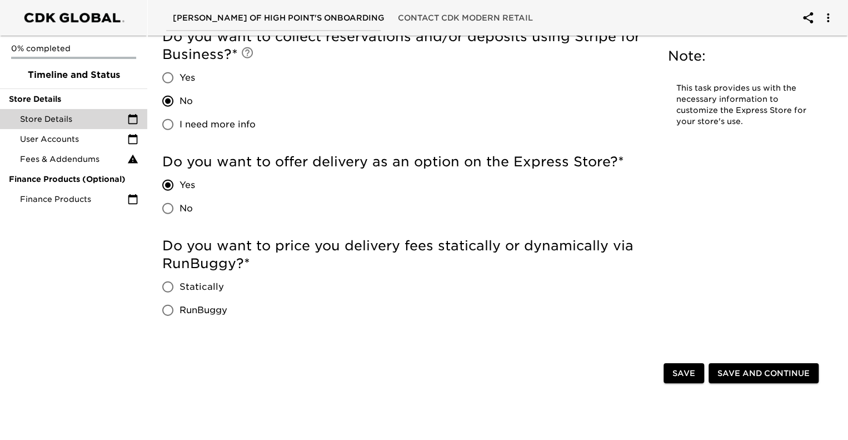
scroll to position [1612, 0]
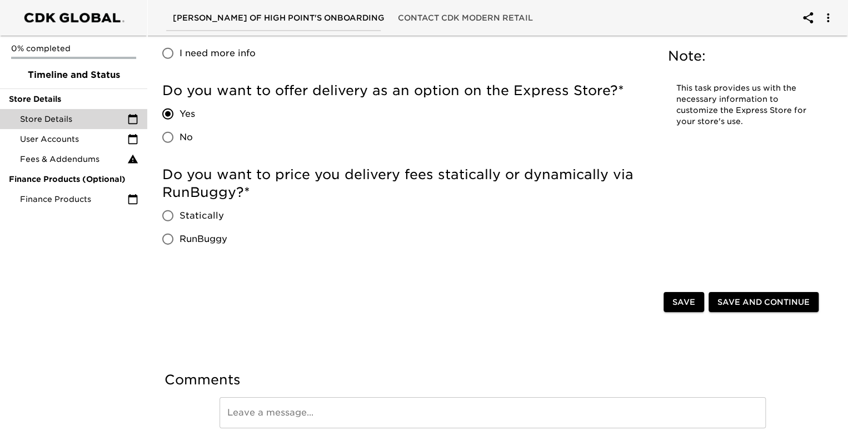
click at [167, 213] on input "Statically" at bounding box center [167, 215] width 23 height 23
radio input "true"
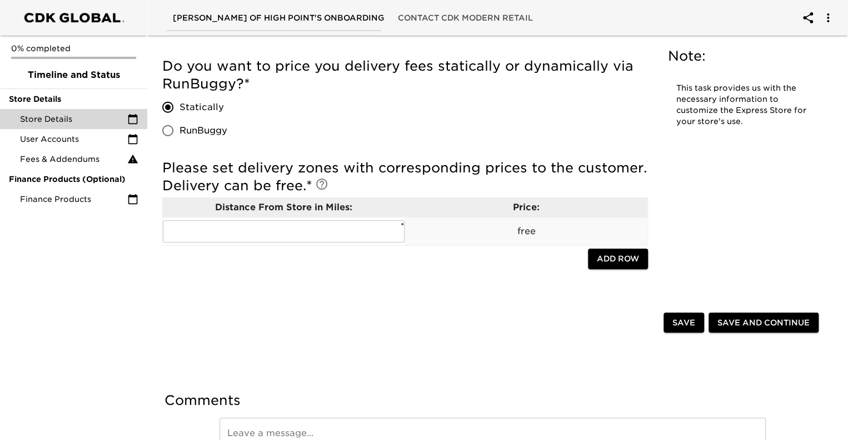
scroll to position [1723, 0]
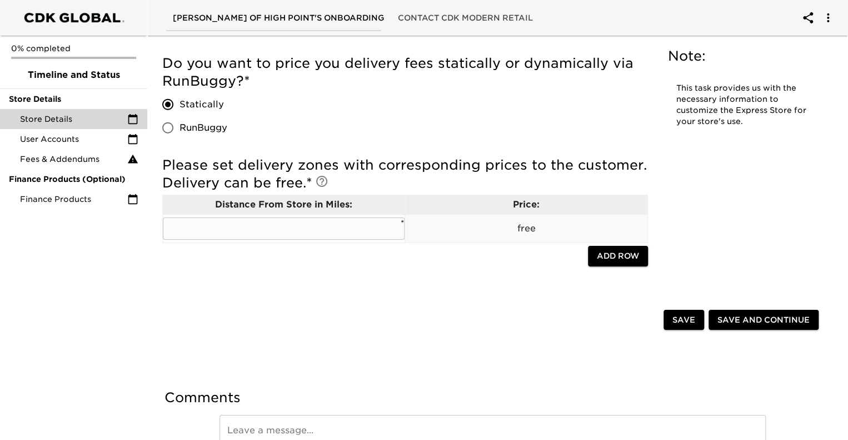
click at [242, 228] on input "text" at bounding box center [284, 228] width 242 height 22
type input "3"
type input "60"
click at [680, 320] on span "Save" at bounding box center [683, 319] width 23 height 14
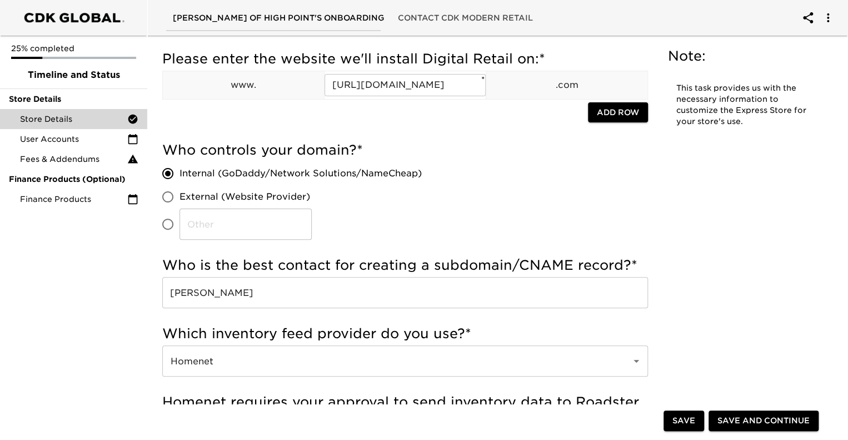
scroll to position [0, 0]
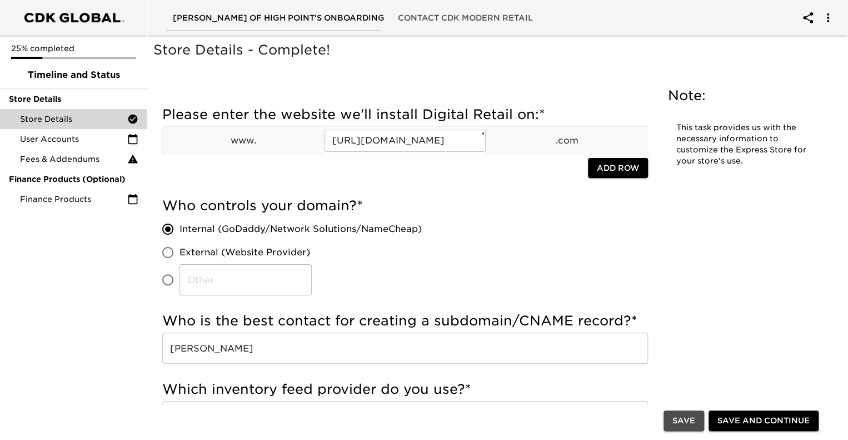
click at [683, 416] on span "Save" at bounding box center [683, 421] width 23 height 14
click at [52, 310] on div "25% completed Timeline and Status Store Details Store Details User Accounts Fee…" at bounding box center [73, 220] width 147 height 440
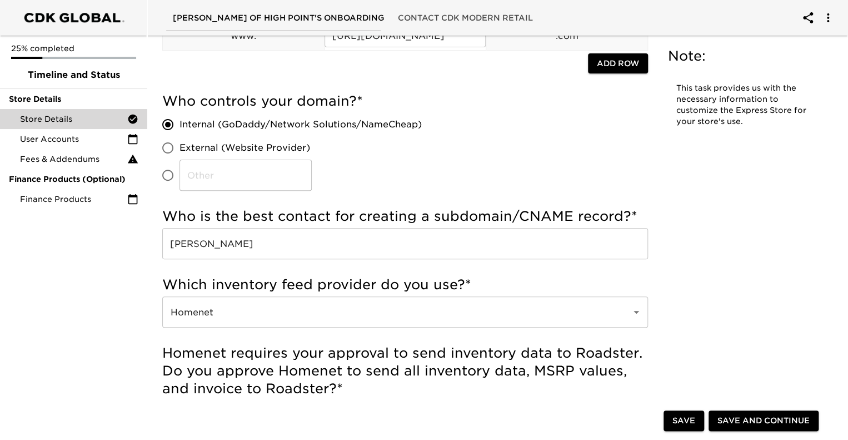
scroll to position [111, 0]
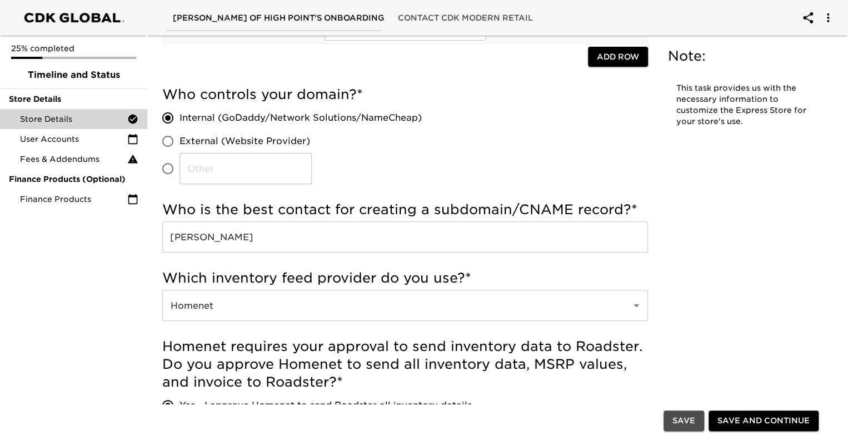
click at [677, 420] on span "Save" at bounding box center [683, 421] width 23 height 14
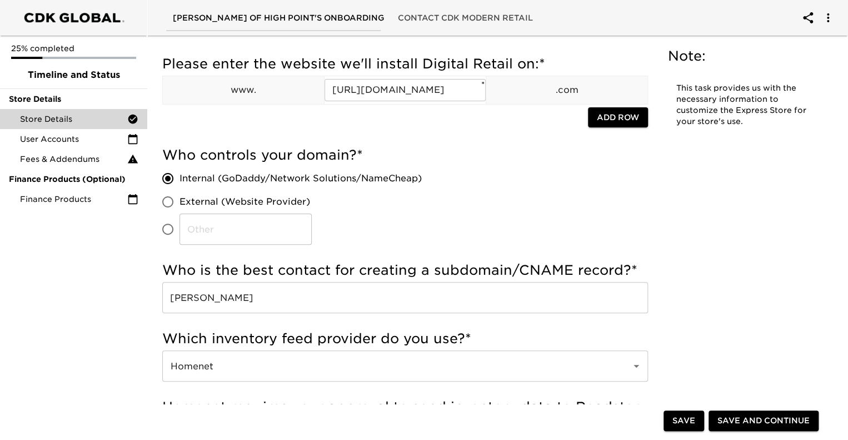
scroll to position [0, 0]
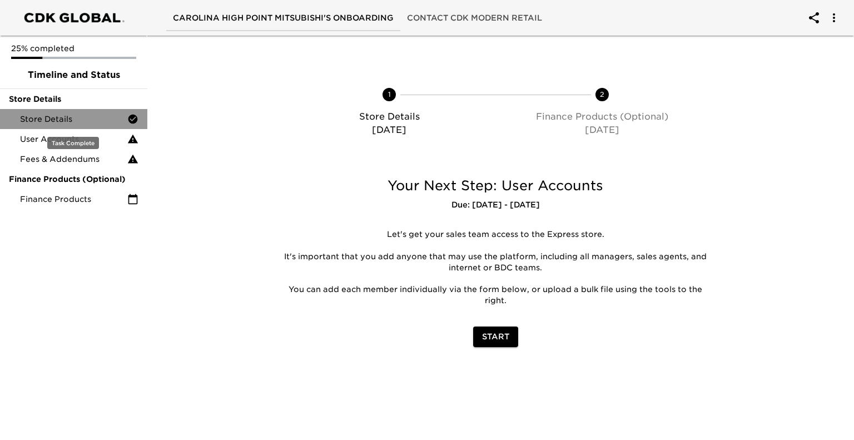
click at [56, 124] on span "Store Details" at bounding box center [73, 118] width 107 height 11
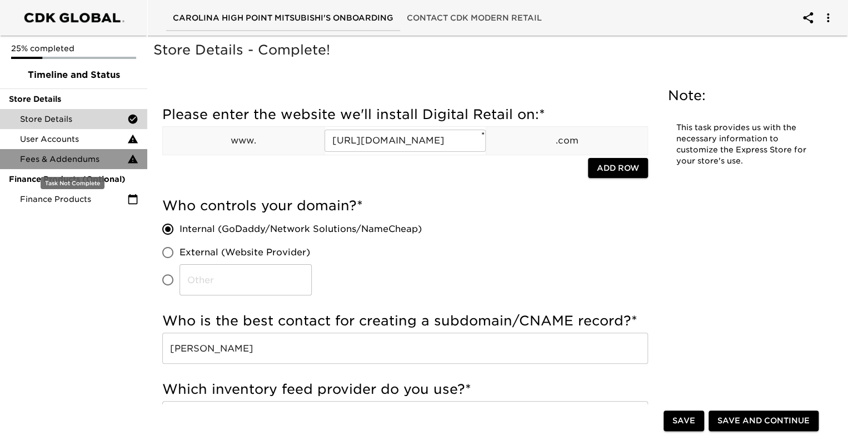
click at [64, 159] on span "Fees & Addendums" at bounding box center [73, 158] width 107 height 11
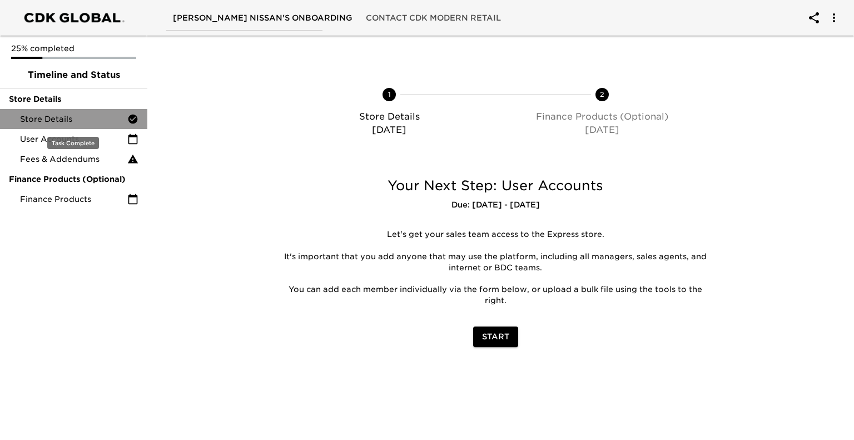
click at [51, 121] on span "Store Details" at bounding box center [73, 118] width 107 height 11
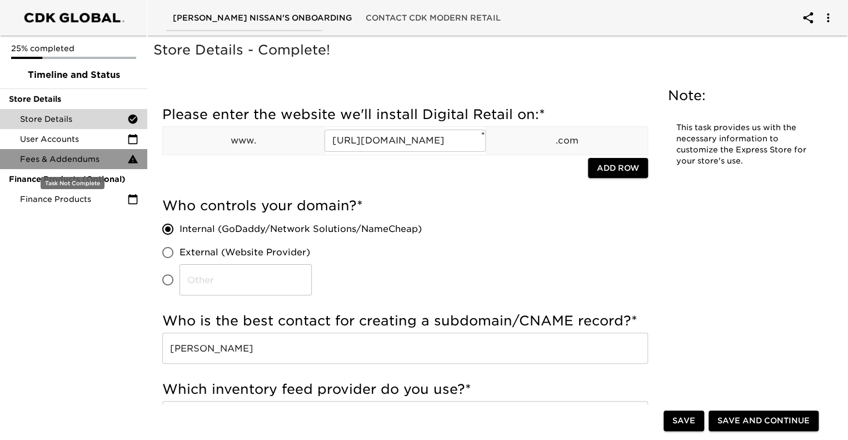
click at [67, 154] on span "Fees & Addendums" at bounding box center [73, 158] width 107 height 11
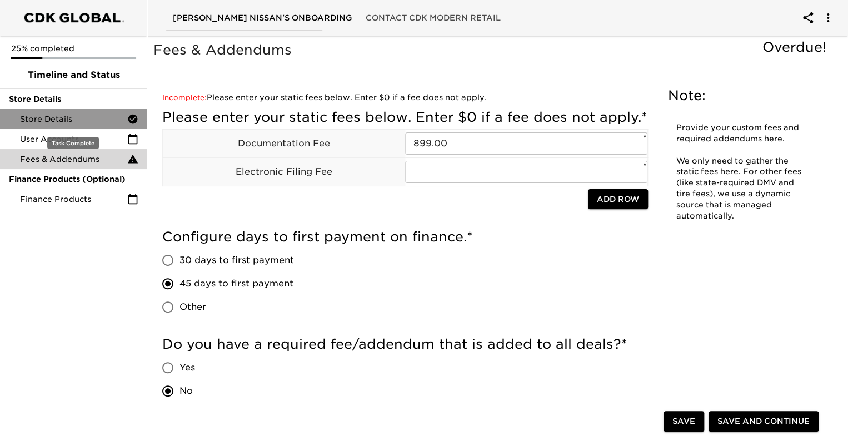
click at [68, 122] on span "Store Details" at bounding box center [73, 118] width 107 height 11
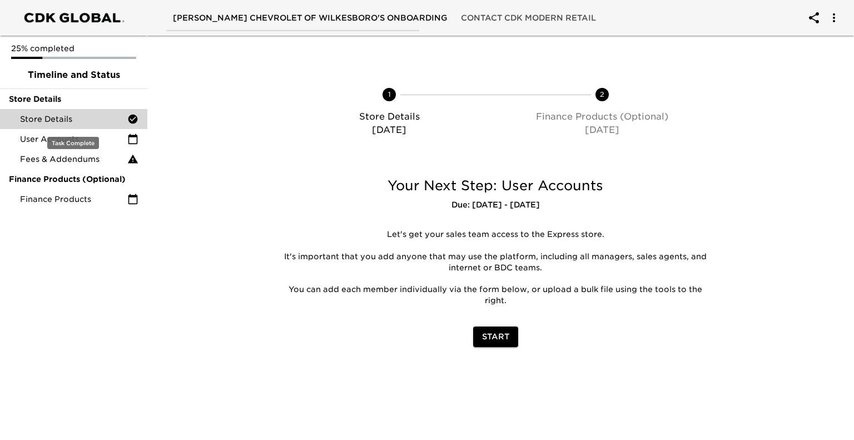
click at [57, 121] on span "Store Details" at bounding box center [73, 118] width 107 height 11
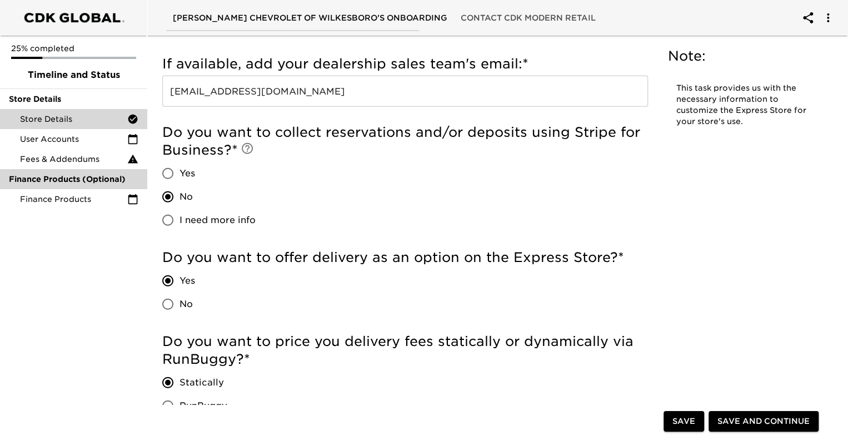
scroll to position [1445, 0]
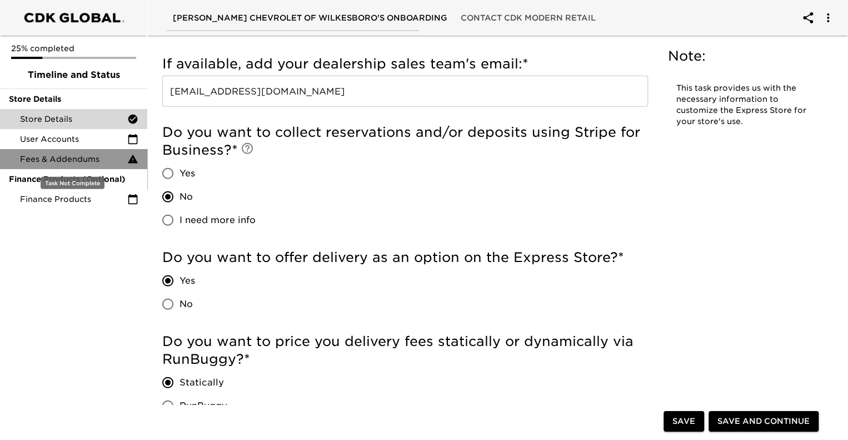
click at [36, 157] on span "Fees & Addendums" at bounding box center [73, 158] width 107 height 11
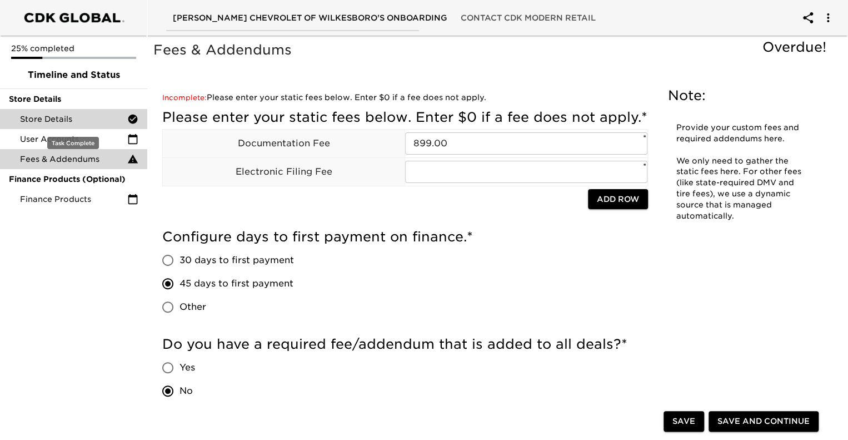
click at [61, 112] on div "Store Details" at bounding box center [73, 119] width 147 height 20
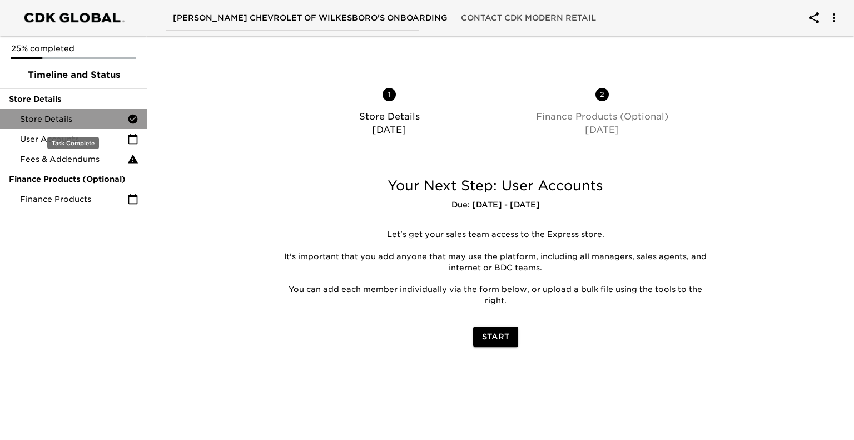
click at [56, 116] on span "Store Details" at bounding box center [73, 118] width 107 height 11
click at [60, 119] on span "Store Details" at bounding box center [73, 118] width 107 height 11
